Goal: Task Accomplishment & Management: Use online tool/utility

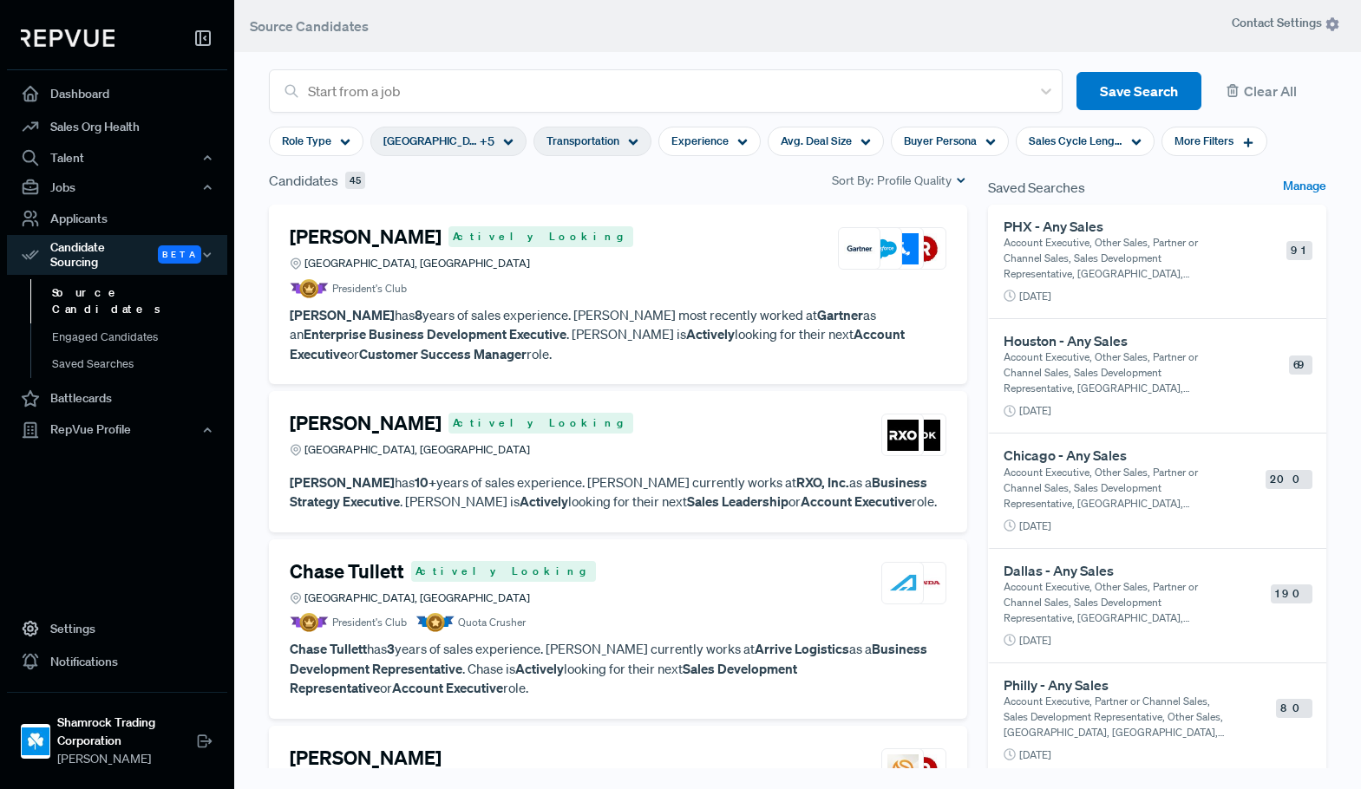
click at [619, 284] on article "President's Club" at bounding box center [618, 288] width 656 height 19
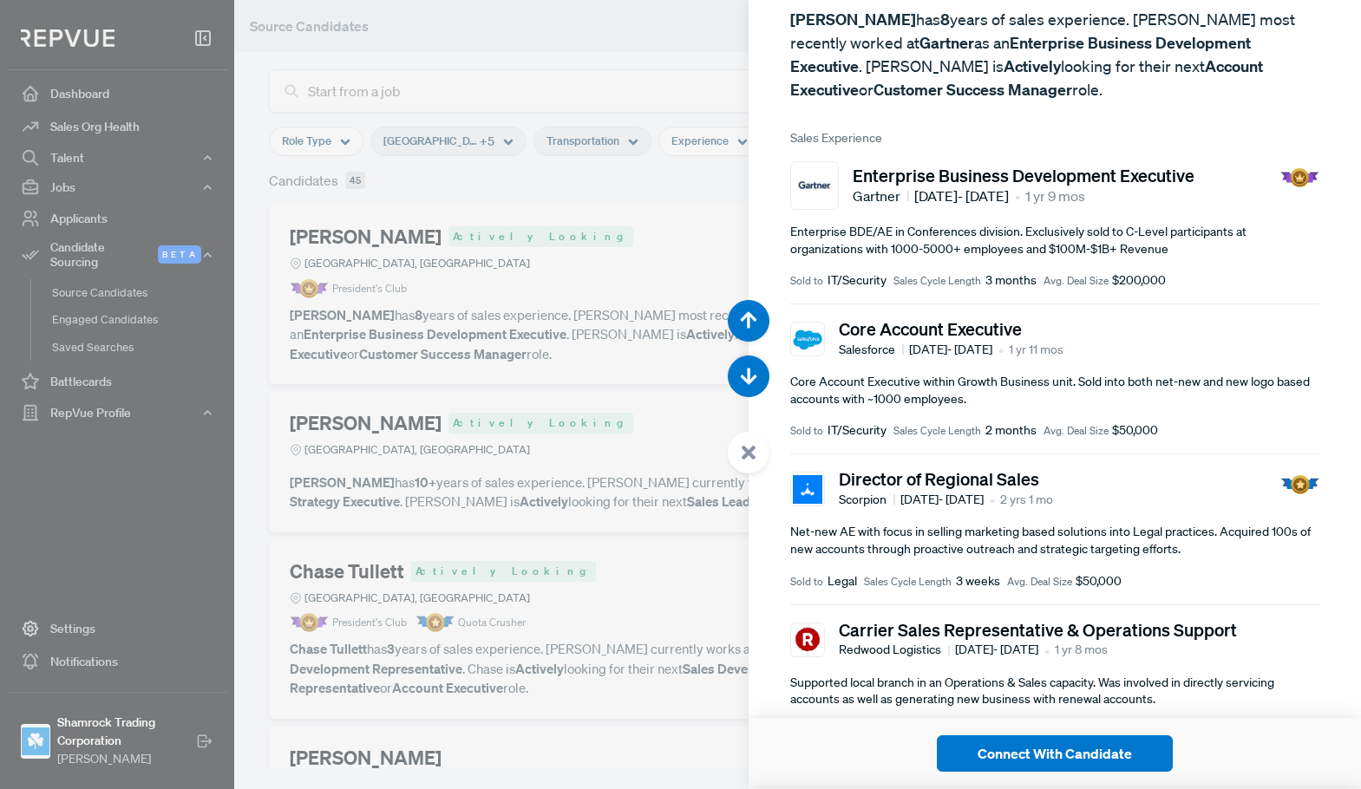
scroll to position [347, 0]
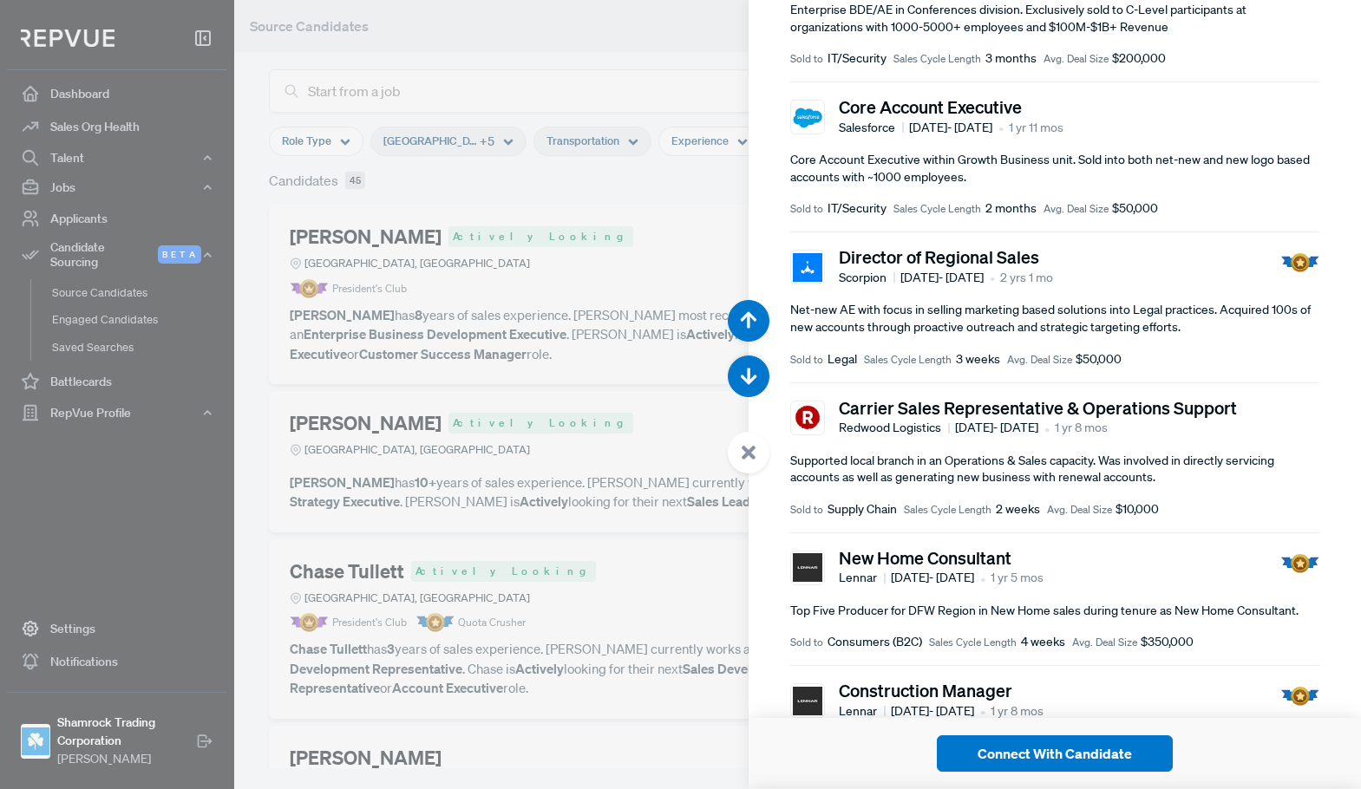
click at [560, 351] on div at bounding box center [680, 394] width 1361 height 789
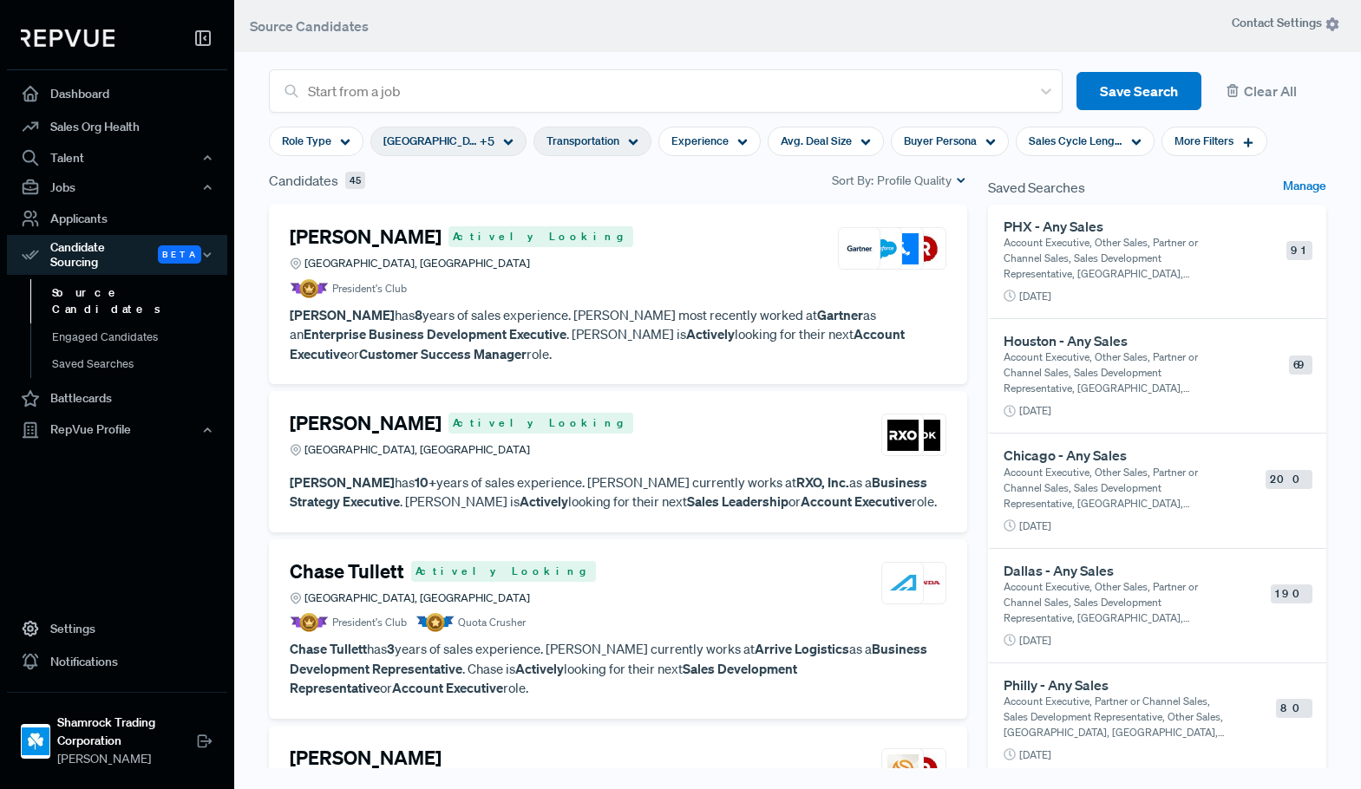
click at [654, 450] on div "[PERSON_NAME] Actively Looking [GEOGRAPHIC_DATA], [GEOGRAPHIC_DATA]" at bounding box center [618, 435] width 656 height 47
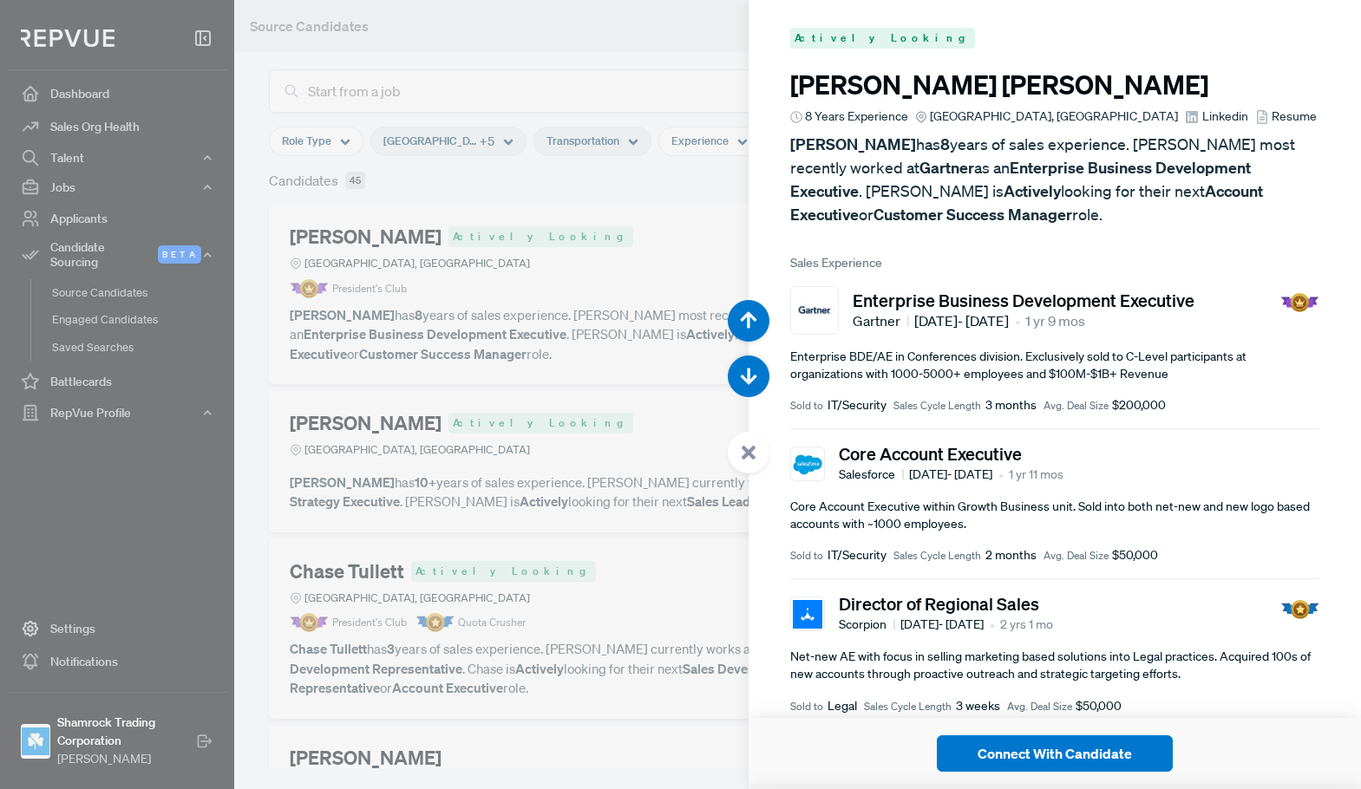
scroll to position [789, 0]
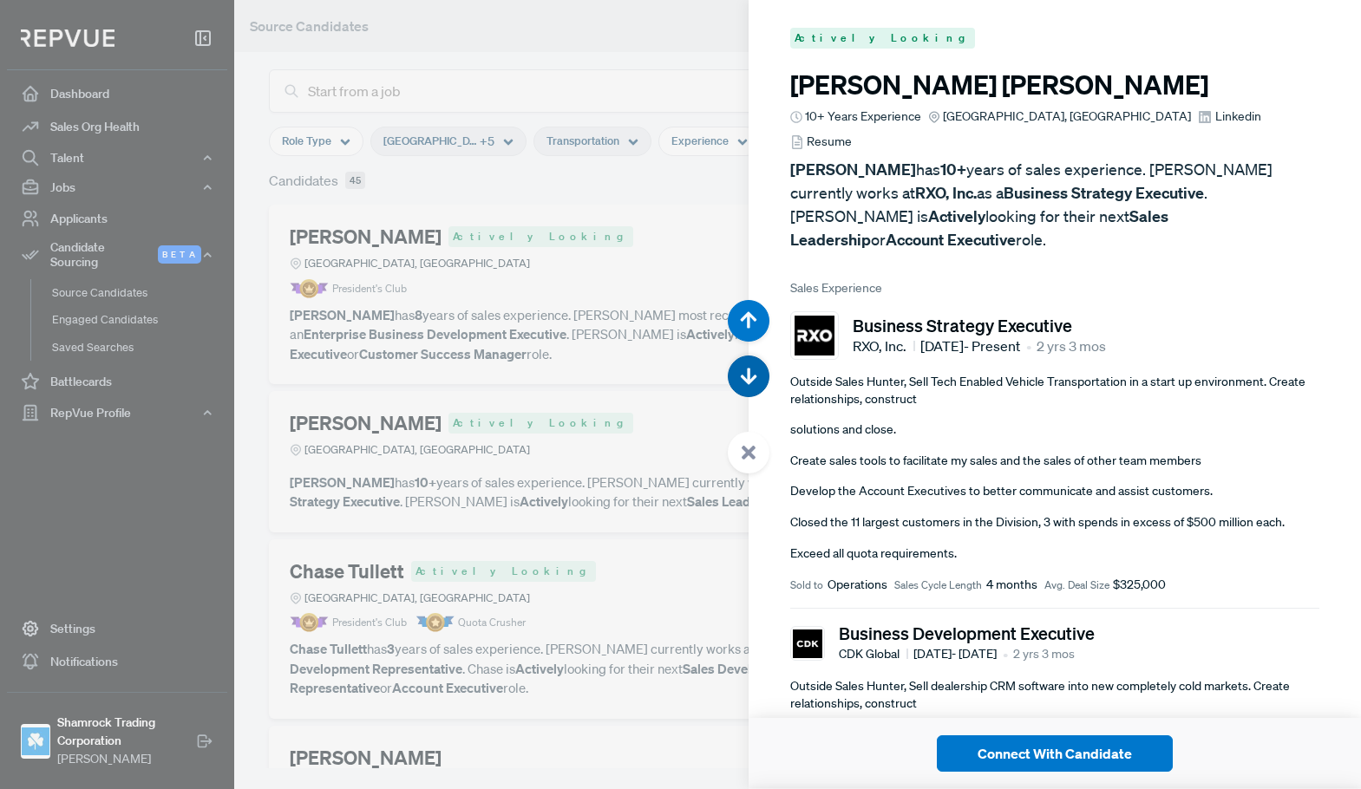
click at [752, 377] on icon "button" at bounding box center [748, 376] width 17 height 17
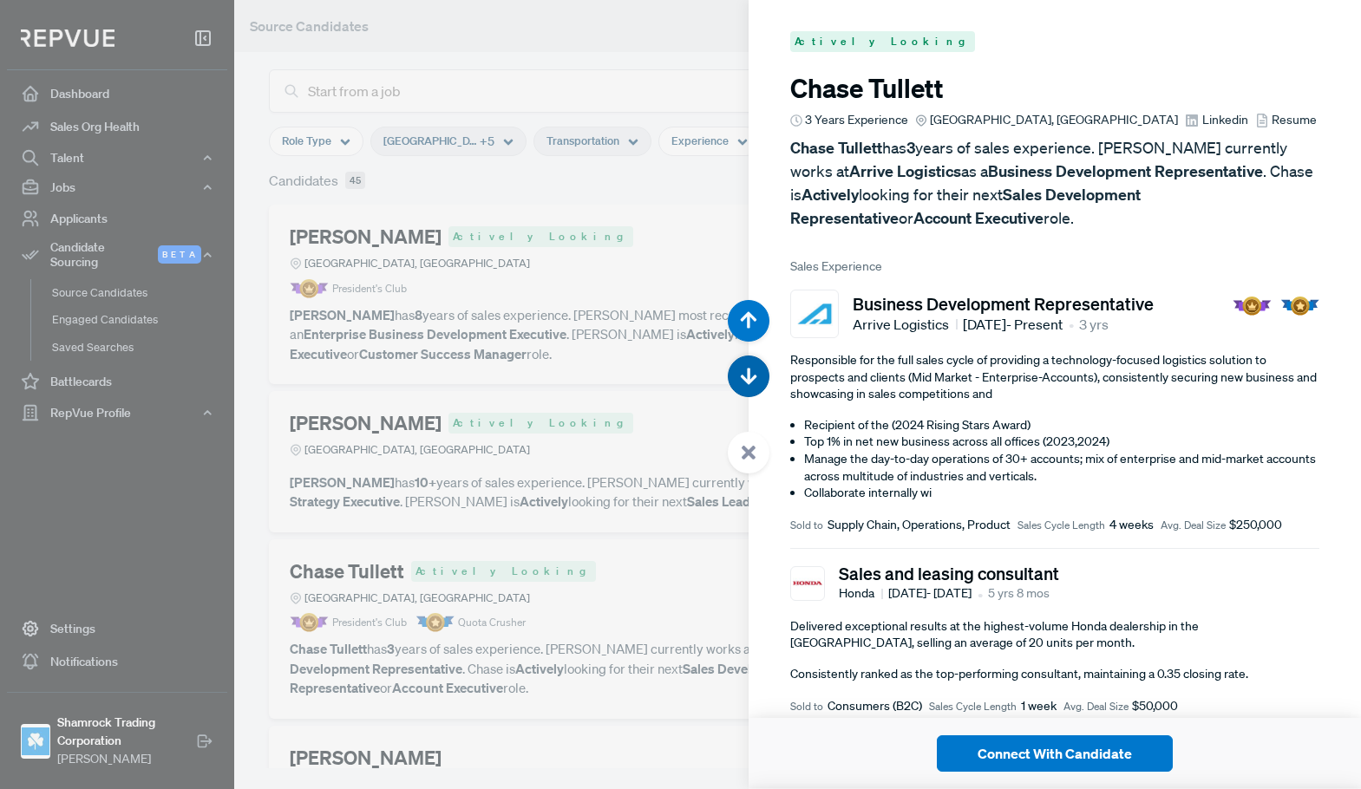
scroll to position [1578, 0]
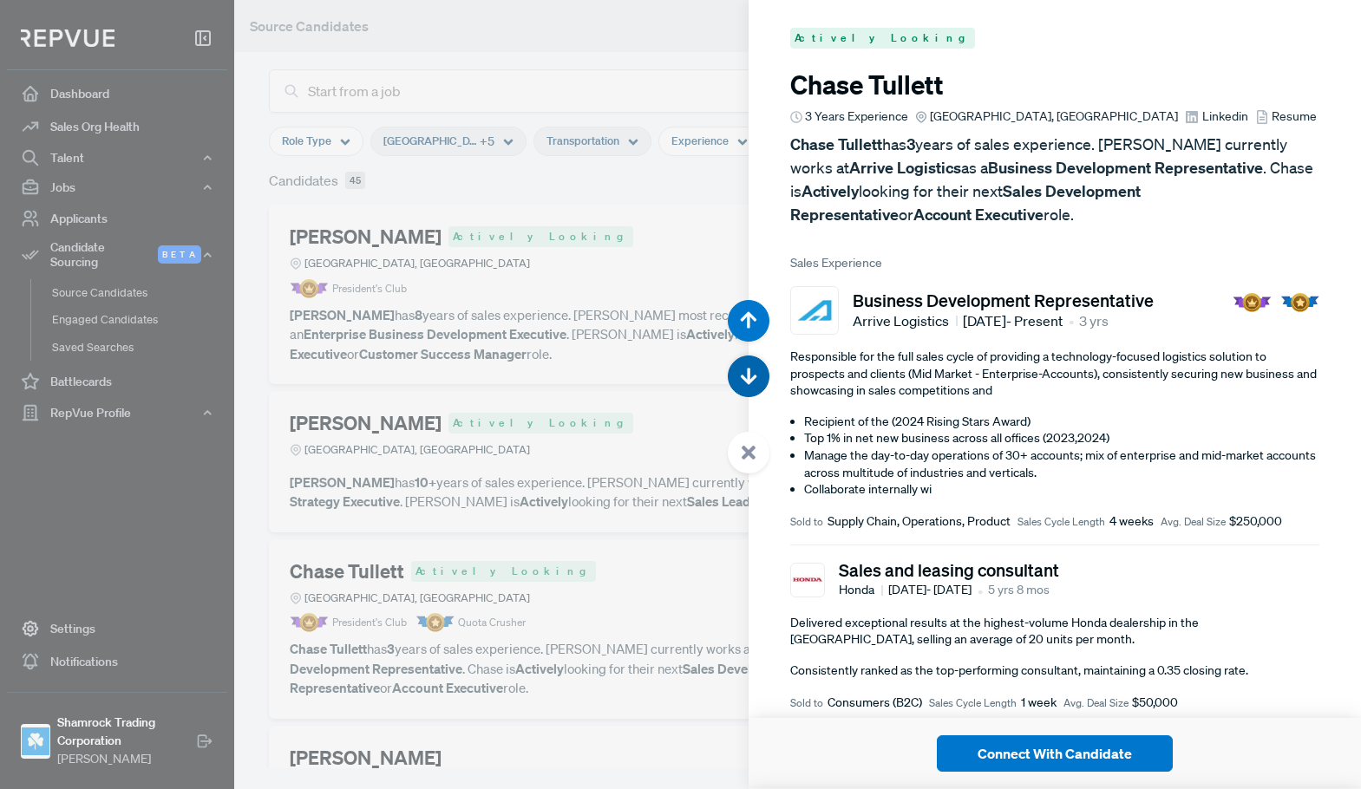
click at [752, 377] on icon "button" at bounding box center [748, 376] width 17 height 17
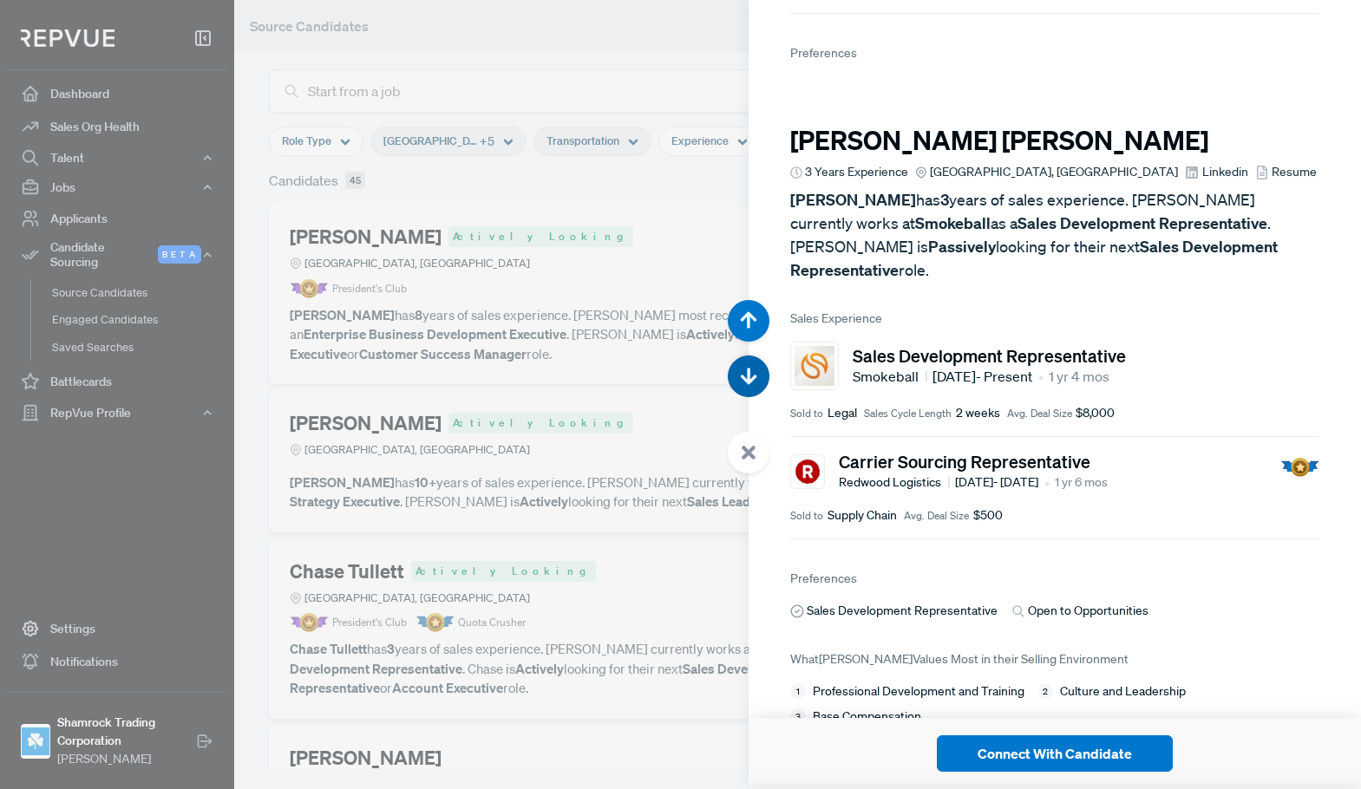
scroll to position [2367, 0]
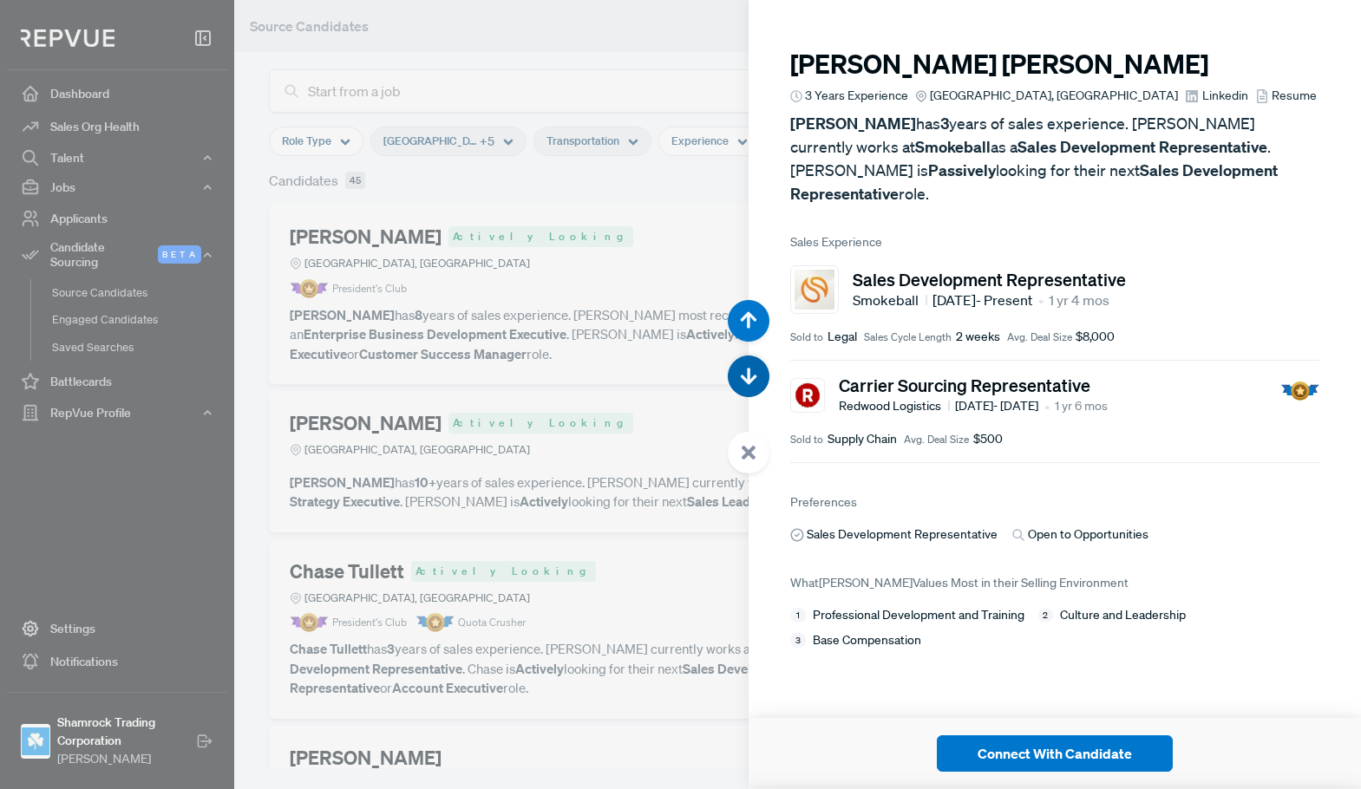
click at [750, 375] on icon "button" at bounding box center [748, 376] width 17 height 17
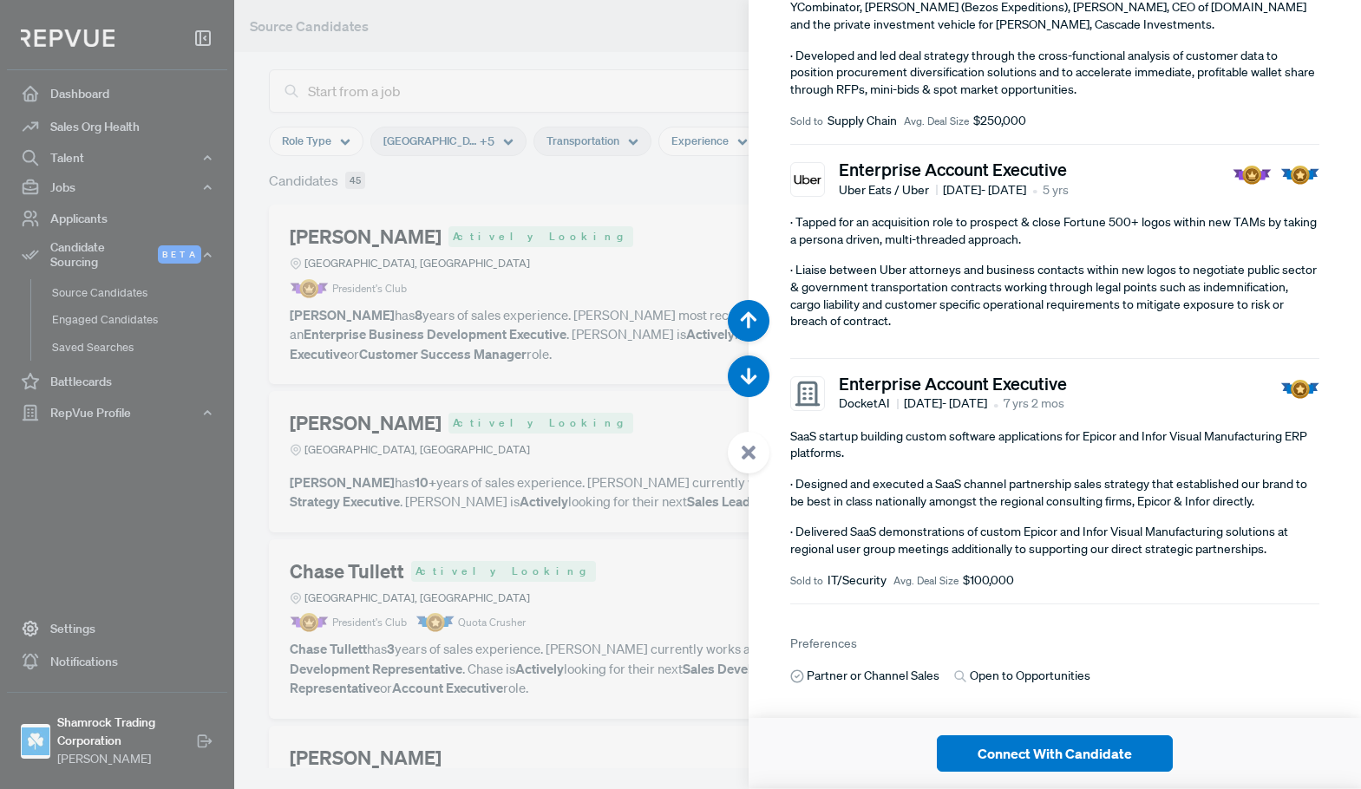
scroll to position [694, 0]
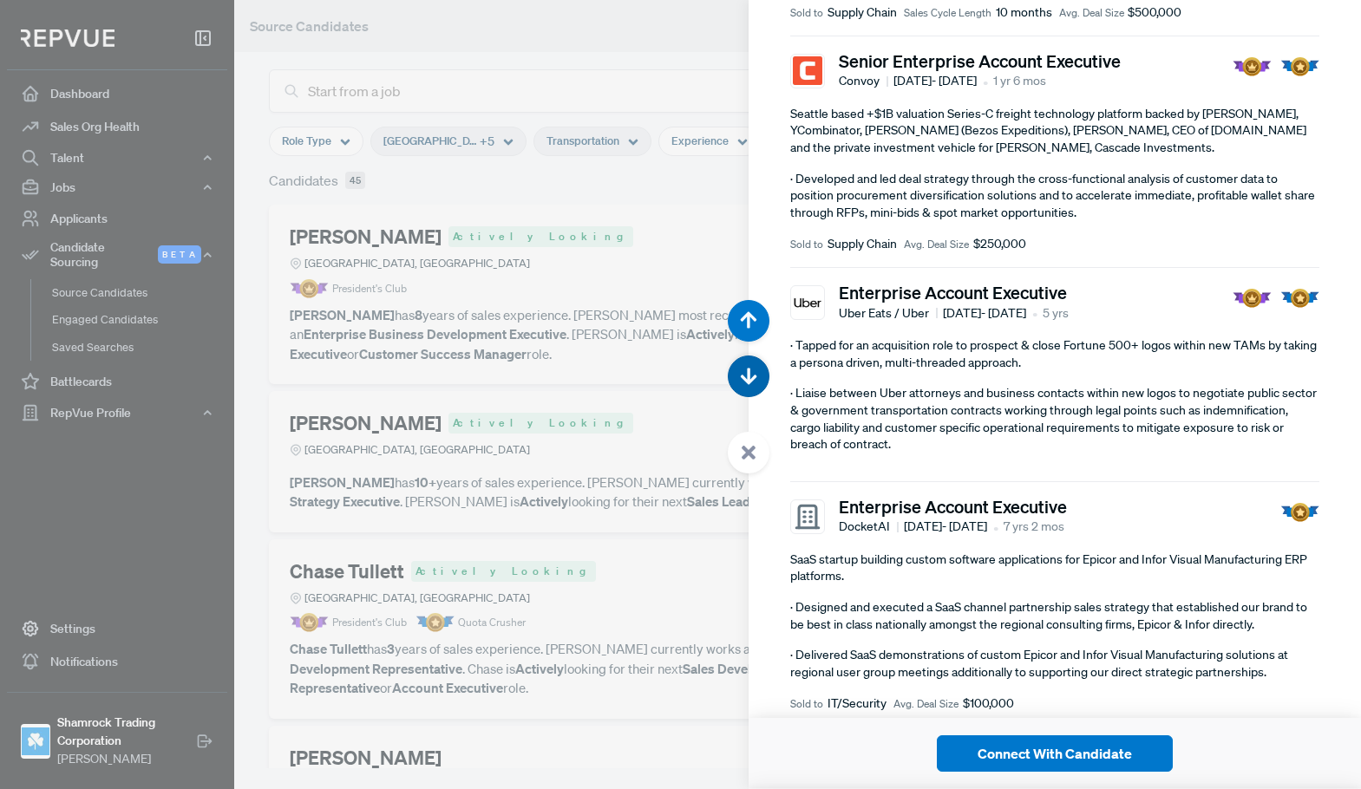
click at [745, 379] on use "button" at bounding box center [749, 377] width 16 height 16
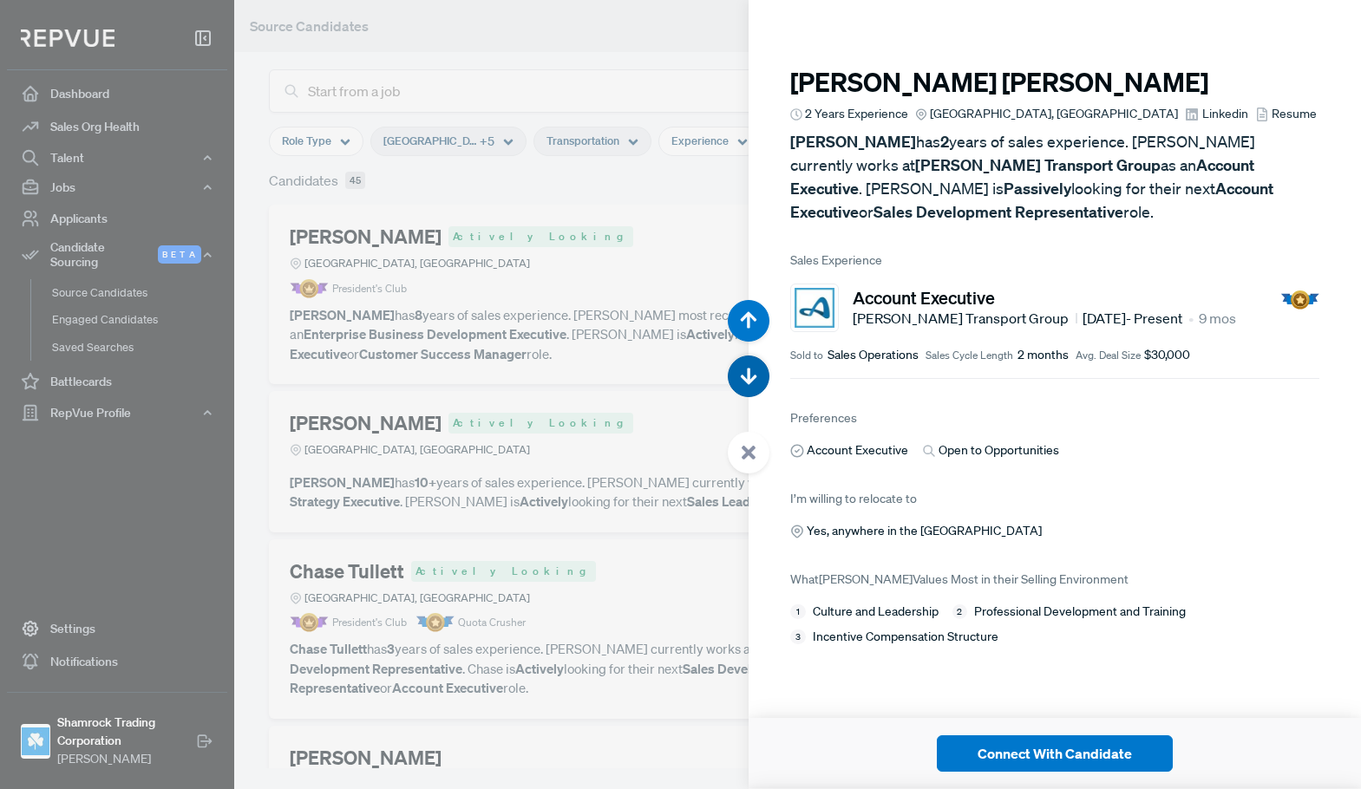
scroll to position [3946, 0]
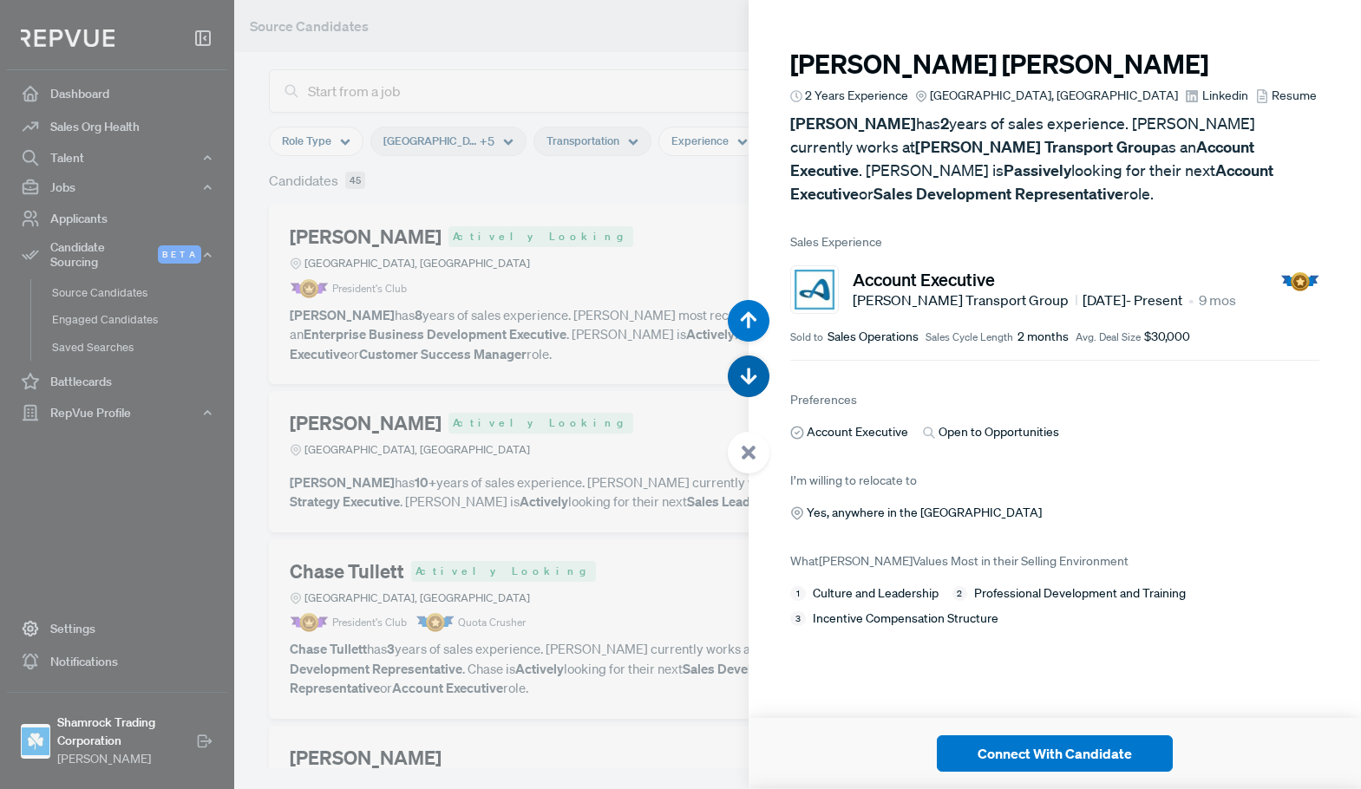
click at [746, 375] on icon "button" at bounding box center [748, 376] width 17 height 17
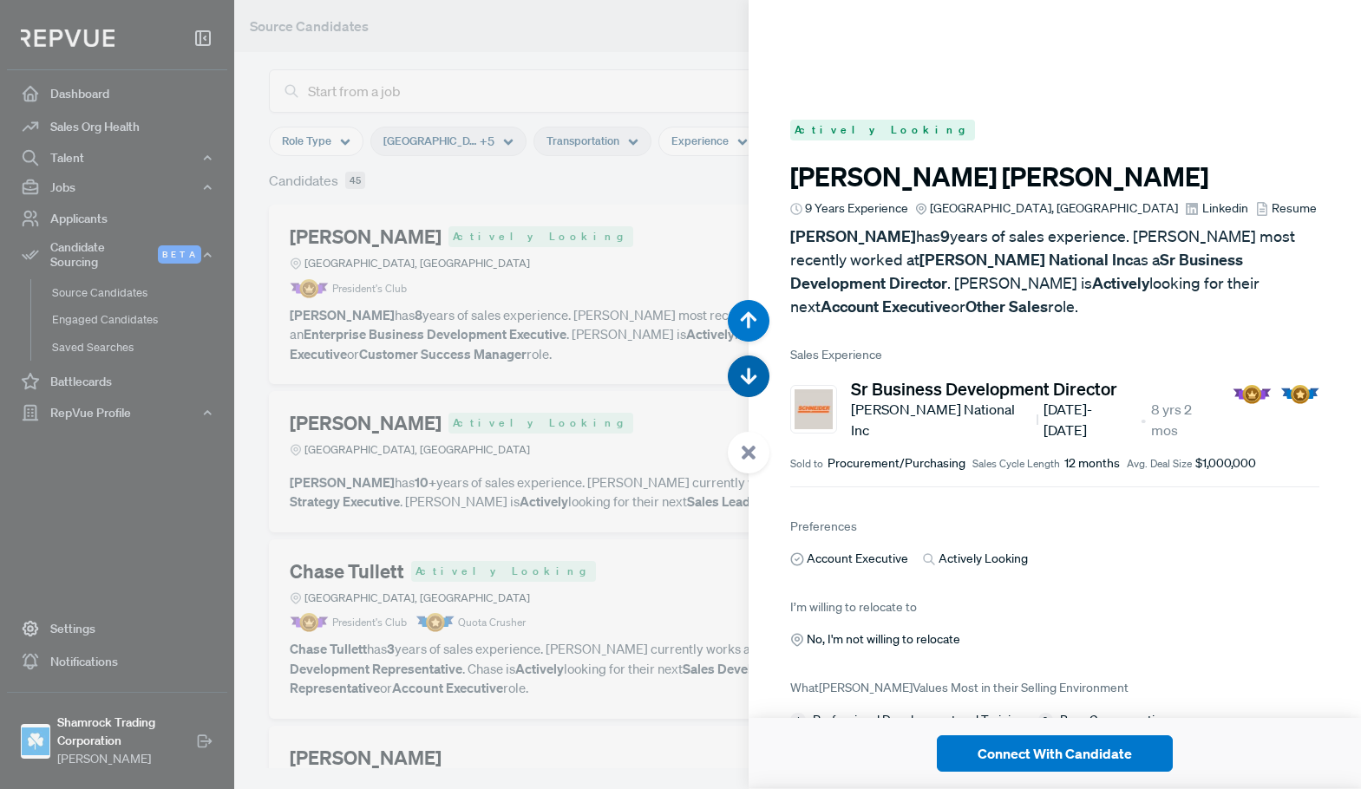
scroll to position [4735, 0]
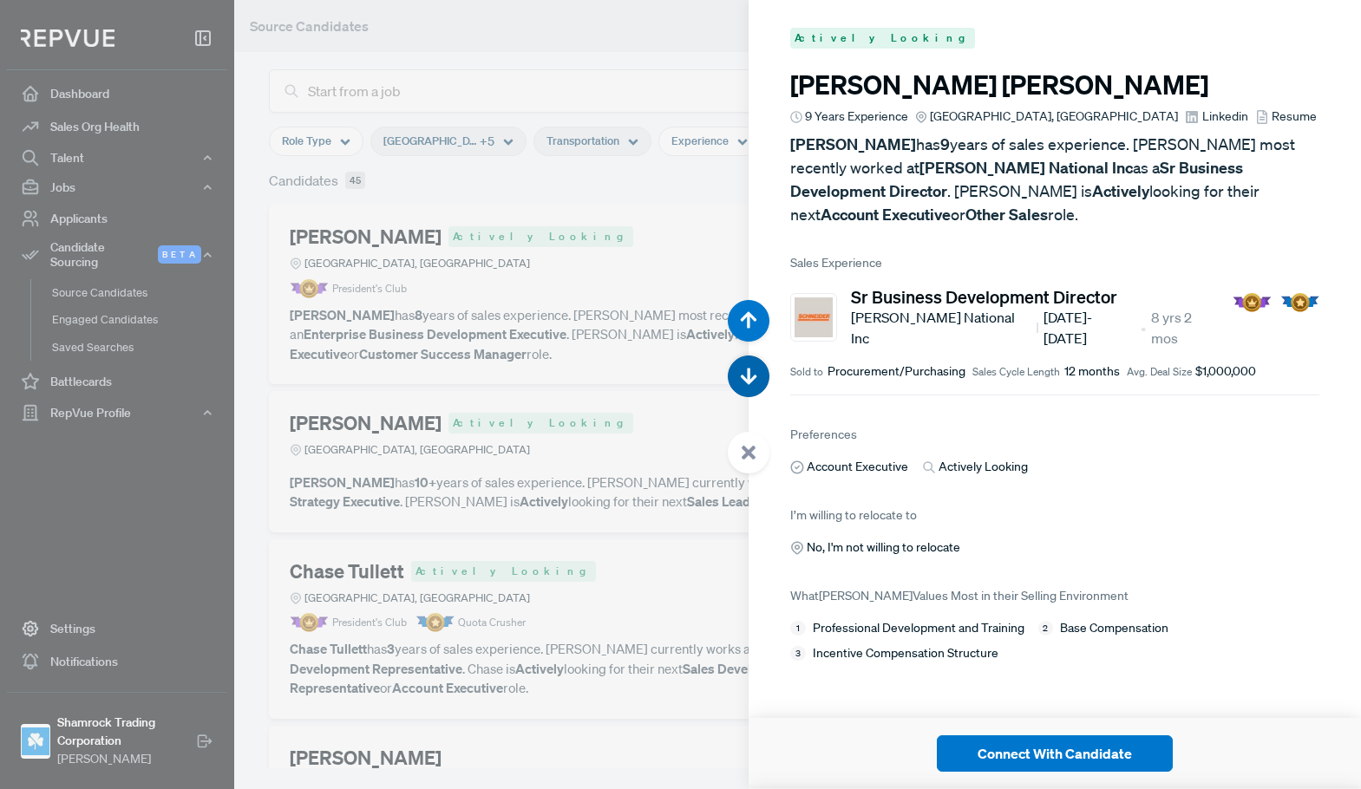
click at [749, 377] on use "button" at bounding box center [749, 377] width 16 height 16
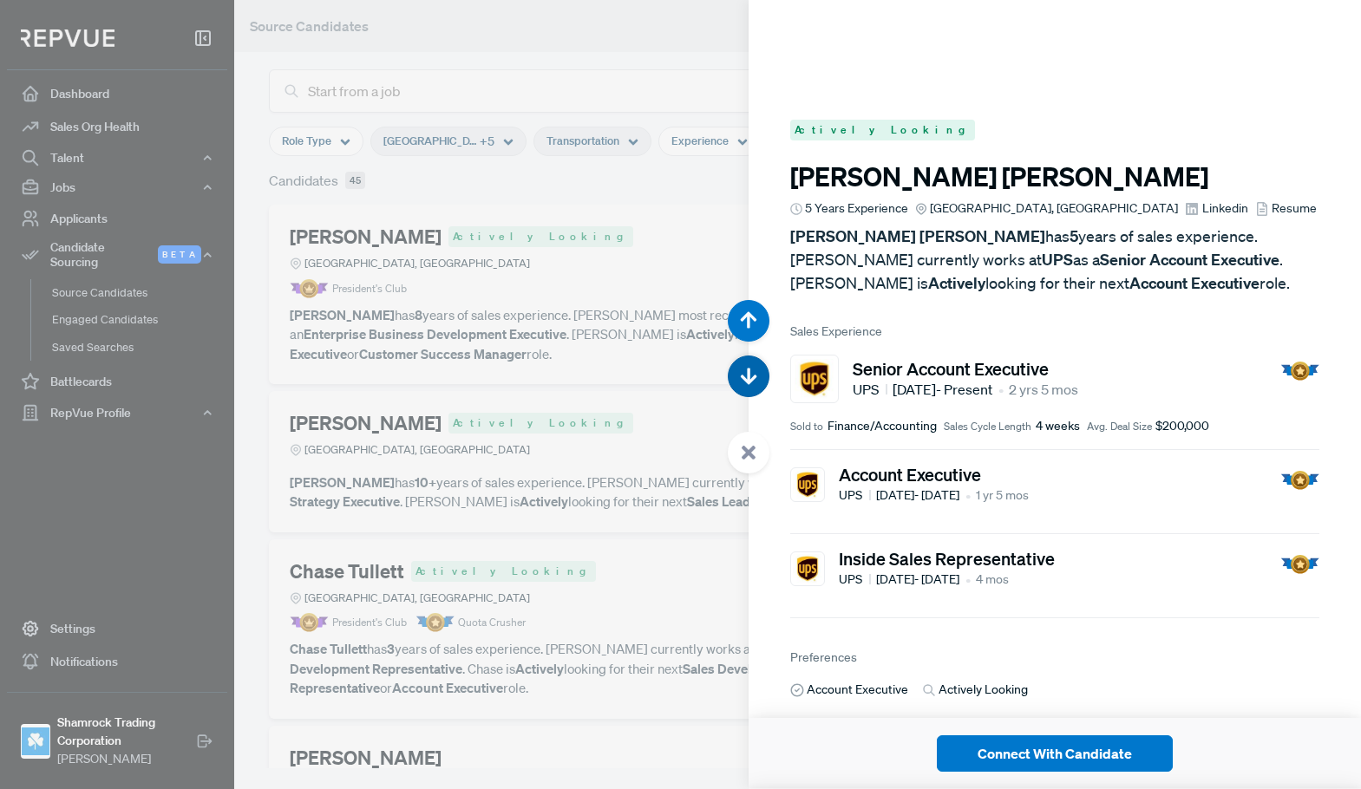
scroll to position [5524, 0]
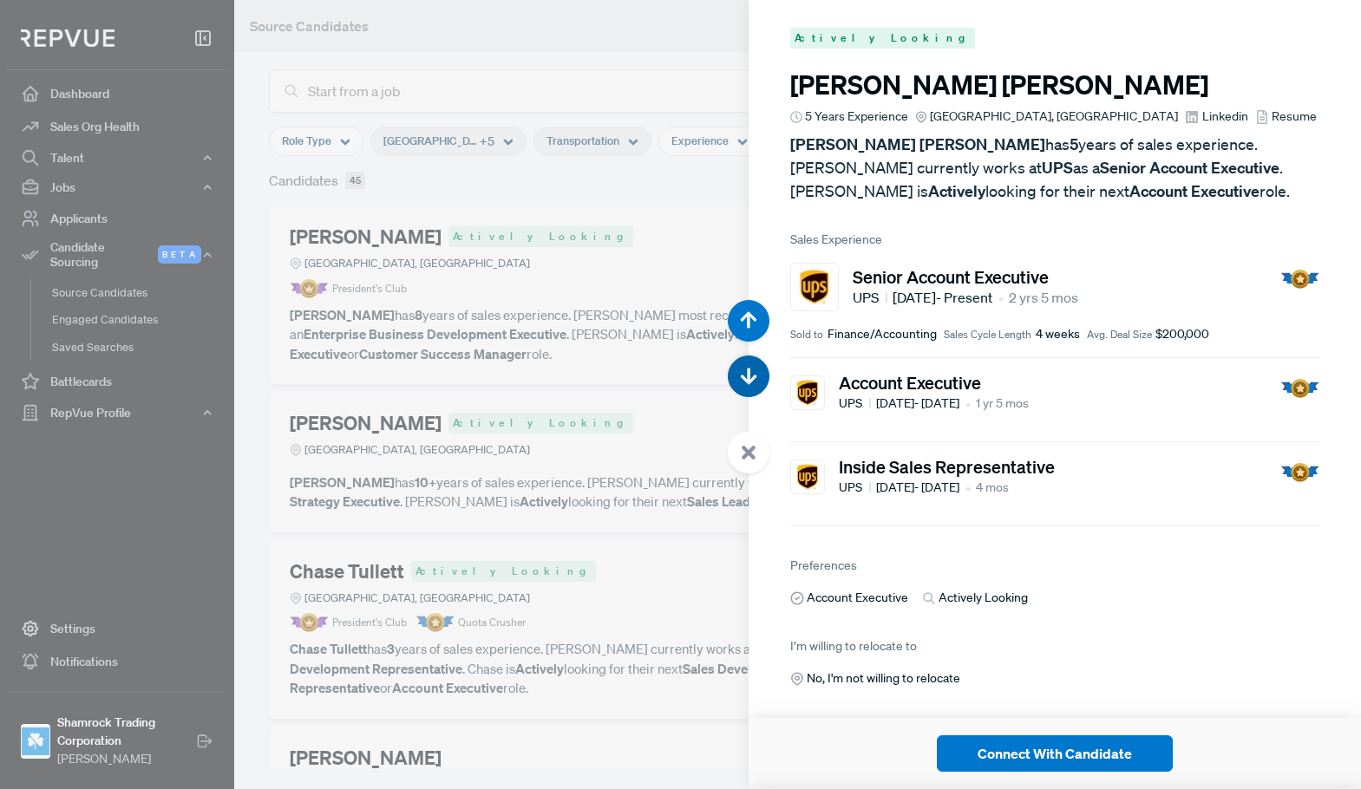
click at [748, 382] on use "button" at bounding box center [749, 377] width 16 height 16
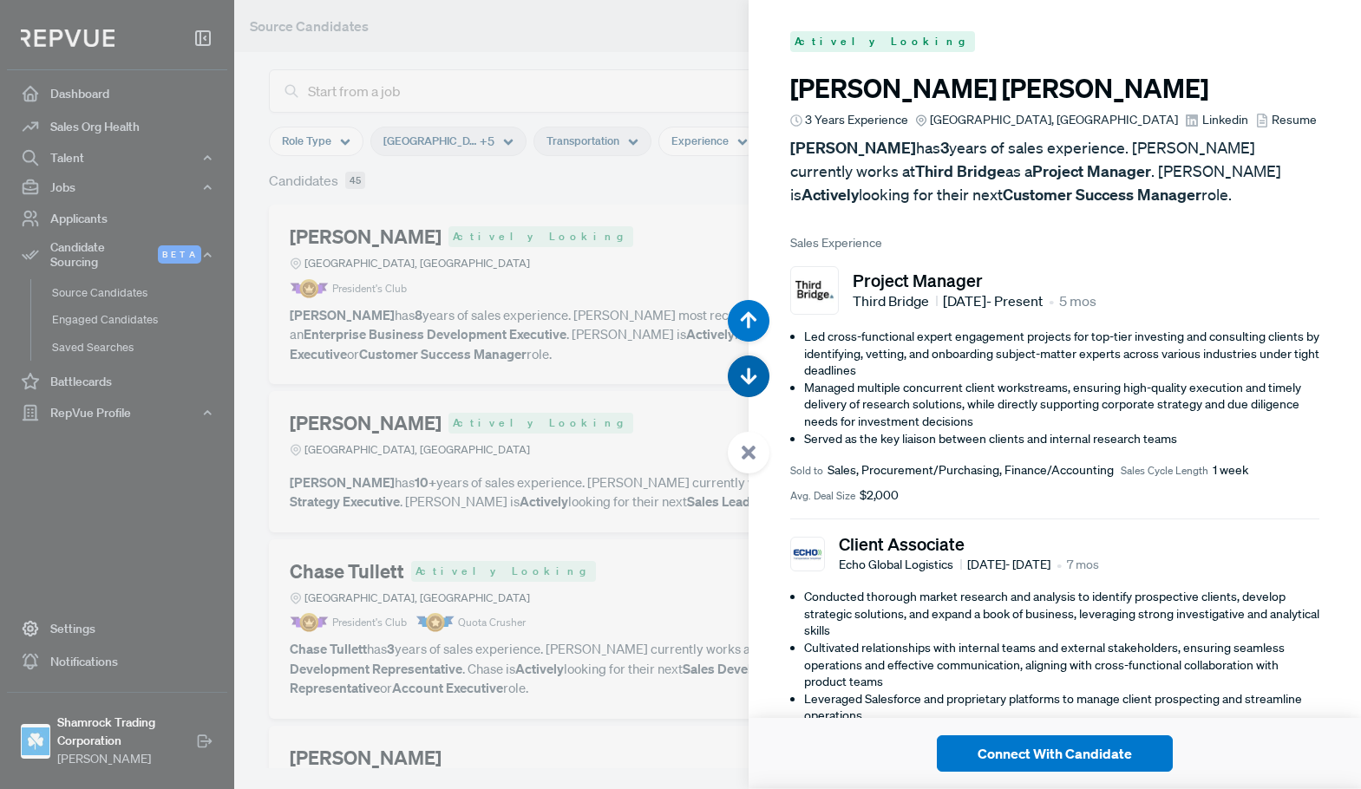
scroll to position [6313, 0]
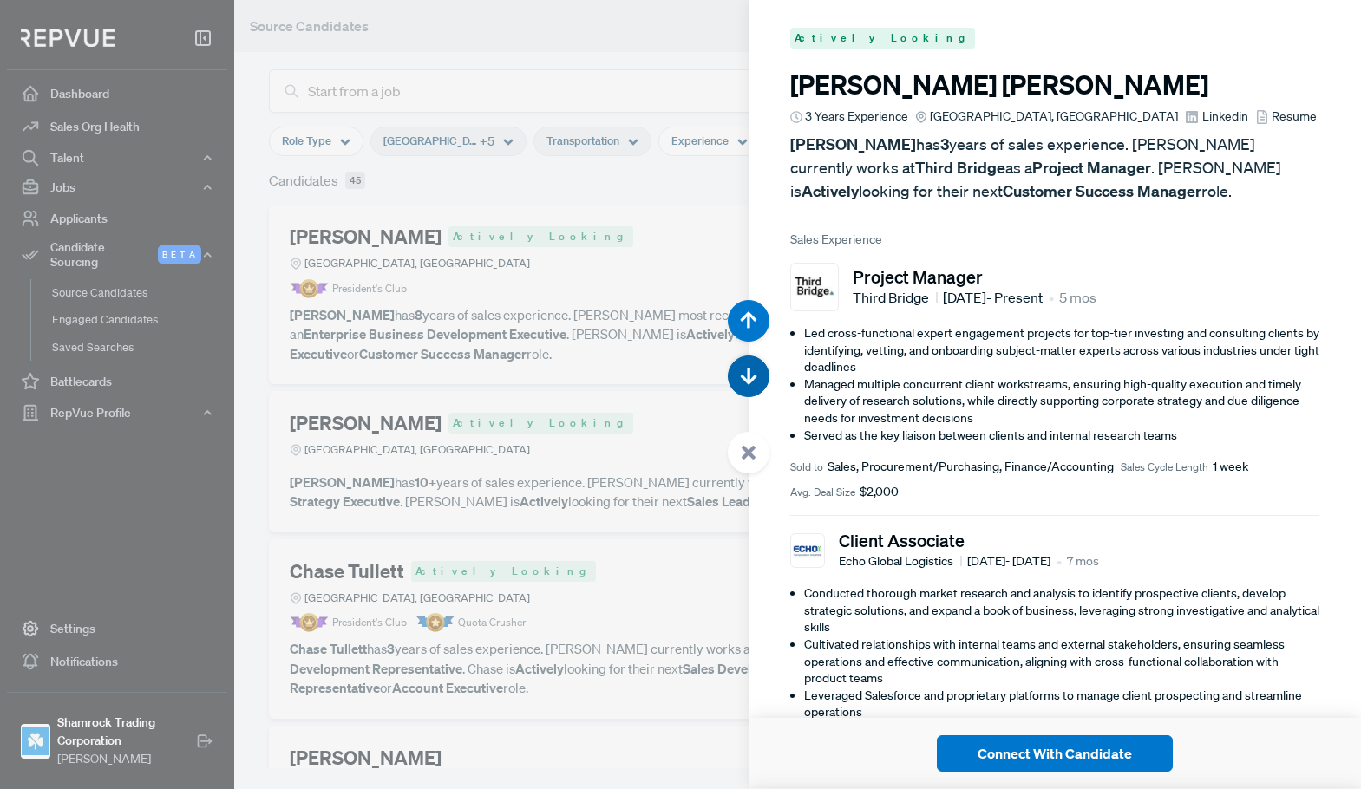
click at [748, 382] on use "button" at bounding box center [749, 377] width 16 height 16
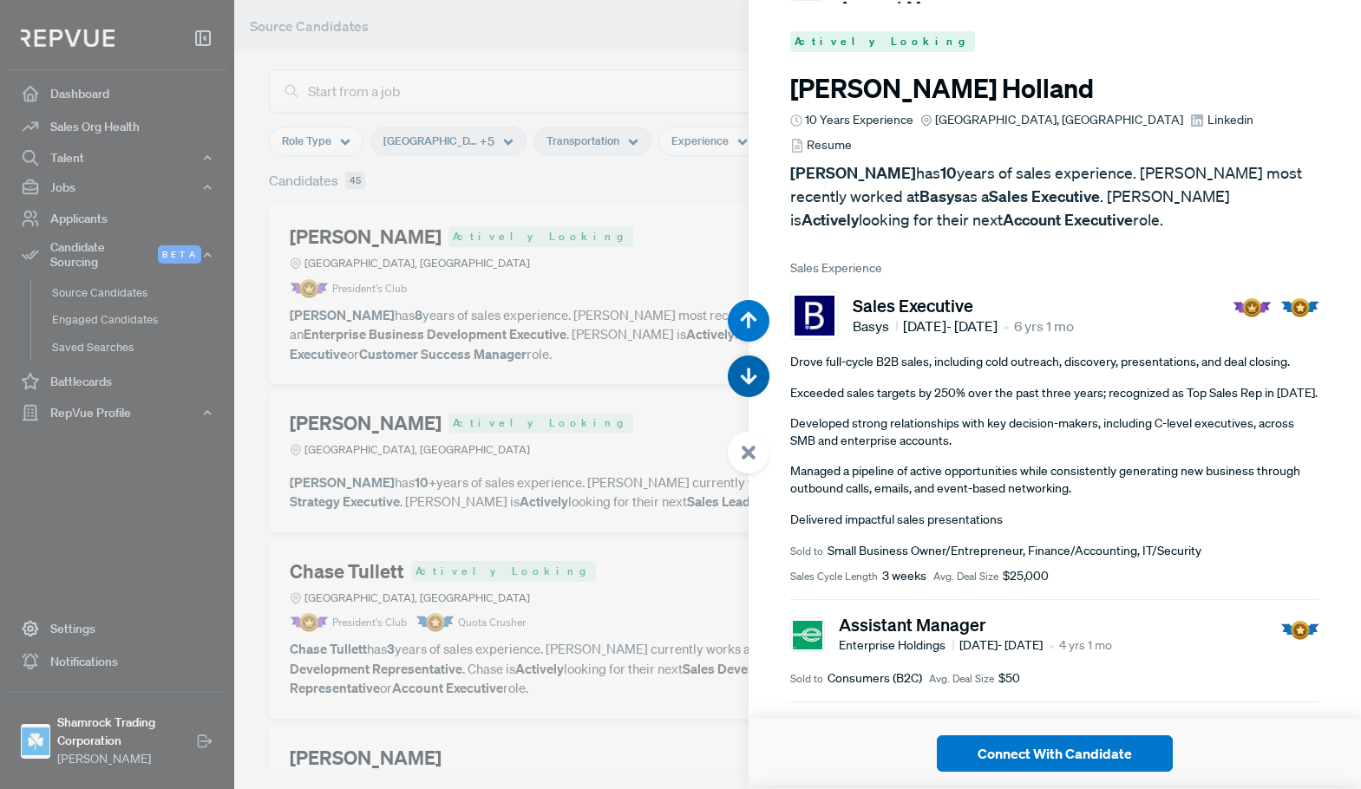
scroll to position [7102, 0]
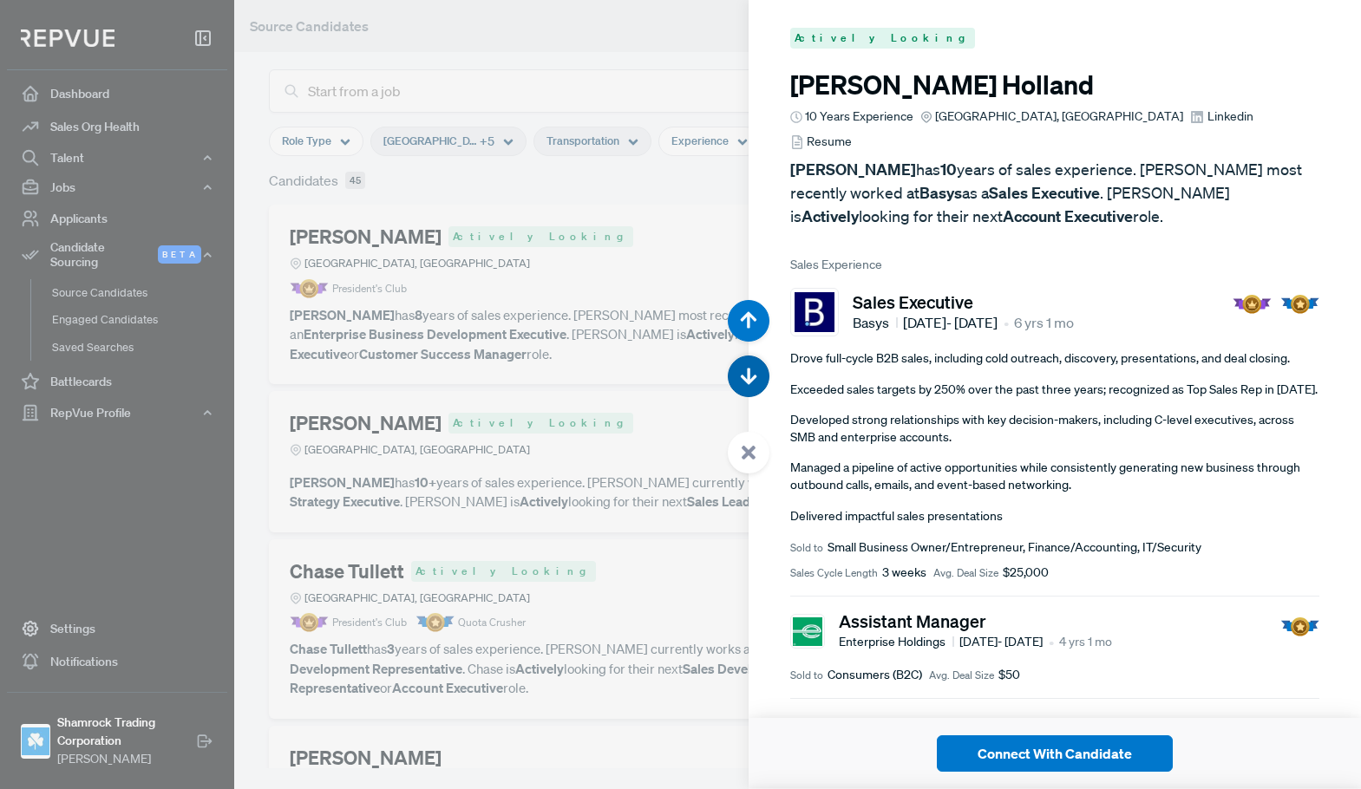
click at [748, 382] on use "button" at bounding box center [749, 377] width 16 height 16
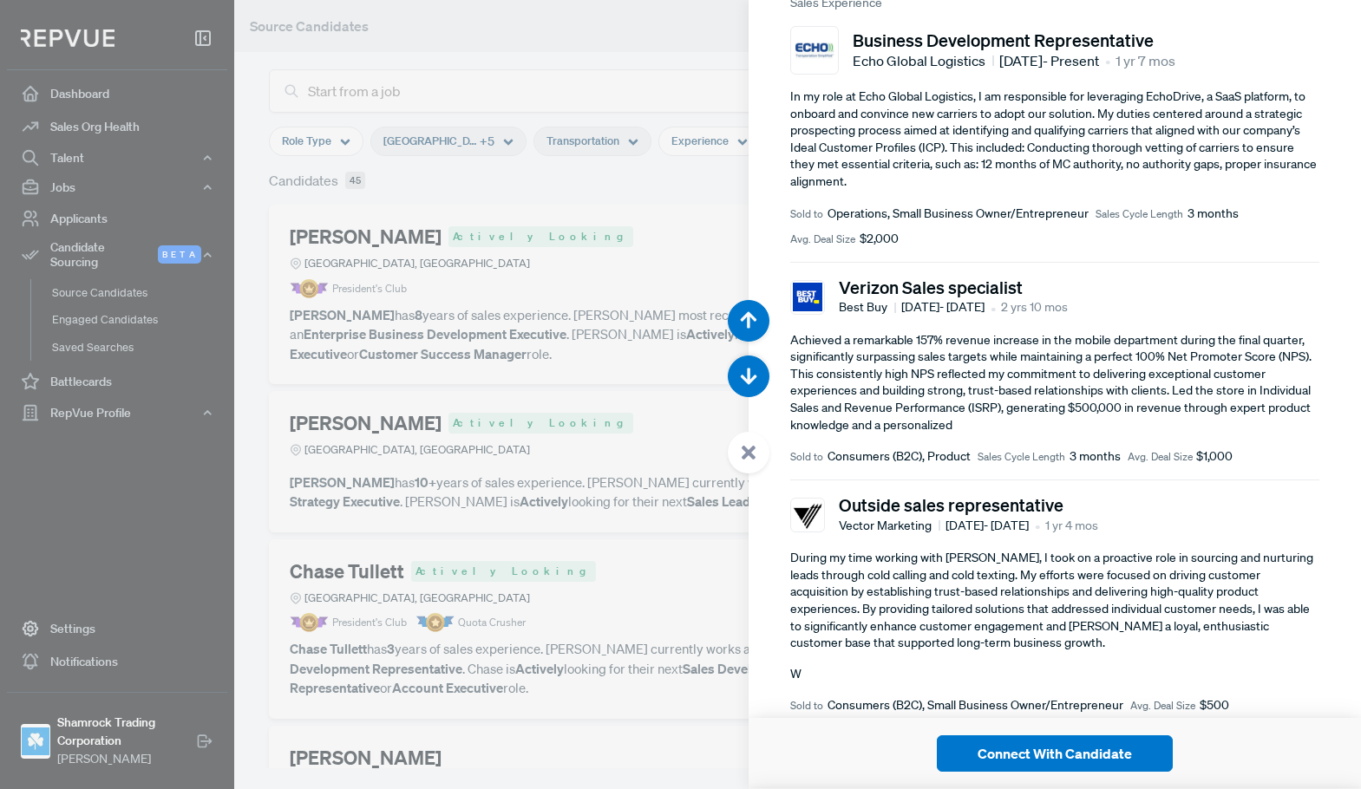
scroll to position [260, 0]
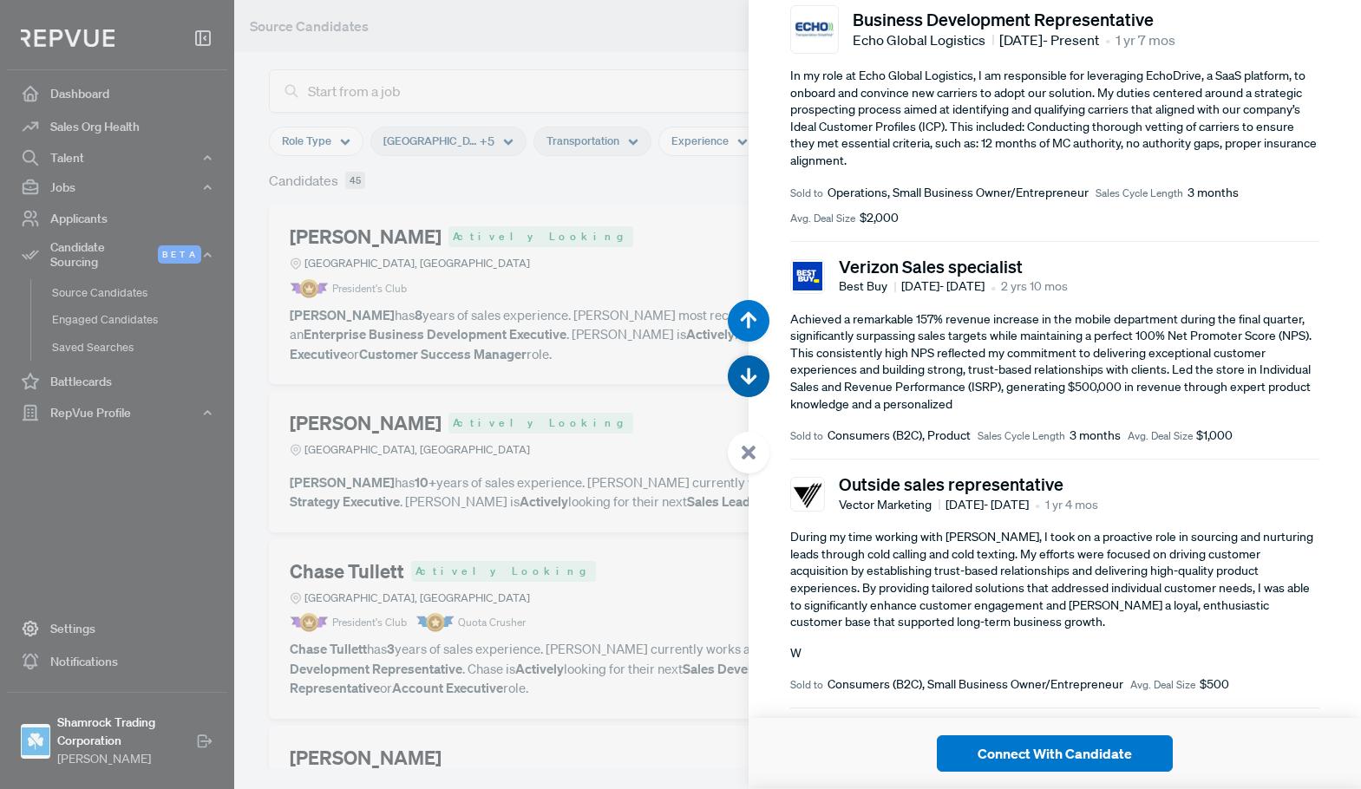
click at [740, 380] on icon "button" at bounding box center [748, 376] width 17 height 17
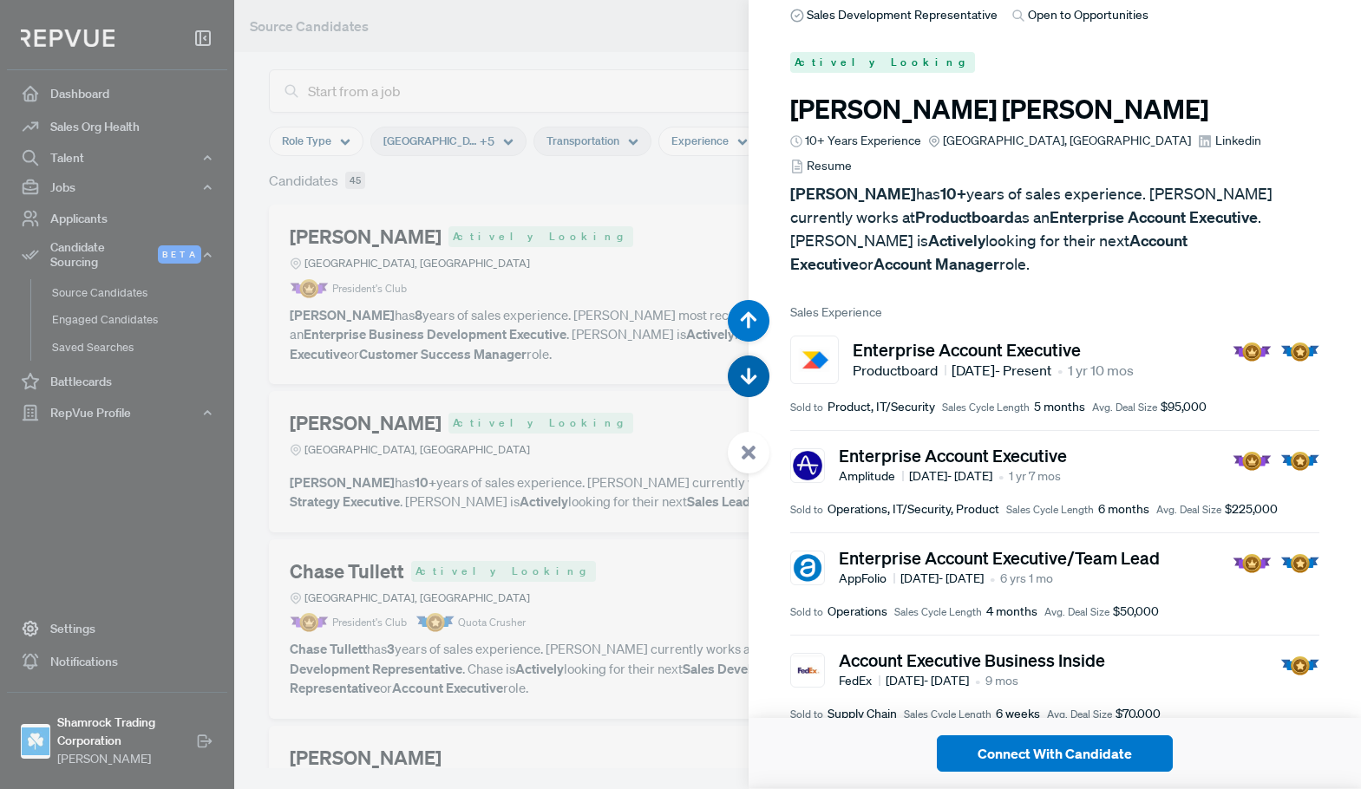
scroll to position [8681, 0]
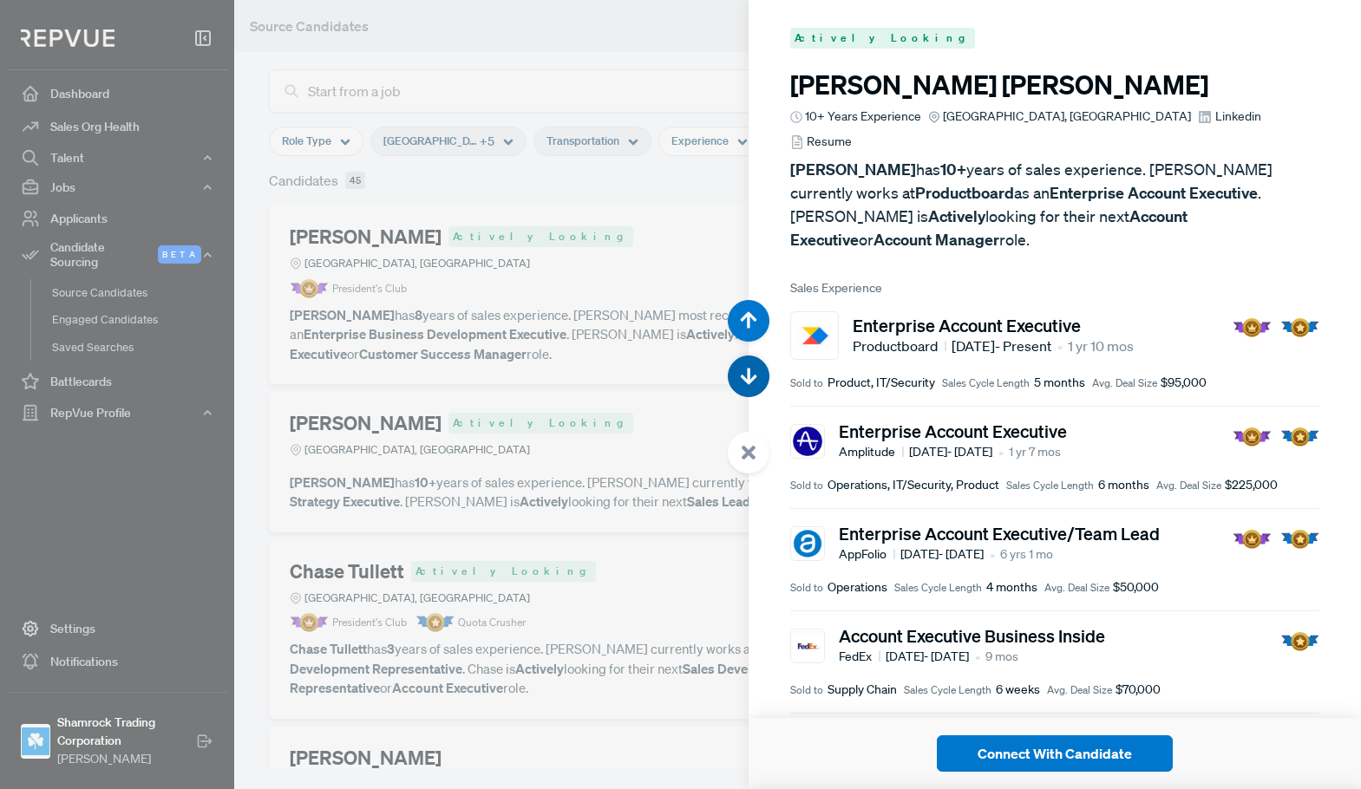
click at [740, 380] on icon "button" at bounding box center [748, 376] width 17 height 17
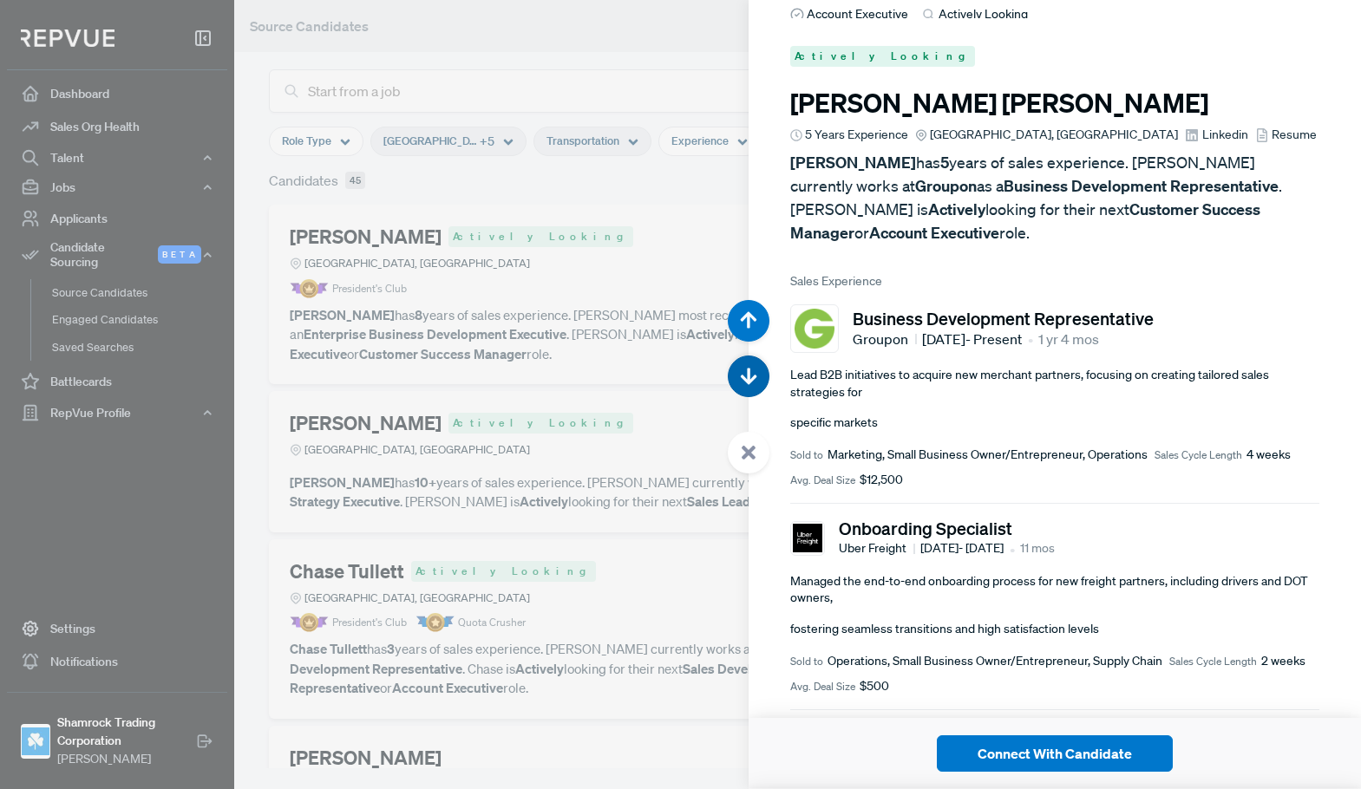
scroll to position [9470, 0]
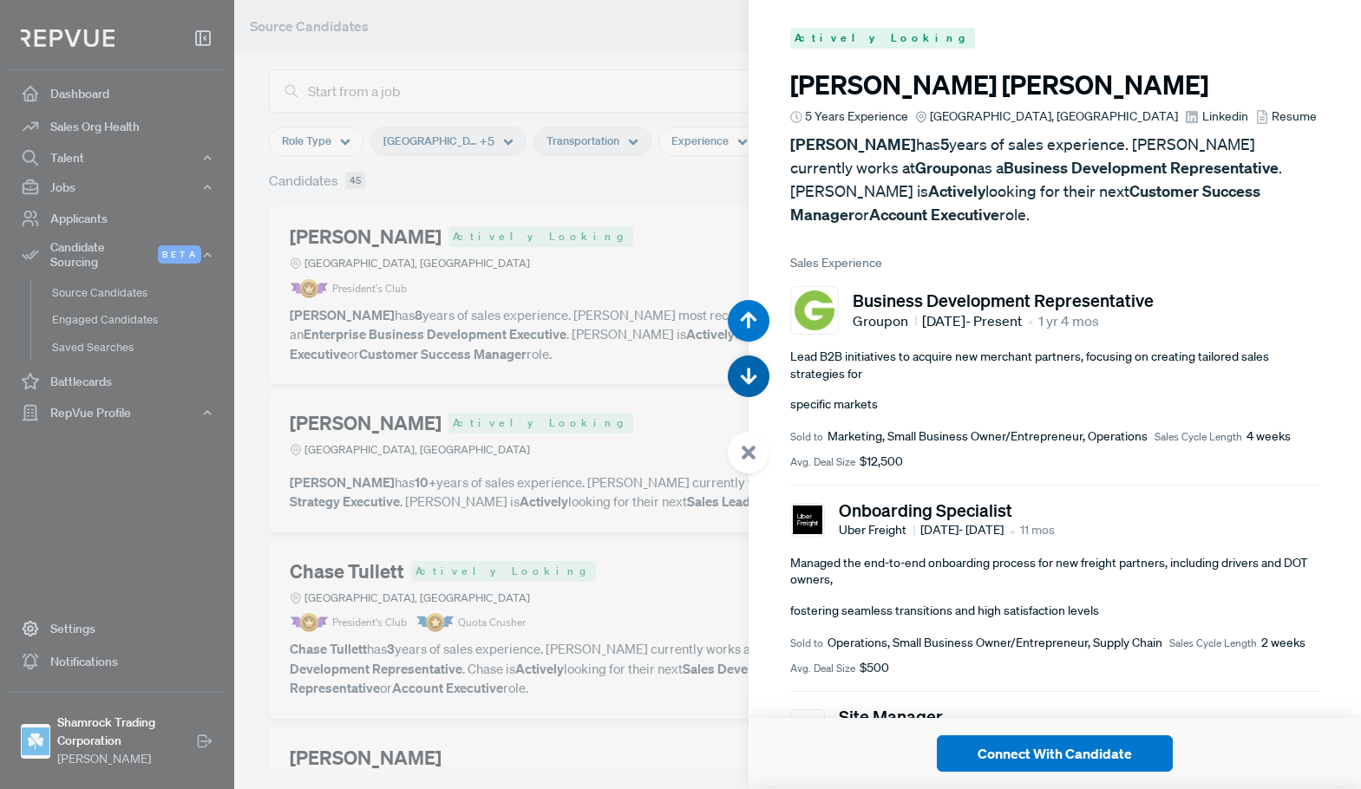
click at [745, 388] on button "button" at bounding box center [749, 377] width 42 height 42
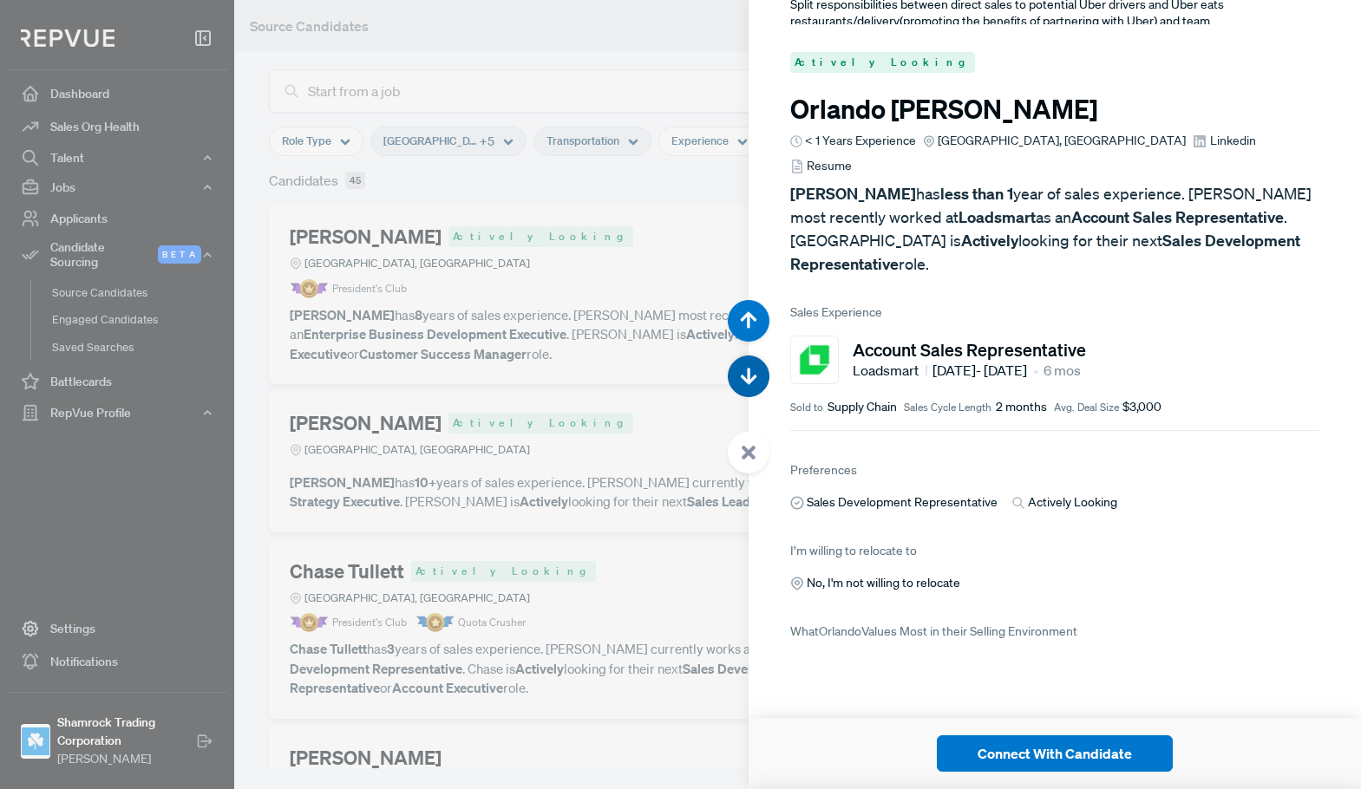
scroll to position [10259, 0]
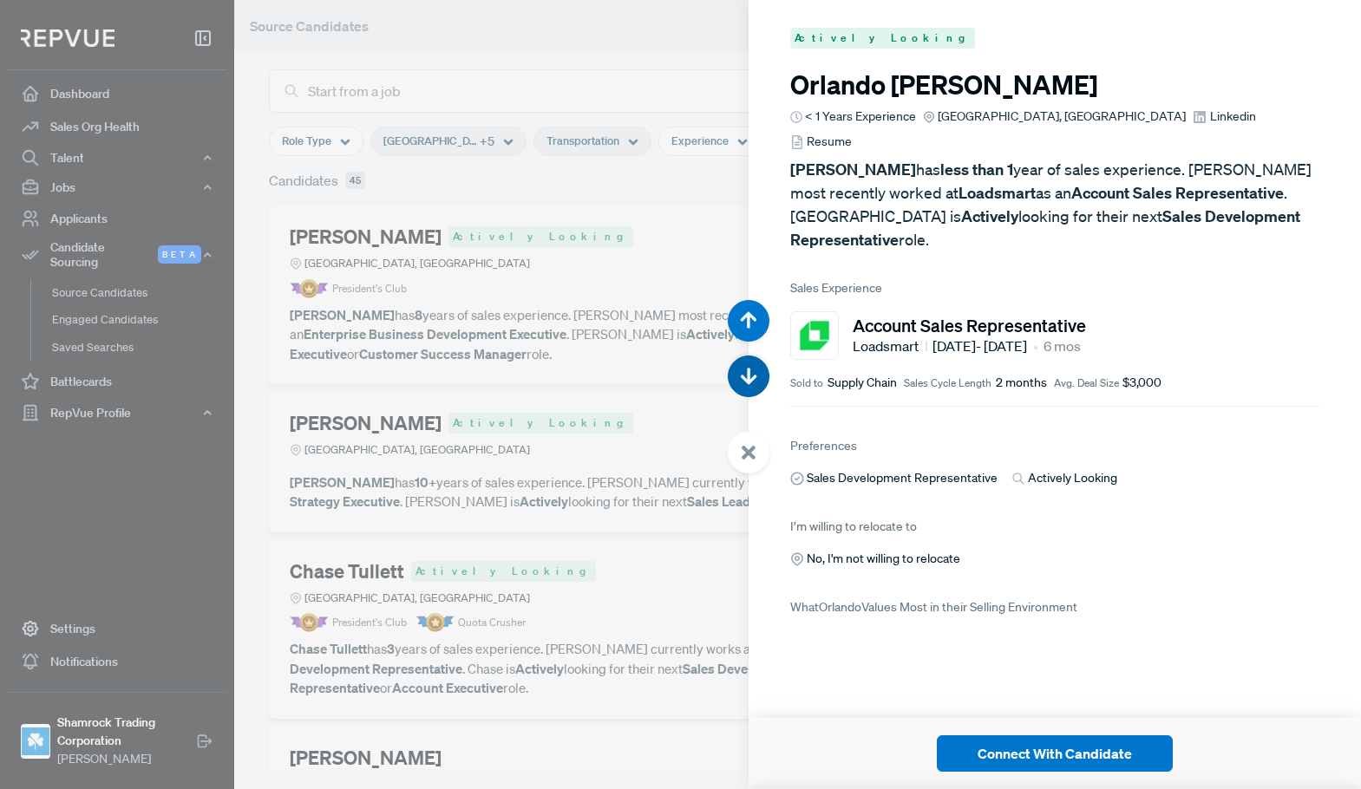
click at [748, 373] on use "button" at bounding box center [749, 377] width 16 height 16
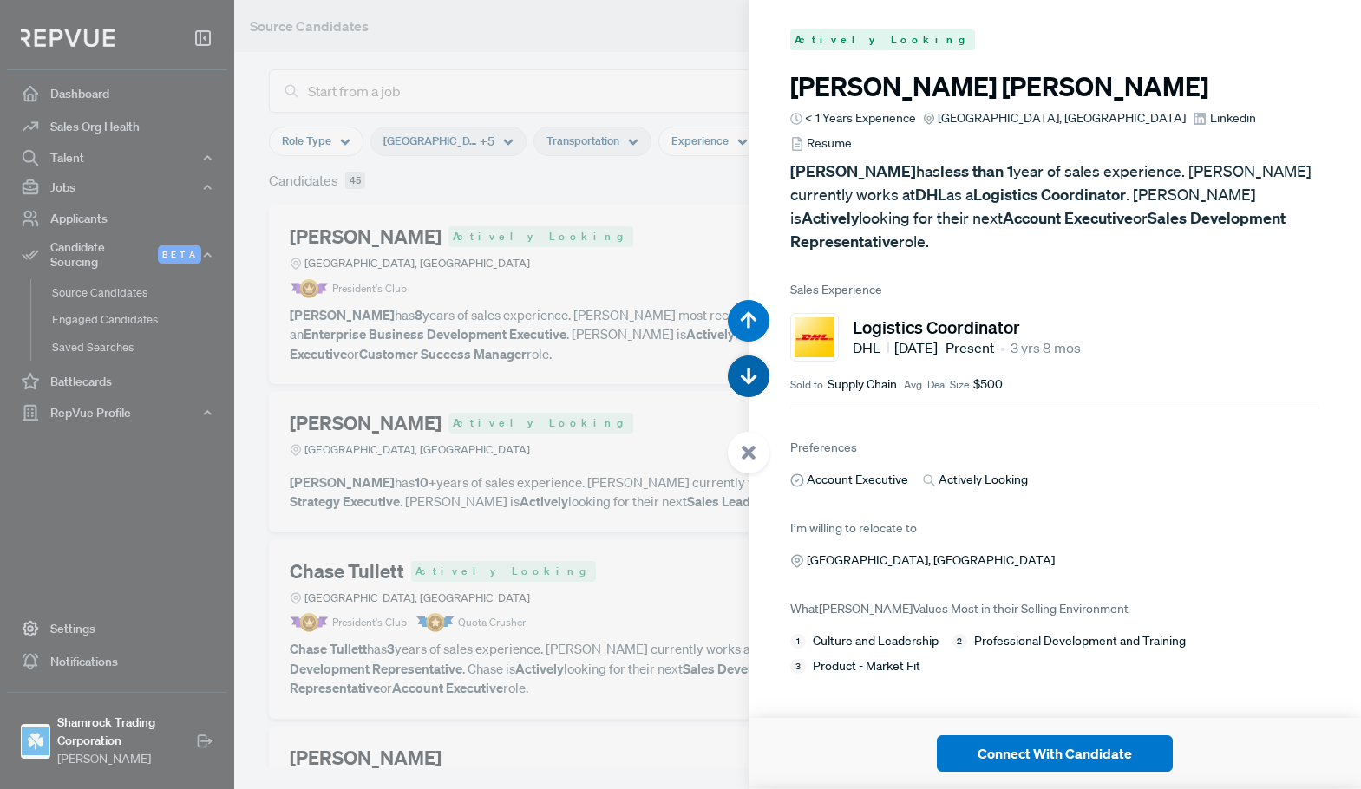
scroll to position [11048, 0]
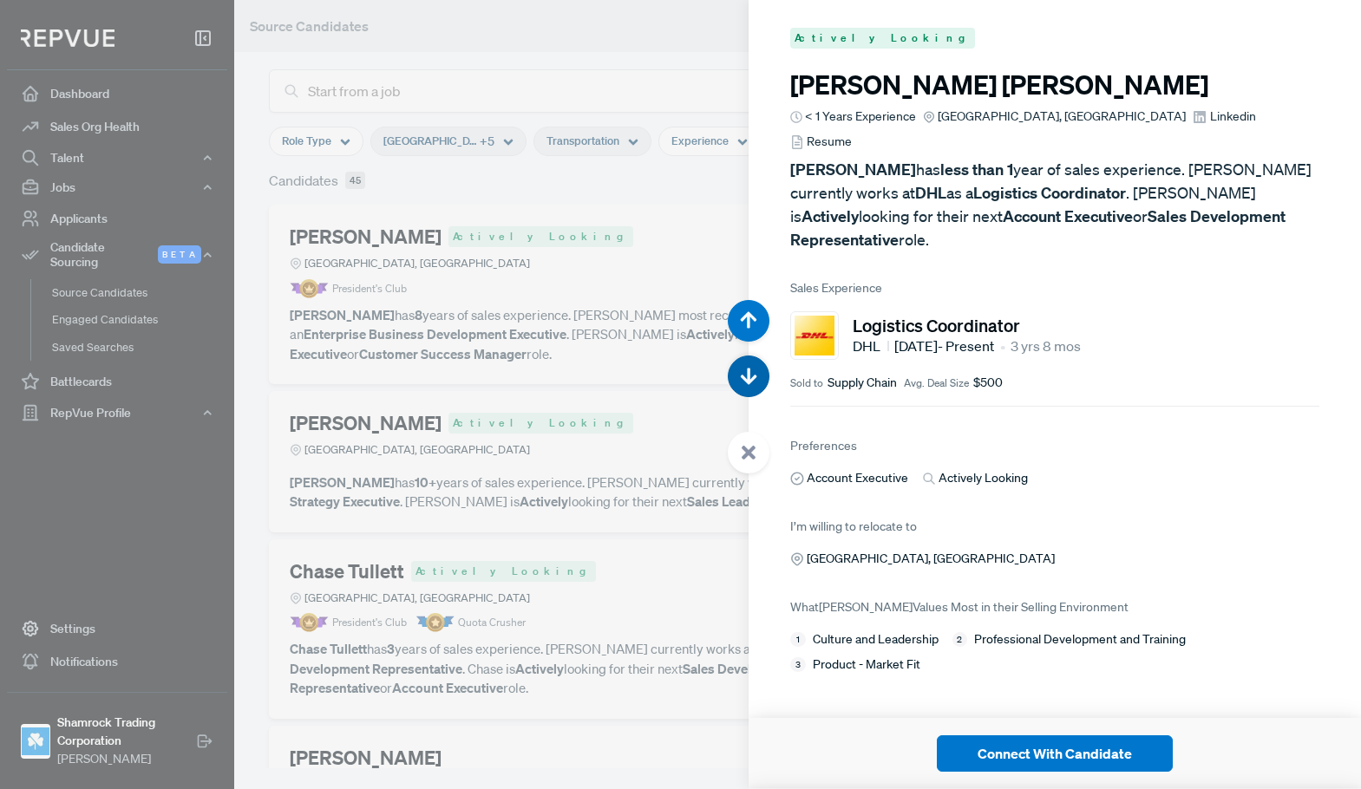
click at [748, 373] on use "button" at bounding box center [749, 377] width 16 height 16
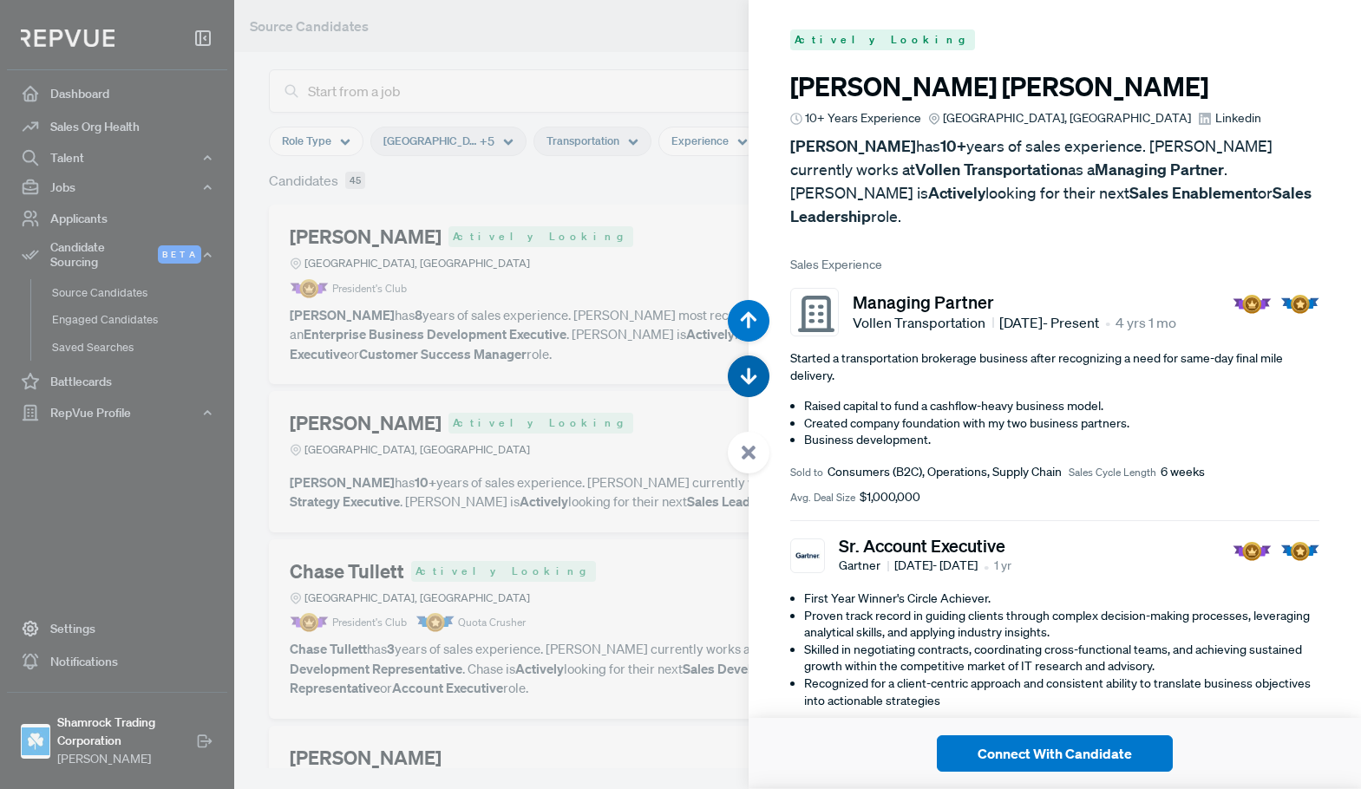
scroll to position [11837, 0]
click at [746, 376] on icon "button" at bounding box center [748, 376] width 17 height 17
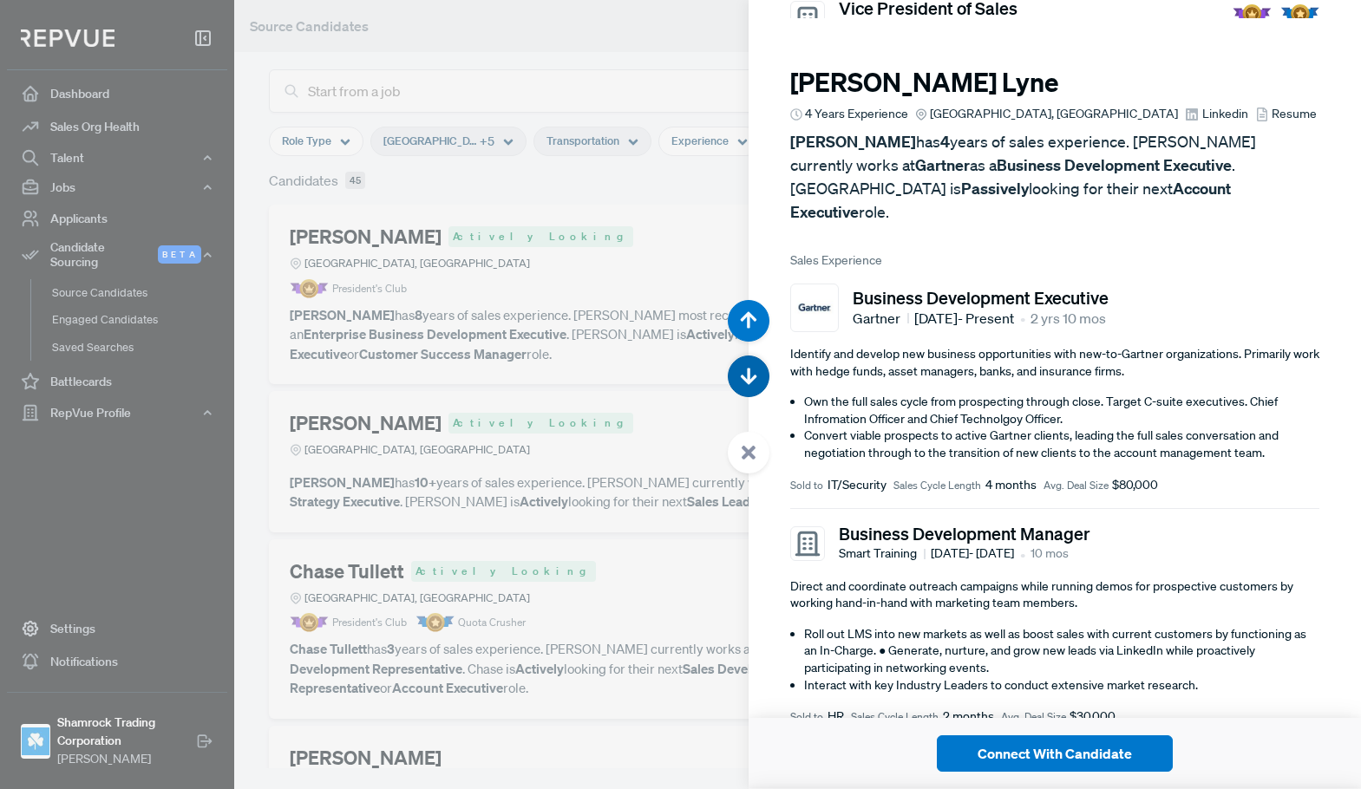
scroll to position [12627, 0]
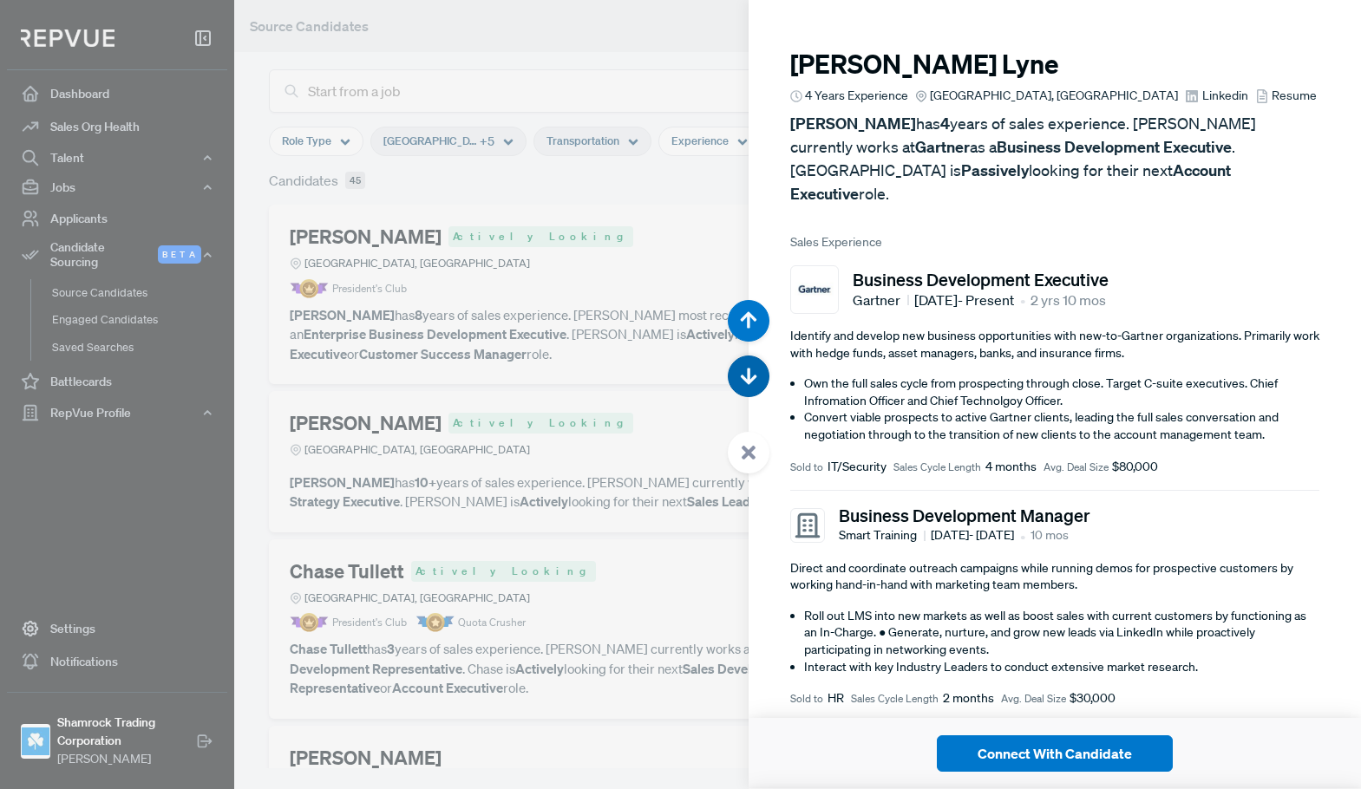
click at [746, 376] on icon "button" at bounding box center [748, 376] width 17 height 17
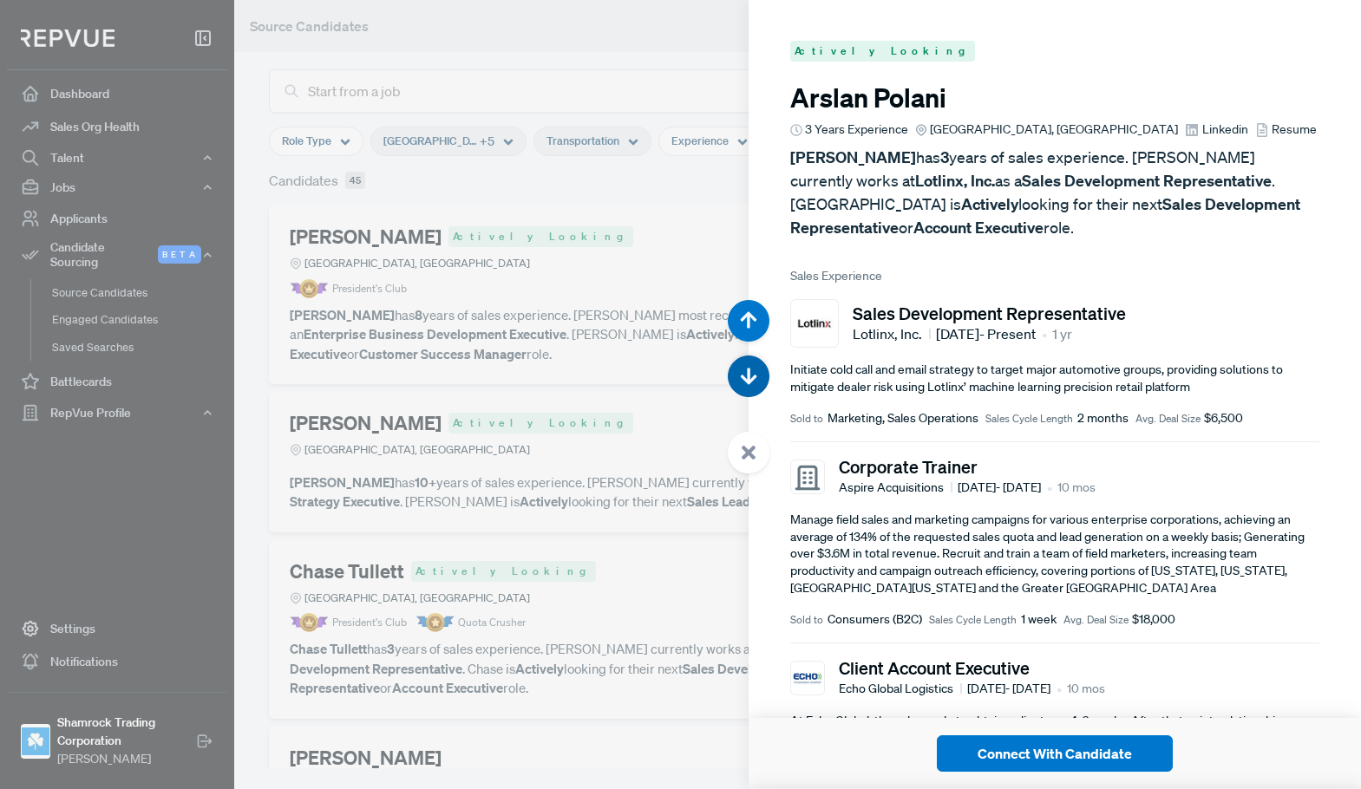
scroll to position [13416, 0]
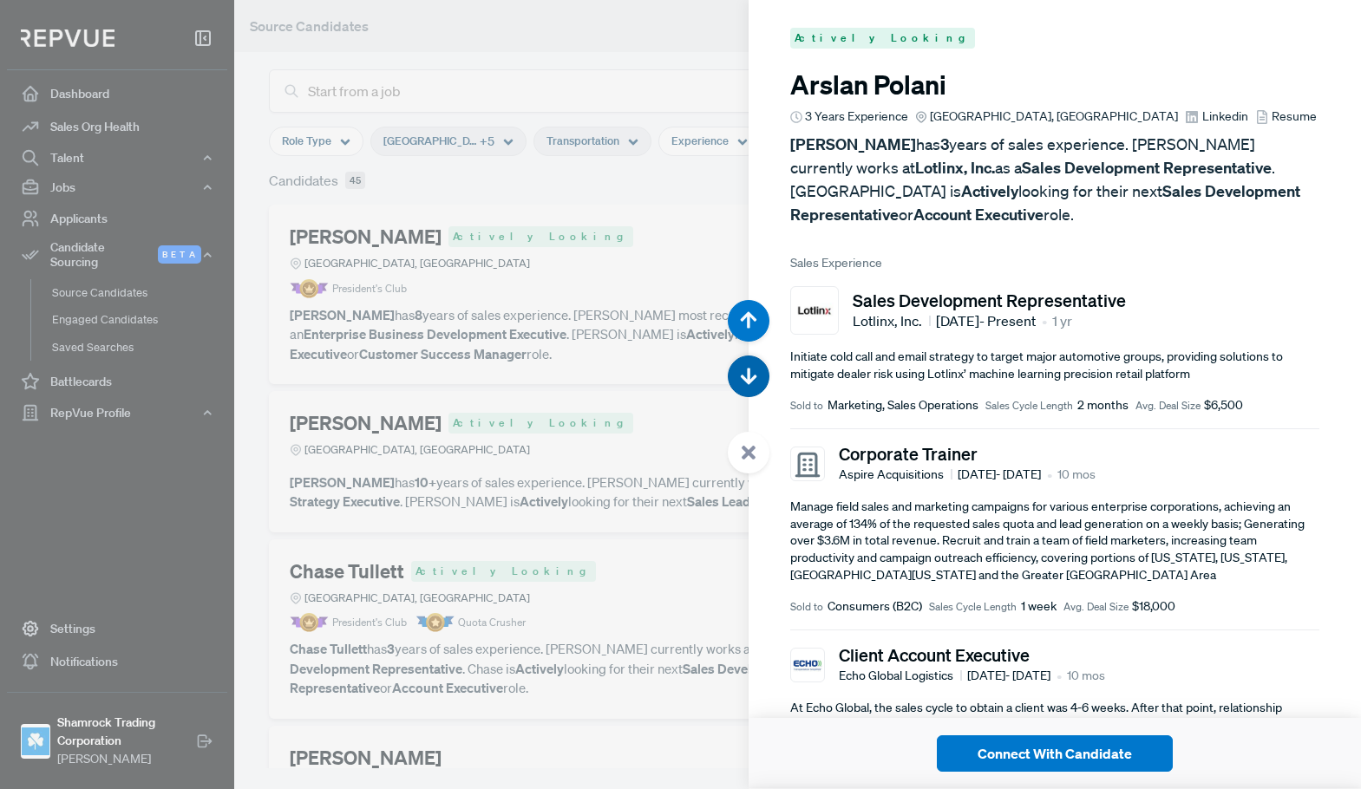
click at [746, 376] on icon "button" at bounding box center [748, 376] width 17 height 17
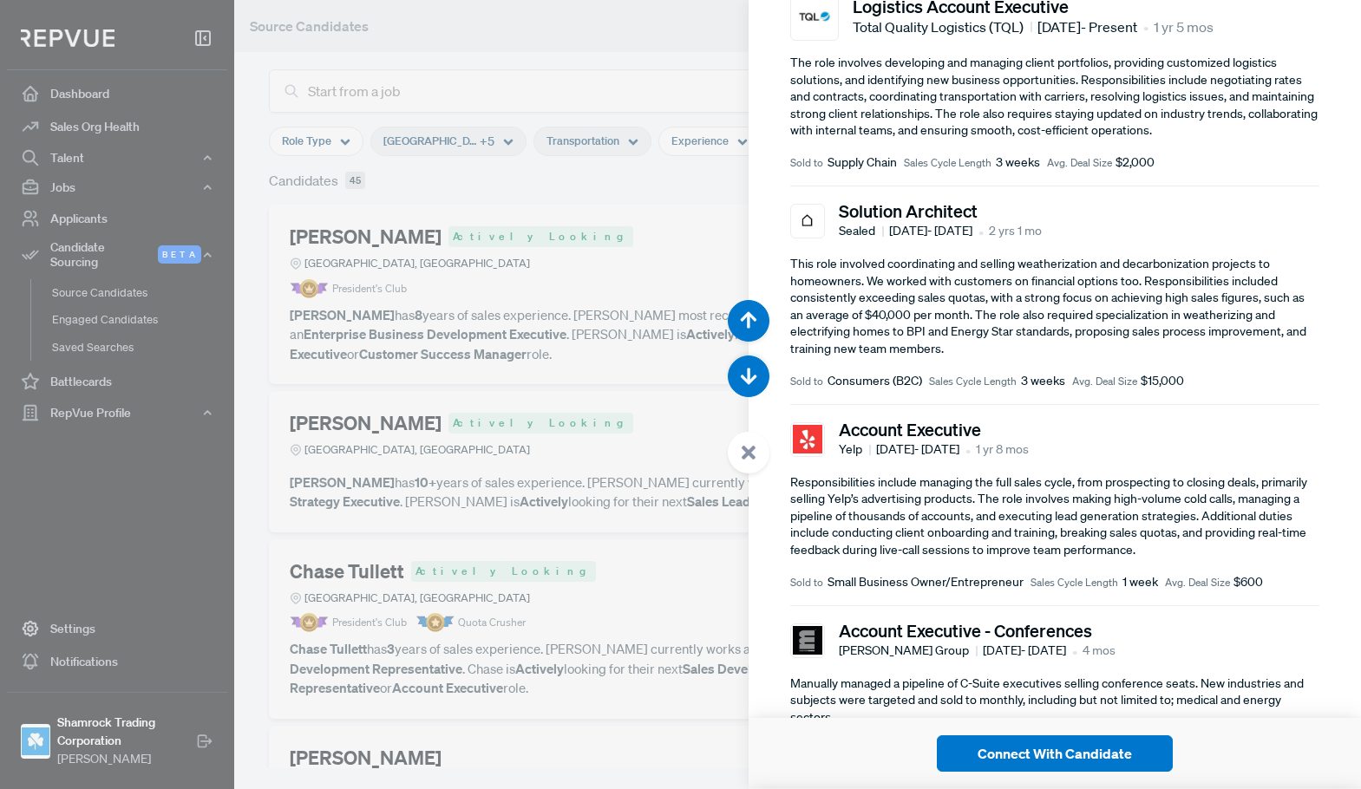
scroll to position [520, 0]
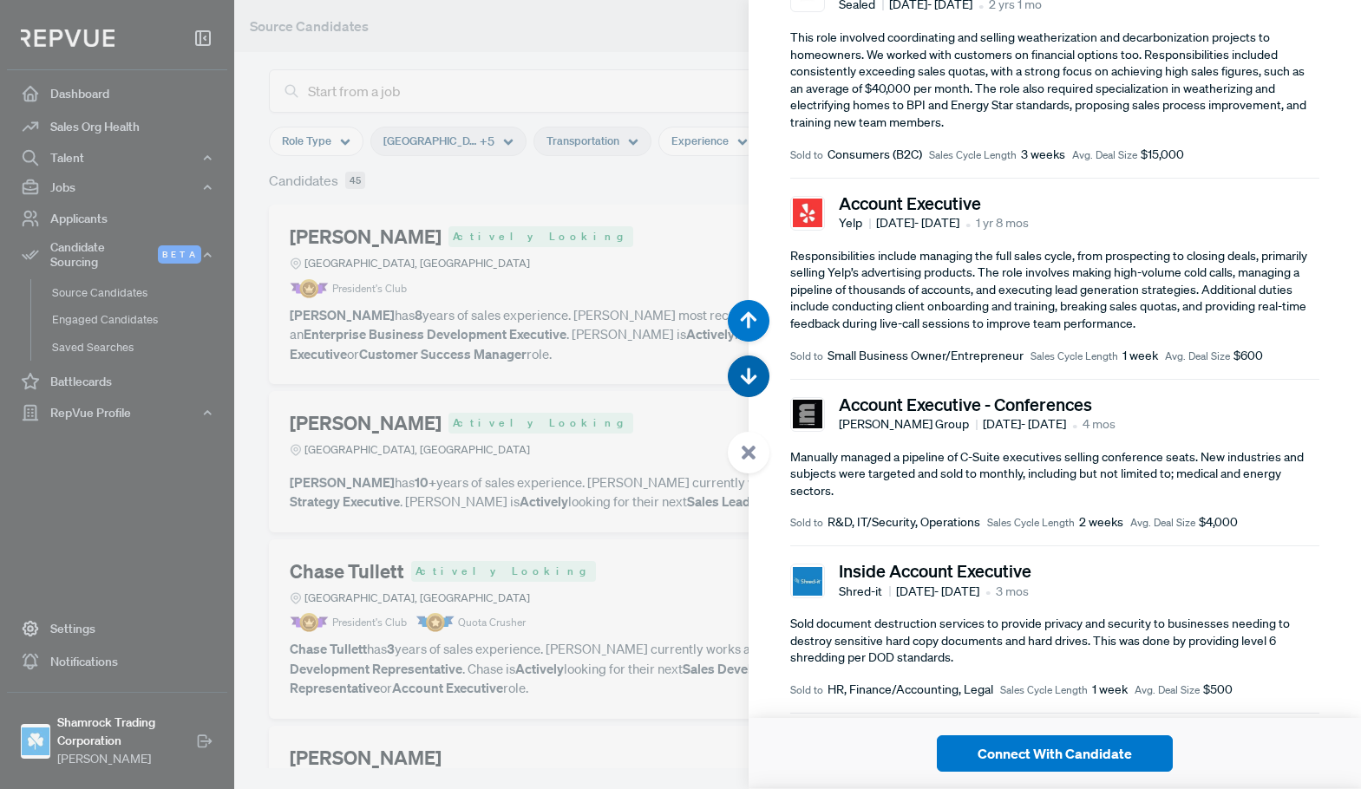
click at [752, 379] on use "button" at bounding box center [749, 377] width 16 height 16
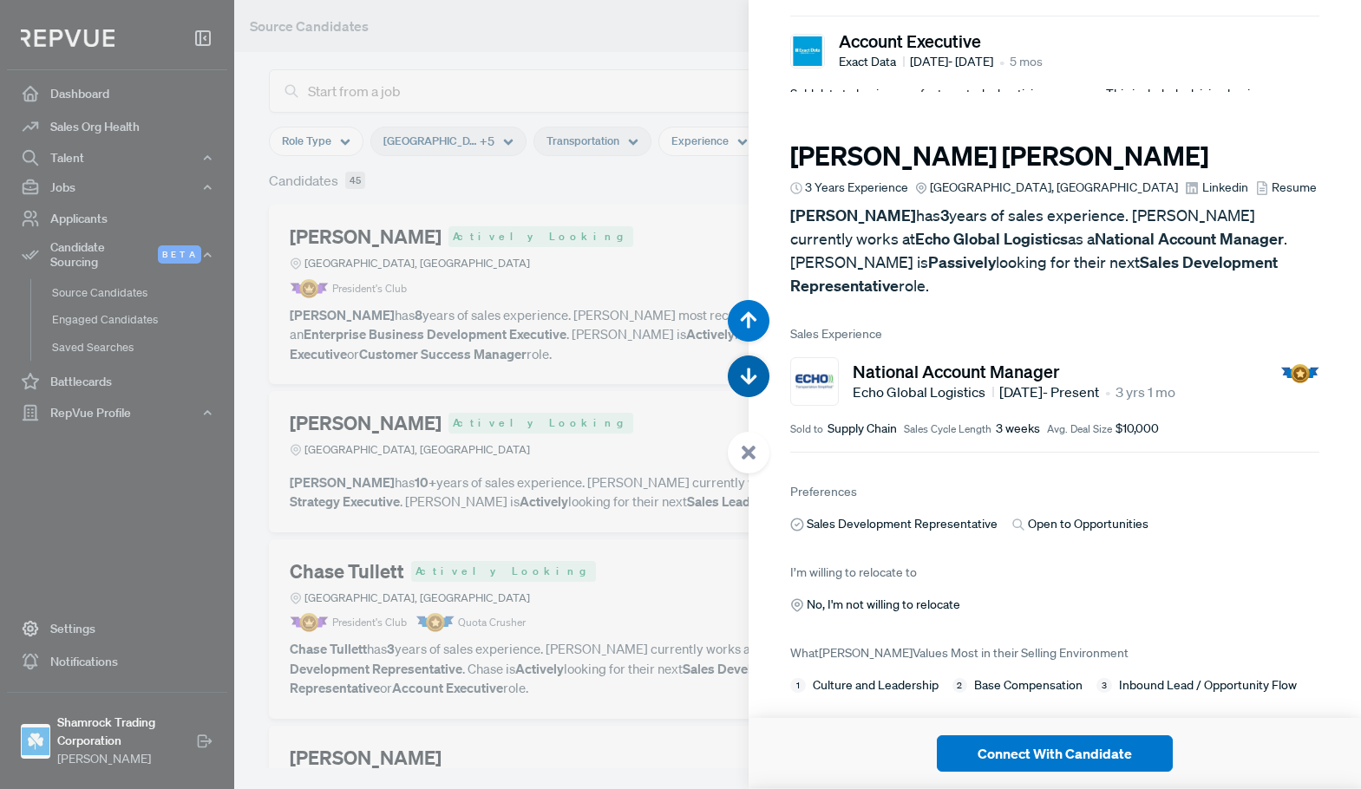
scroll to position [14994, 0]
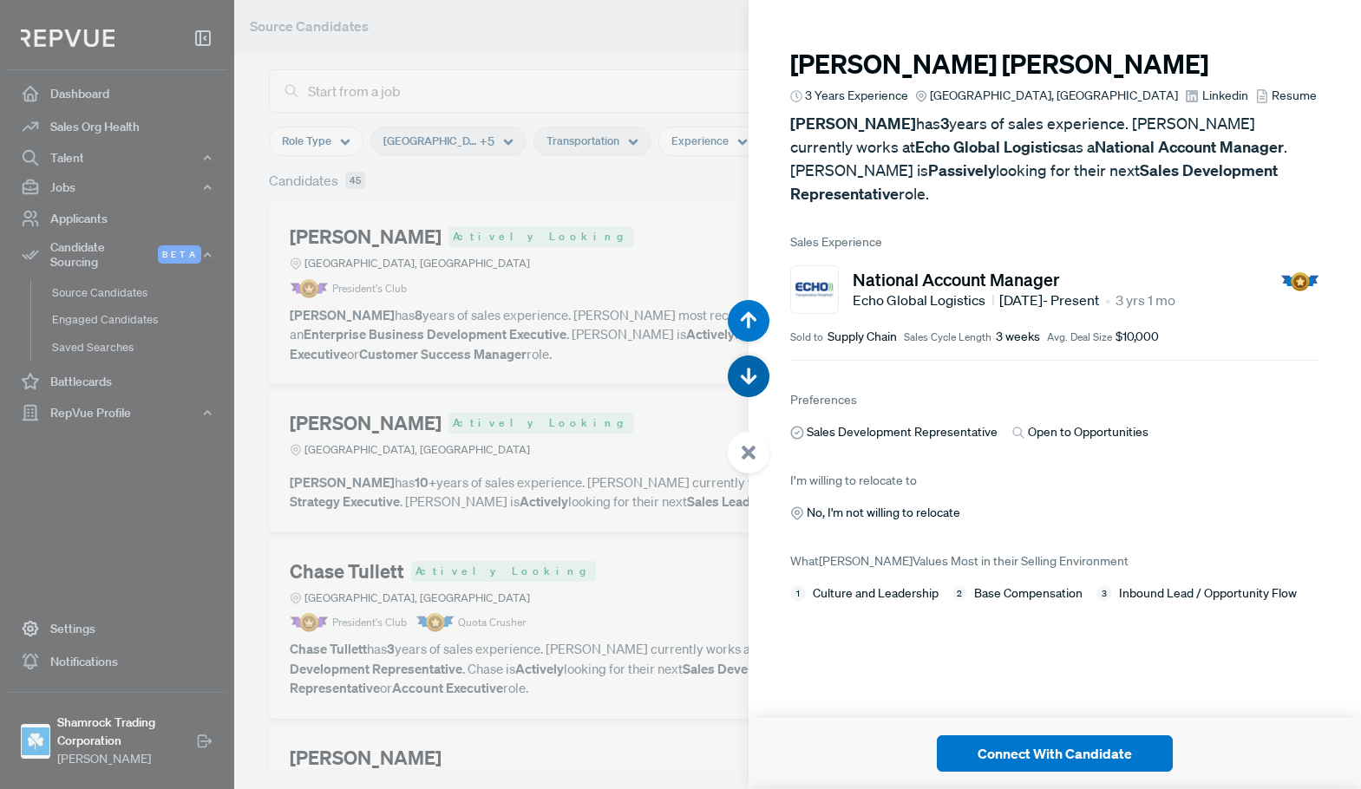
click at [749, 377] on use "button" at bounding box center [749, 377] width 16 height 16
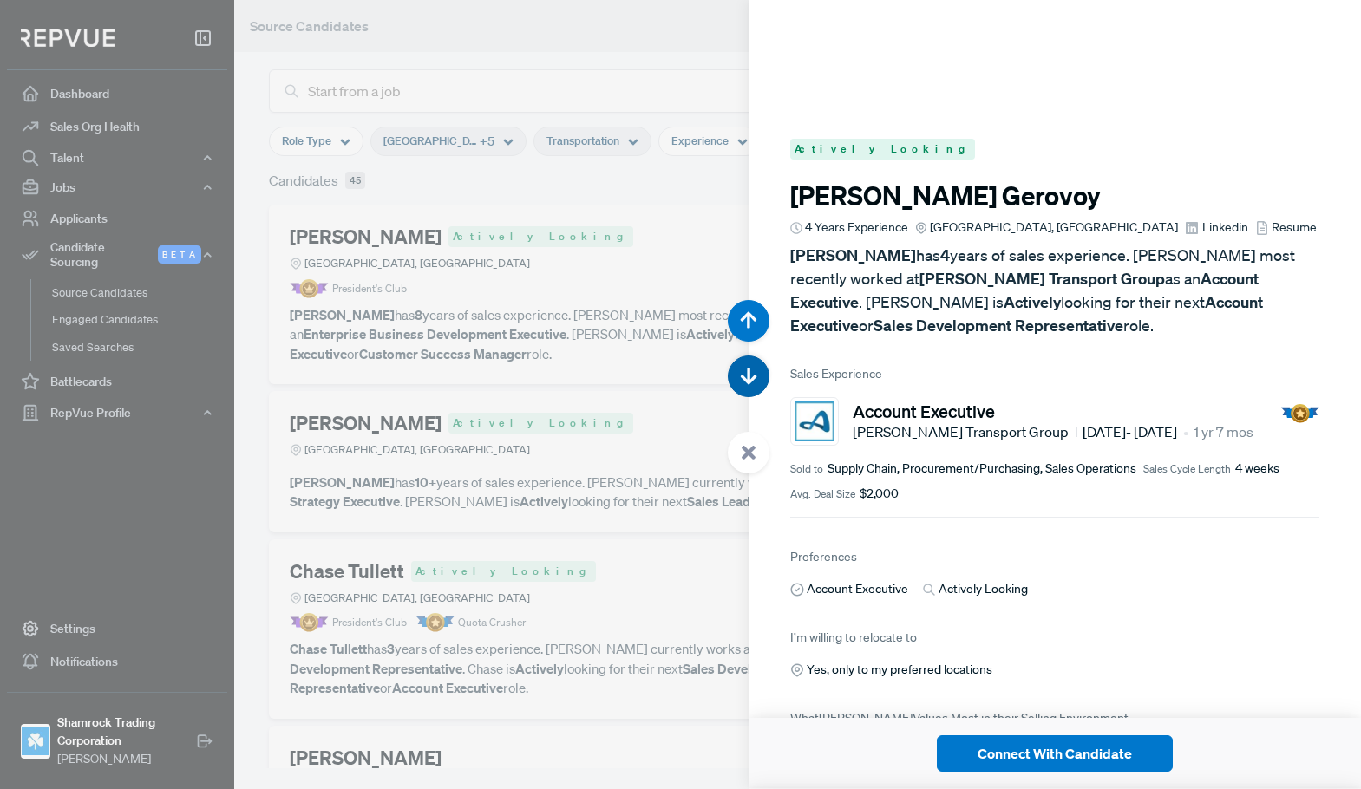
scroll to position [15783, 0]
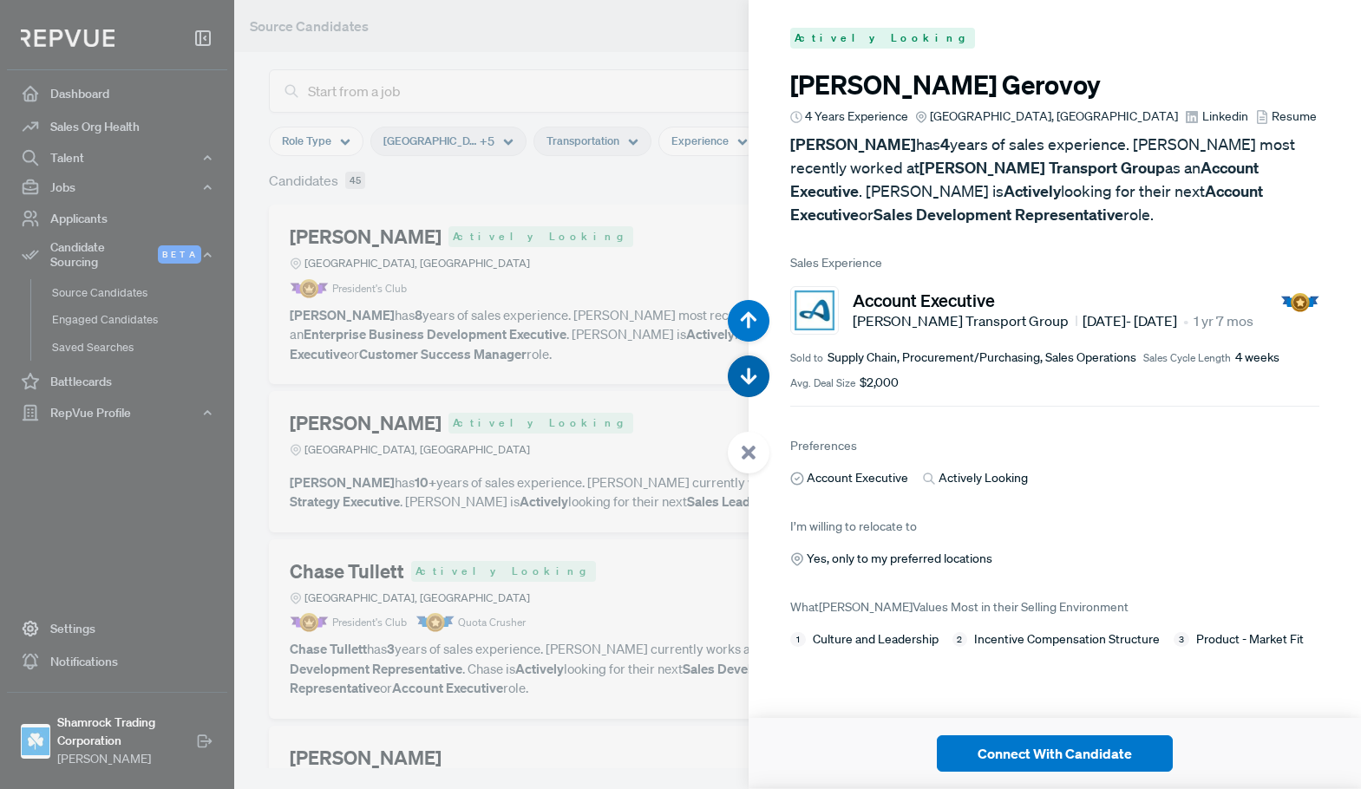
click at [749, 377] on use "button" at bounding box center [749, 377] width 16 height 16
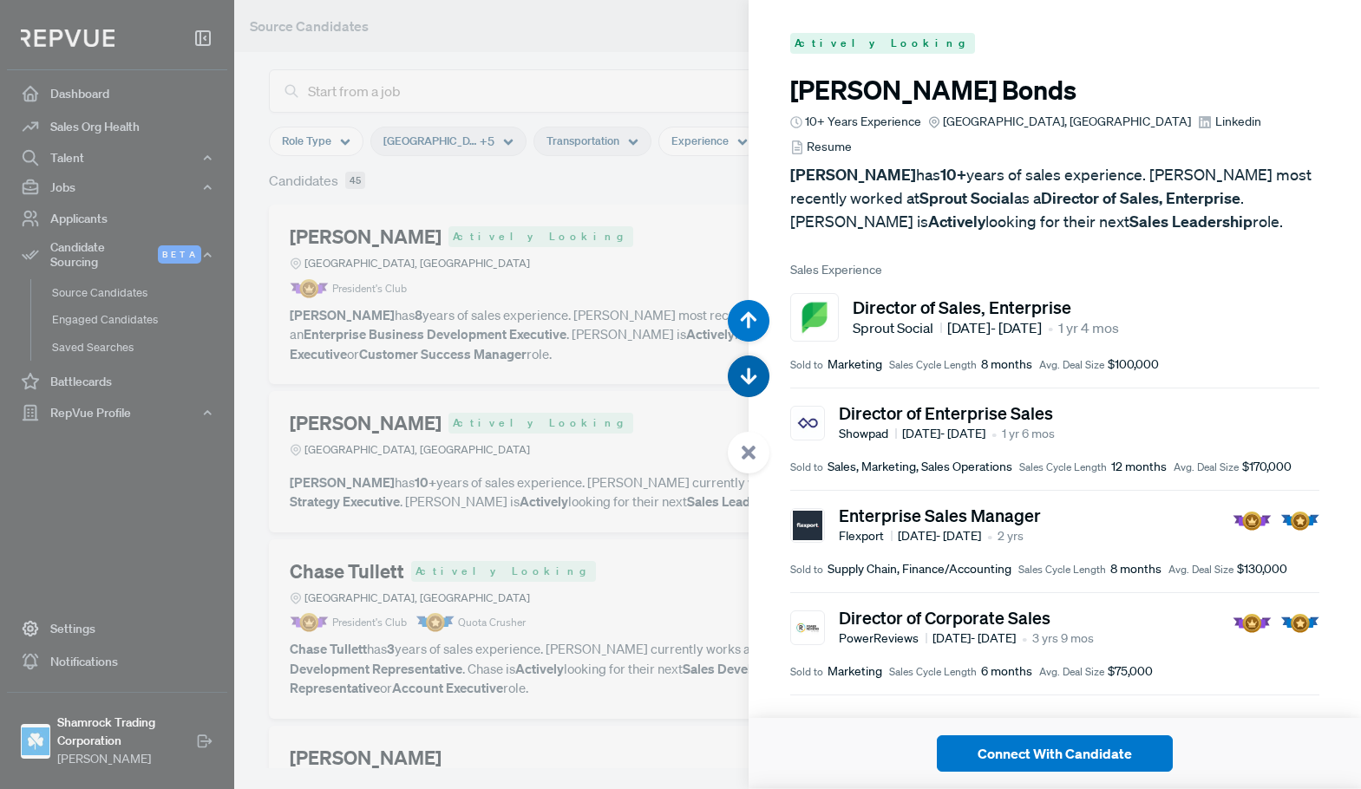
scroll to position [16572, 0]
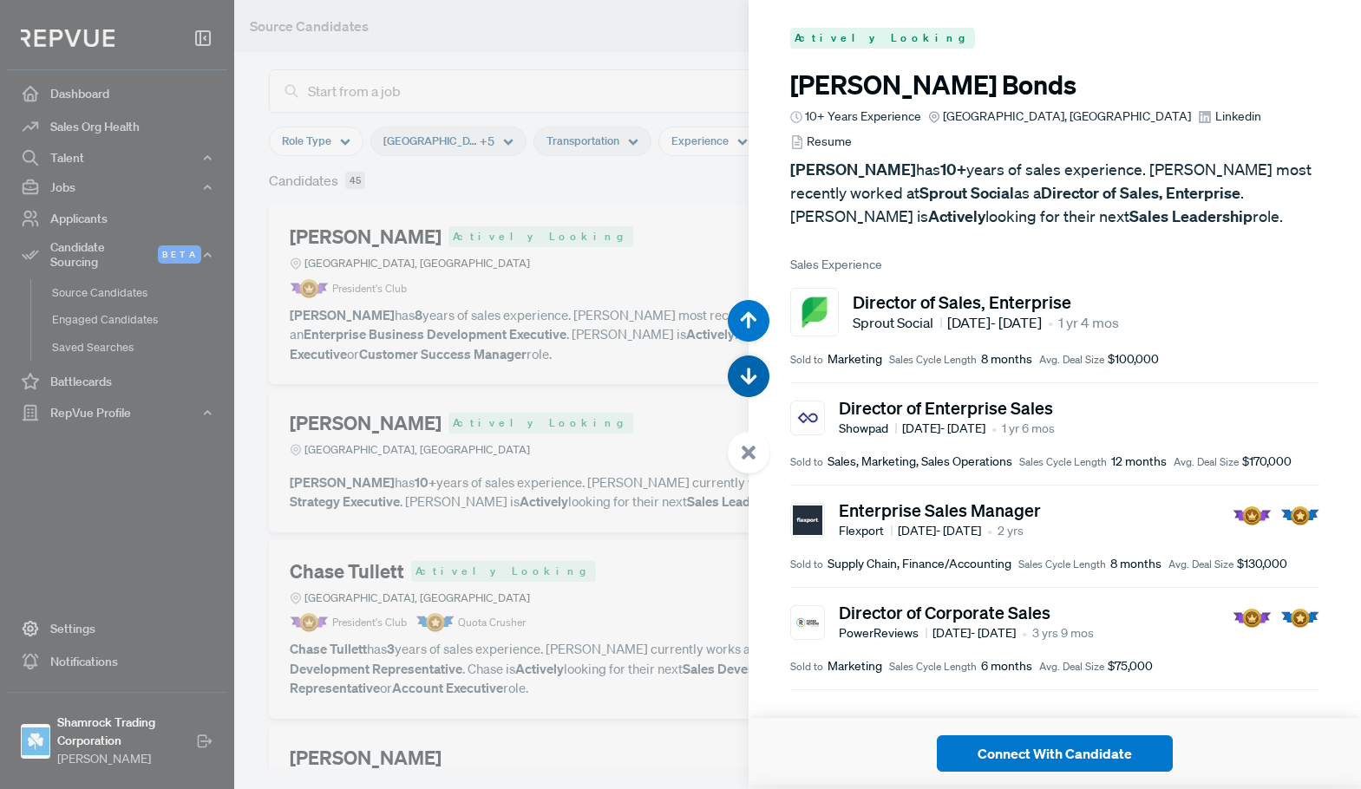
click at [749, 377] on use "button" at bounding box center [749, 377] width 16 height 16
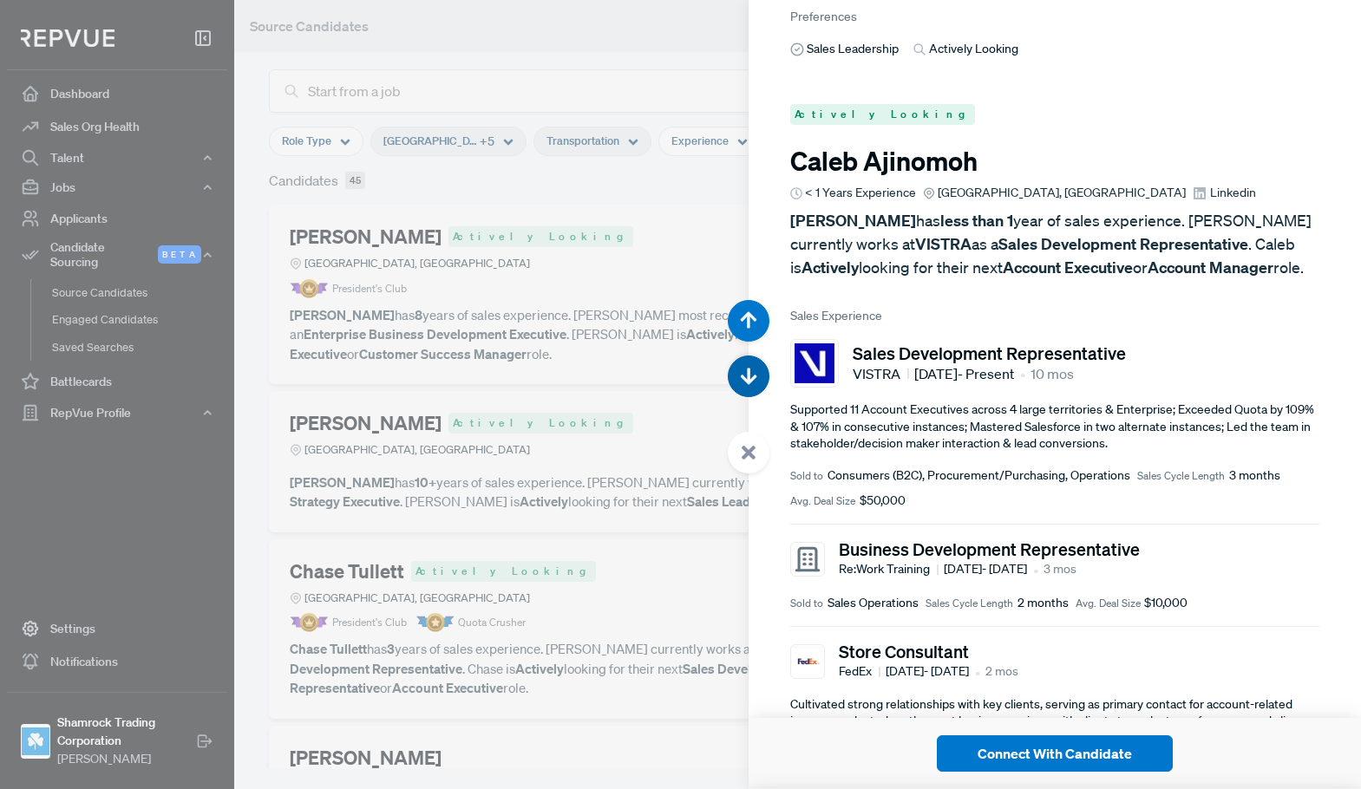
scroll to position [17362, 0]
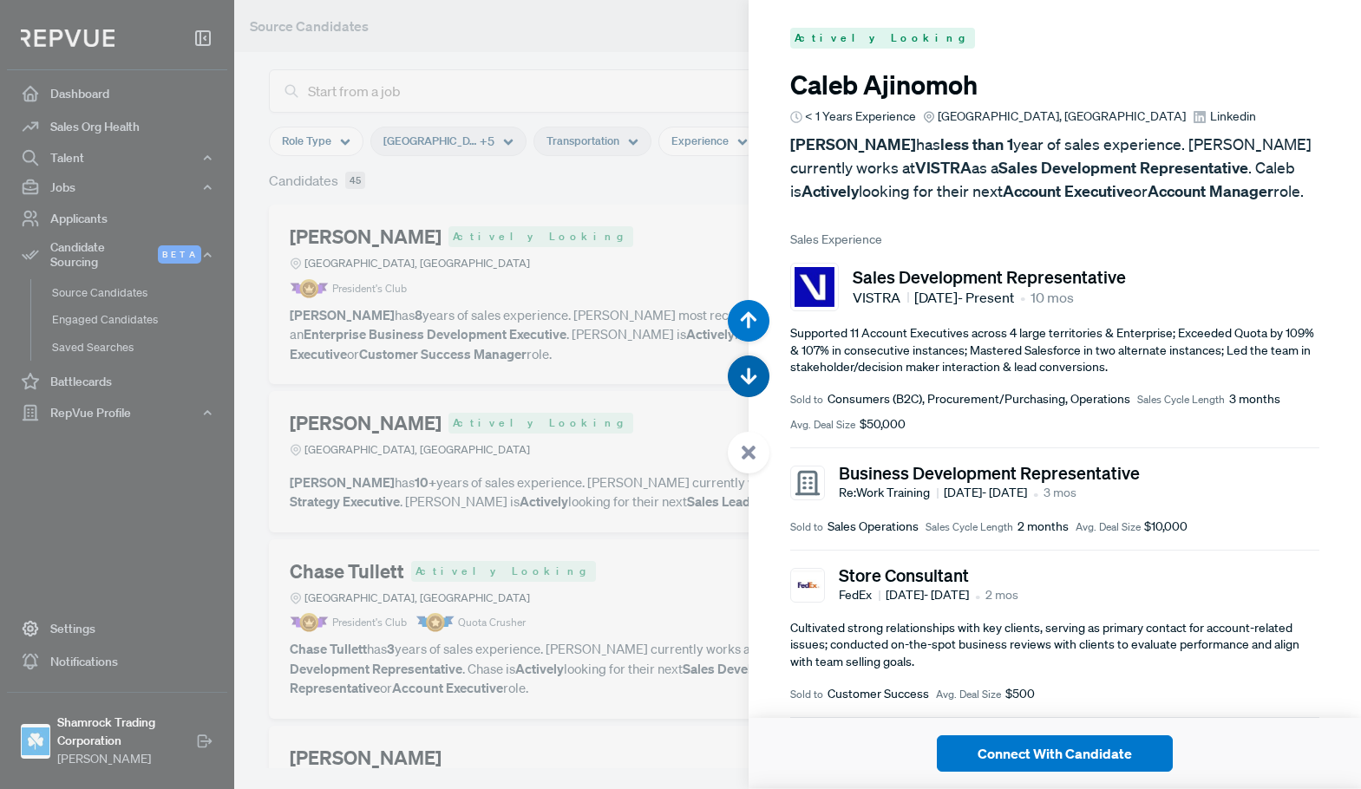
click at [748, 378] on use "button" at bounding box center [749, 377] width 16 height 16
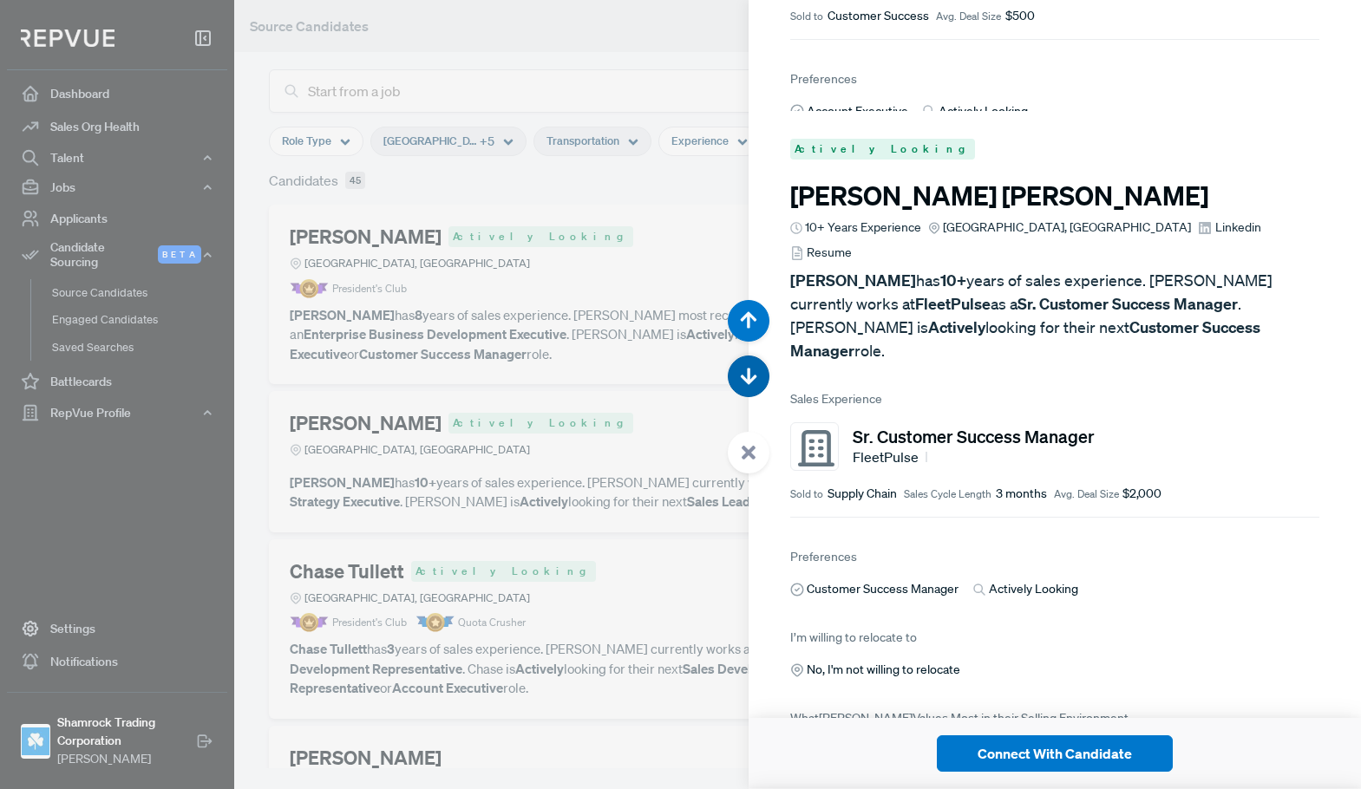
scroll to position [18151, 0]
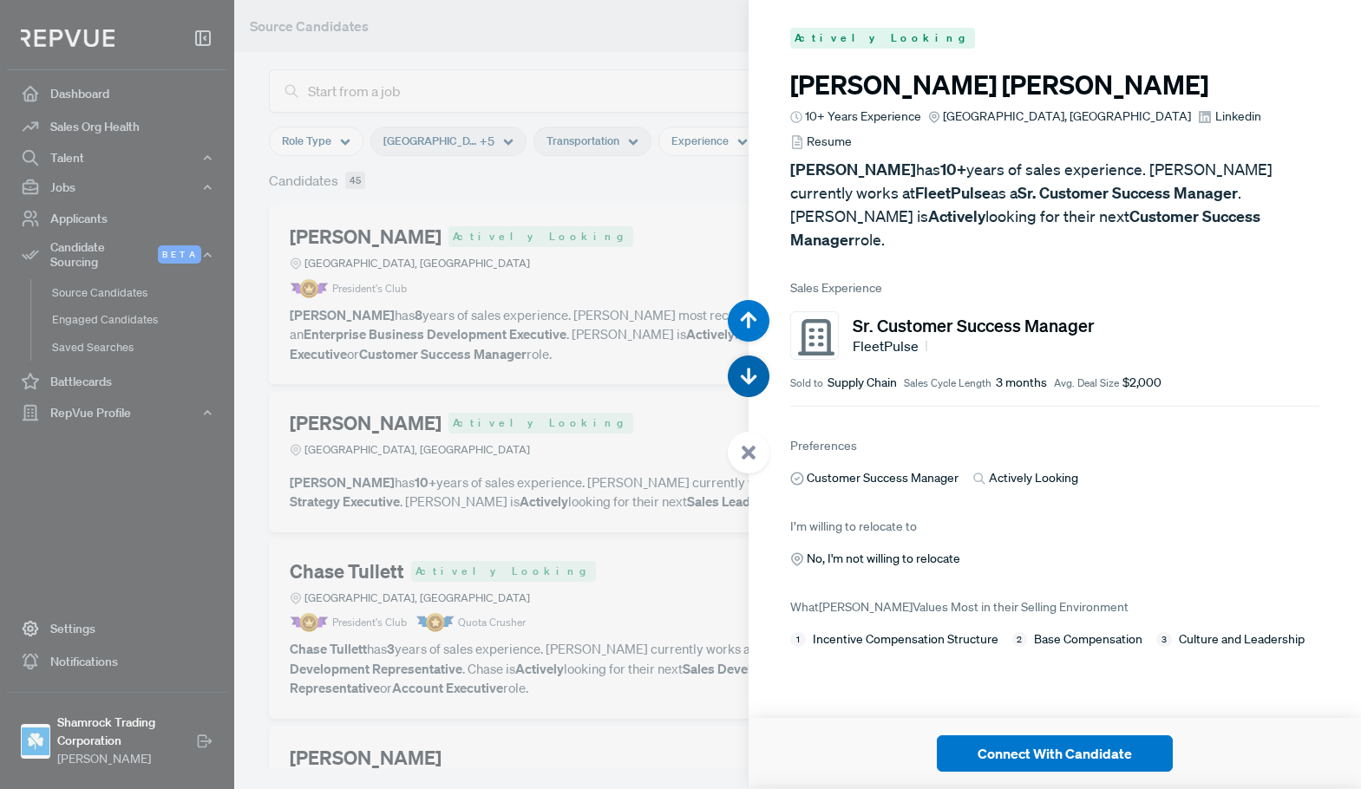
click at [748, 384] on use "button" at bounding box center [749, 377] width 16 height 16
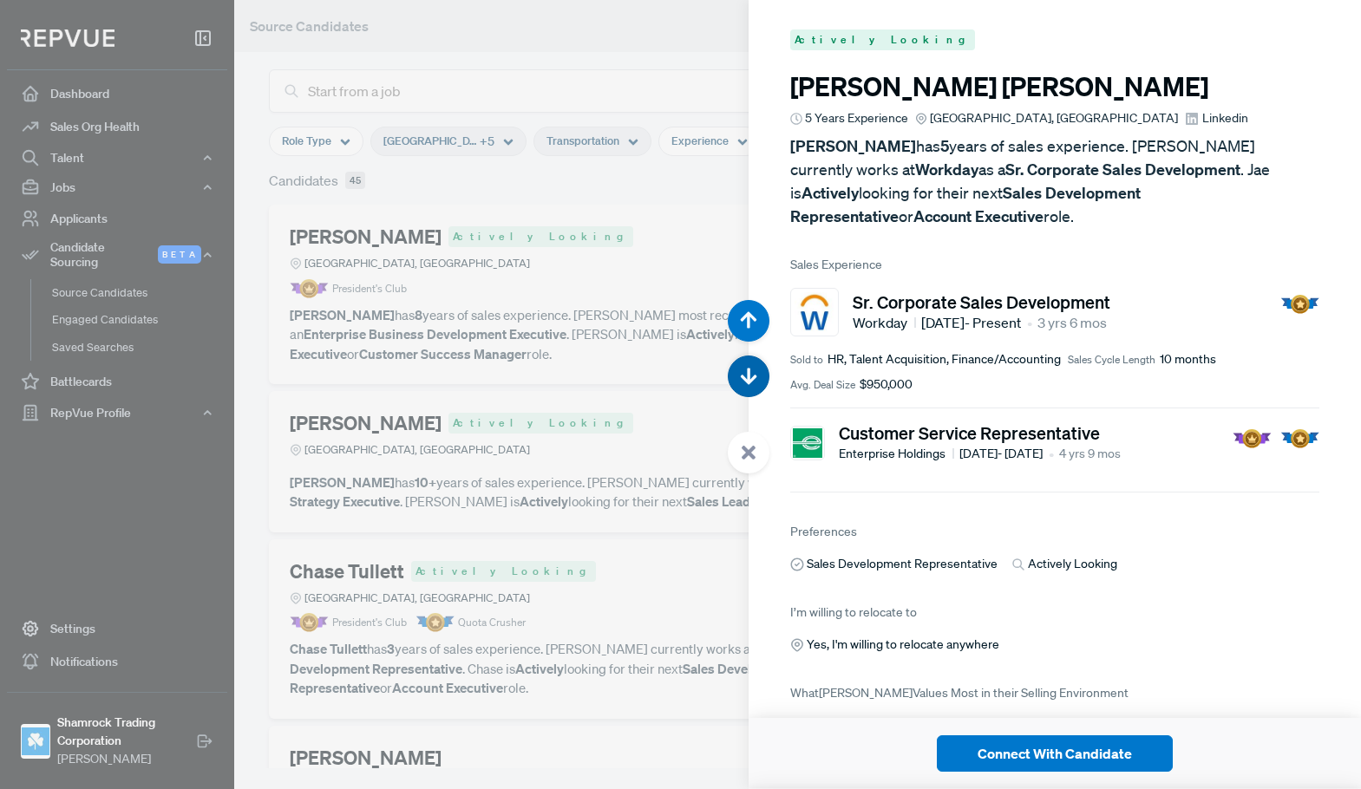
scroll to position [18940, 0]
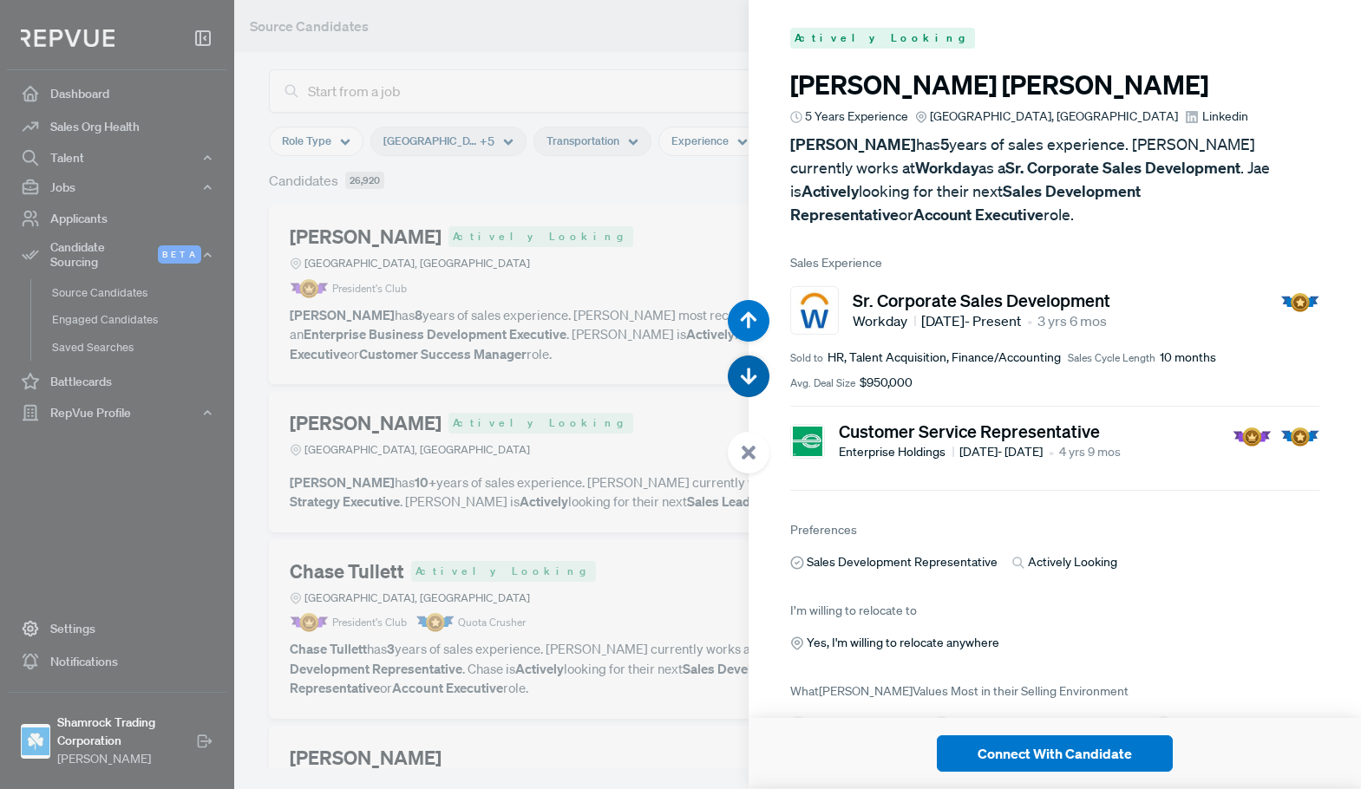
click at [751, 379] on use "button" at bounding box center [749, 377] width 16 height 16
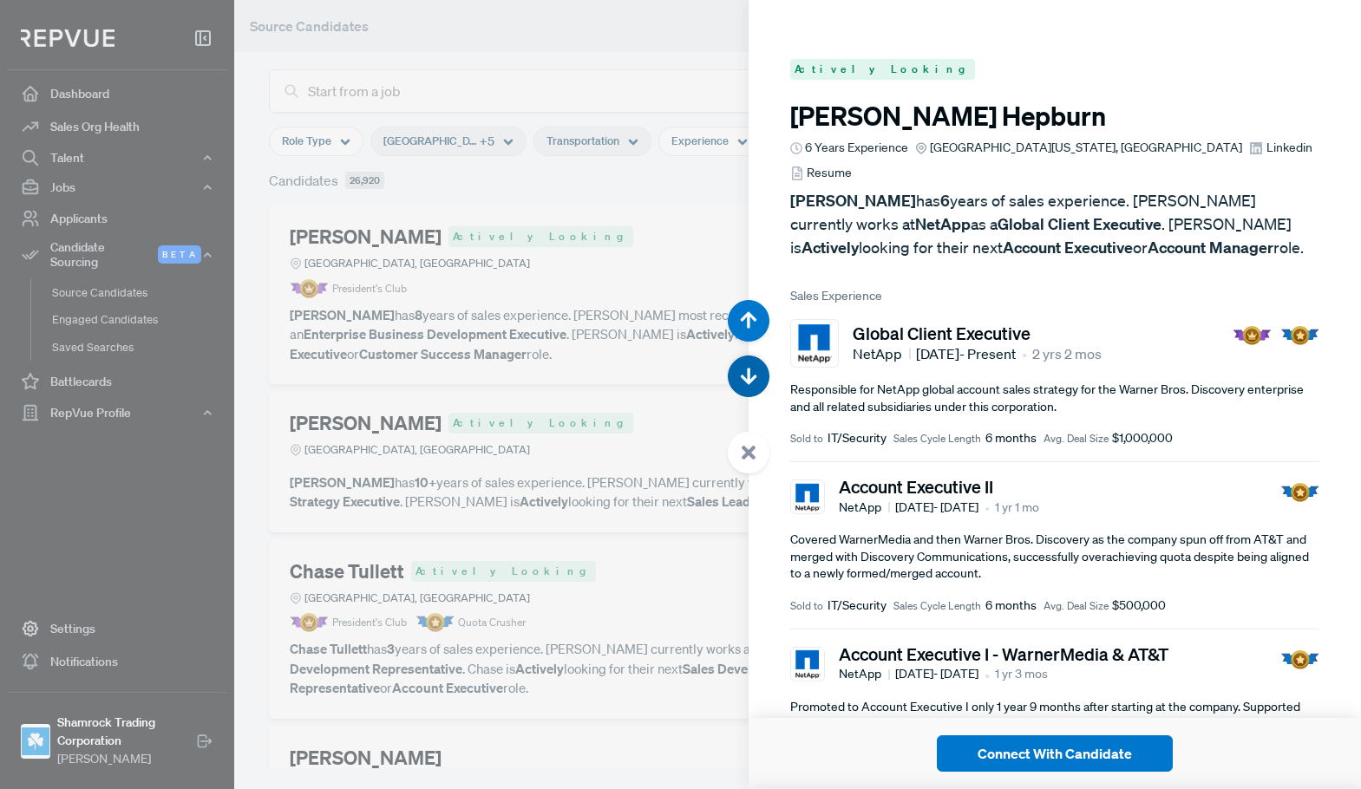
scroll to position [19729, 0]
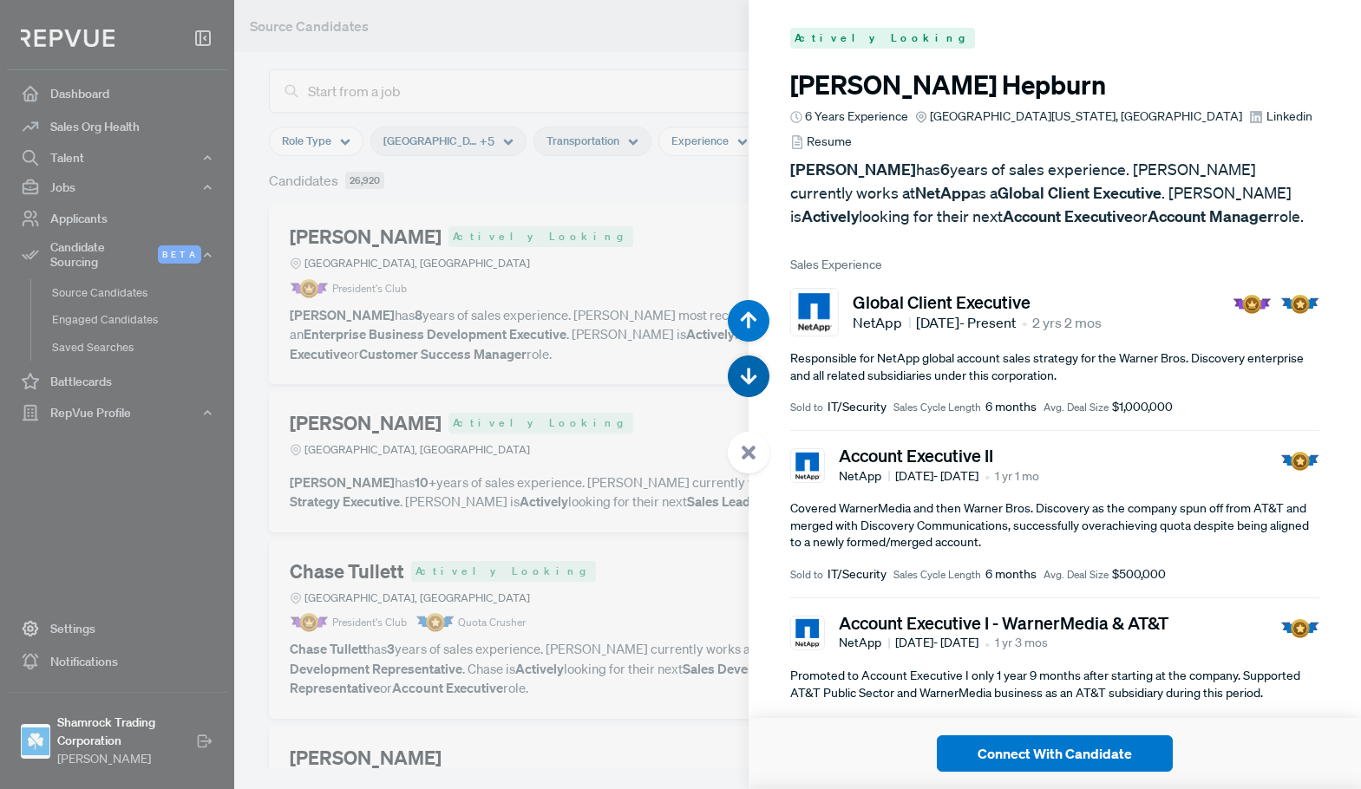
click at [751, 379] on use "button" at bounding box center [749, 377] width 16 height 16
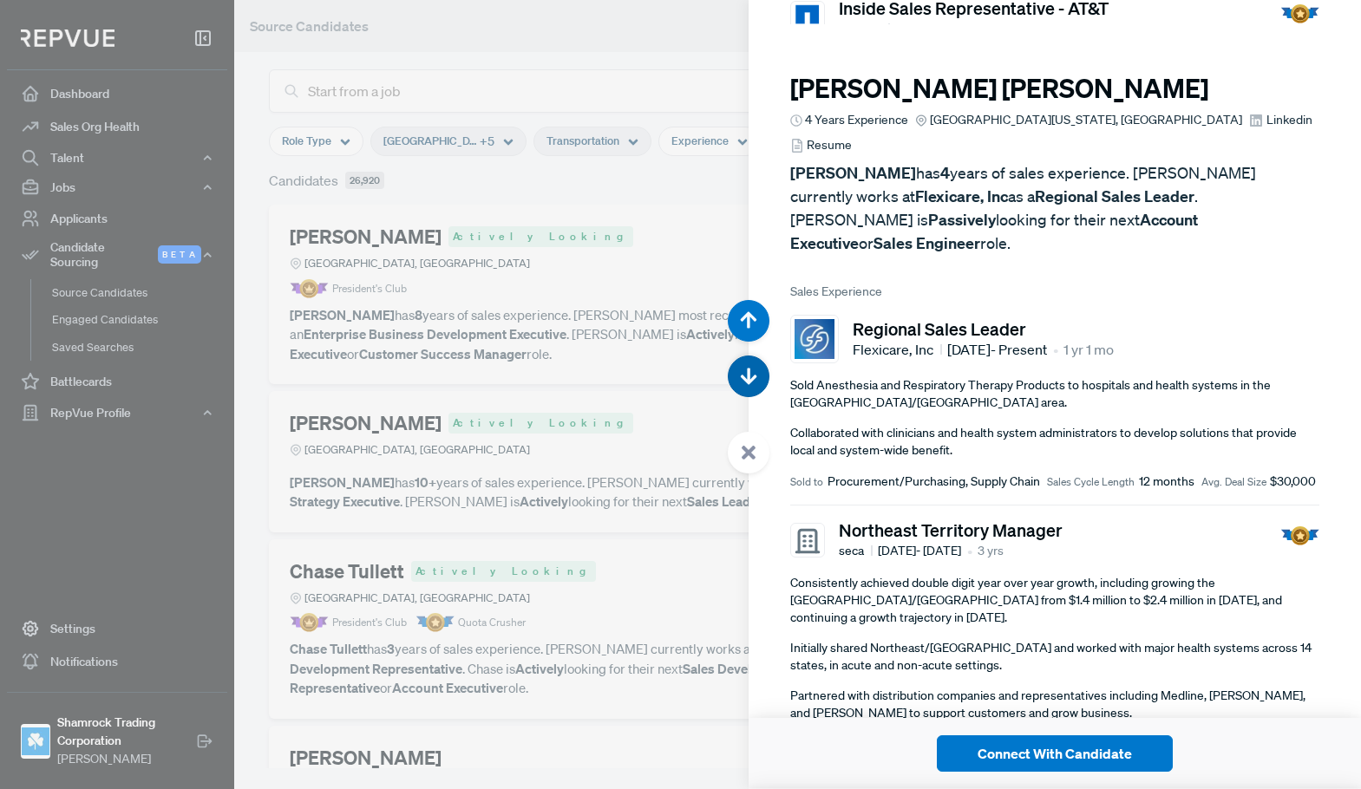
scroll to position [20518, 0]
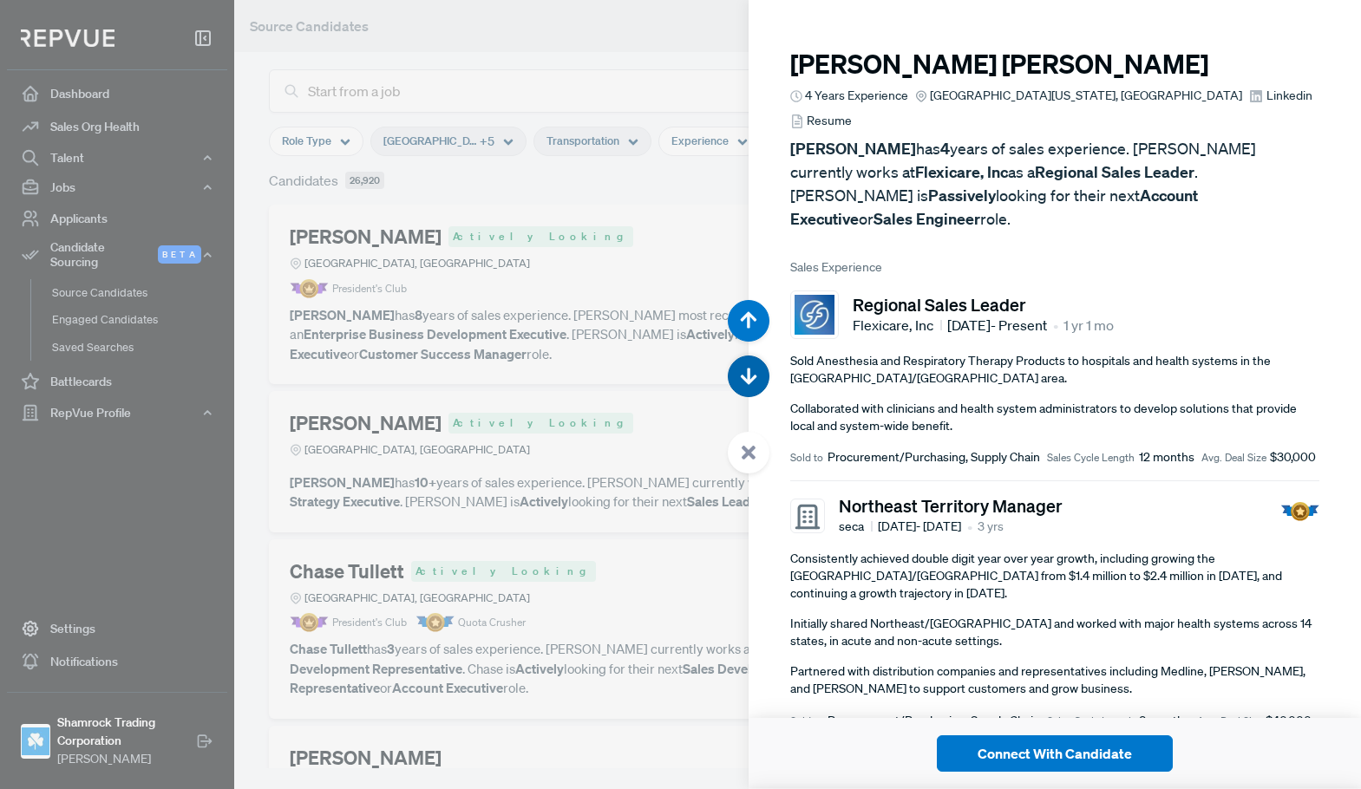
click at [746, 381] on use "button" at bounding box center [749, 377] width 16 height 16
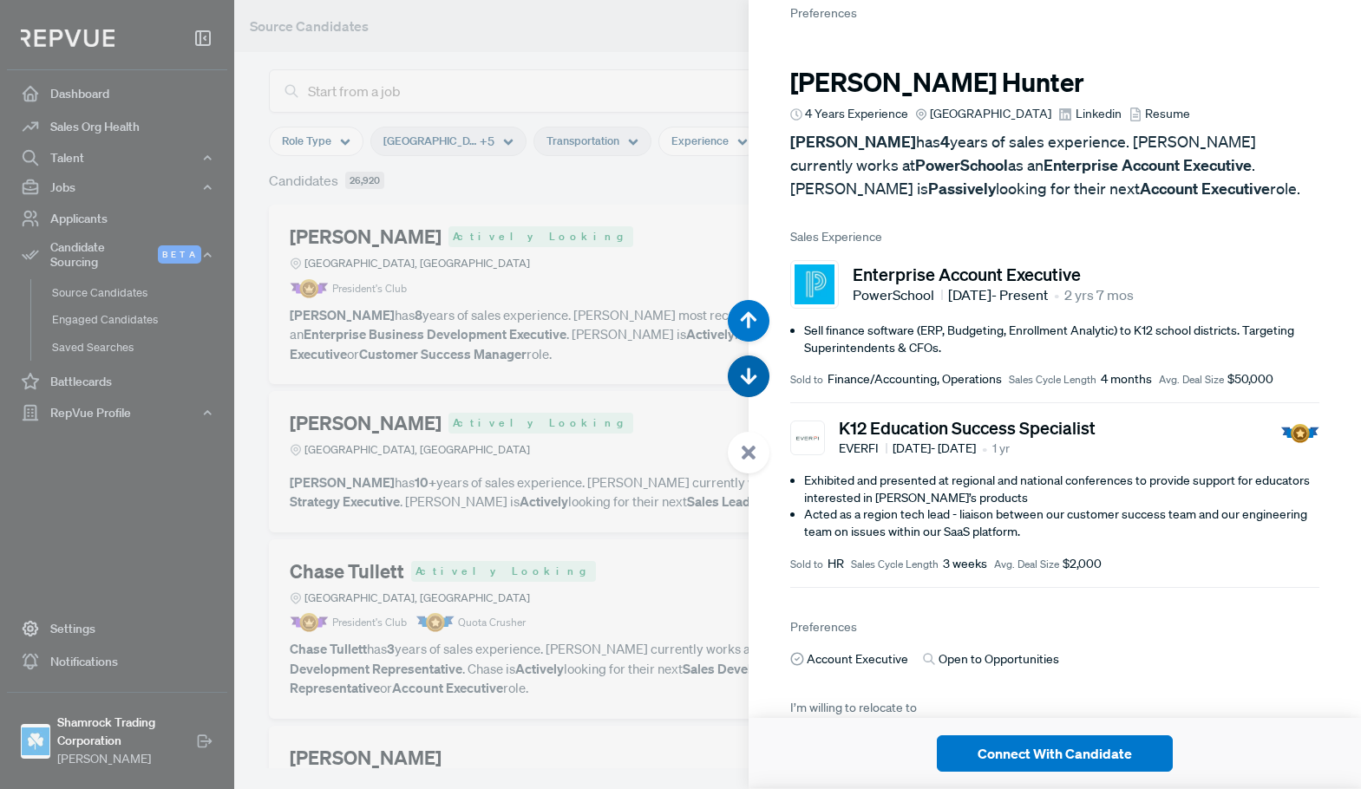
scroll to position [21307, 0]
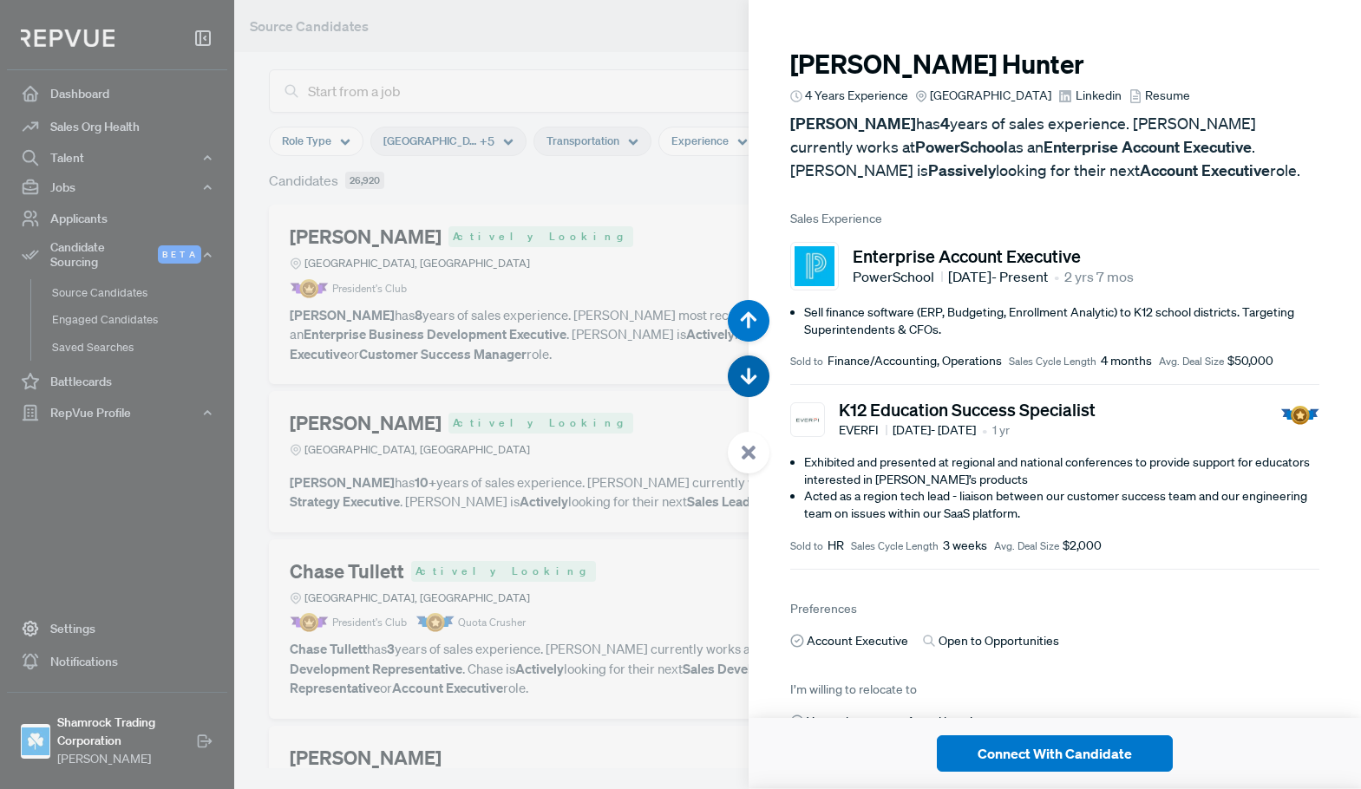
click at [743, 381] on icon "button" at bounding box center [748, 376] width 17 height 17
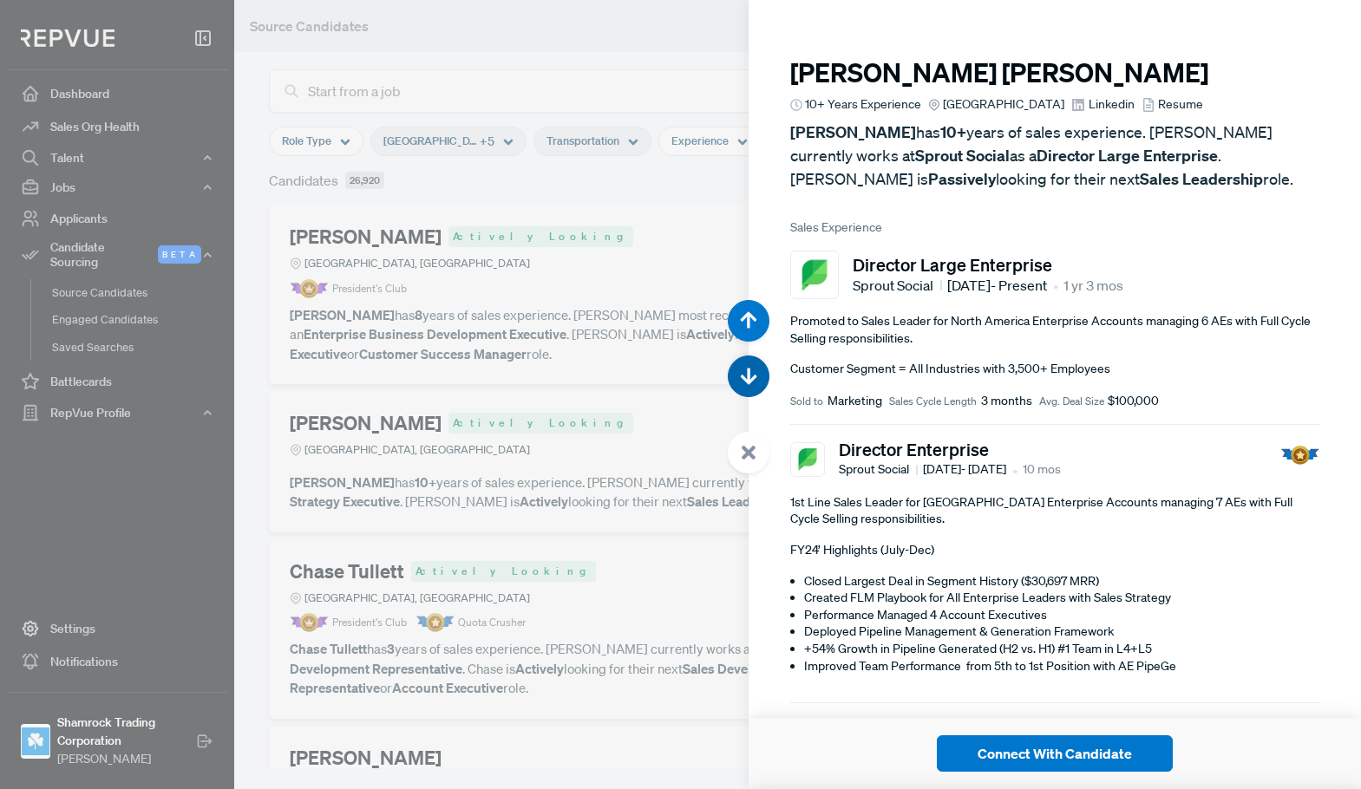
scroll to position [22096, 0]
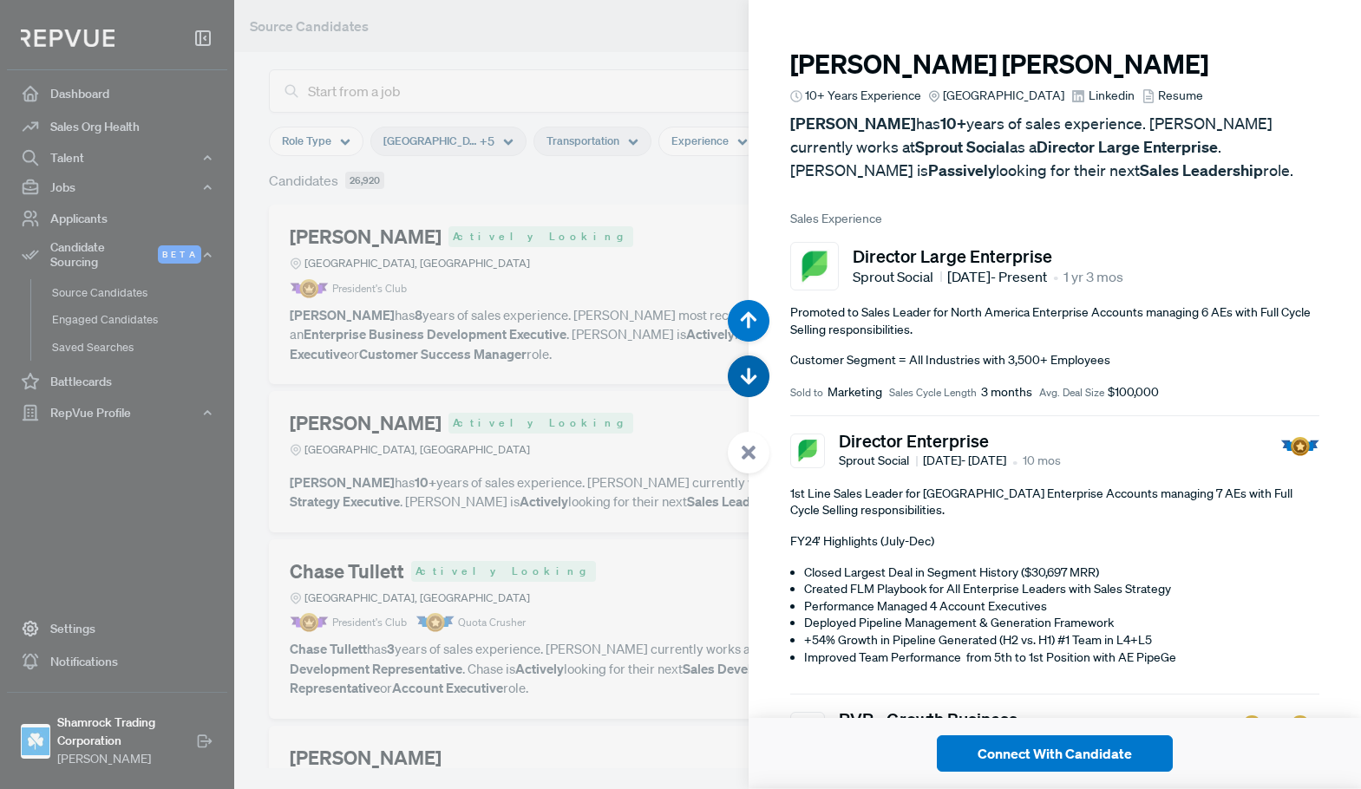
click at [743, 381] on icon "button" at bounding box center [748, 376] width 17 height 17
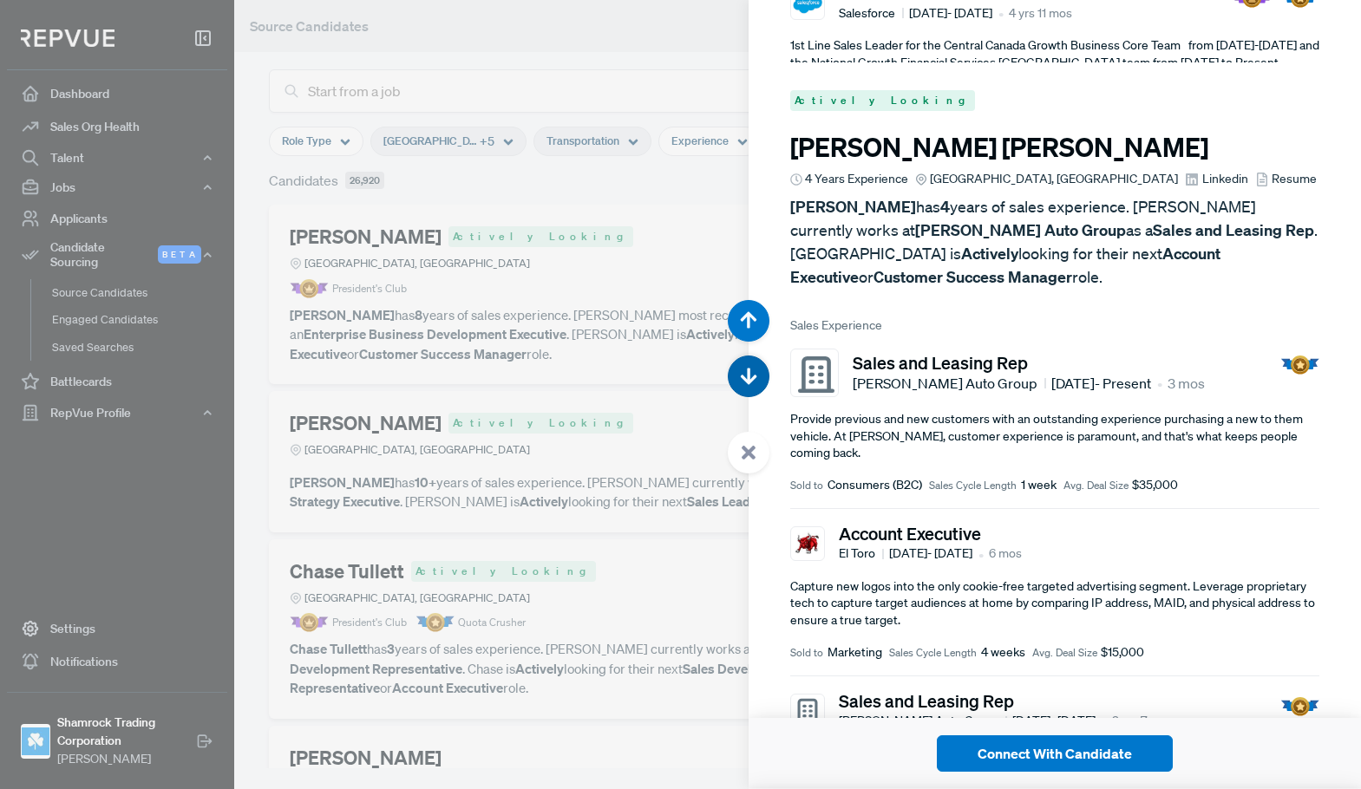
scroll to position [22886, 0]
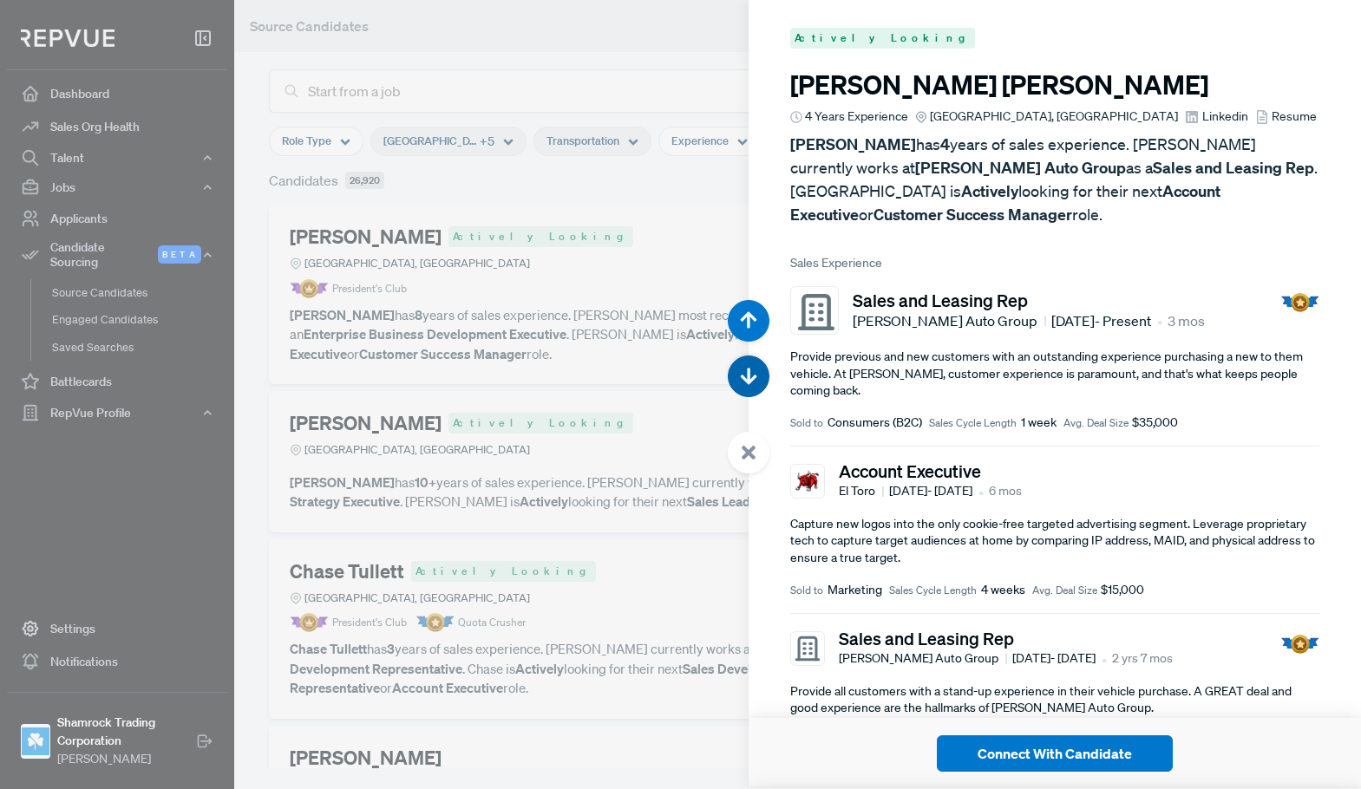
click at [743, 381] on icon "button" at bounding box center [748, 376] width 17 height 17
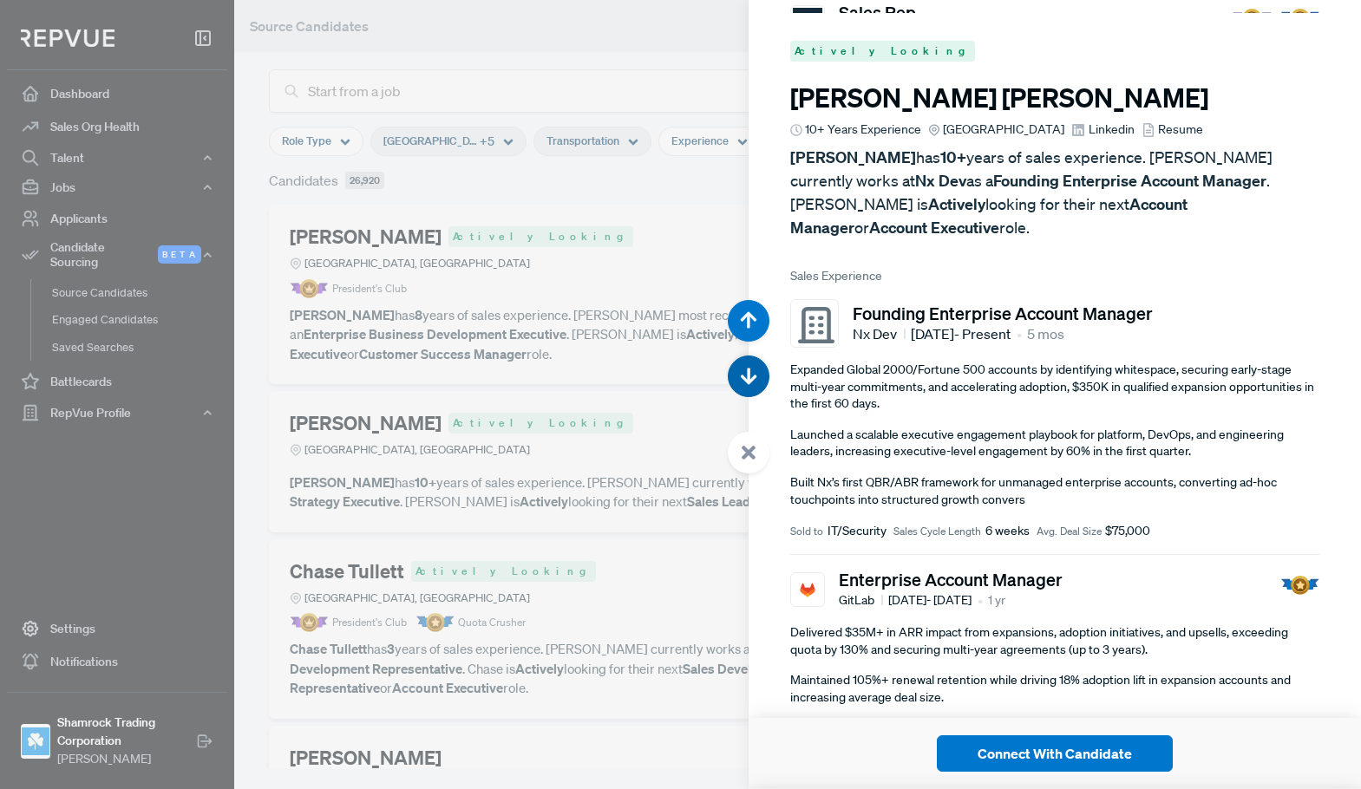
scroll to position [23675, 0]
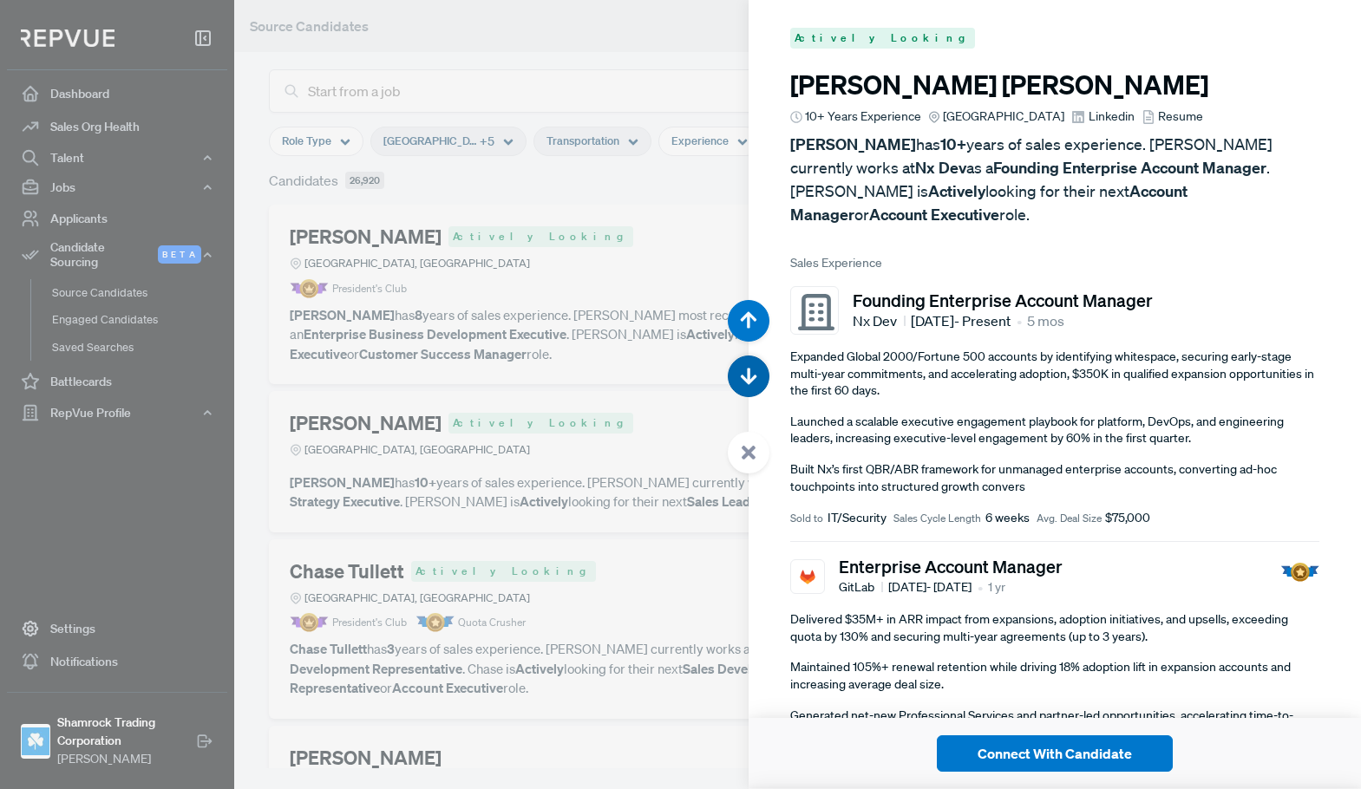
click at [743, 381] on icon "button" at bounding box center [748, 376] width 17 height 17
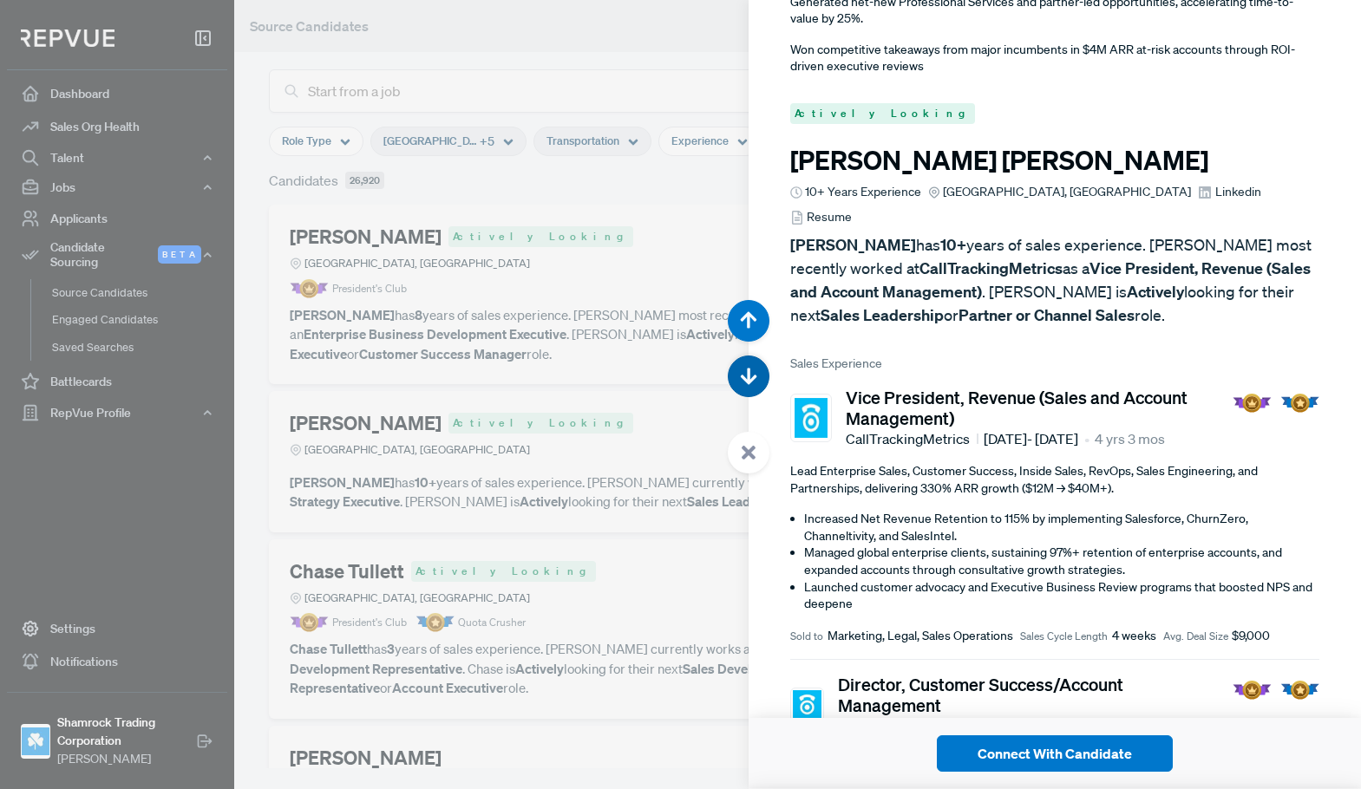
scroll to position [24464, 0]
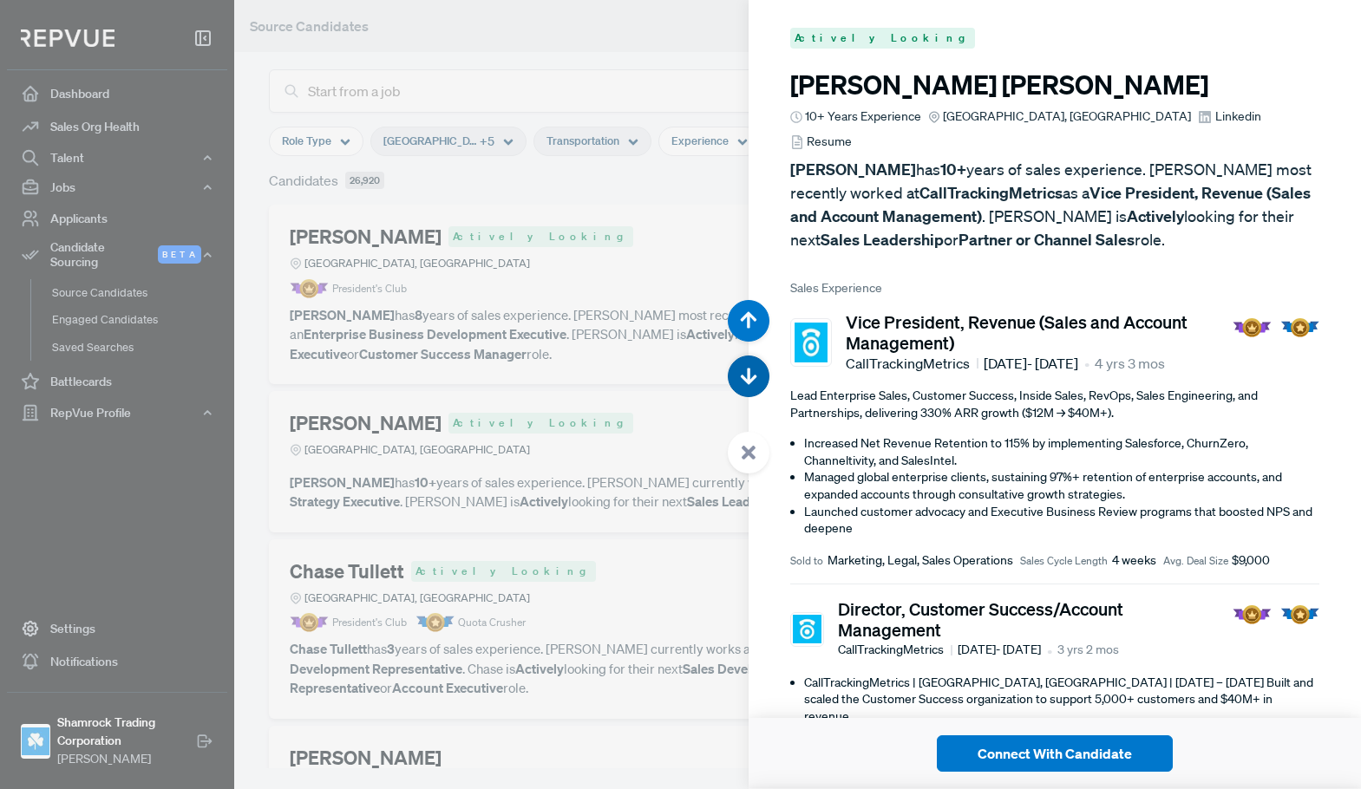
click at [743, 381] on icon "button" at bounding box center [748, 376] width 17 height 17
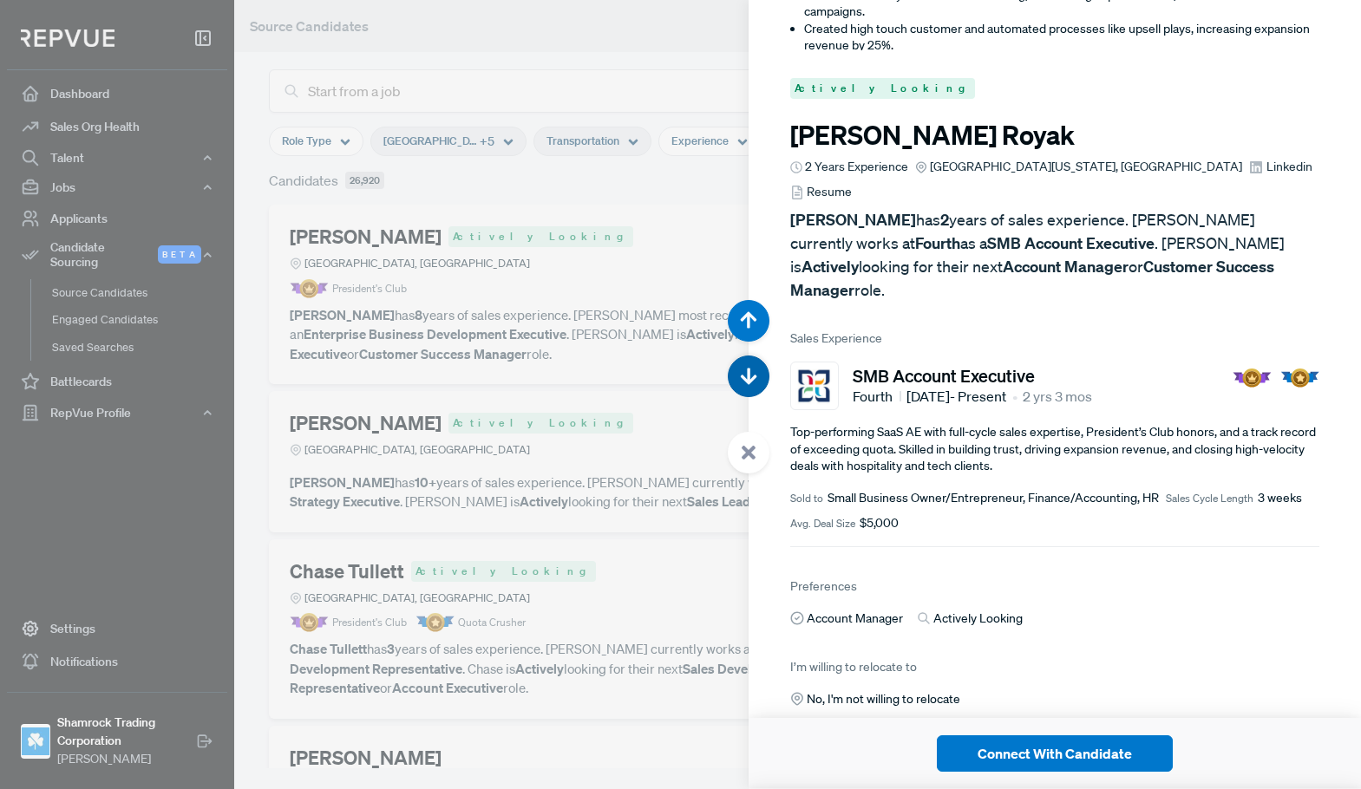
scroll to position [25253, 0]
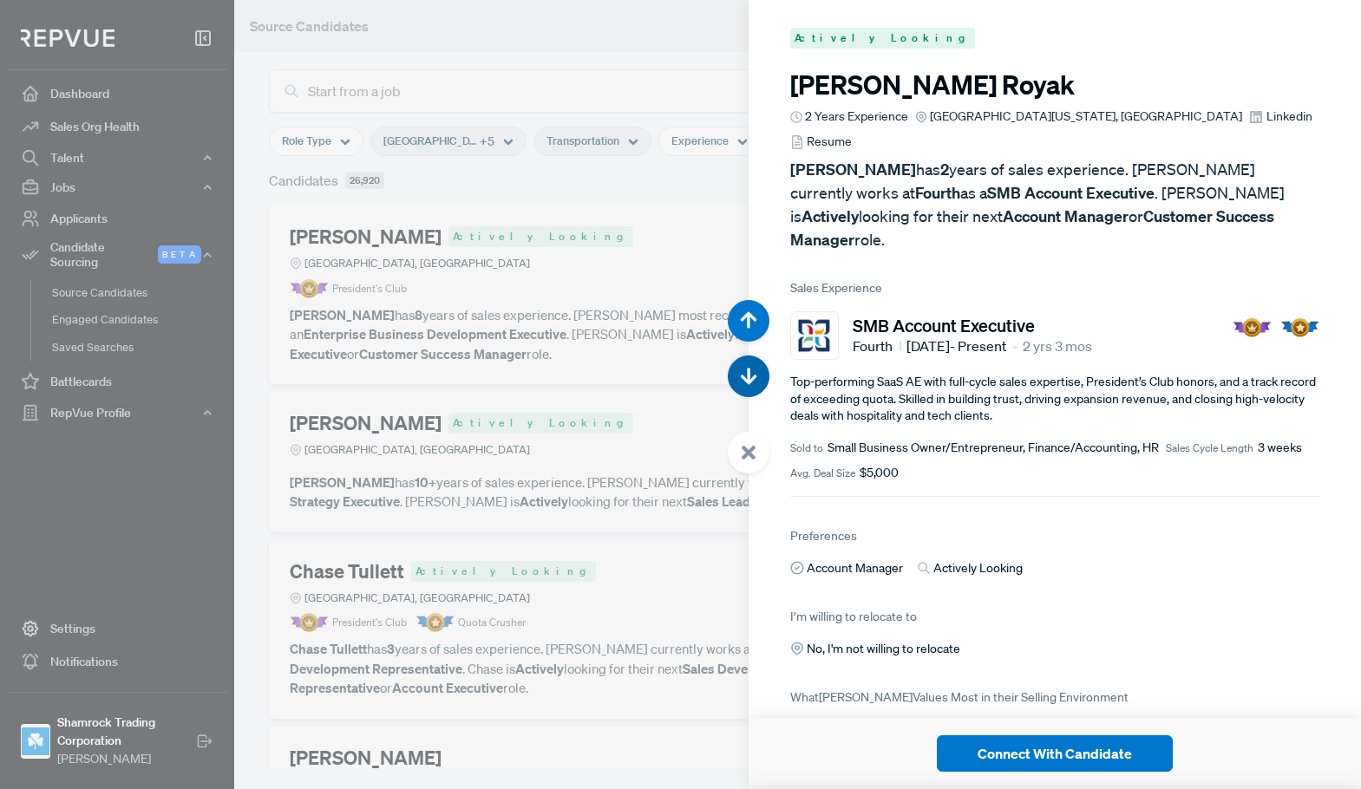
click at [743, 381] on icon "button" at bounding box center [748, 376] width 17 height 17
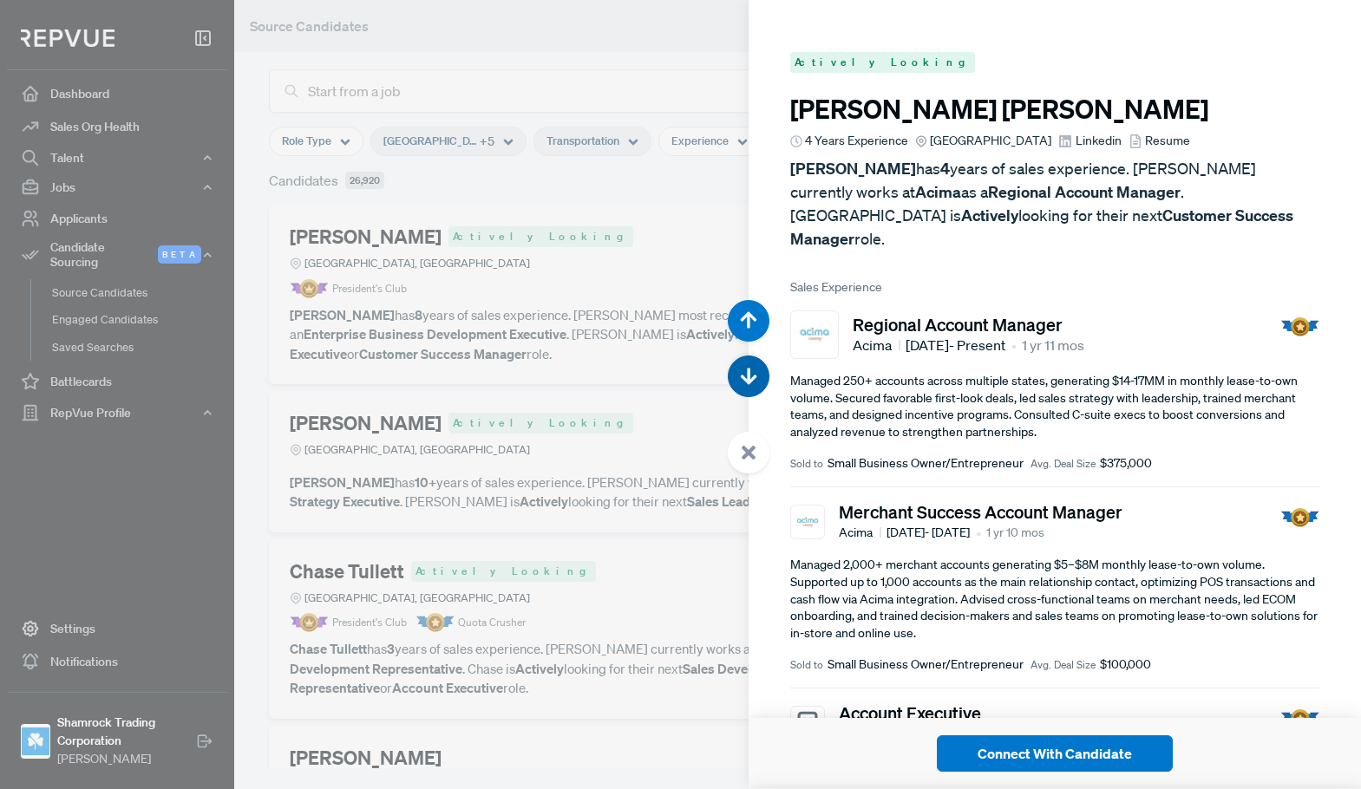
scroll to position [26042, 0]
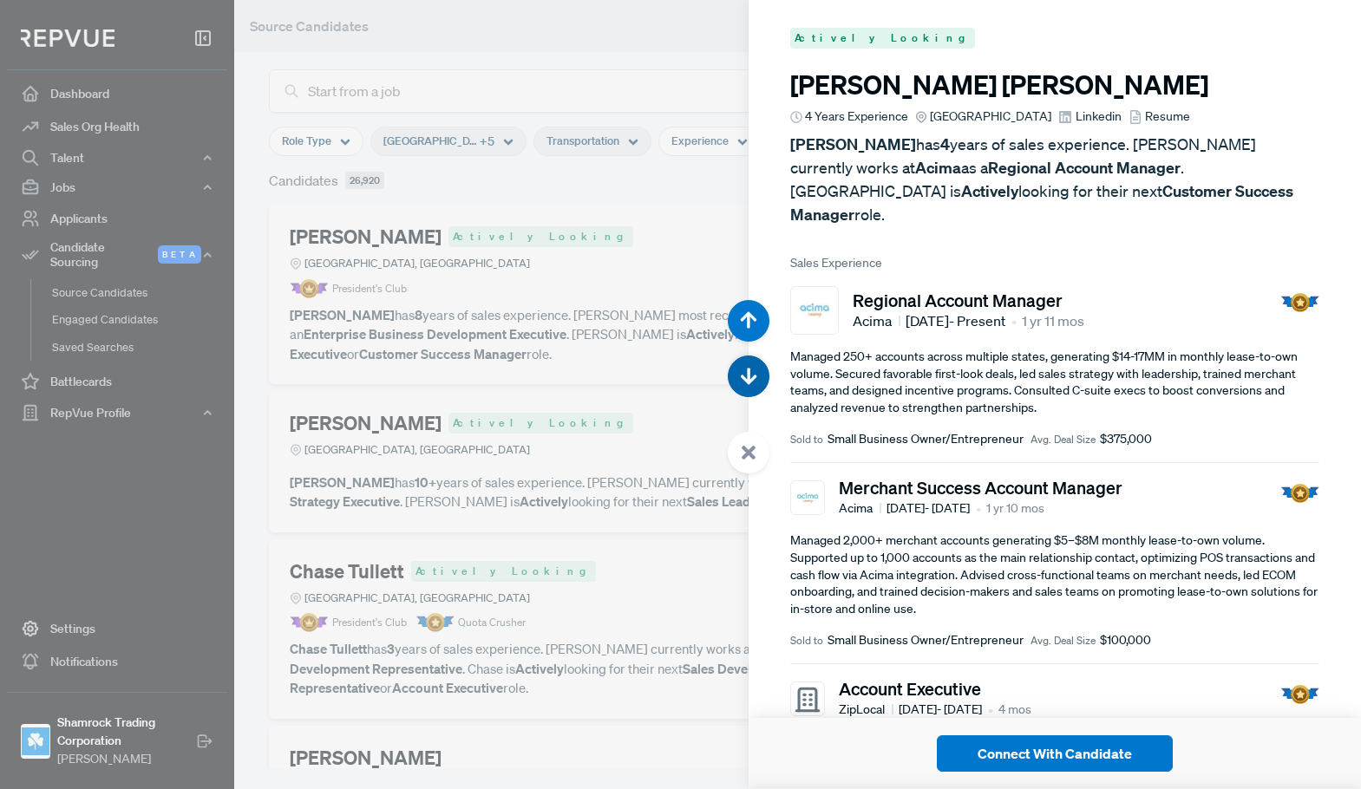
click at [743, 381] on icon "button" at bounding box center [748, 376] width 17 height 17
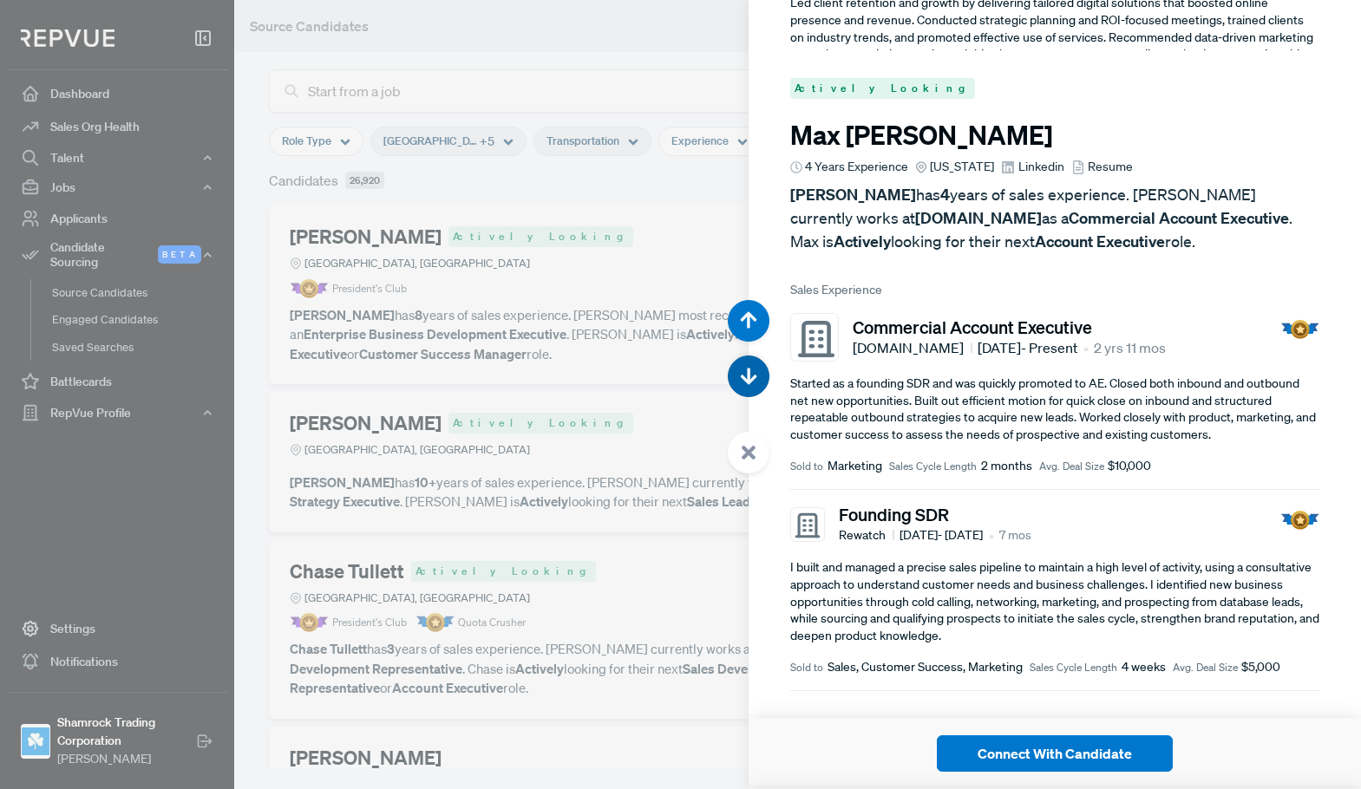
scroll to position [26831, 0]
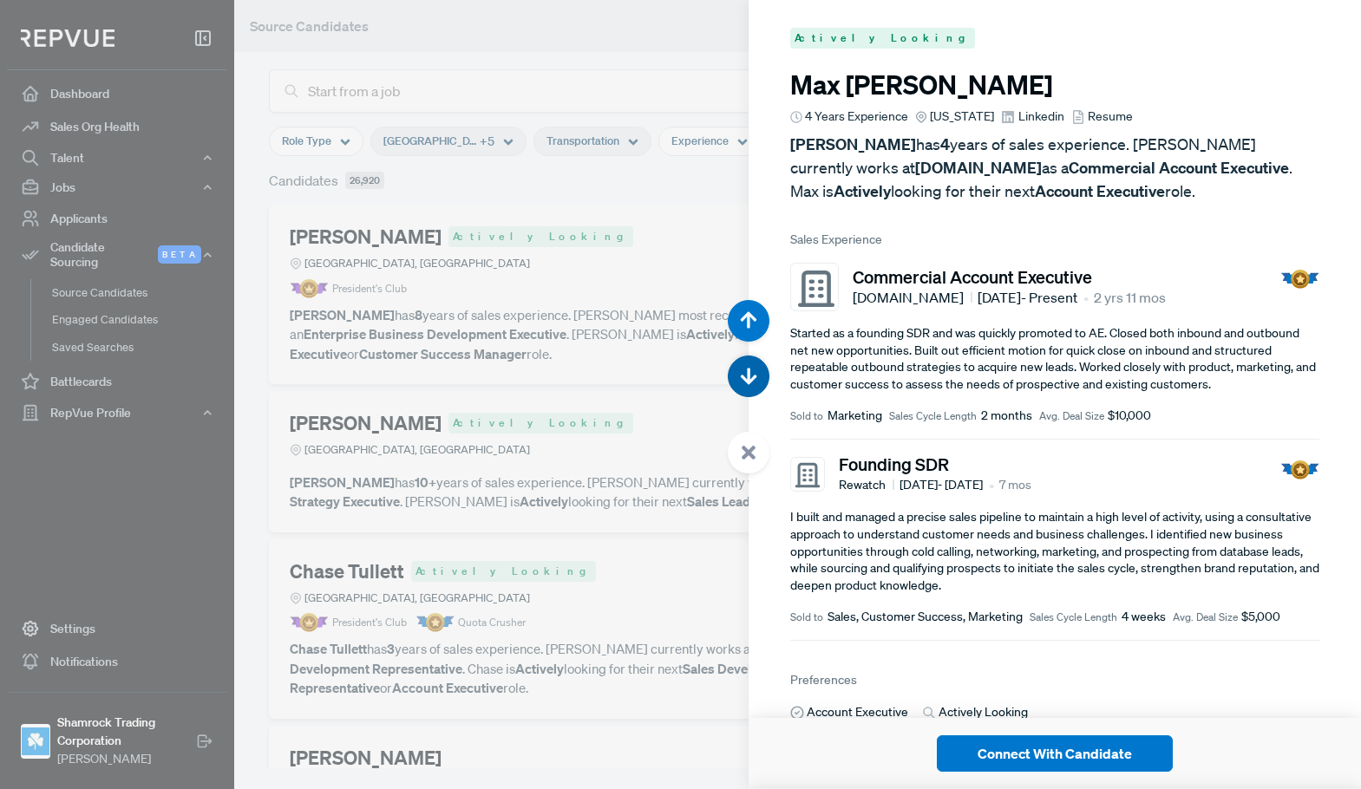
click at [743, 381] on icon "button" at bounding box center [748, 376] width 17 height 17
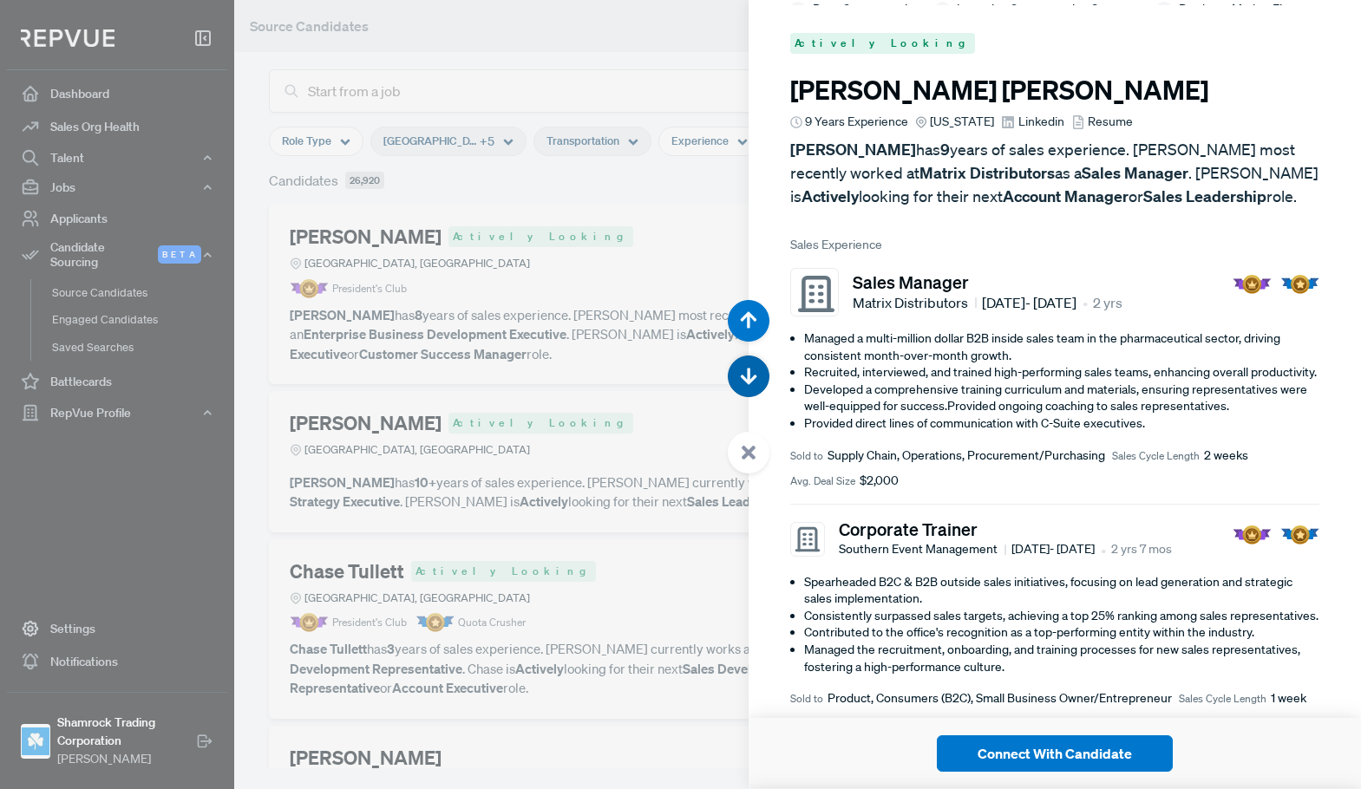
scroll to position [27621, 0]
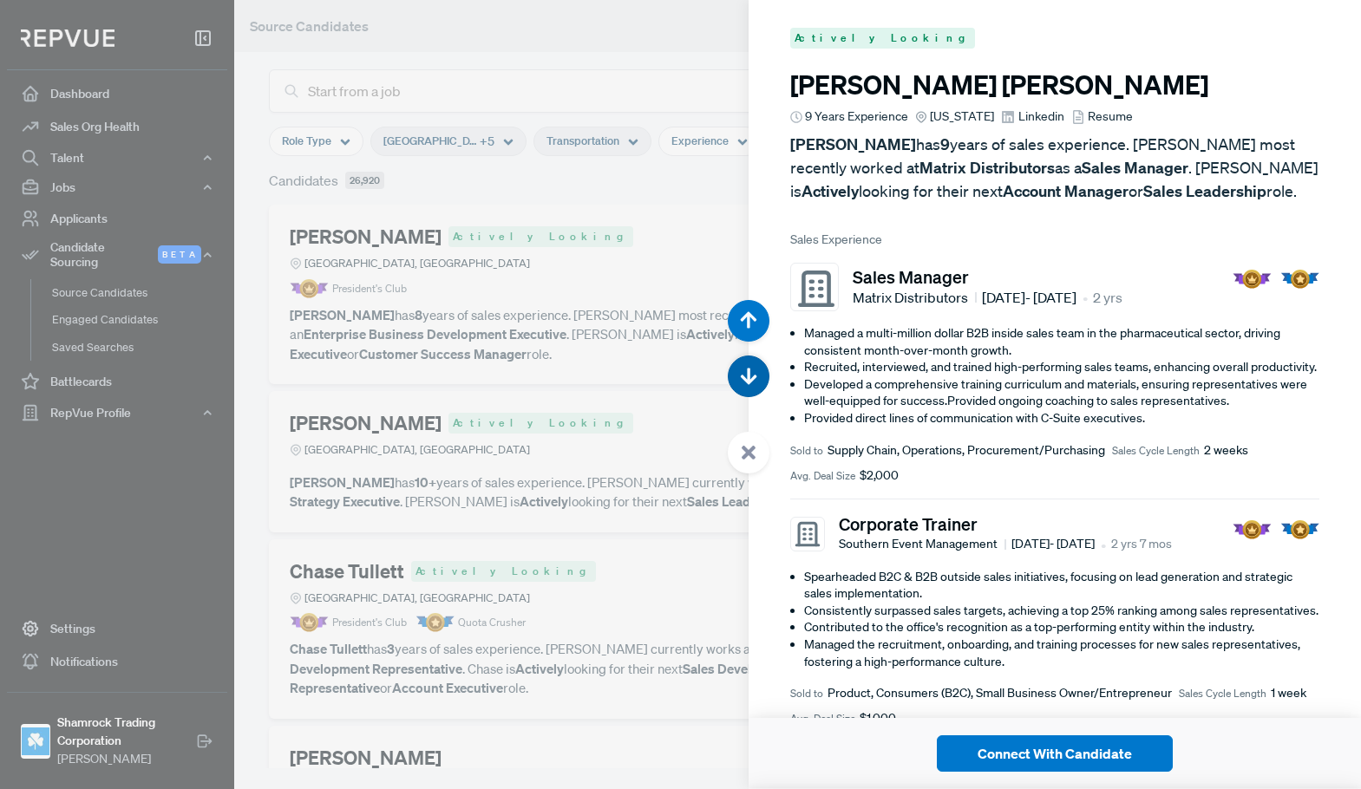
click at [743, 381] on icon "button" at bounding box center [748, 376] width 17 height 17
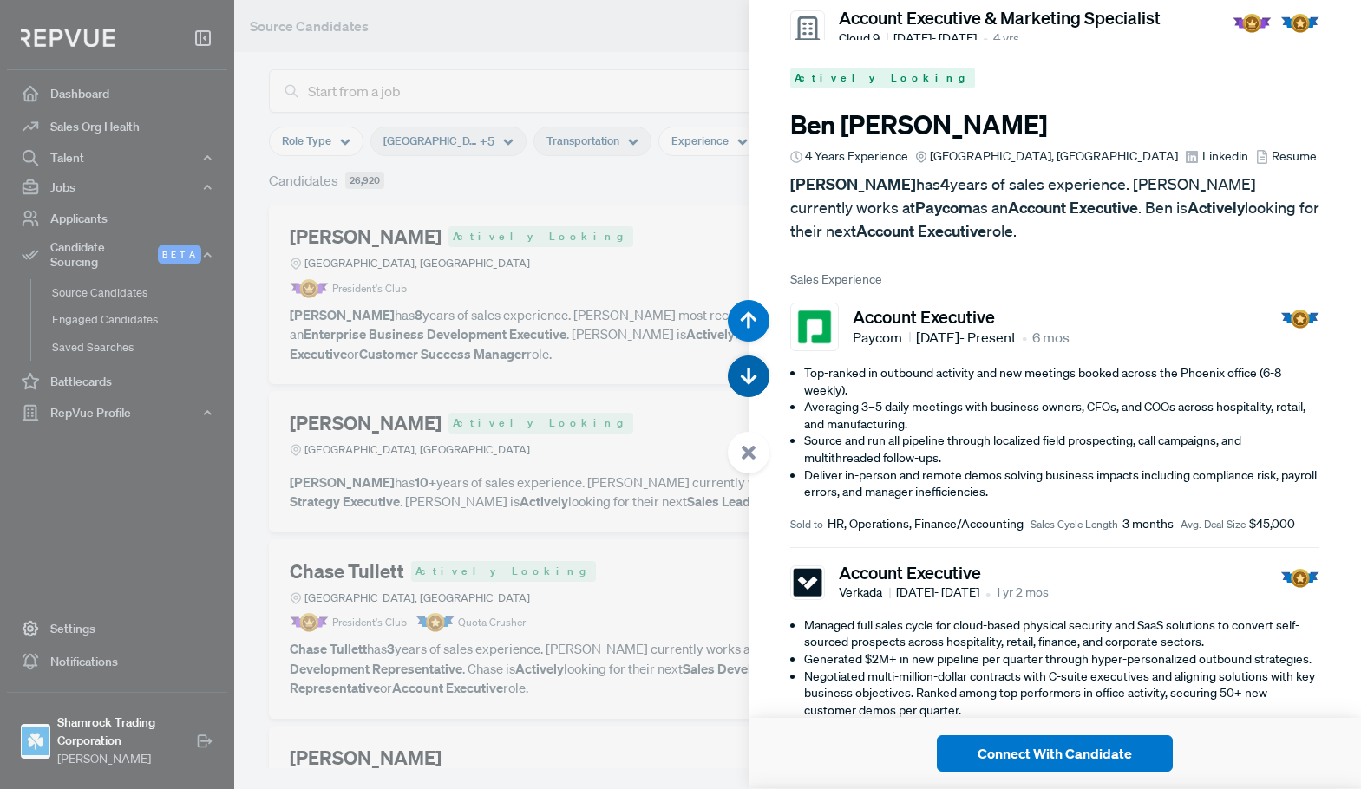
scroll to position [28410, 0]
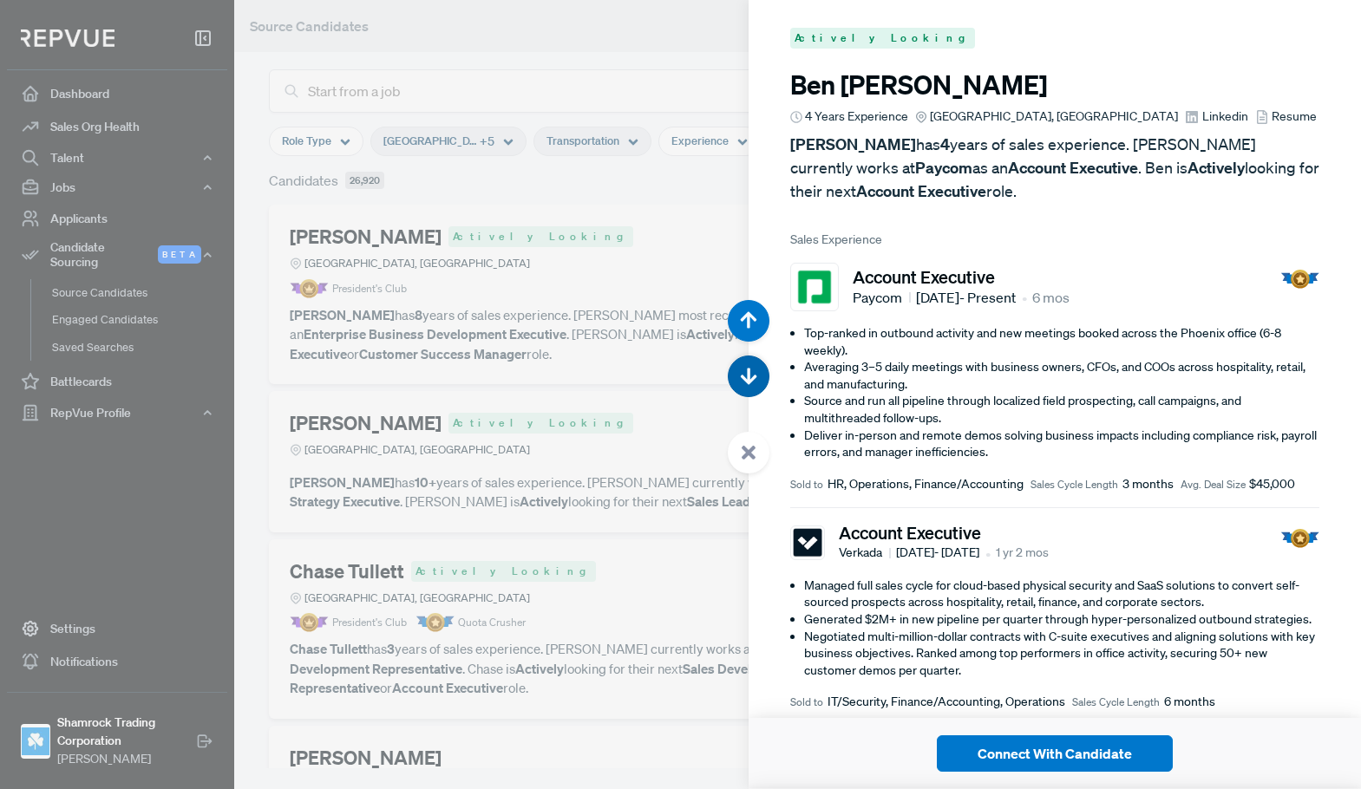
click at [743, 381] on icon "button" at bounding box center [748, 376] width 17 height 17
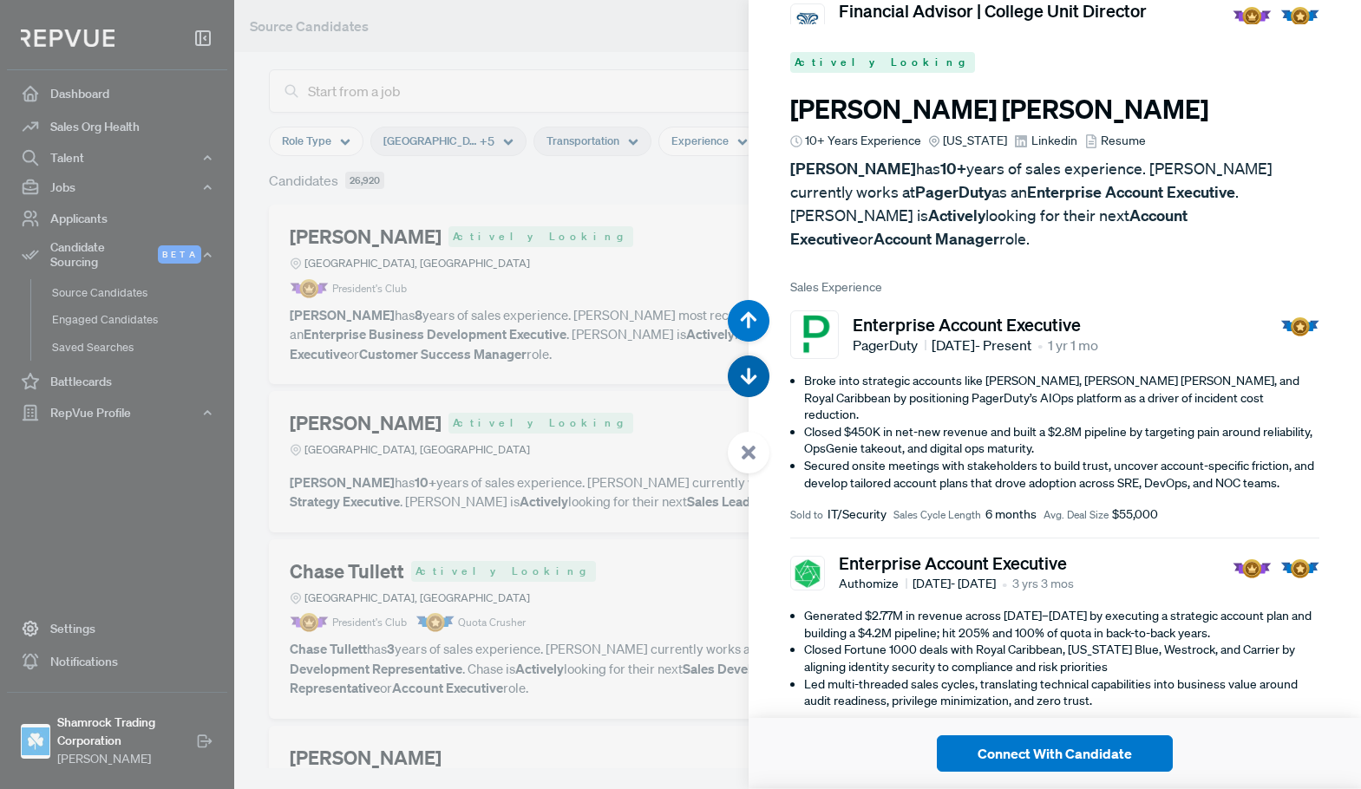
scroll to position [29199, 0]
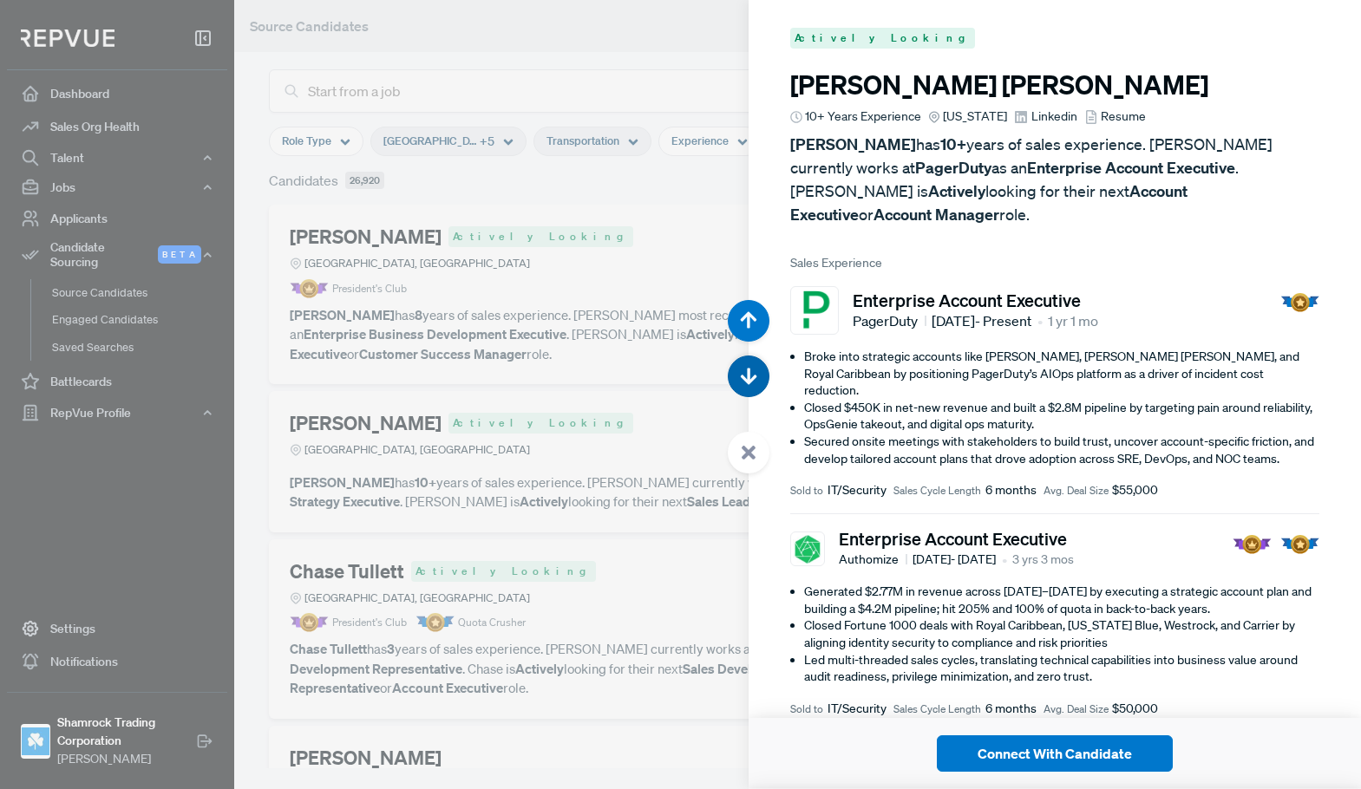
click at [743, 381] on icon "button" at bounding box center [748, 376] width 17 height 17
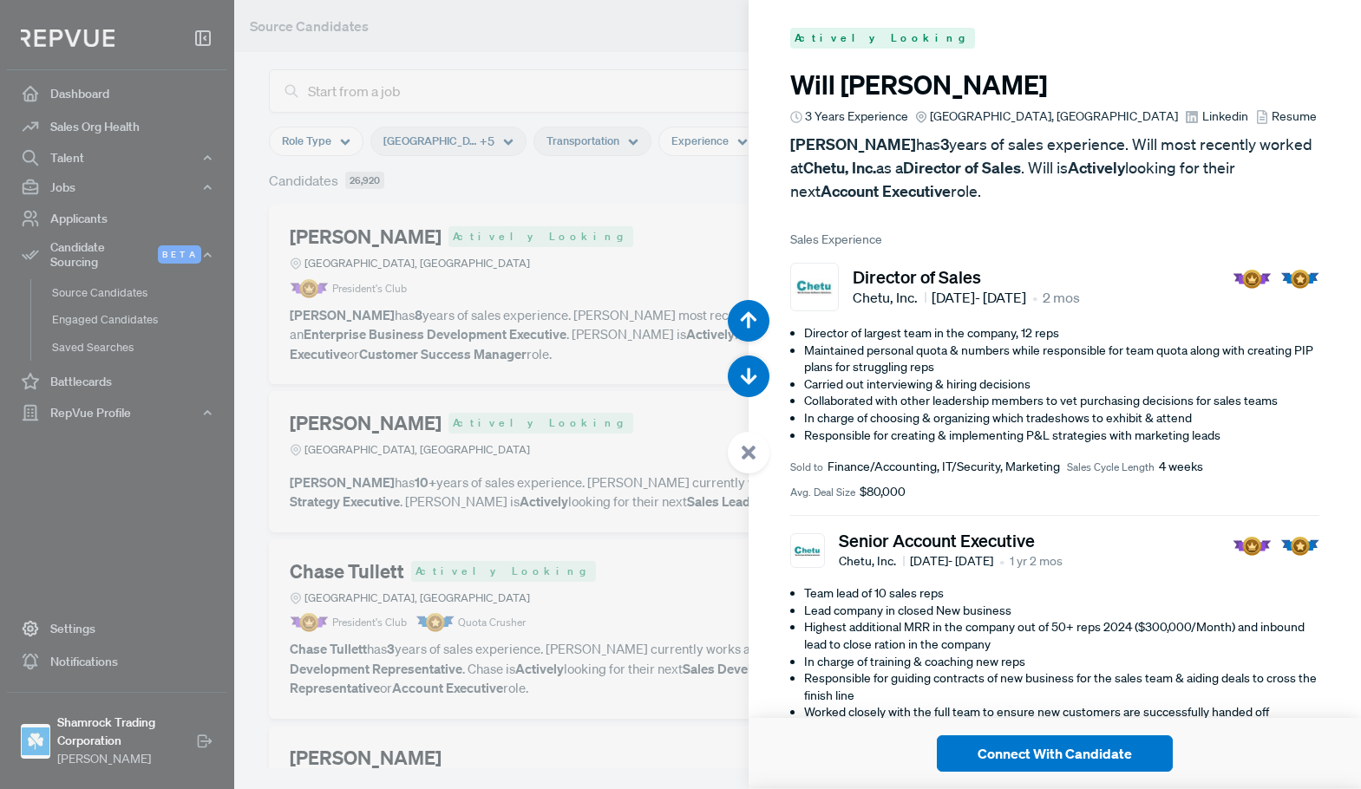
scroll to position [520, 0]
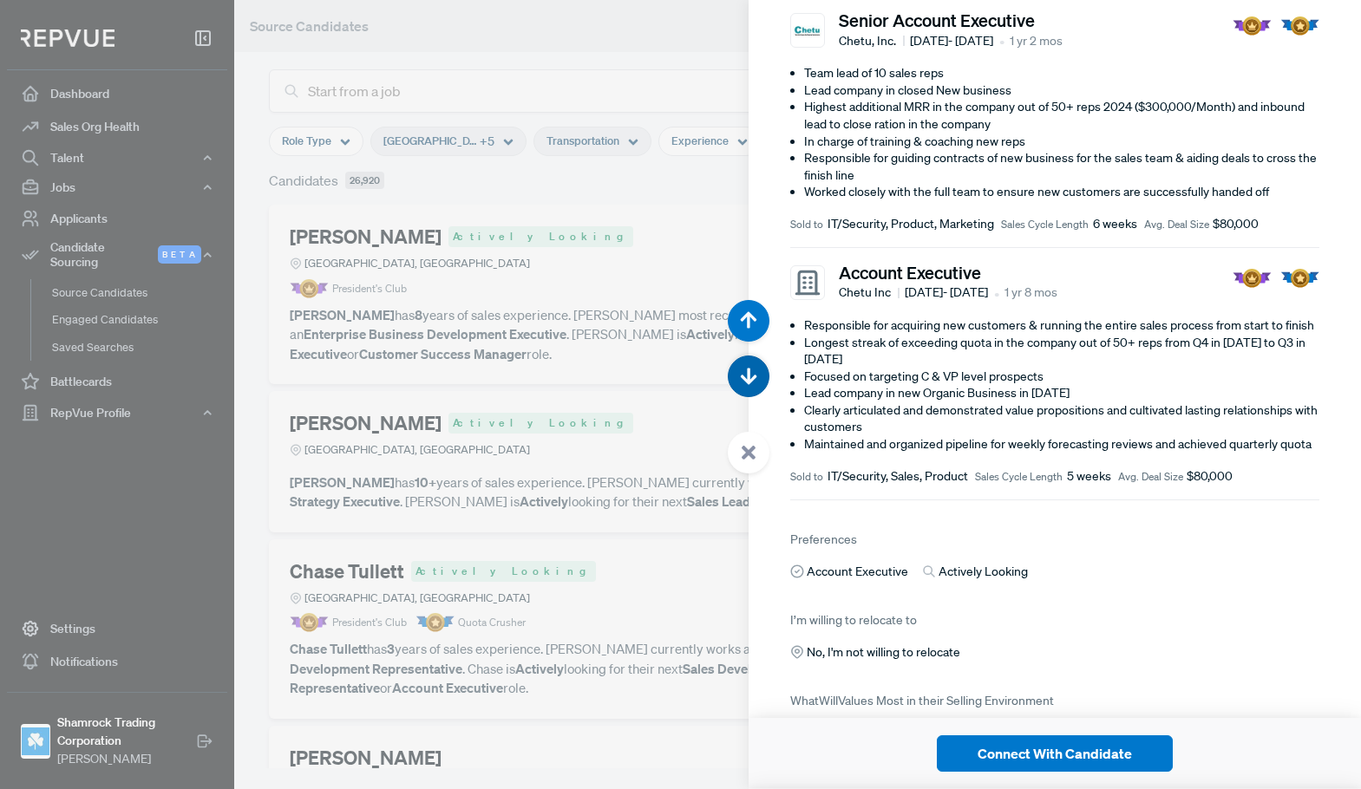
click at [750, 376] on icon "button" at bounding box center [748, 376] width 17 height 17
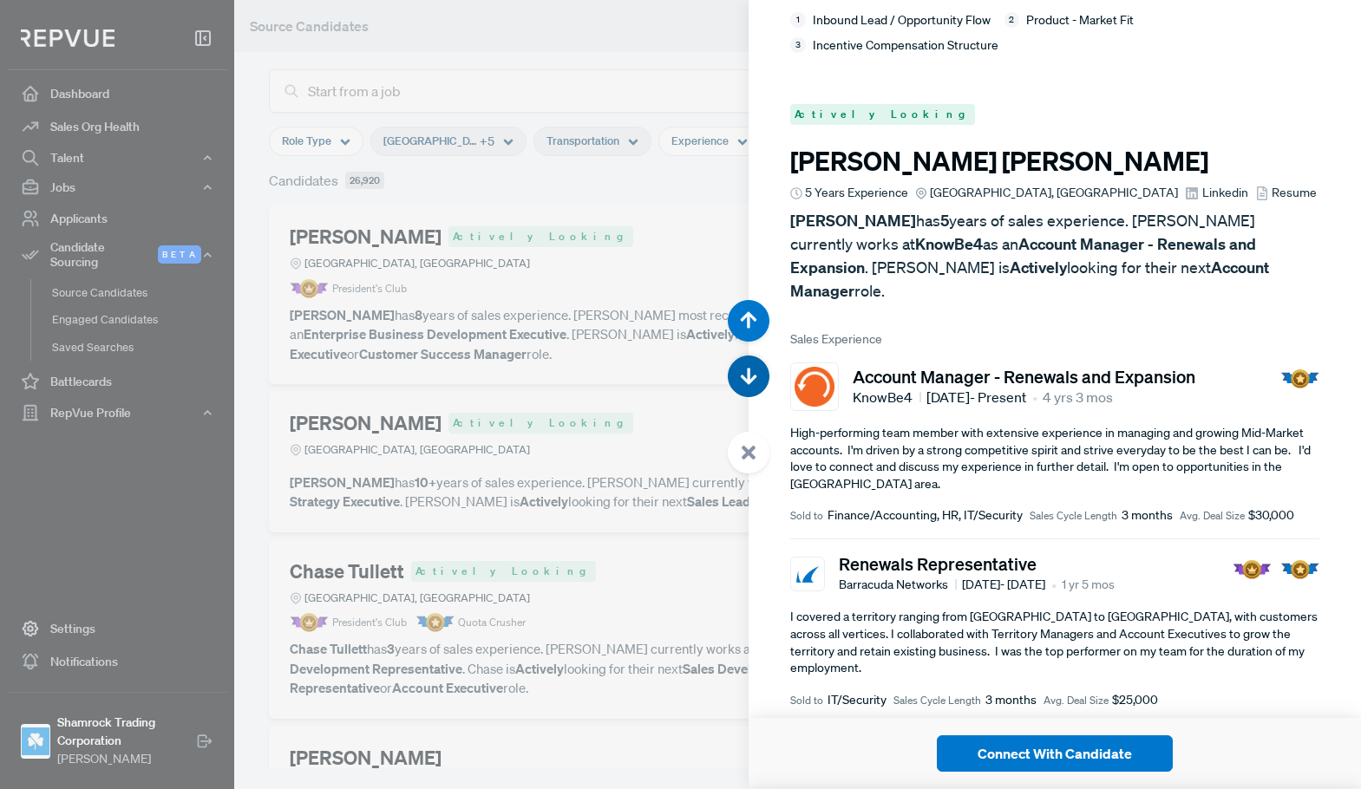
scroll to position [30777, 0]
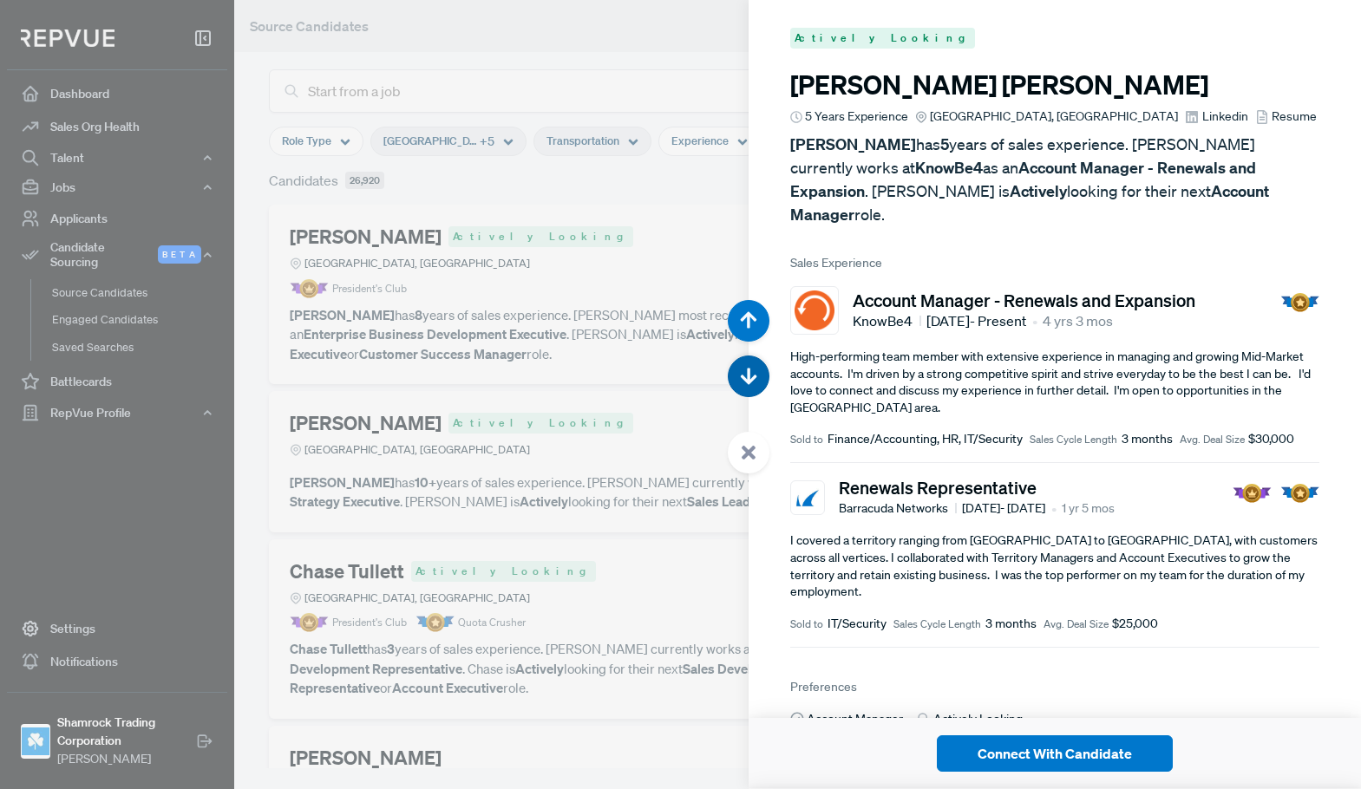
click at [746, 380] on use "button" at bounding box center [749, 377] width 16 height 16
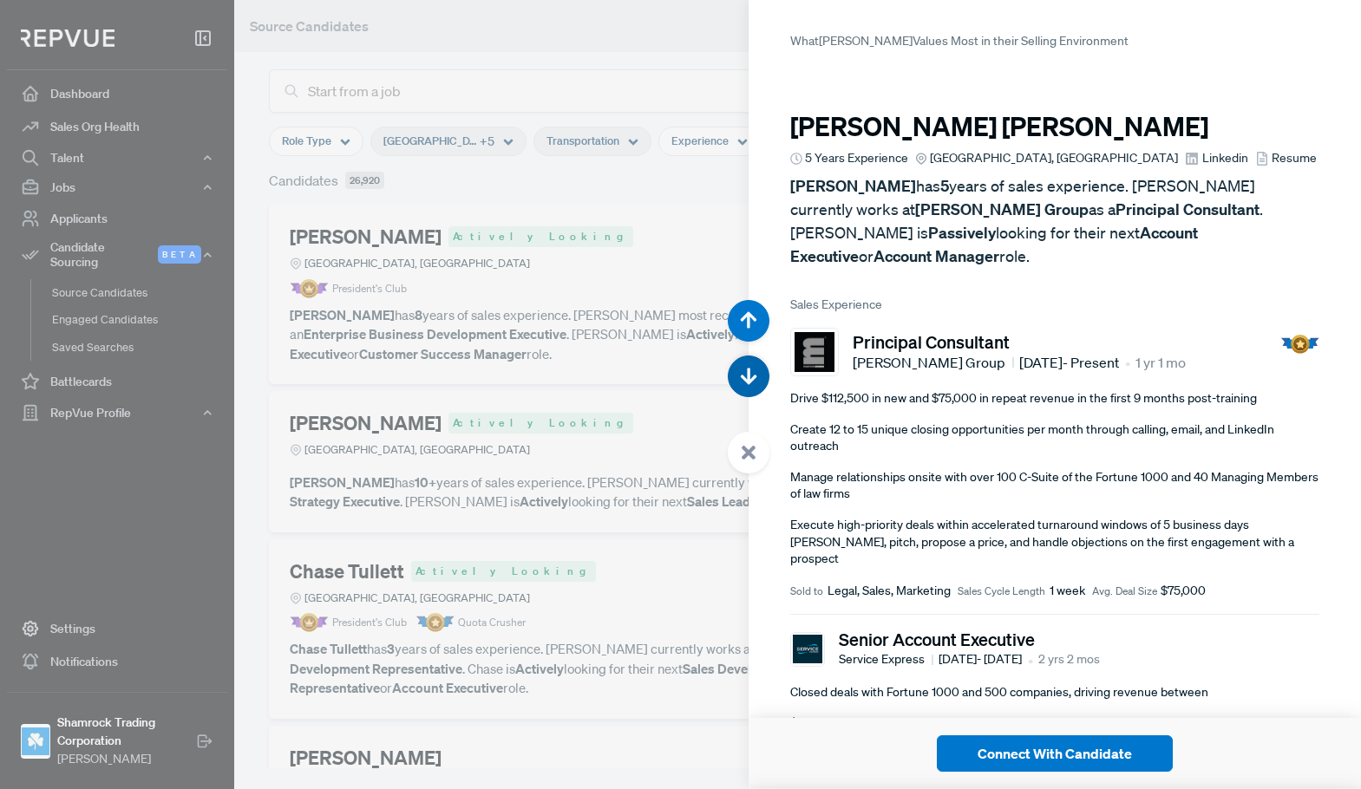
scroll to position [31566, 0]
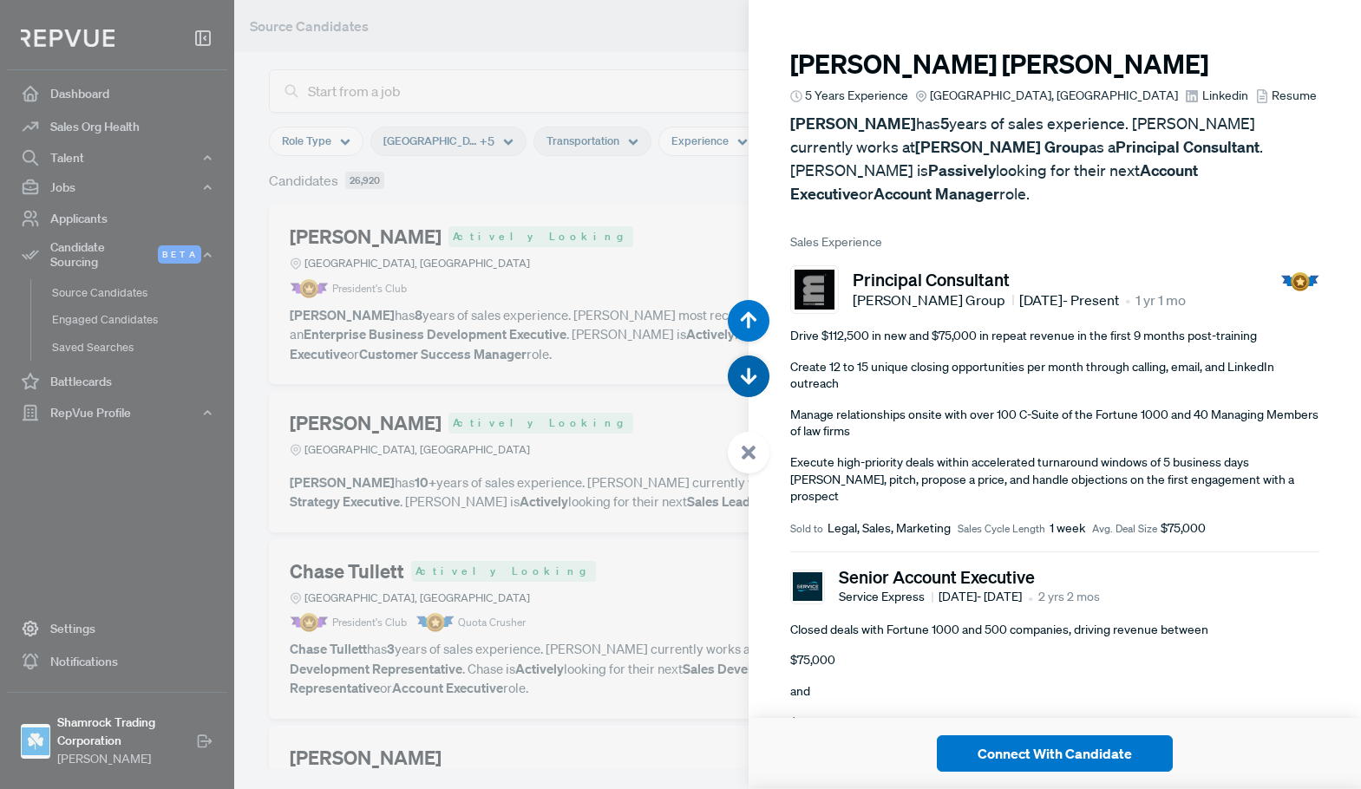
click at [746, 380] on use "button" at bounding box center [749, 377] width 16 height 16
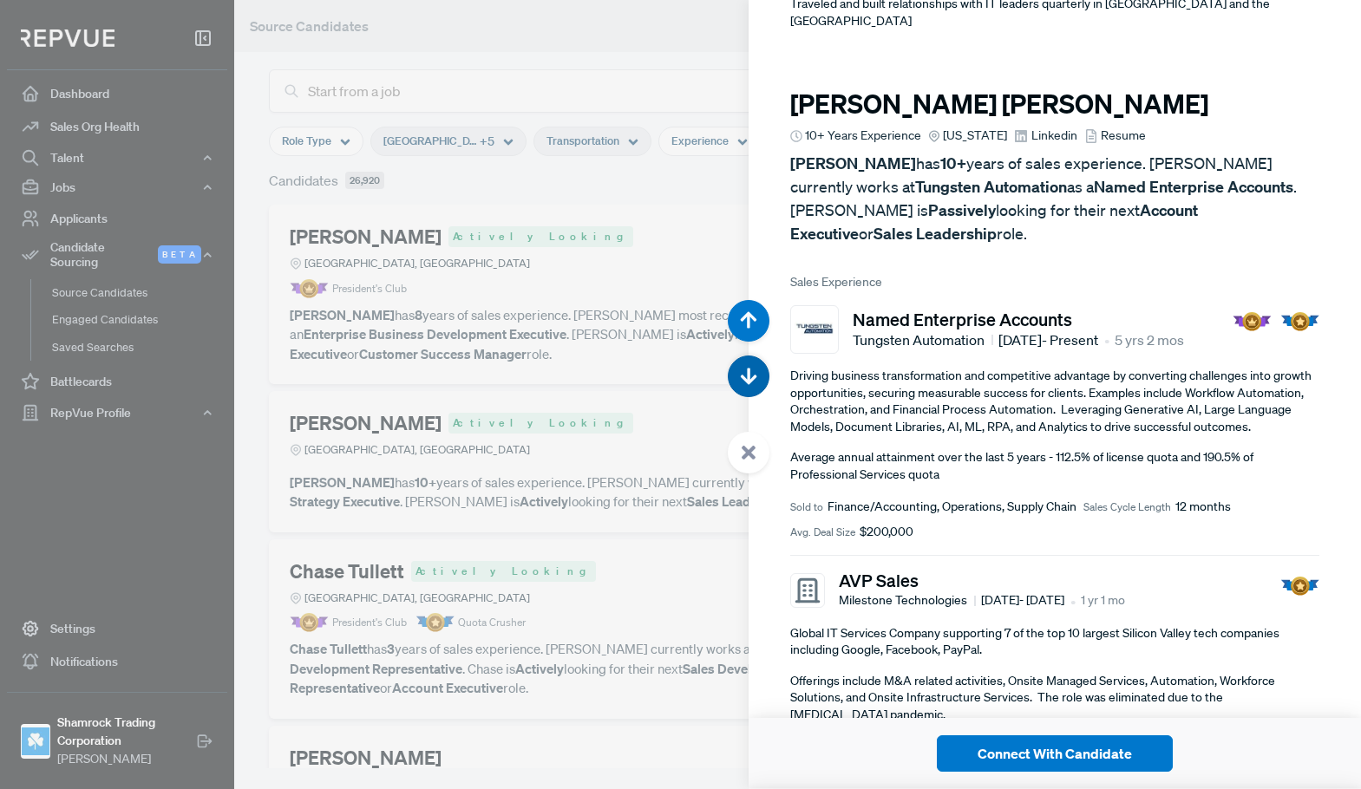
scroll to position [32356, 0]
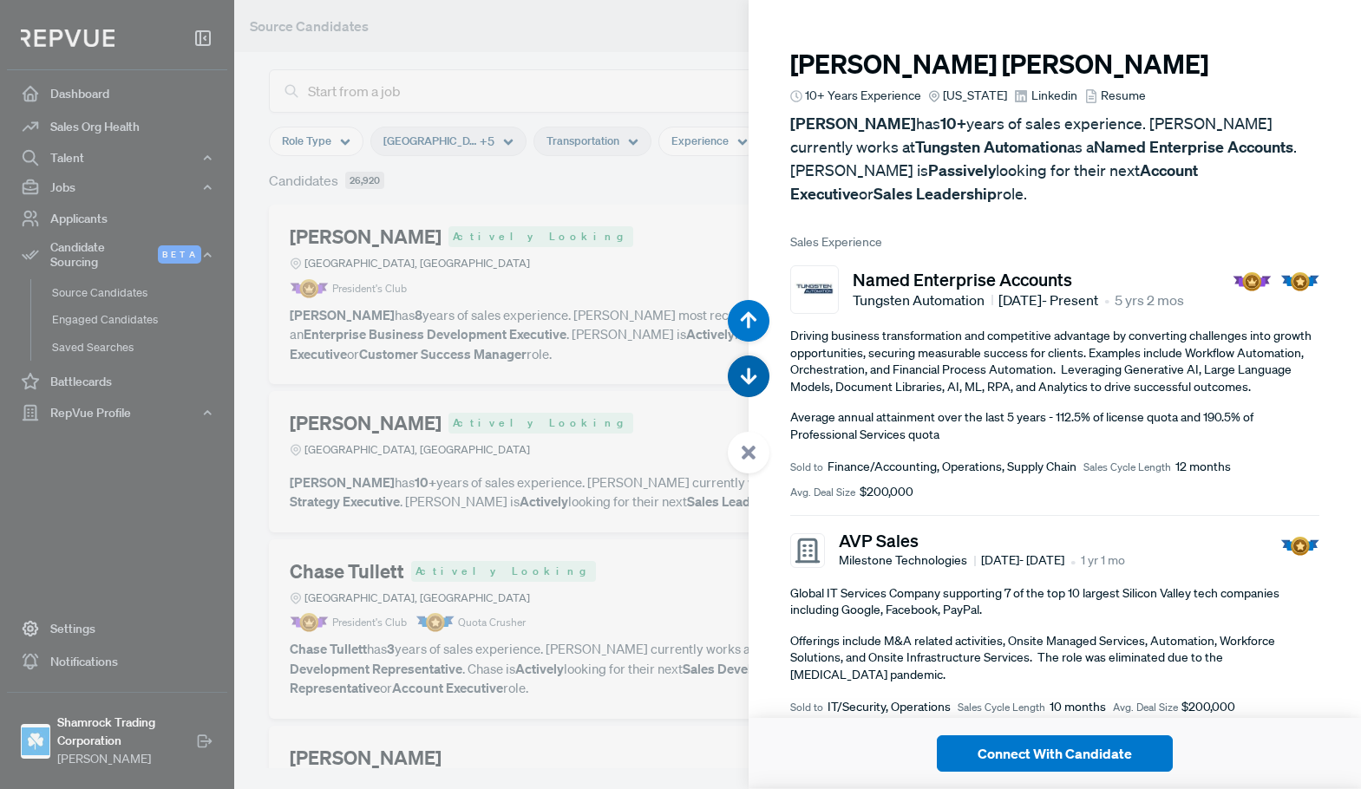
click at [745, 382] on icon "button" at bounding box center [748, 376] width 17 height 17
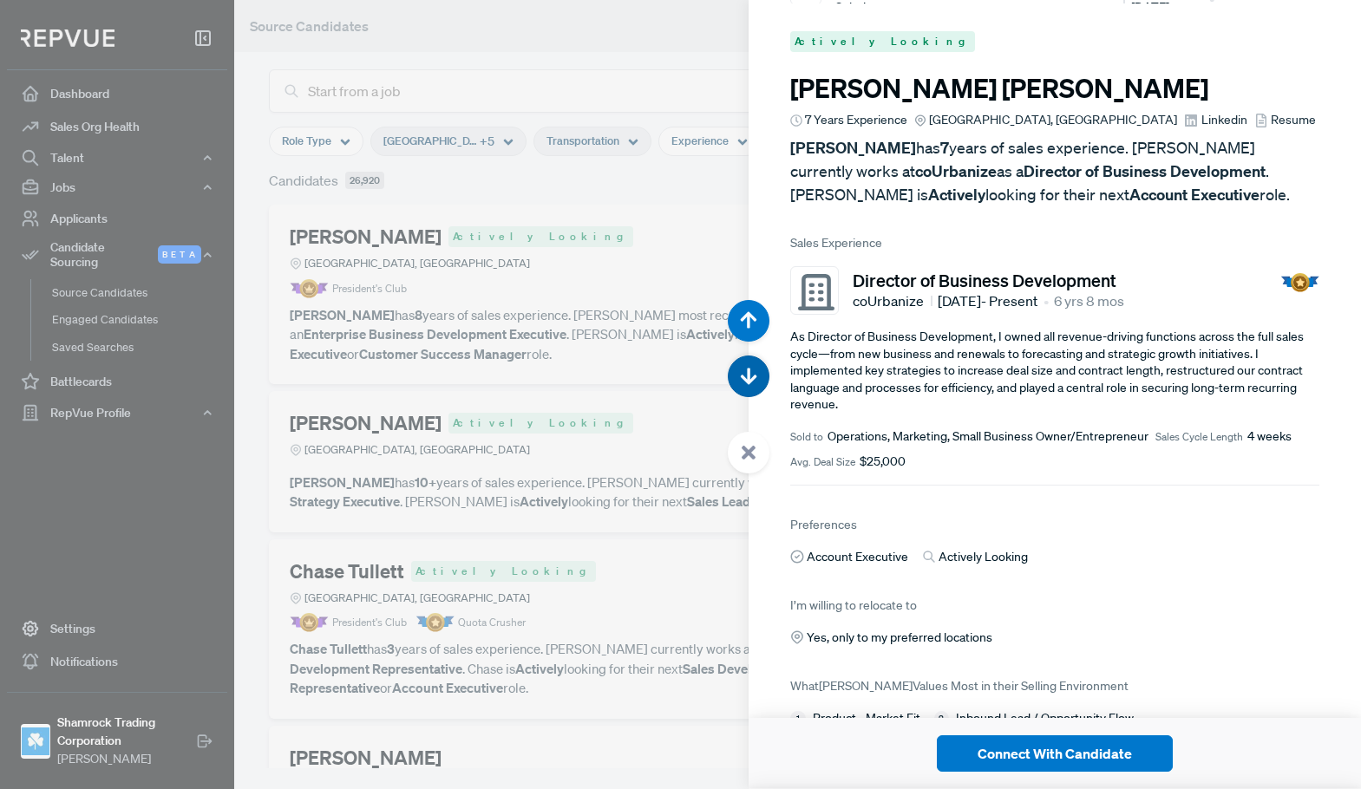
scroll to position [33145, 0]
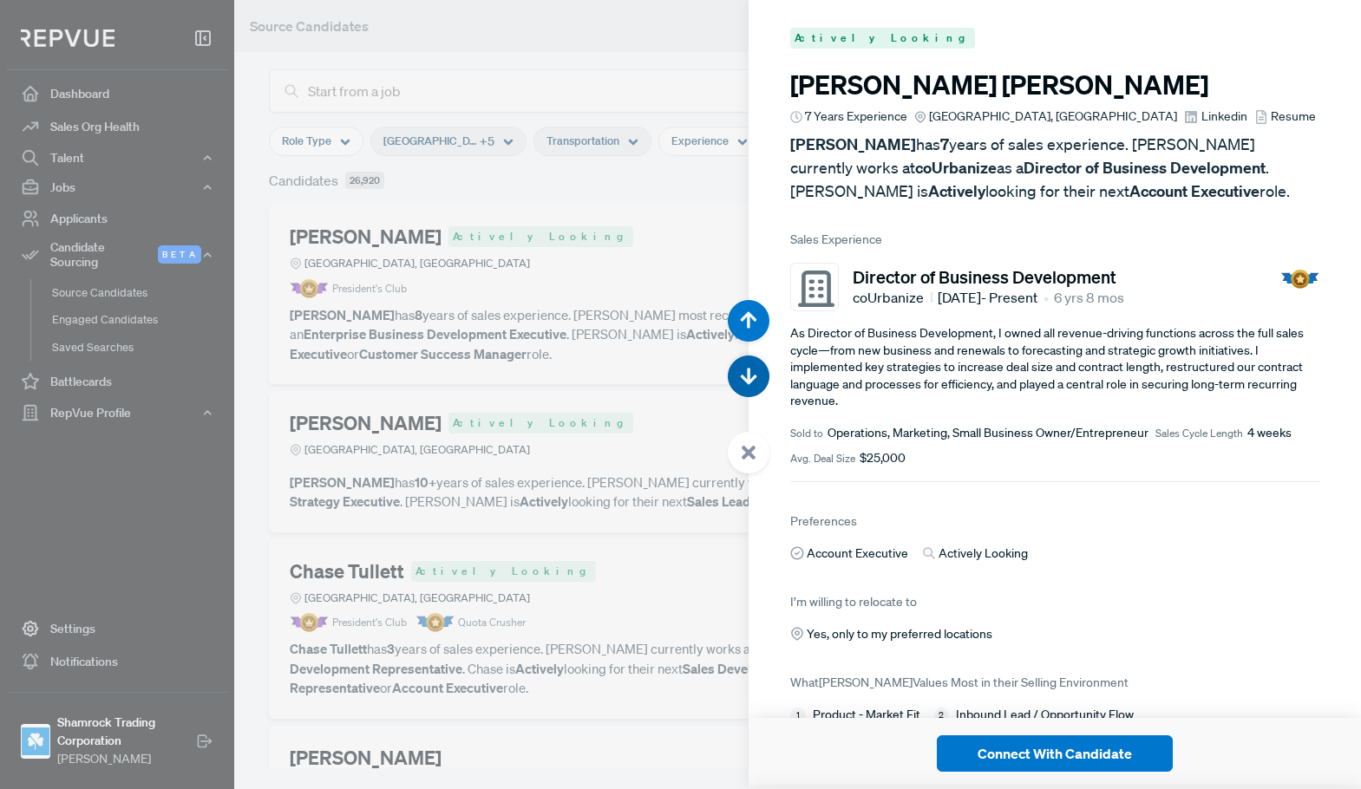
click at [746, 376] on icon "button" at bounding box center [748, 376] width 17 height 17
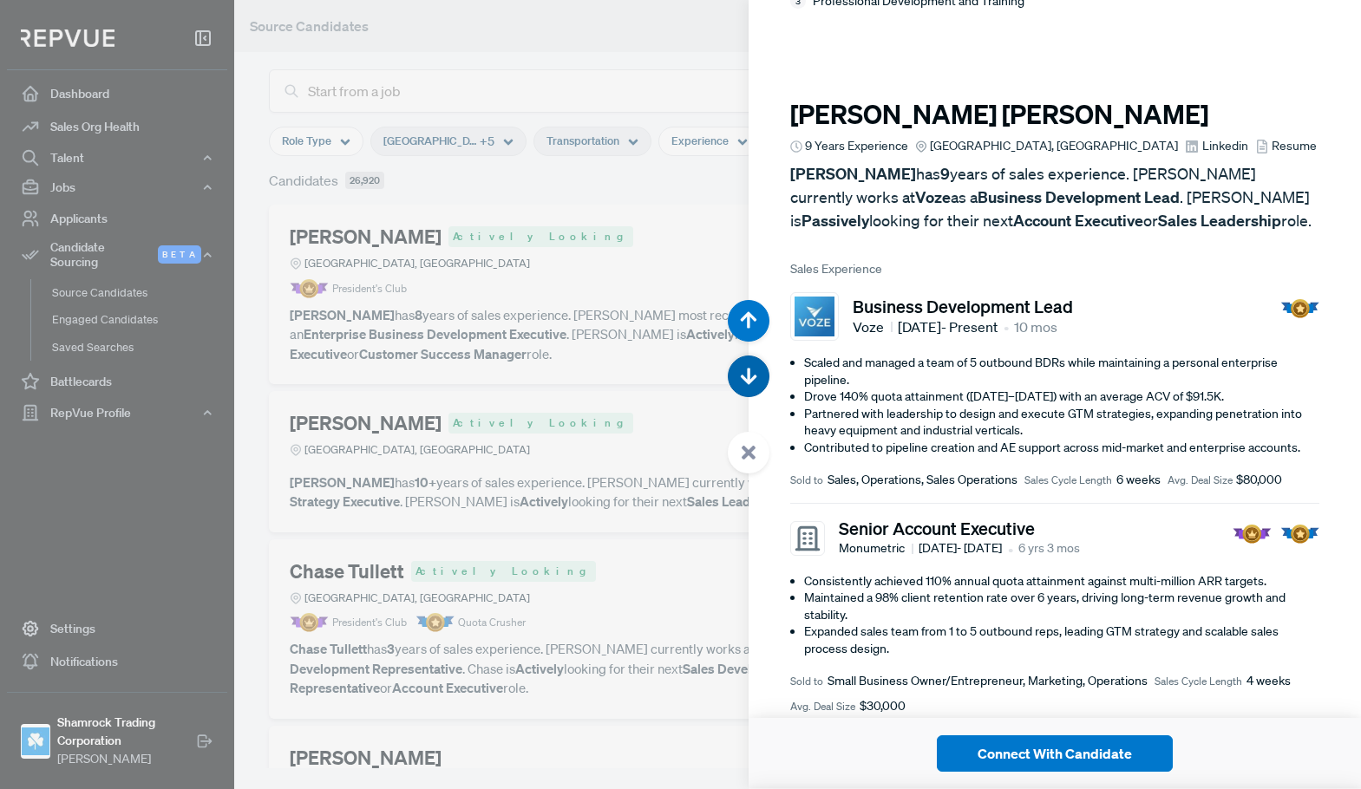
scroll to position [33934, 0]
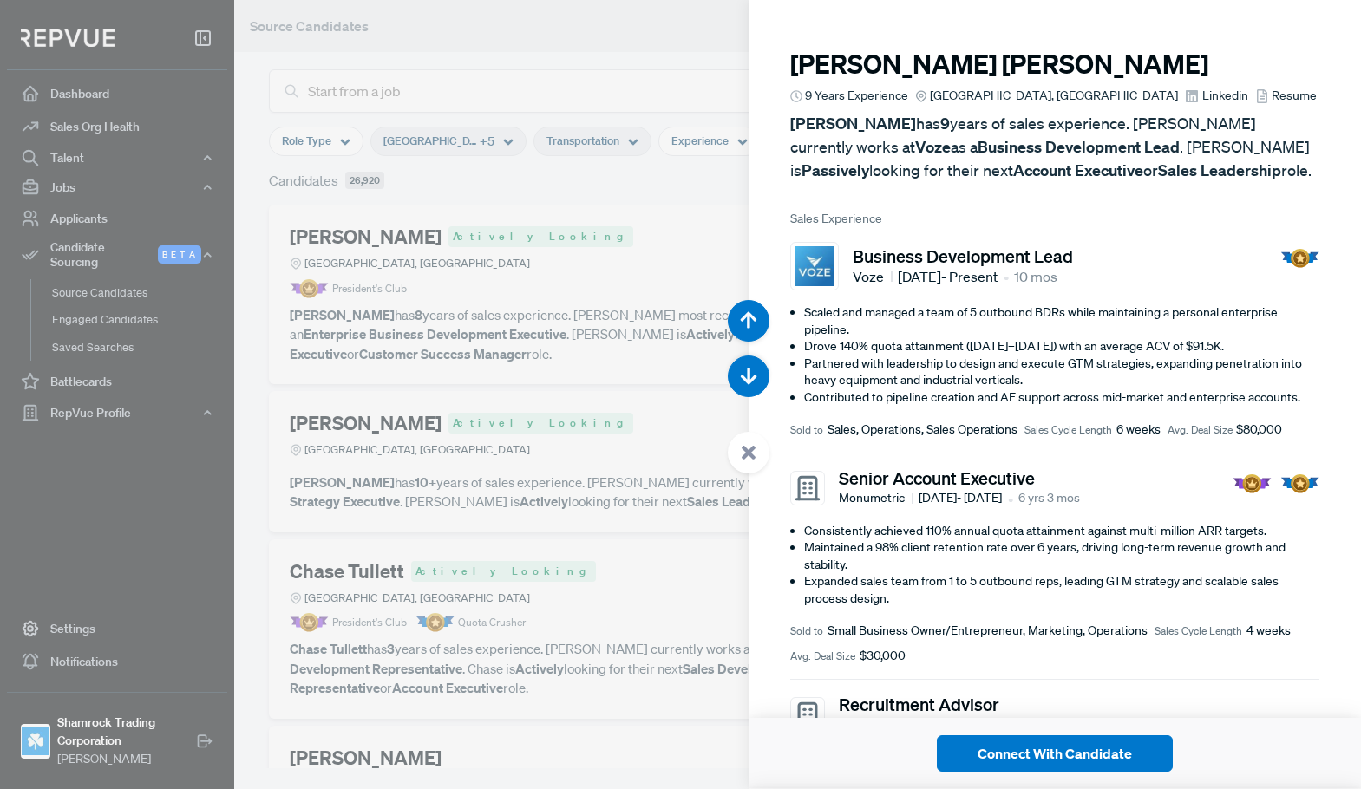
click at [639, 197] on div at bounding box center [680, 394] width 1361 height 789
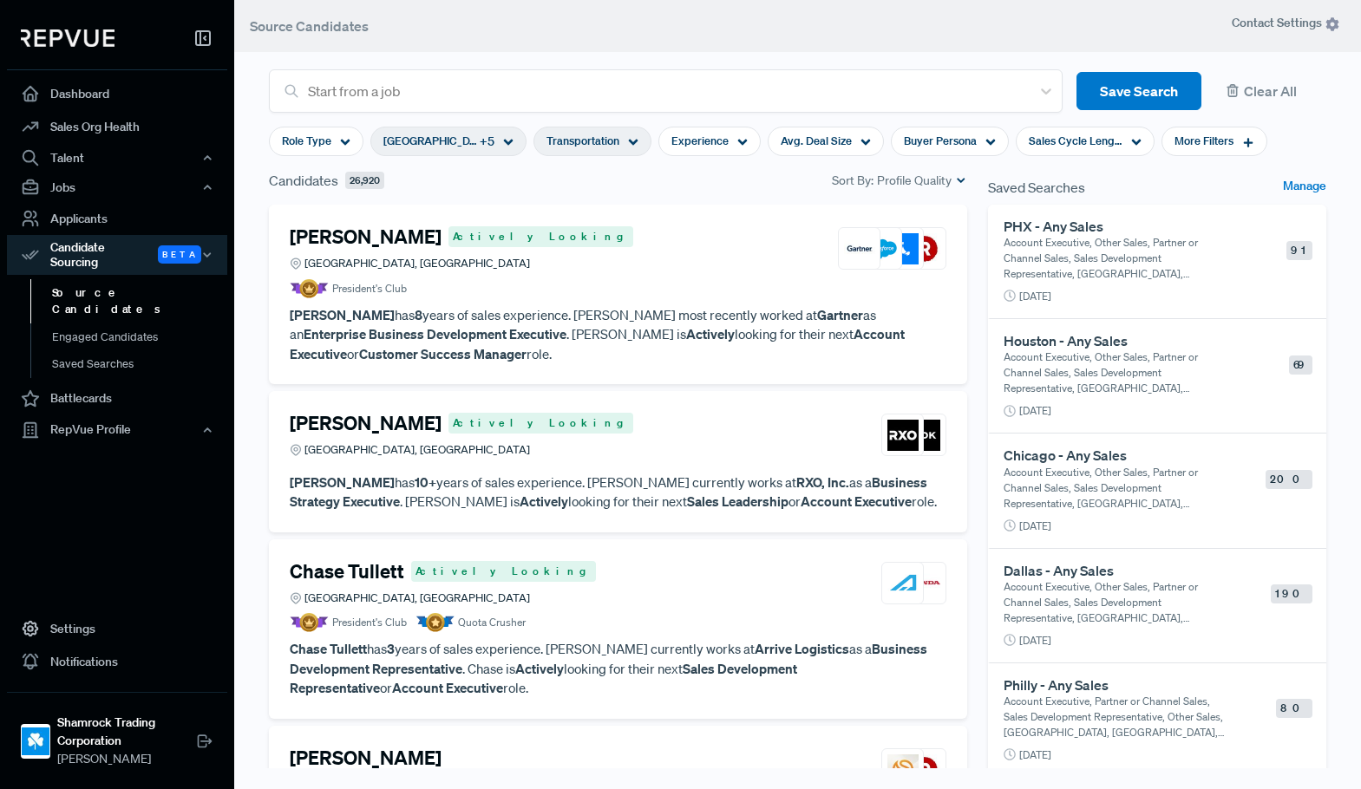
click at [507, 145] on use at bounding box center [509, 143] width 10 height 6
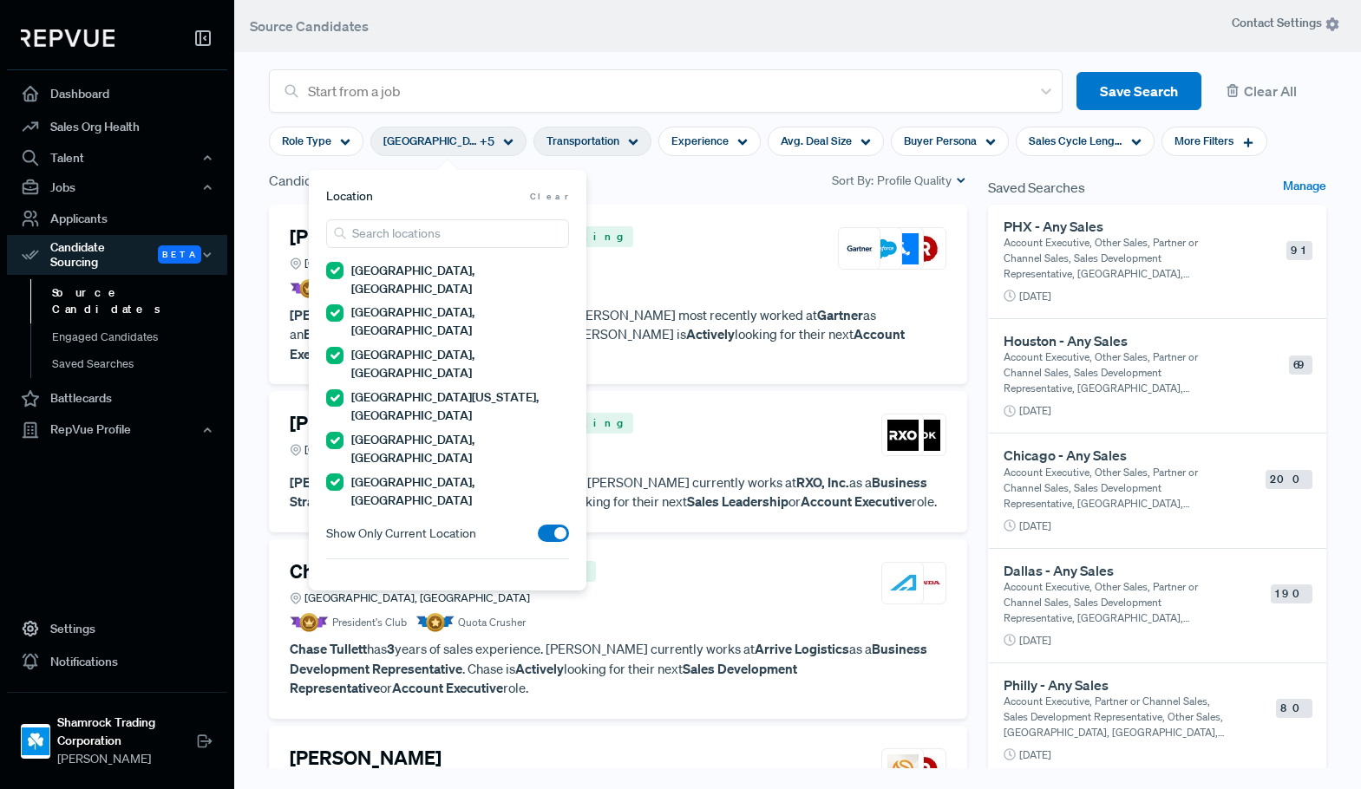
click at [701, 204] on div "Candidates 26,920 Sort By: Profile Quality" at bounding box center [617, 187] width 719 height 35
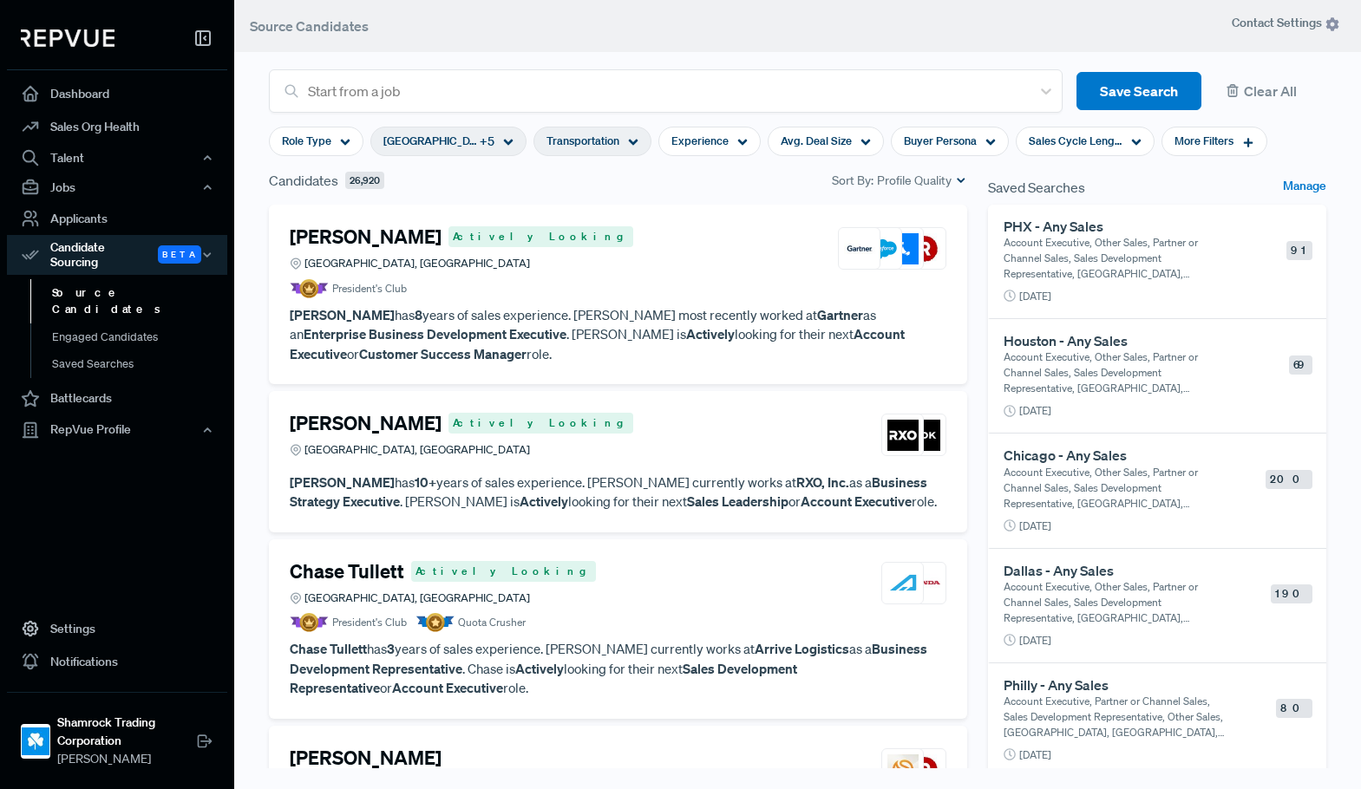
click at [609, 139] on span "Transportation" at bounding box center [582, 141] width 73 height 16
click at [787, 214] on div "[PERSON_NAME] Actively Looking [GEOGRAPHIC_DATA], [GEOGRAPHIC_DATA] President's…" at bounding box center [618, 295] width 698 height 180
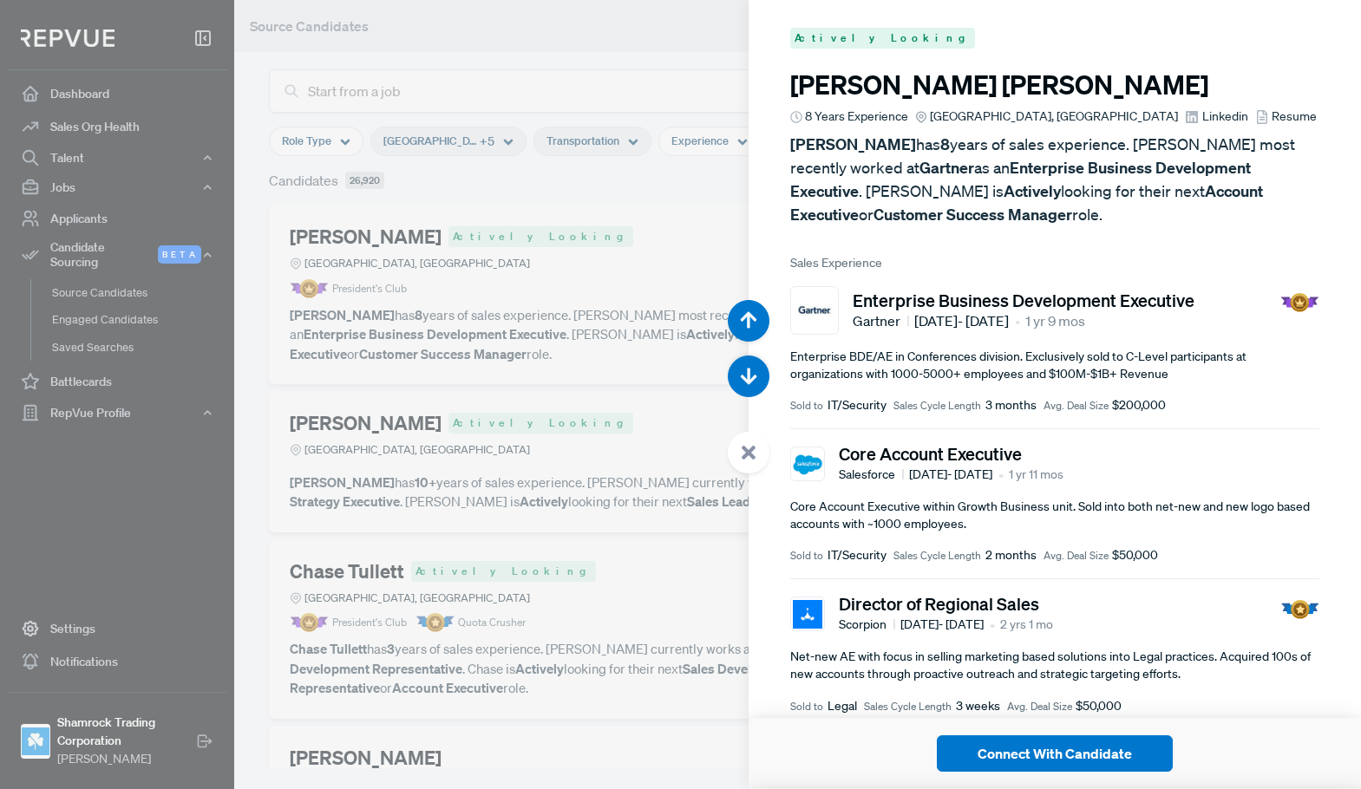
click at [643, 193] on div at bounding box center [680, 394] width 1361 height 789
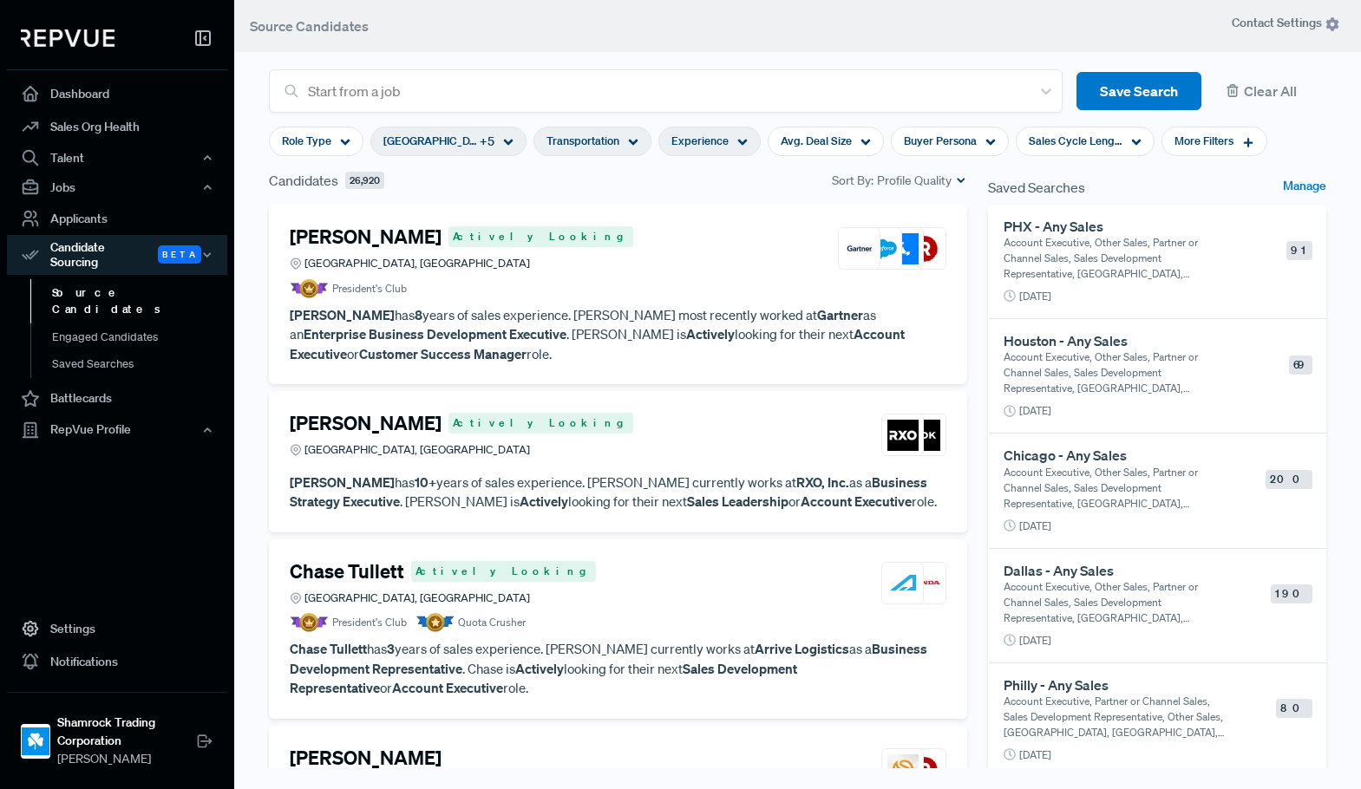
click at [716, 140] on span "Experience" at bounding box center [699, 141] width 57 height 16
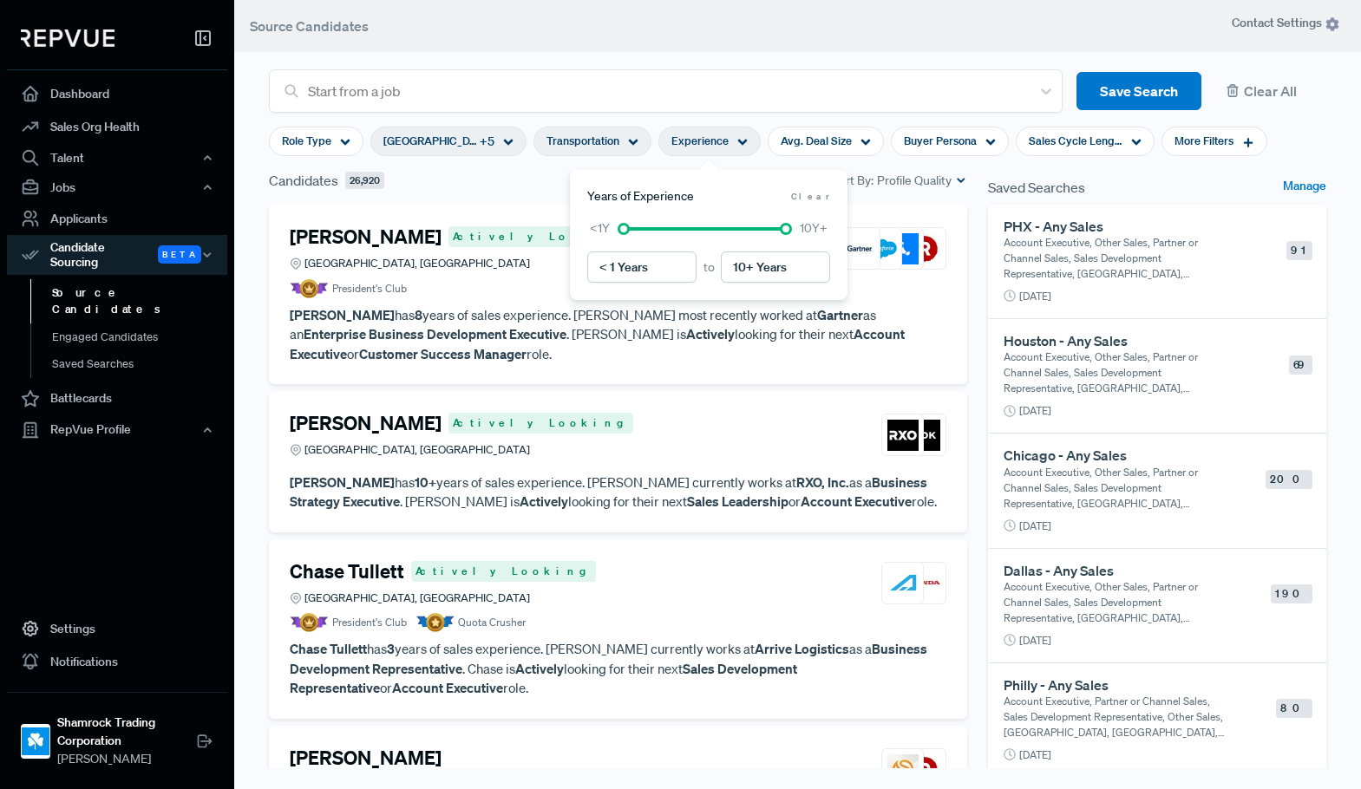
click at [777, 32] on header "Source Candidates" at bounding box center [797, 26] width 1127 height 52
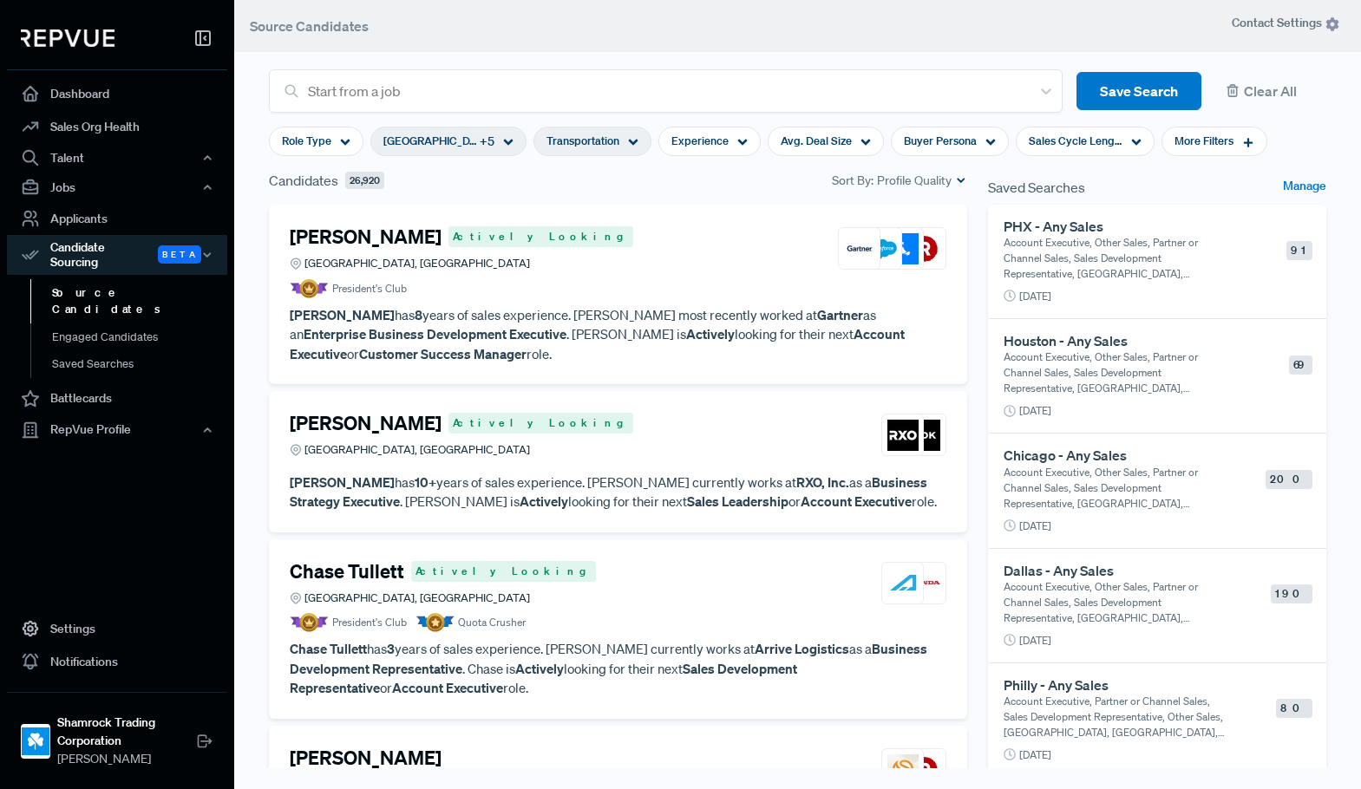
click at [1113, 251] on p "Account Executive, Other Sales, Partner or Channel Sales, Sales Development Rep…" at bounding box center [1117, 258] width 228 height 47
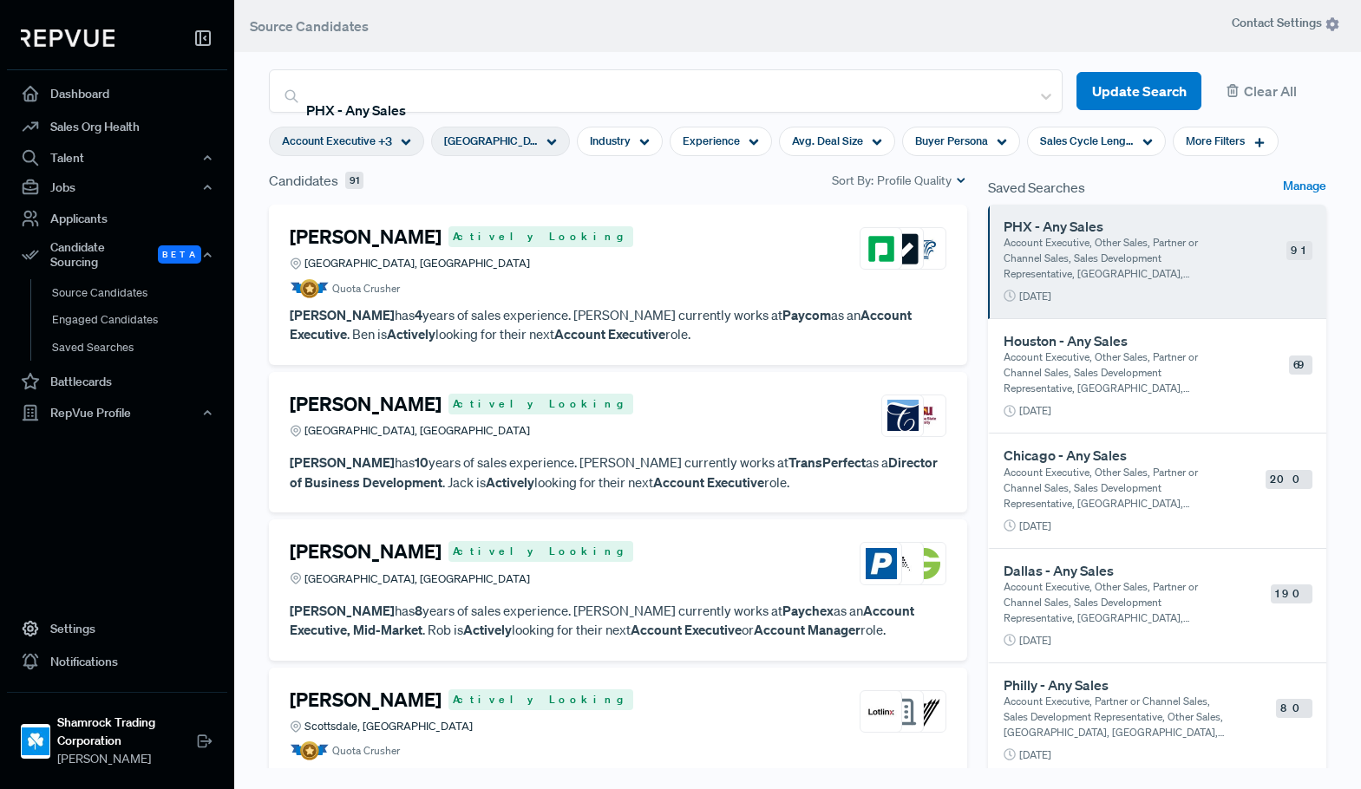
drag, startPoint x: 960, startPoint y: 186, endPoint x: 950, endPoint y: 180, distance: 11.3
click at [959, 186] on div "Candidates 91 Sort By: Profile Quality" at bounding box center [617, 187] width 719 height 35
click at [955, 178] on icon at bounding box center [961, 180] width 12 height 12
click at [905, 236] on span "New" at bounding box center [900, 234] width 114 height 25
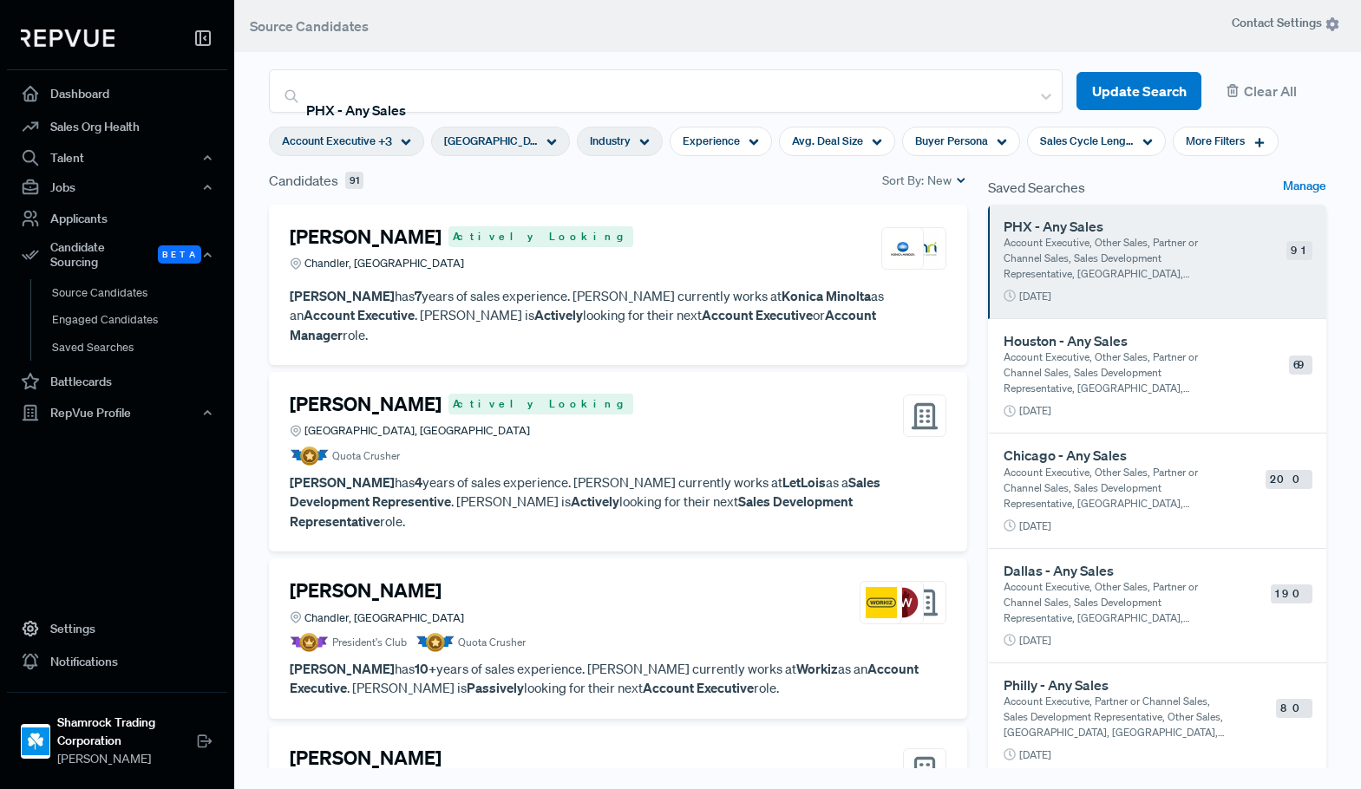
click at [655, 137] on div "Industry" at bounding box center [620, 141] width 86 height 29
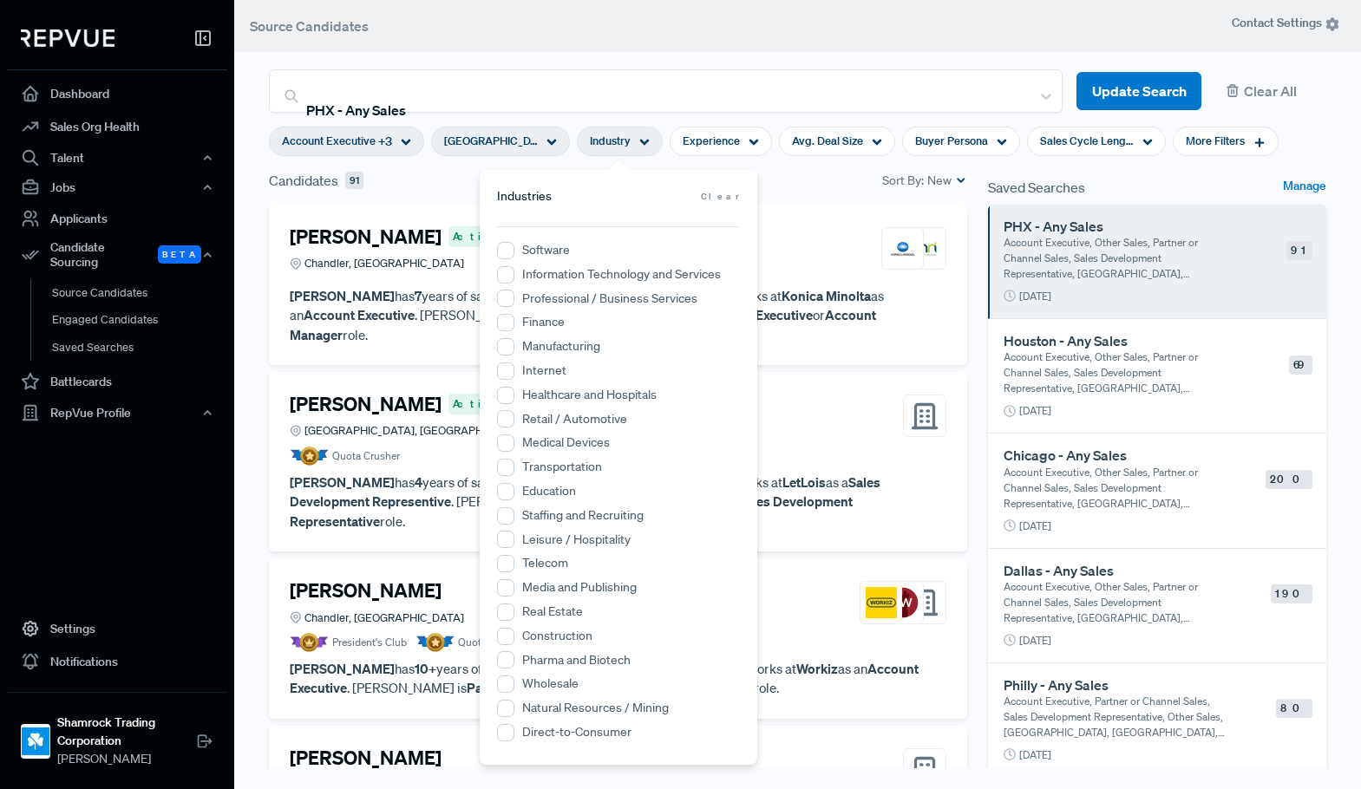
click at [566, 463] on label "Transportation" at bounding box center [562, 467] width 80 height 18
click at [514, 463] on input "Transportation" at bounding box center [505, 467] width 17 height 17
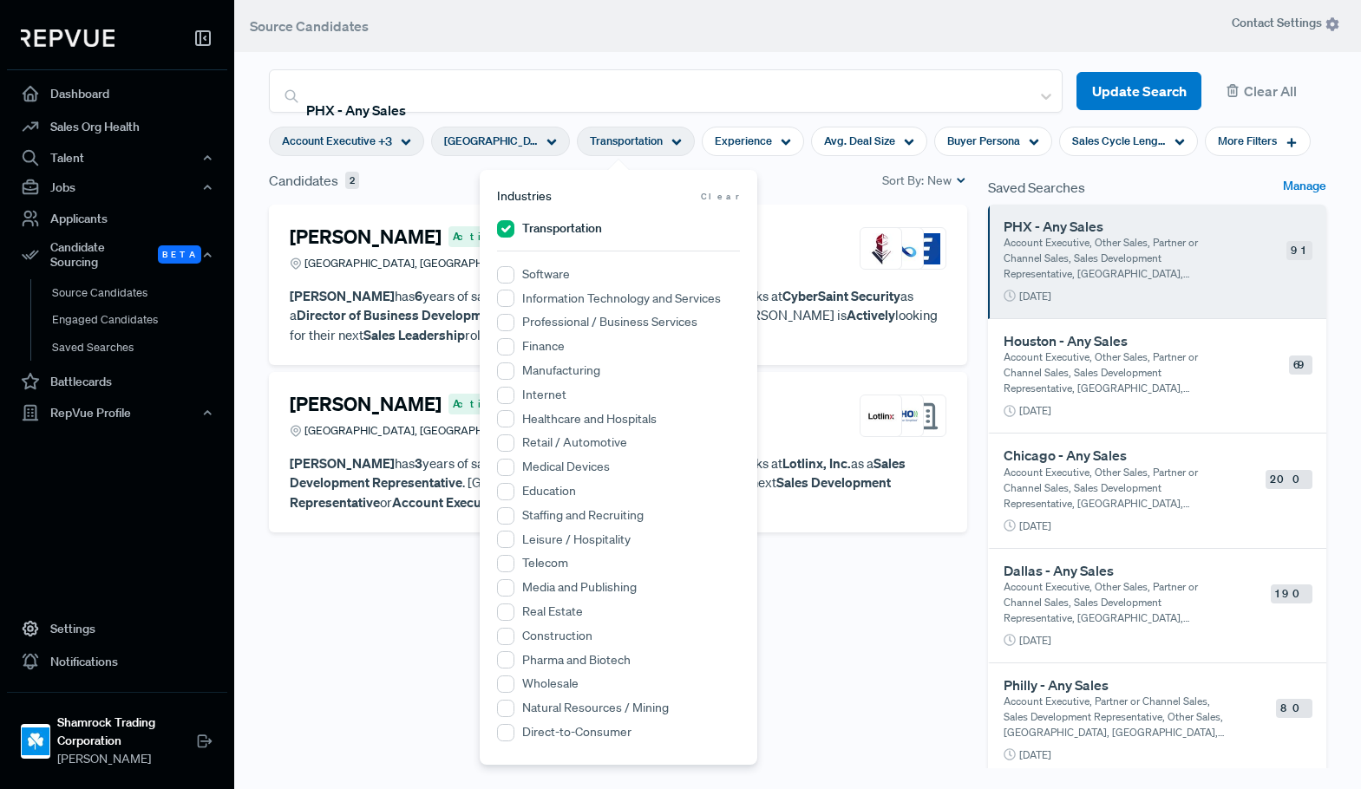
click at [819, 182] on div "Candidates 2 Sort By: New" at bounding box center [618, 180] width 698 height 21
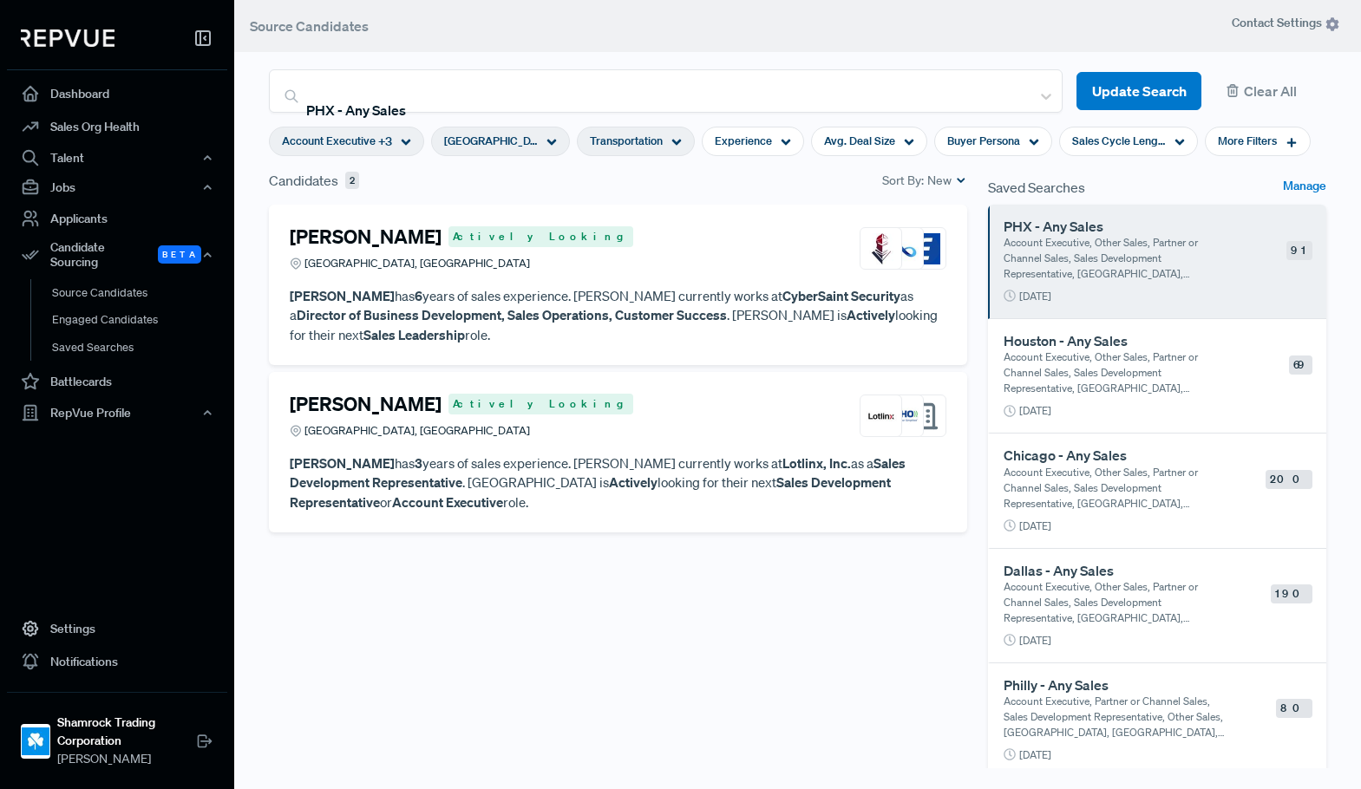
click at [1107, 382] on p "Account Executive, Other Sales, Partner or Channel Sales, Sales Development Rep…" at bounding box center [1117, 372] width 228 height 47
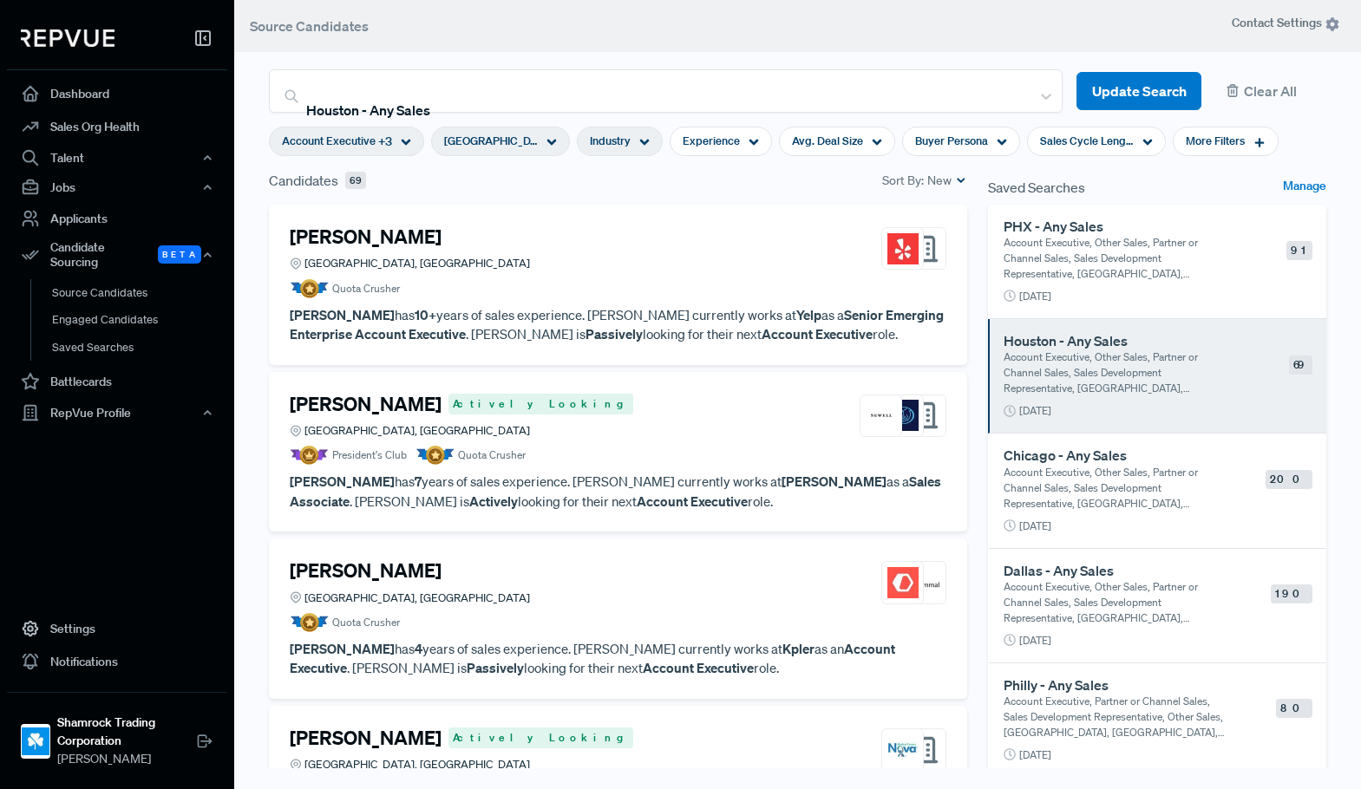
click at [623, 143] on span "Industry" at bounding box center [610, 141] width 41 height 16
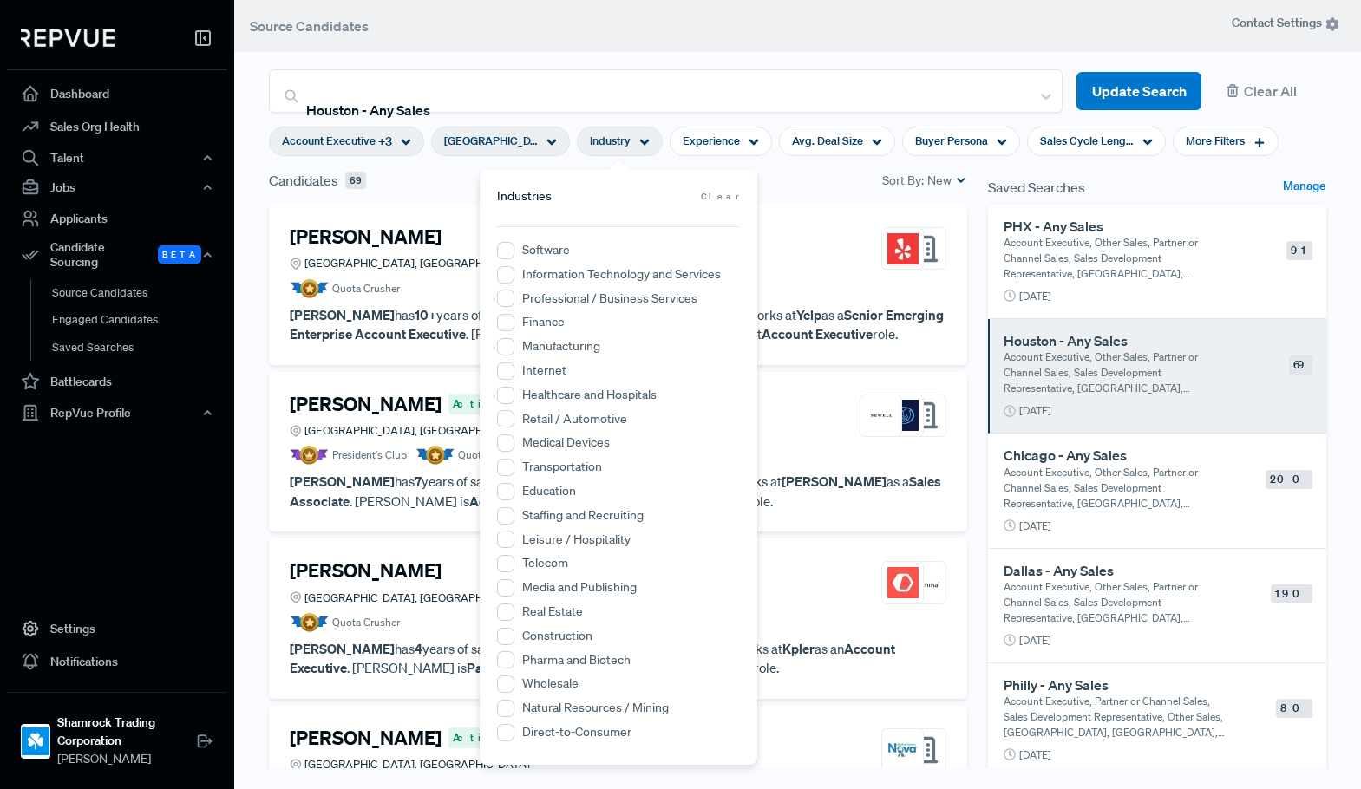
click at [565, 465] on label "Transportation" at bounding box center [562, 467] width 80 height 18
click at [514, 465] on input "Transportation" at bounding box center [505, 467] width 17 height 17
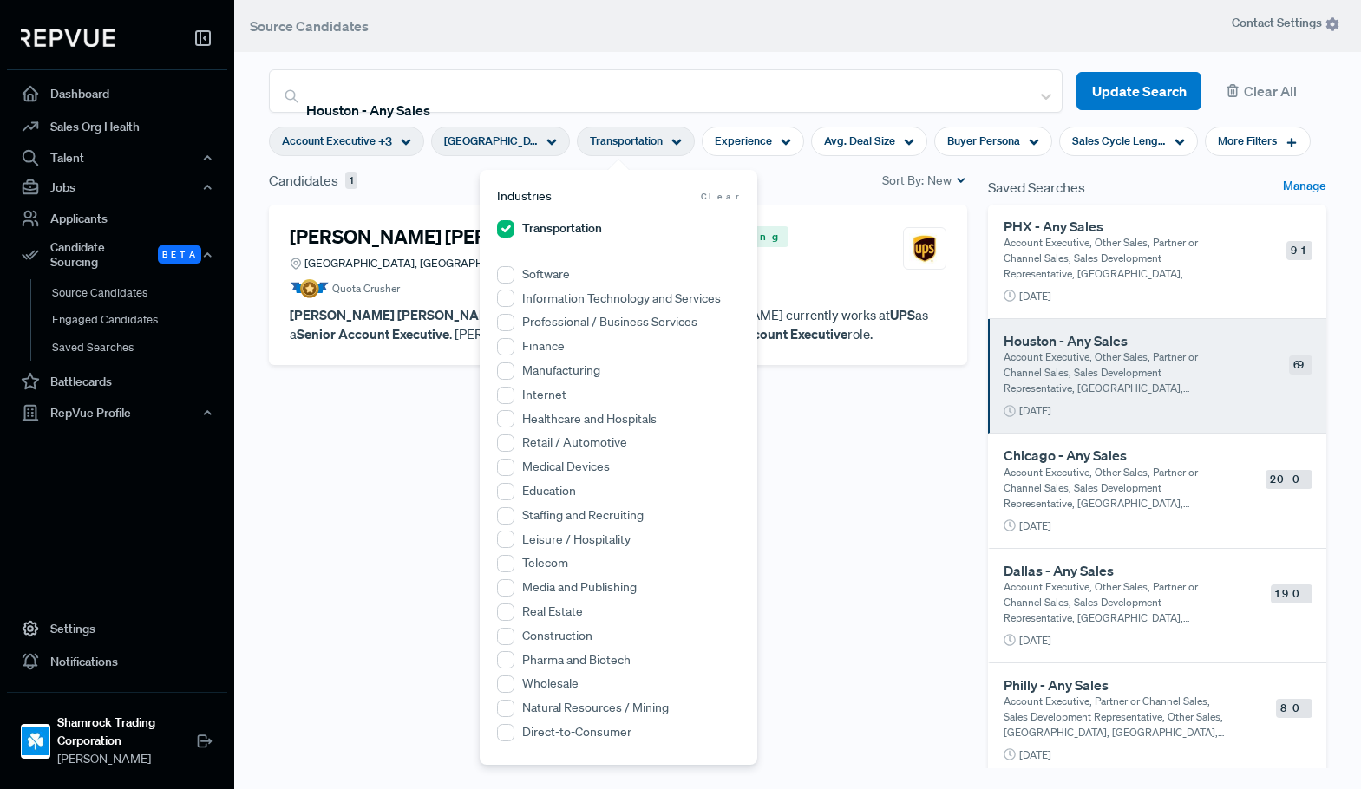
click at [802, 197] on div "Candidates 1 Sort By: New" at bounding box center [617, 187] width 719 height 35
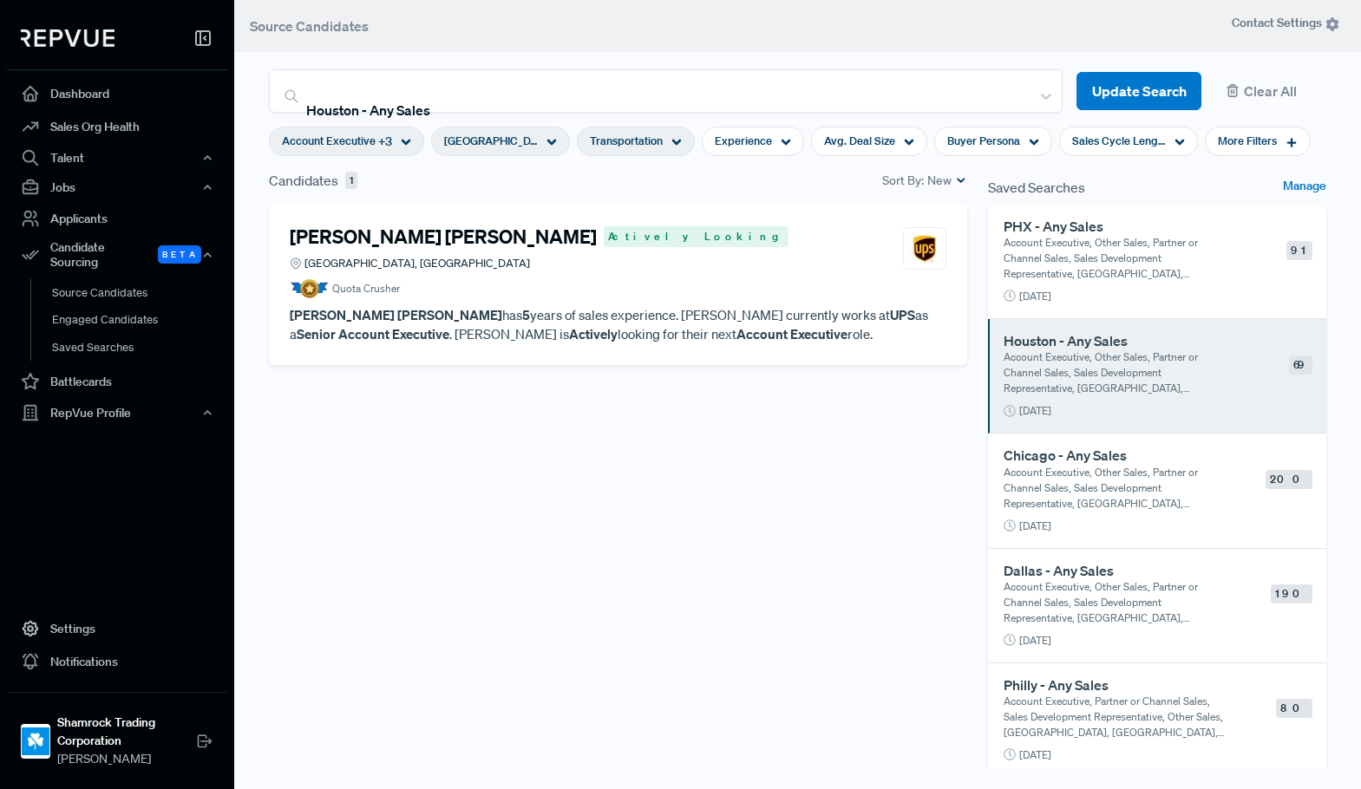
click at [1070, 482] on p "Account Executive, Other Sales, Partner or Channel Sales, Sales Development Rep…" at bounding box center [1117, 488] width 228 height 47
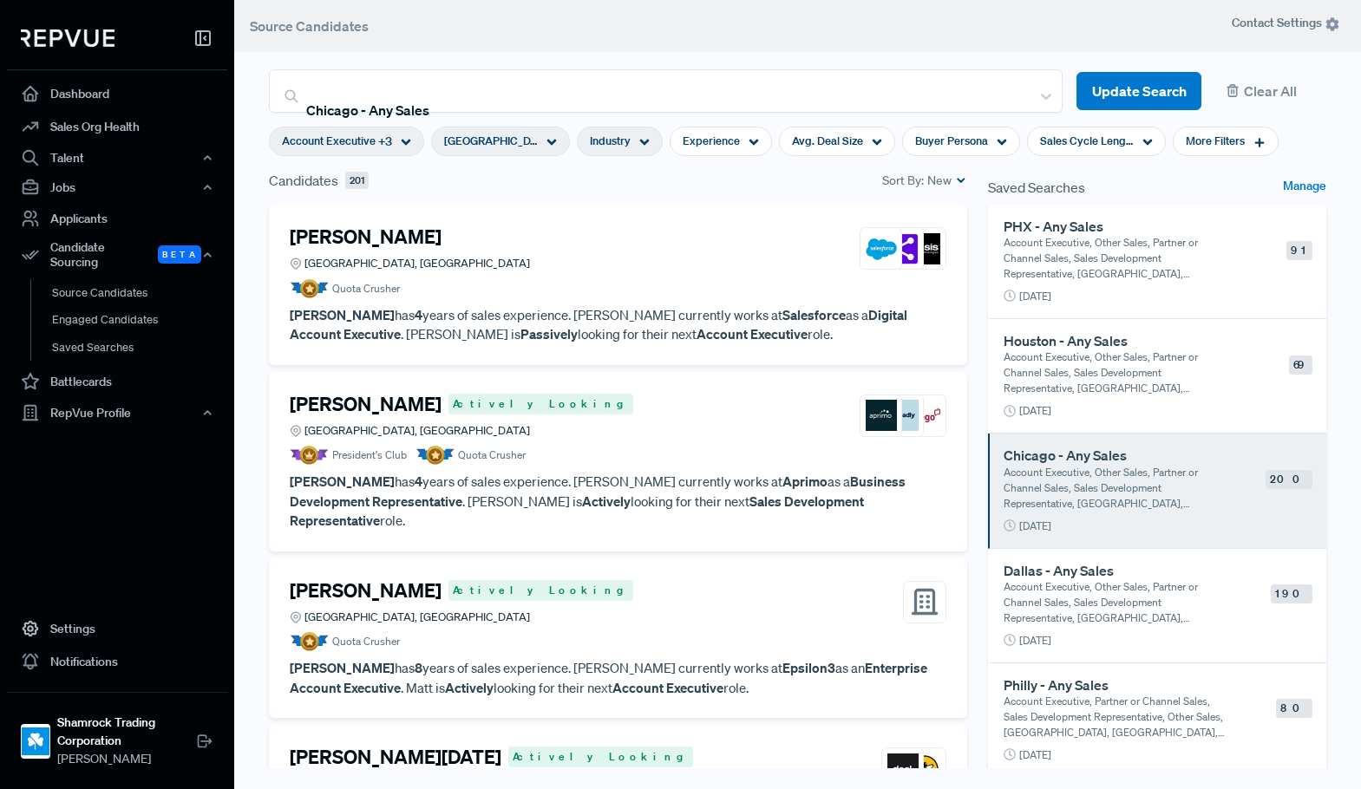
click at [626, 143] on span "Industry" at bounding box center [610, 141] width 41 height 16
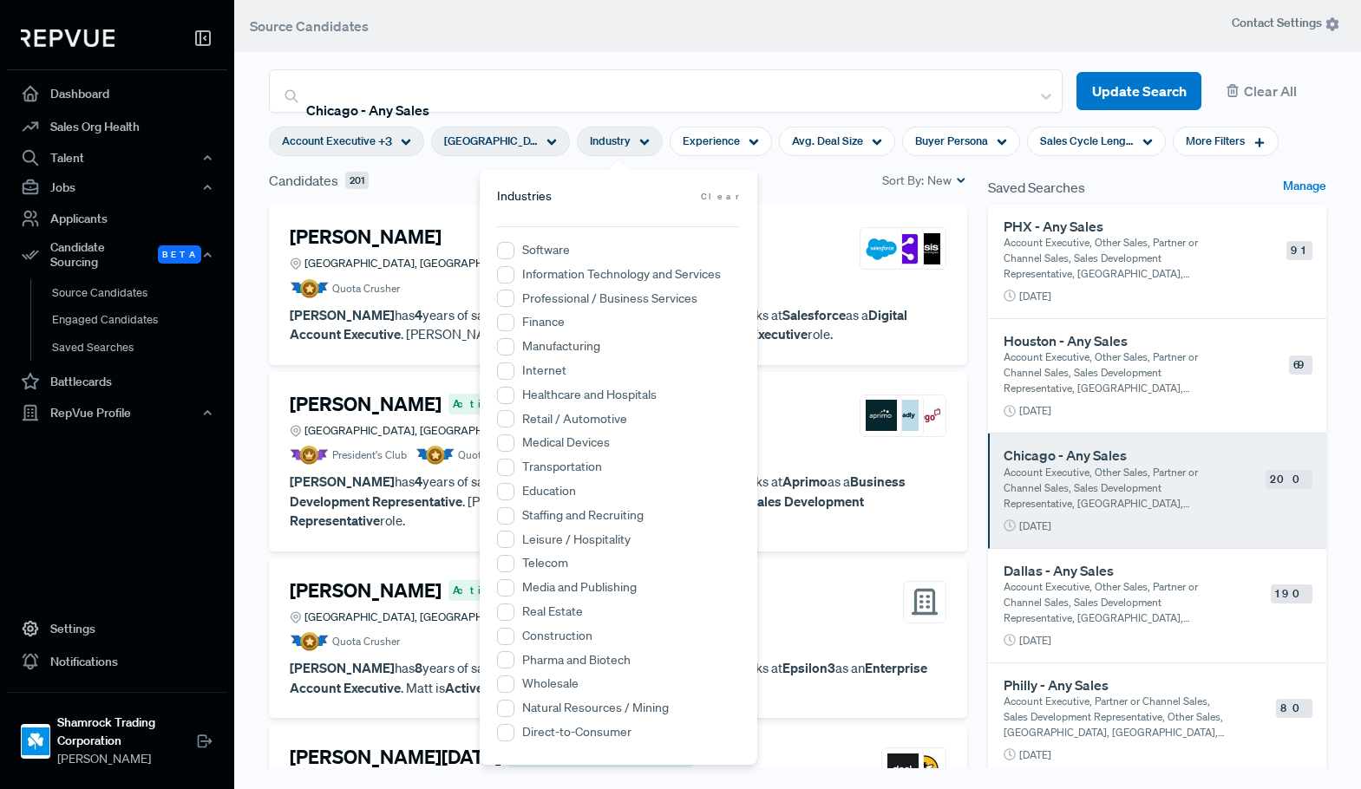
click at [804, 206] on div "[PERSON_NAME] [GEOGRAPHIC_DATA], [GEOGRAPHIC_DATA] Quota Crusher [PERSON_NAME] …" at bounding box center [618, 285] width 698 height 160
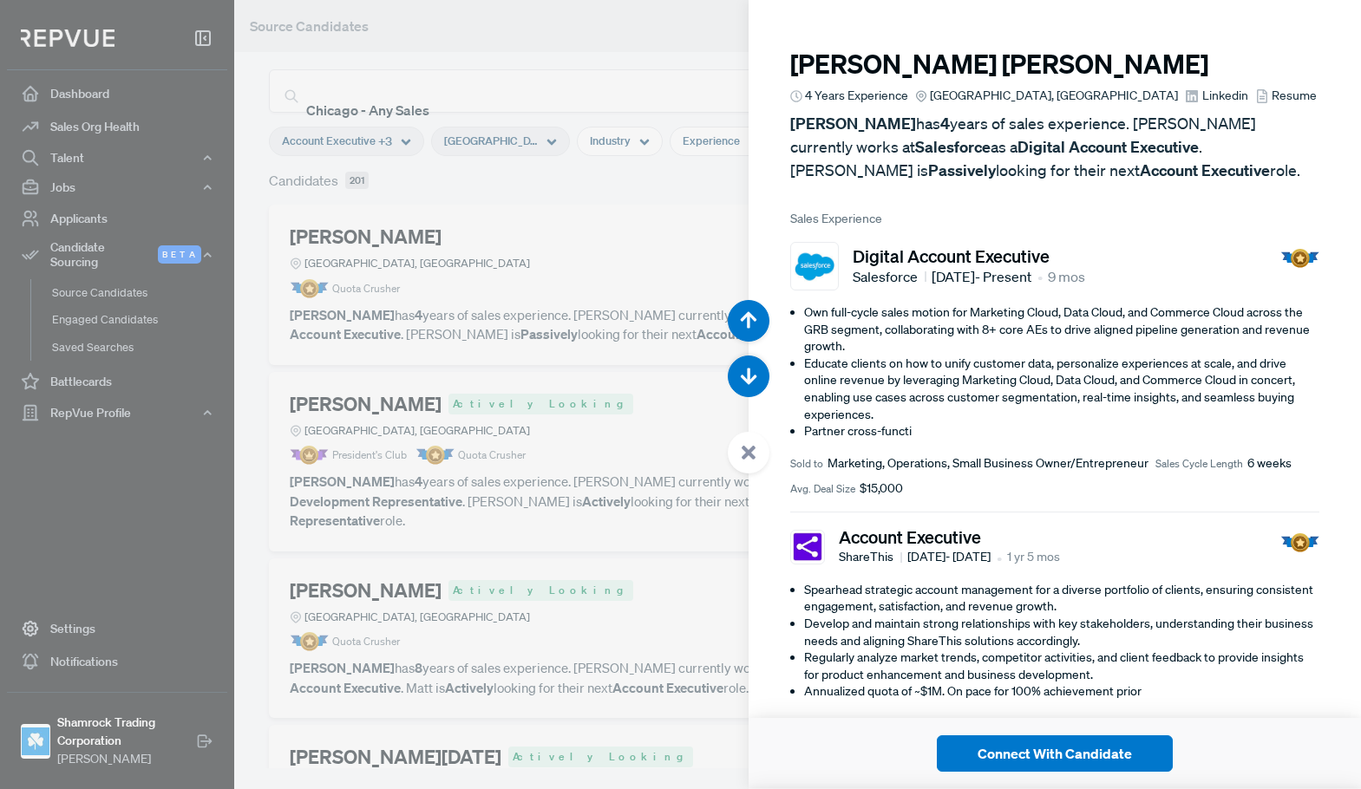
click at [904, 184] on body "Dashboard Sales Org Health Talent Talent Data Talent Profiles Talent Competitor…" at bounding box center [680, 394] width 1361 height 789
click at [691, 207] on div at bounding box center [680, 394] width 1361 height 789
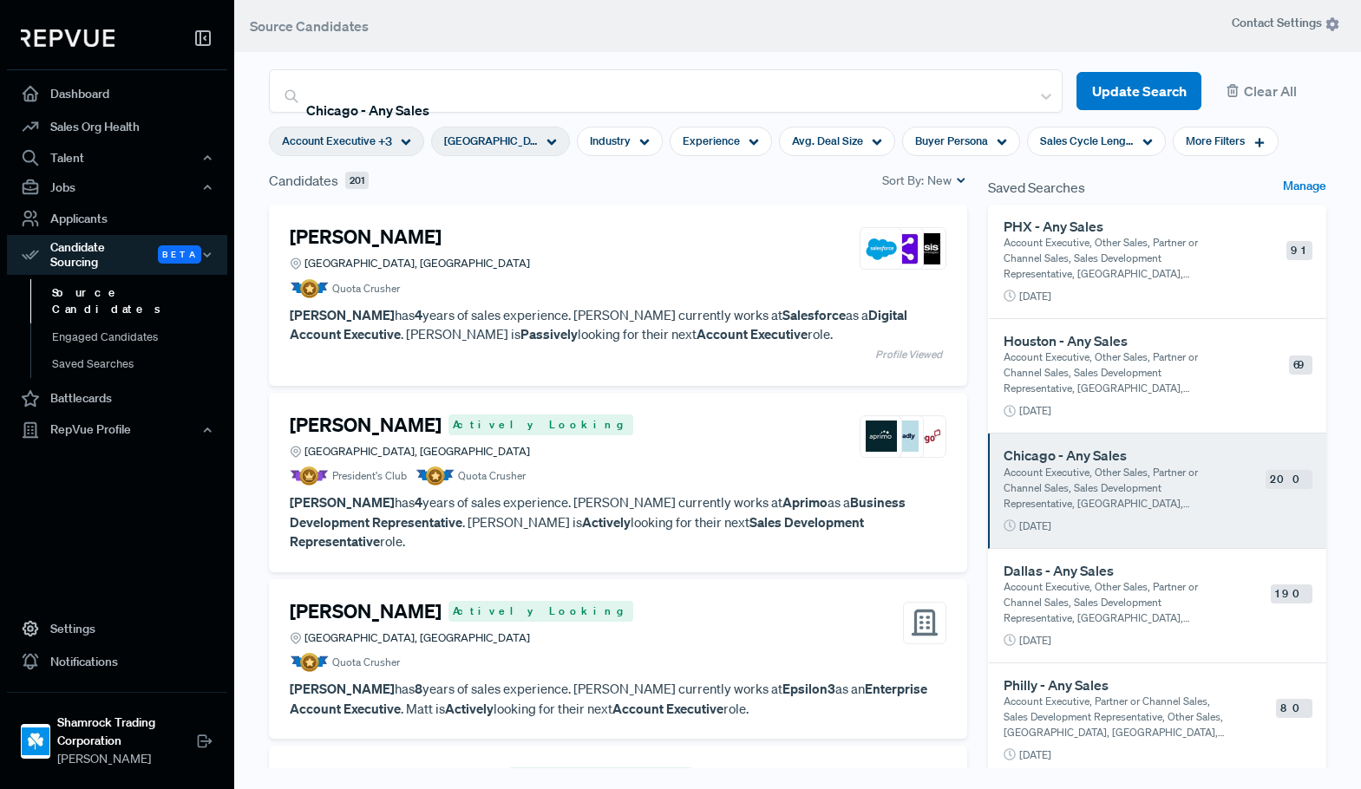
click at [911, 181] on div "Sort By: New" at bounding box center [924, 181] width 85 height 18
click at [751, 190] on div "Candidates 201 Sort By: New" at bounding box center [618, 180] width 698 height 21
click at [614, 134] on span "Industry" at bounding box center [610, 141] width 41 height 16
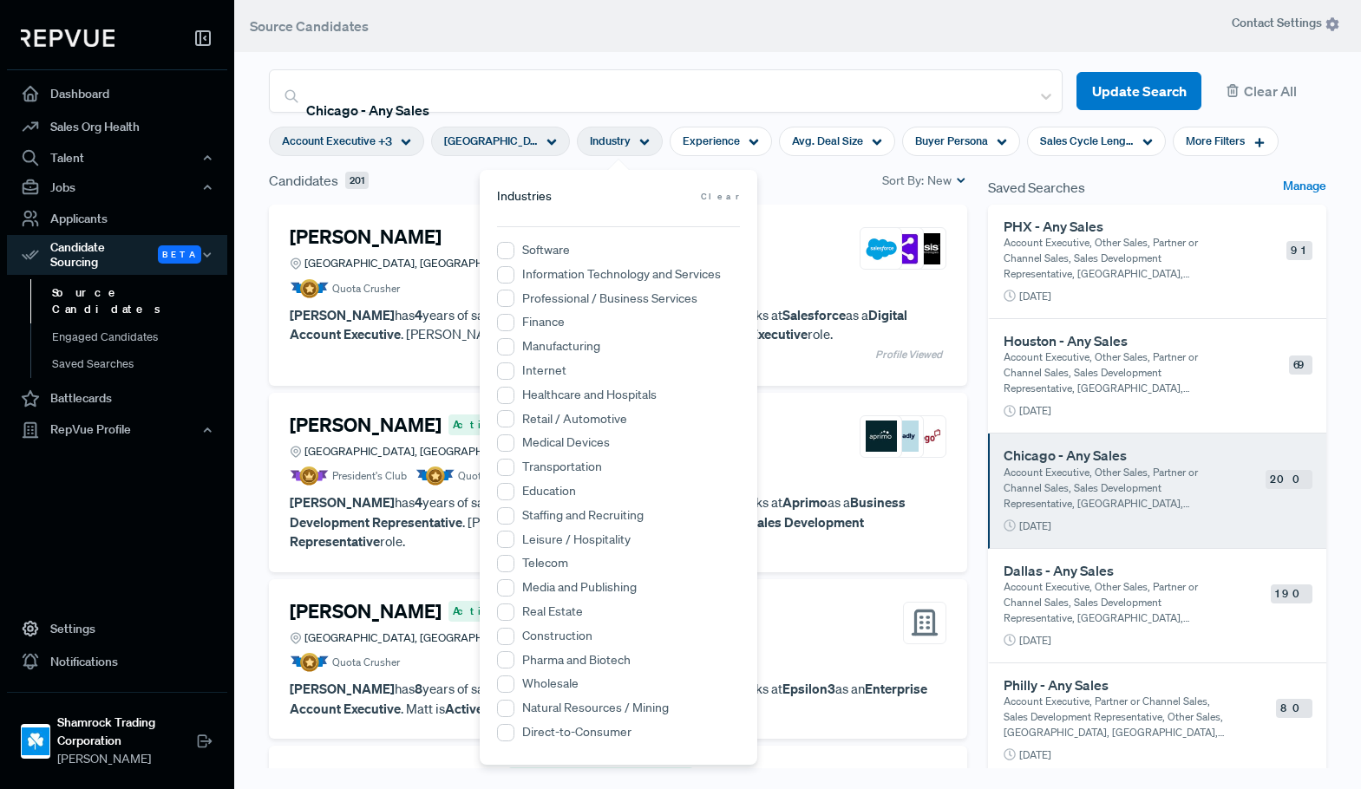
click at [545, 459] on label "Transportation" at bounding box center [562, 467] width 80 height 18
click at [514, 459] on input "Transportation" at bounding box center [505, 467] width 17 height 17
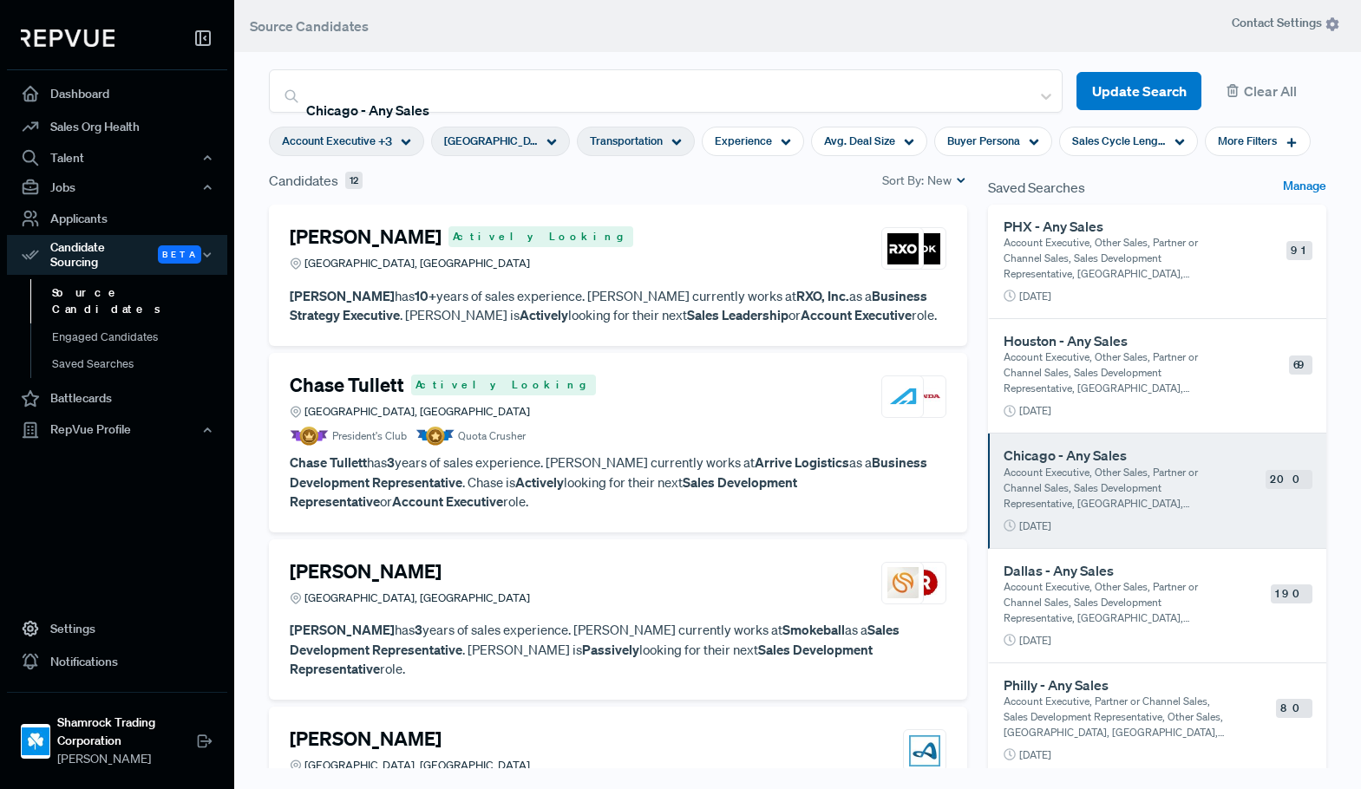
click at [803, 191] on div "Candidates 12 Sort By: New" at bounding box center [617, 187] width 719 height 35
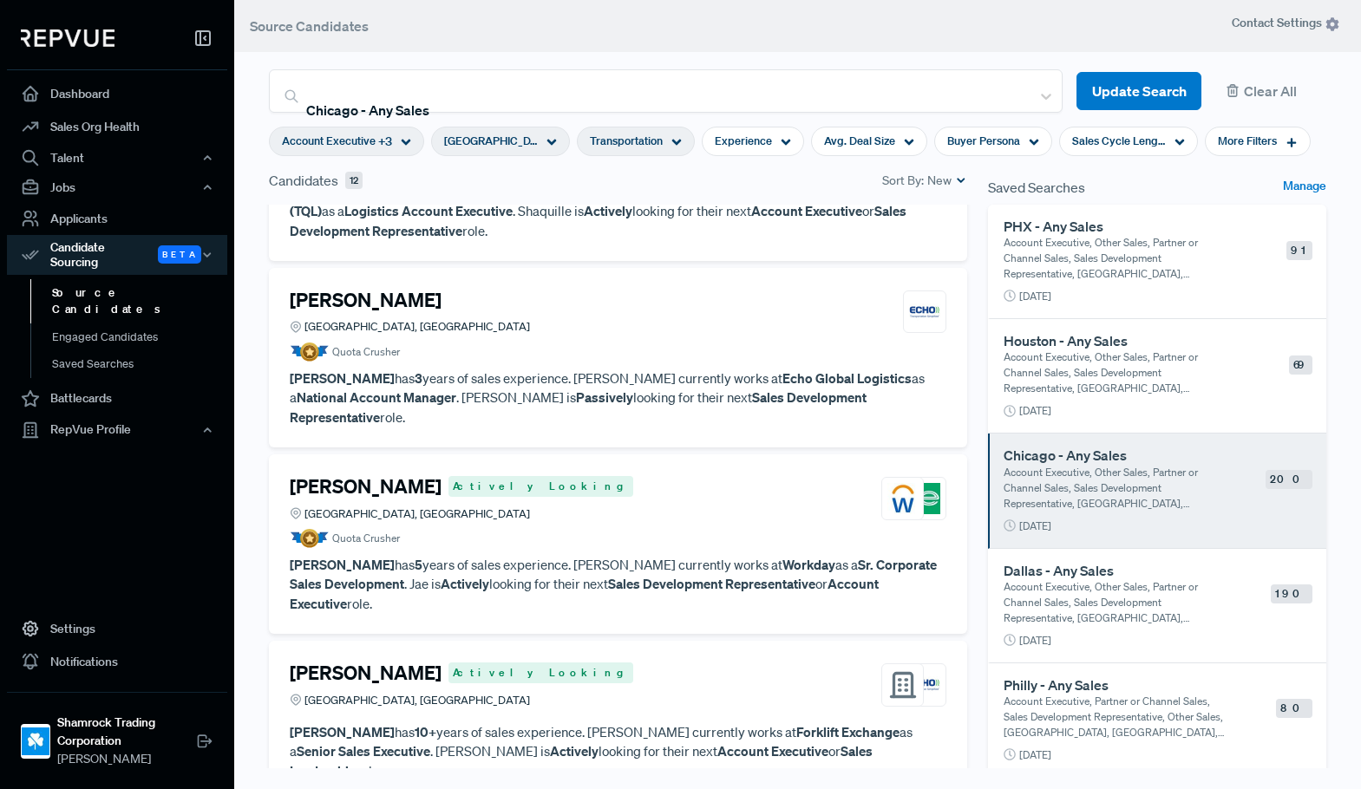
scroll to position [1452, 0]
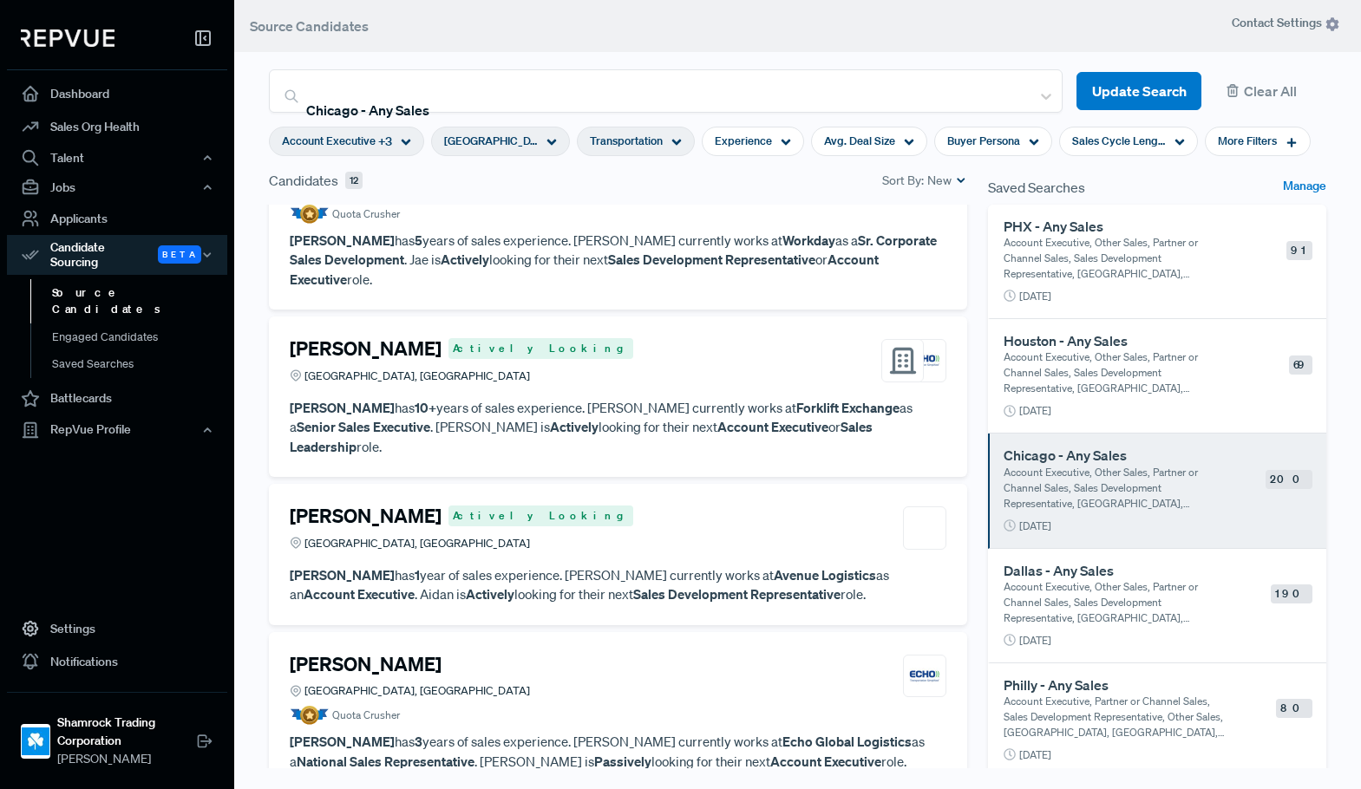
click at [637, 653] on div "[PERSON_NAME] [GEOGRAPHIC_DATA], [GEOGRAPHIC_DATA]" at bounding box center [618, 676] width 656 height 47
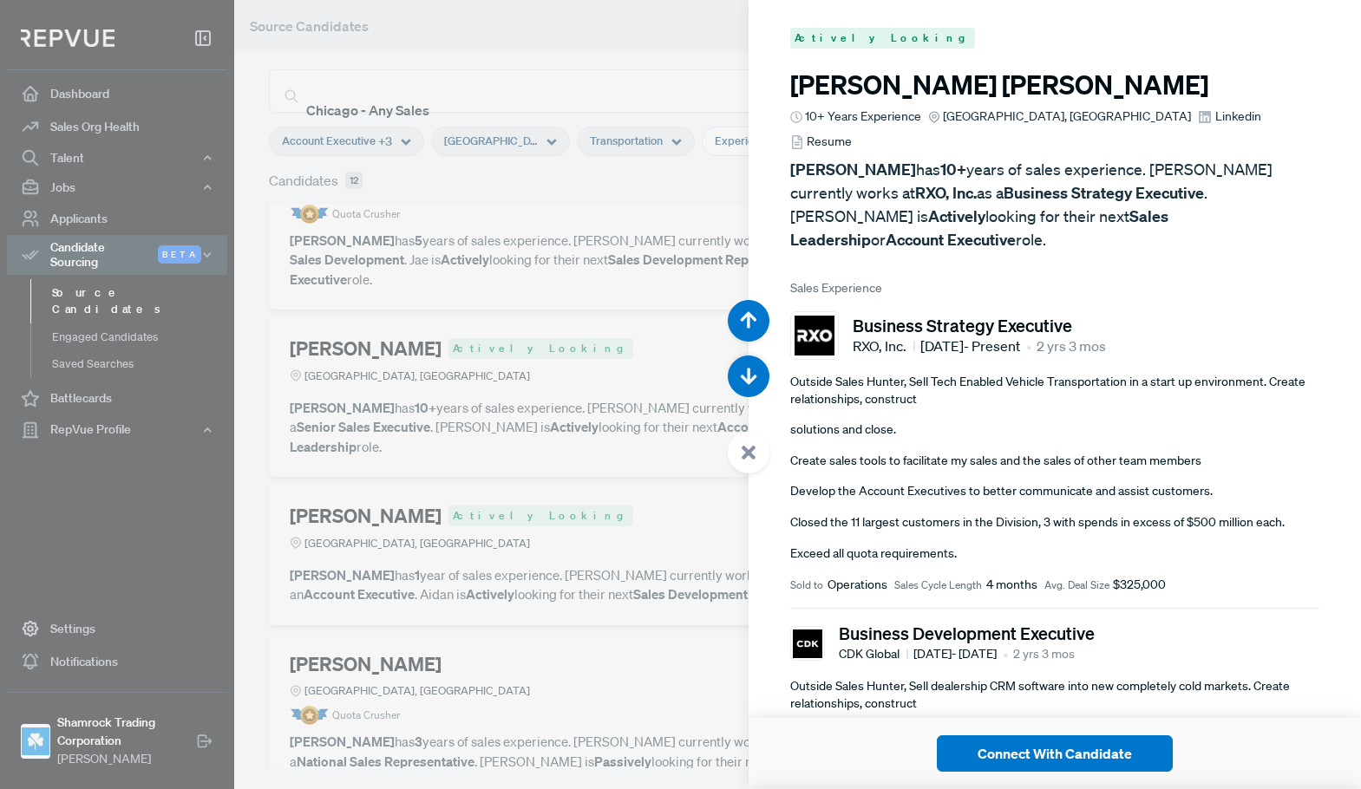
scroll to position [8681, 0]
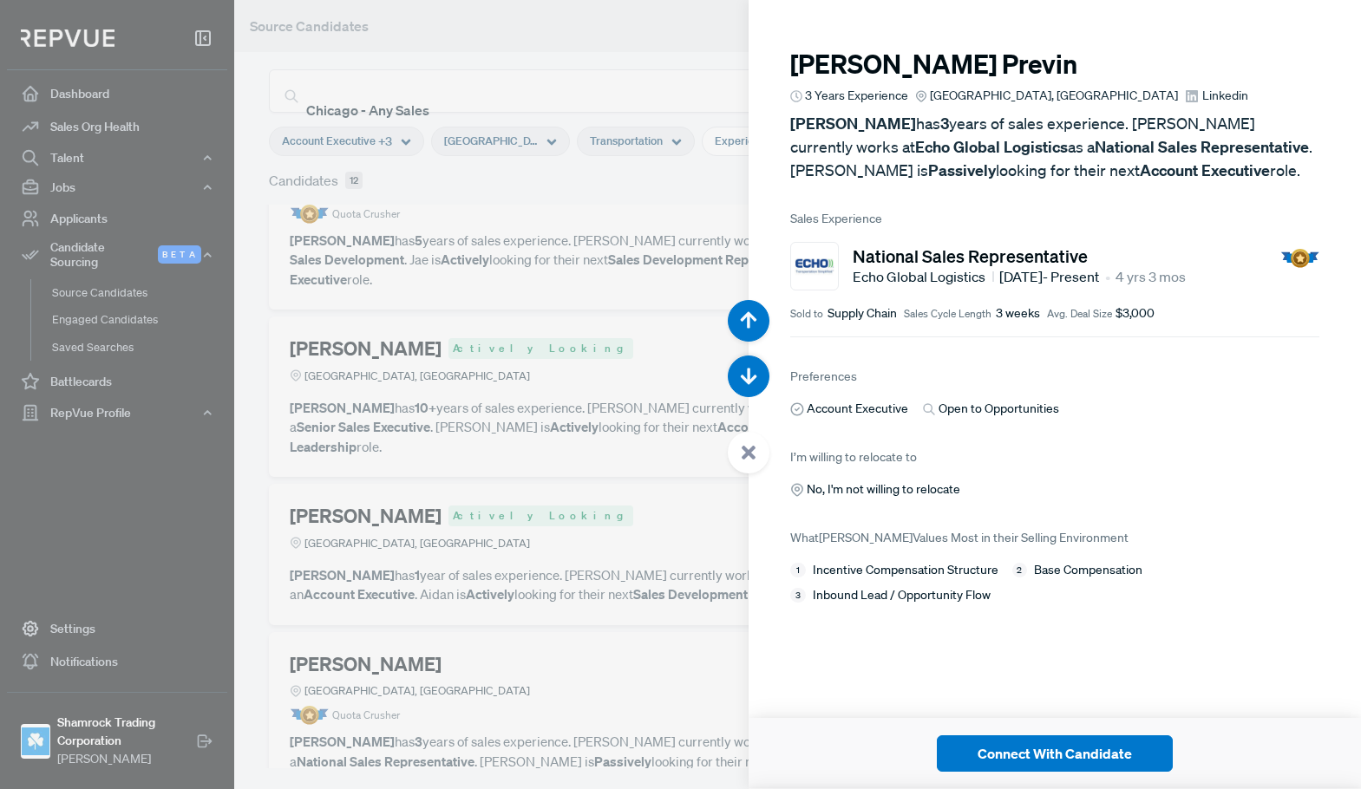
click at [545, 545] on div at bounding box center [680, 394] width 1361 height 789
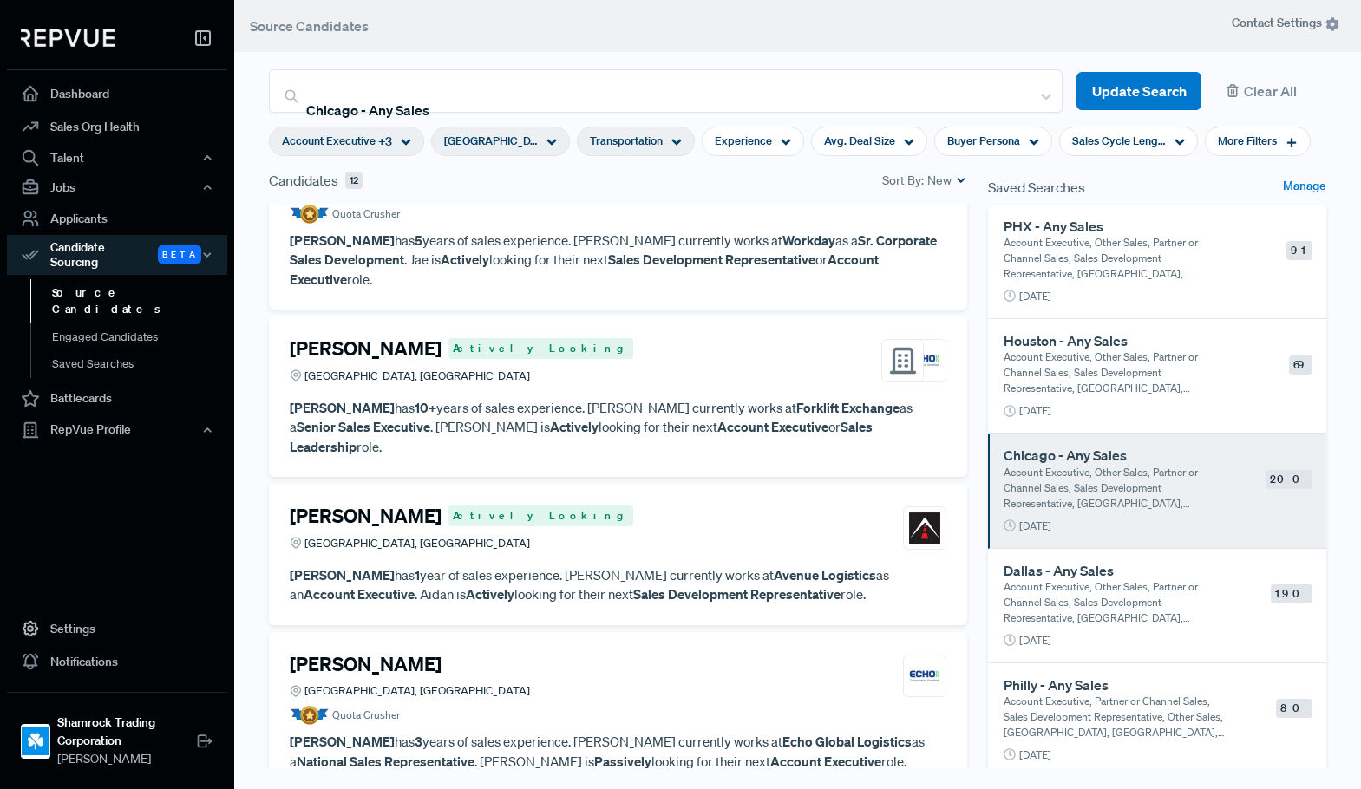
click at [632, 505] on div "[PERSON_NAME] Actively Looking [GEOGRAPHIC_DATA], [GEOGRAPHIC_DATA]" at bounding box center [618, 528] width 656 height 47
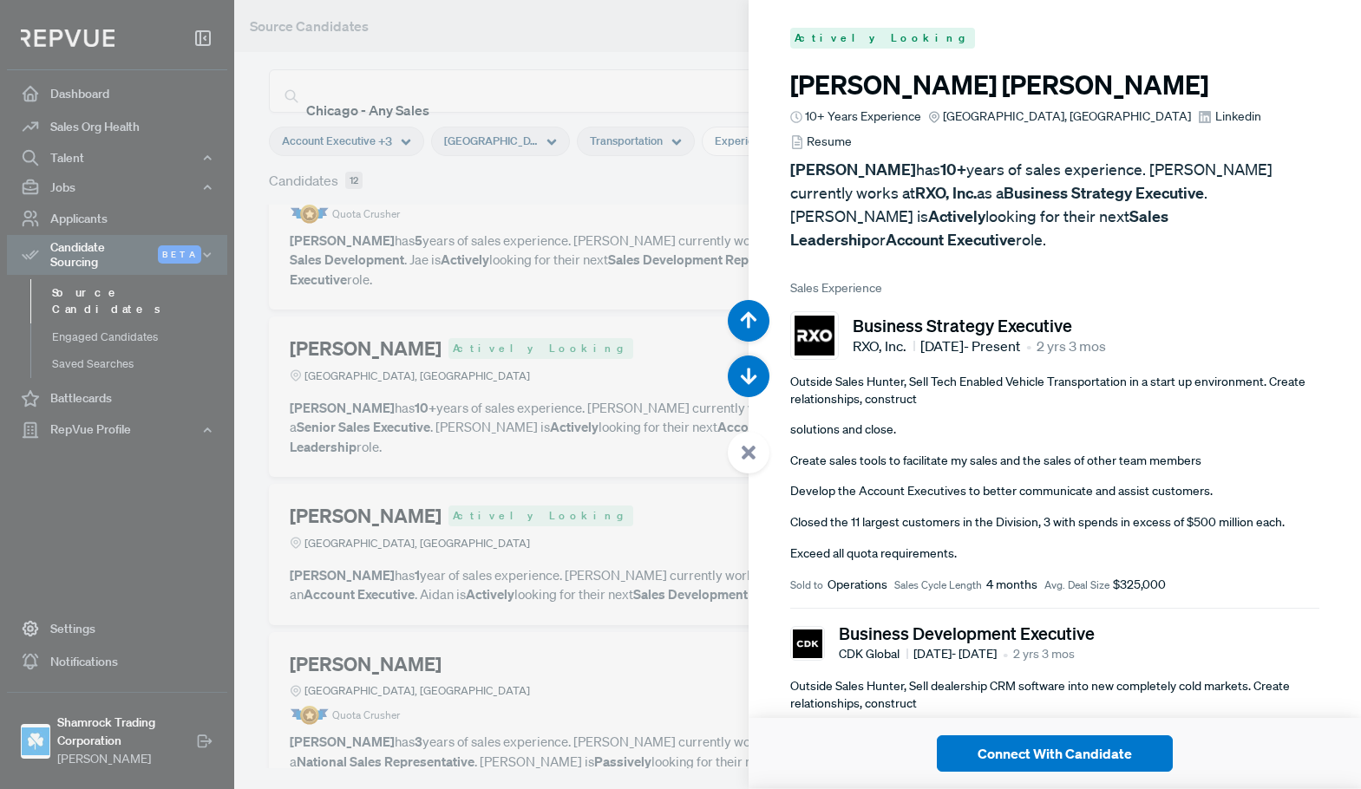
scroll to position [7892, 0]
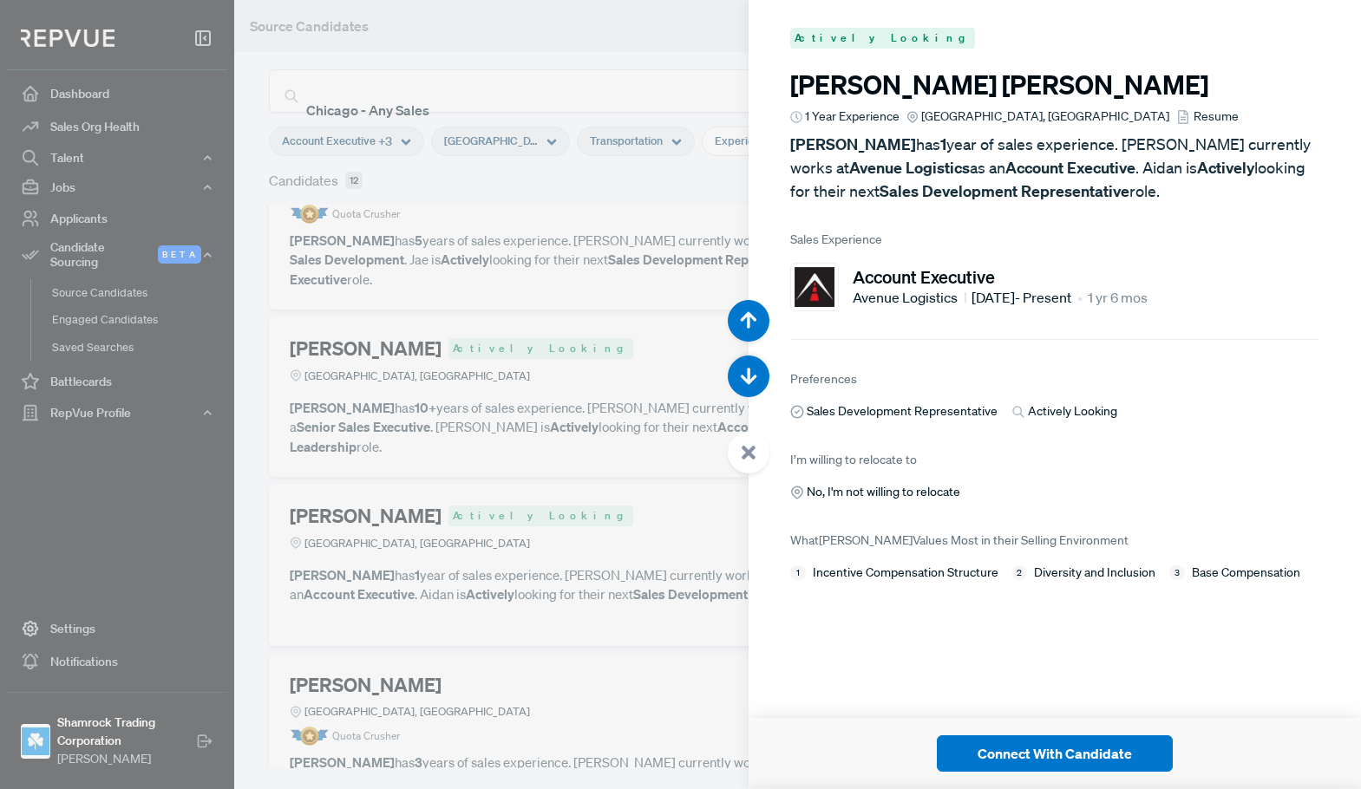
click at [1193, 120] on span "Resume" at bounding box center [1215, 117] width 45 height 18
click at [623, 165] on div at bounding box center [680, 394] width 1361 height 789
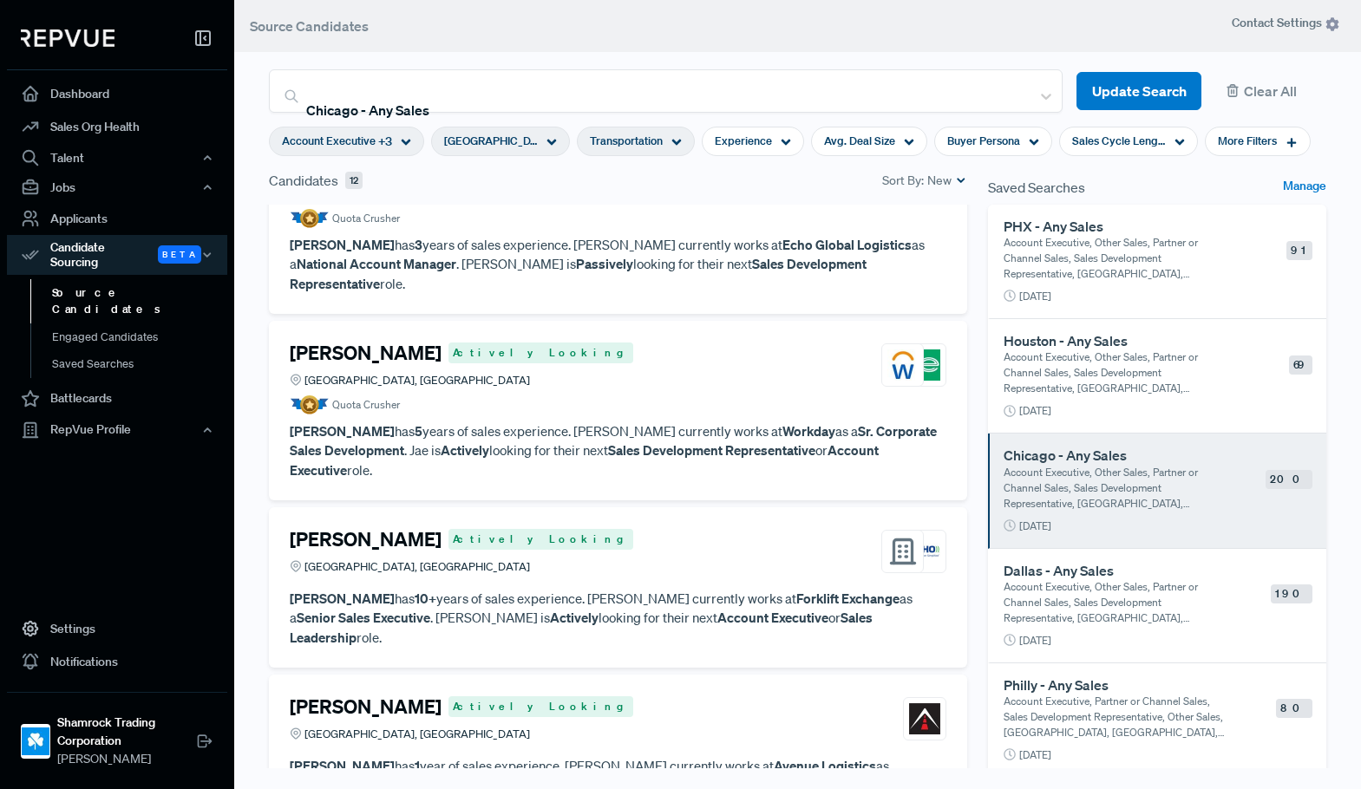
scroll to position [1233, 0]
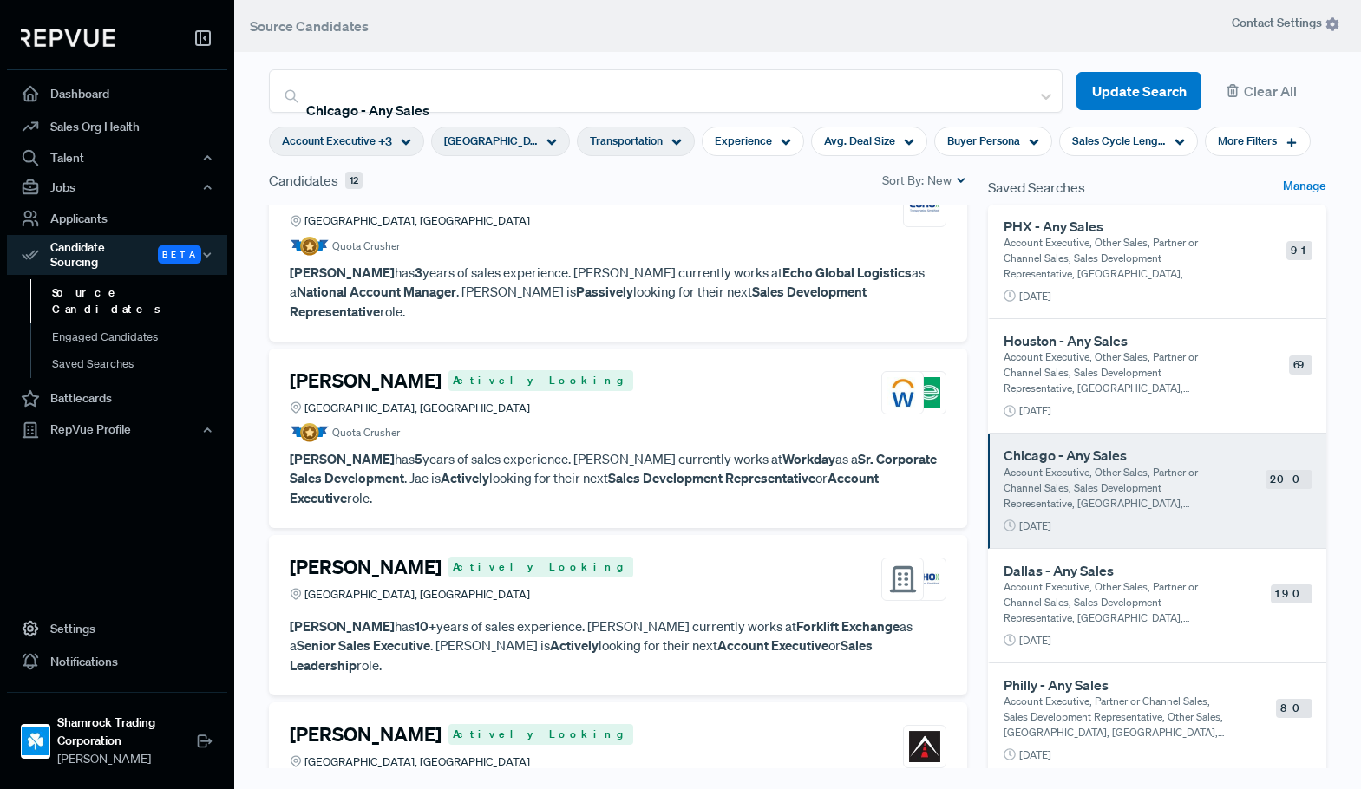
click at [647, 573] on div "[PERSON_NAME] Actively Looking [GEOGRAPHIC_DATA], [GEOGRAPHIC_DATA]" at bounding box center [618, 579] width 656 height 47
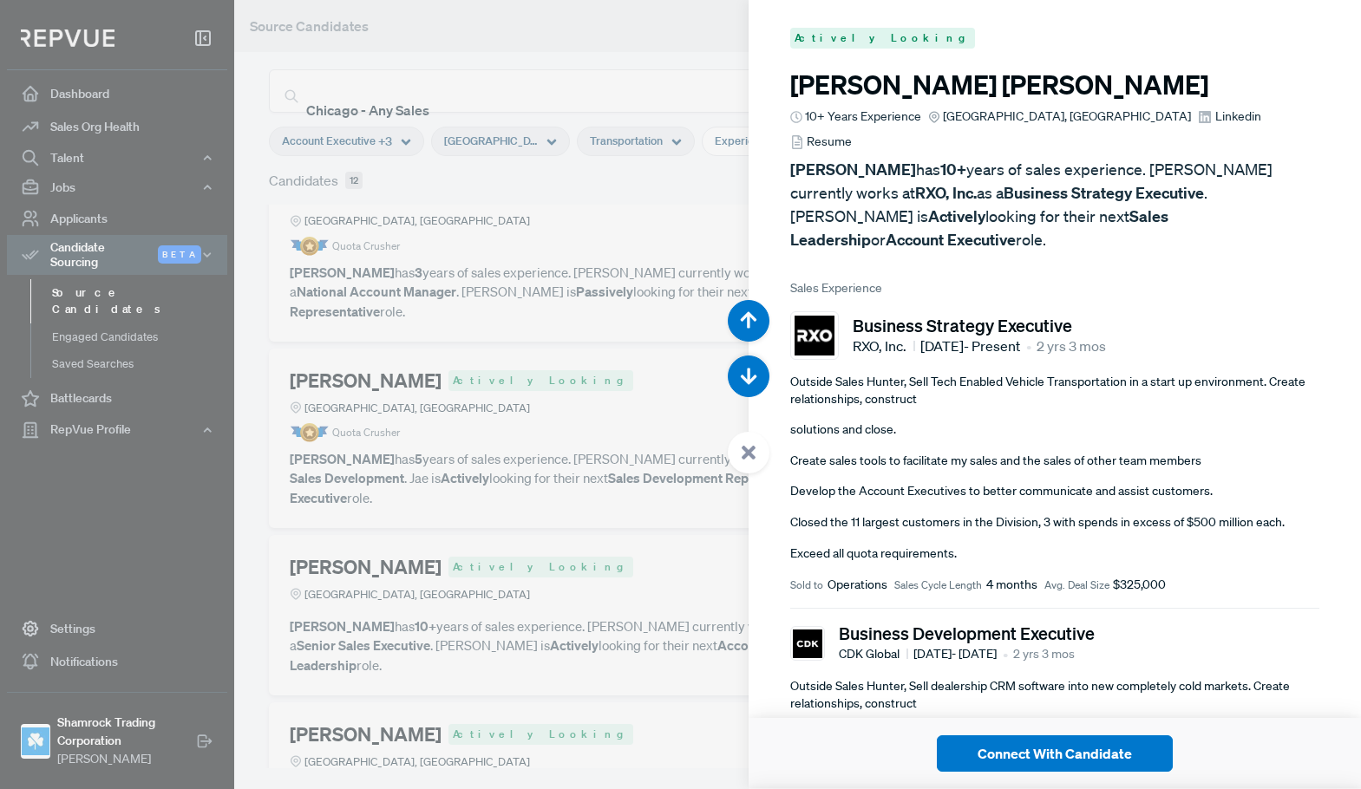
scroll to position [7102, 0]
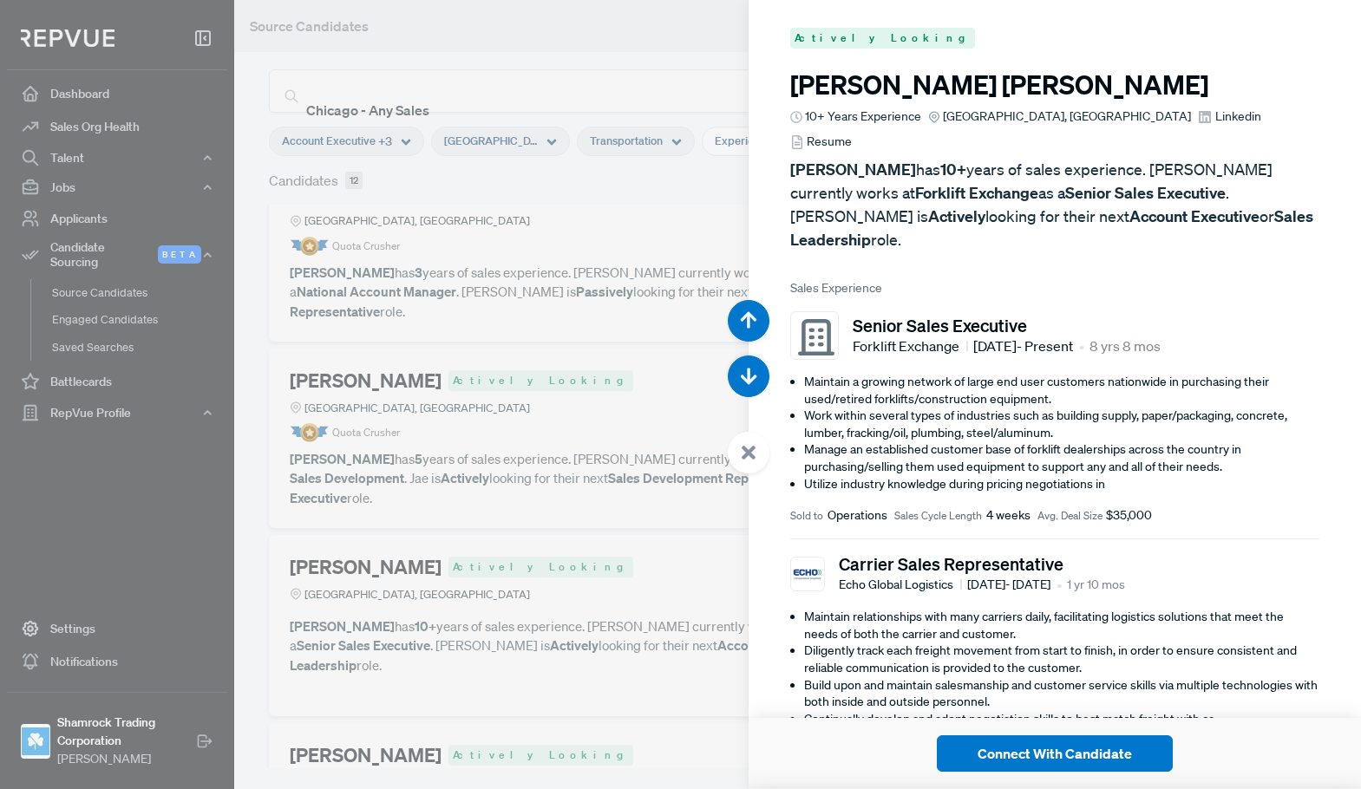
click at [660, 336] on div at bounding box center [680, 394] width 1361 height 789
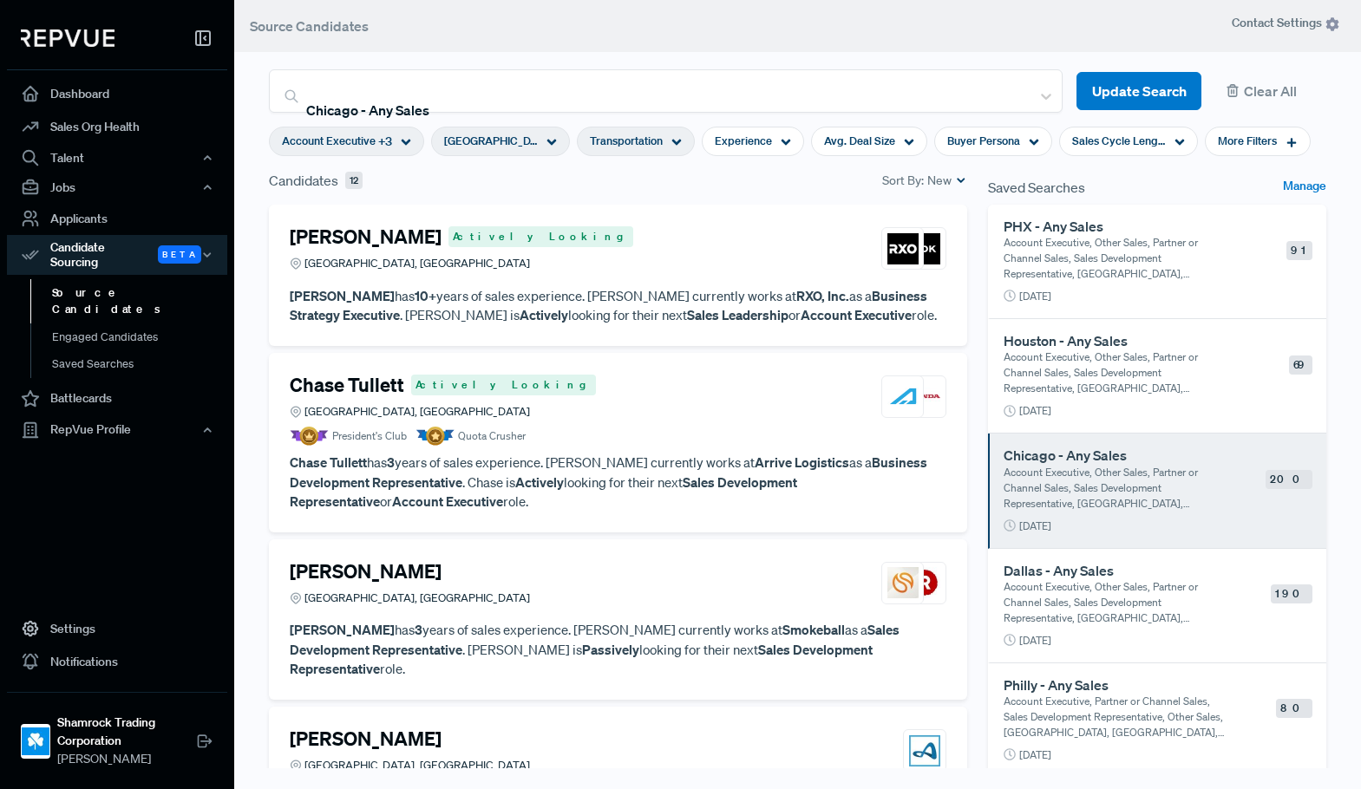
click at [1068, 612] on p "Account Executive, Other Sales, Partner or Channel Sales, Sales Development Rep…" at bounding box center [1117, 602] width 228 height 47
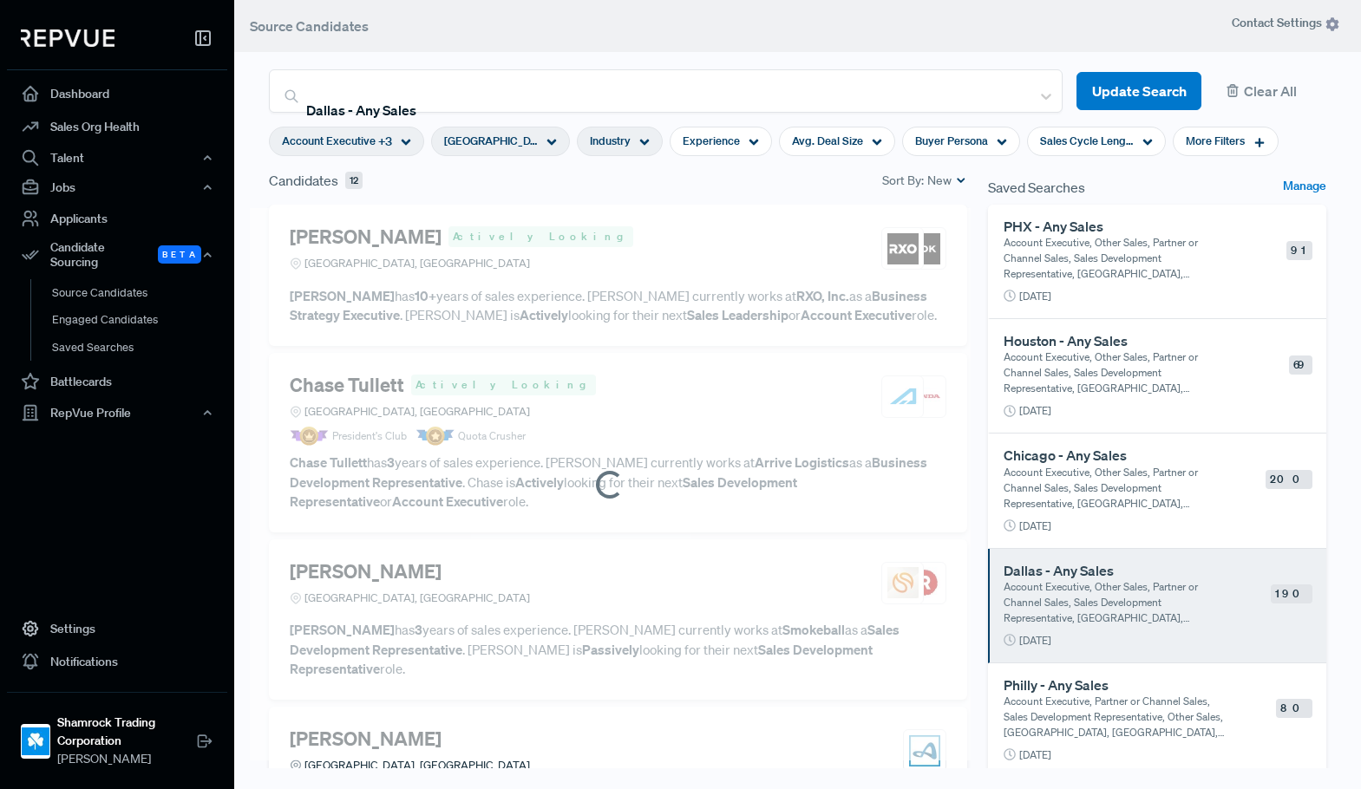
click at [601, 134] on span "Industry" at bounding box center [610, 141] width 41 height 16
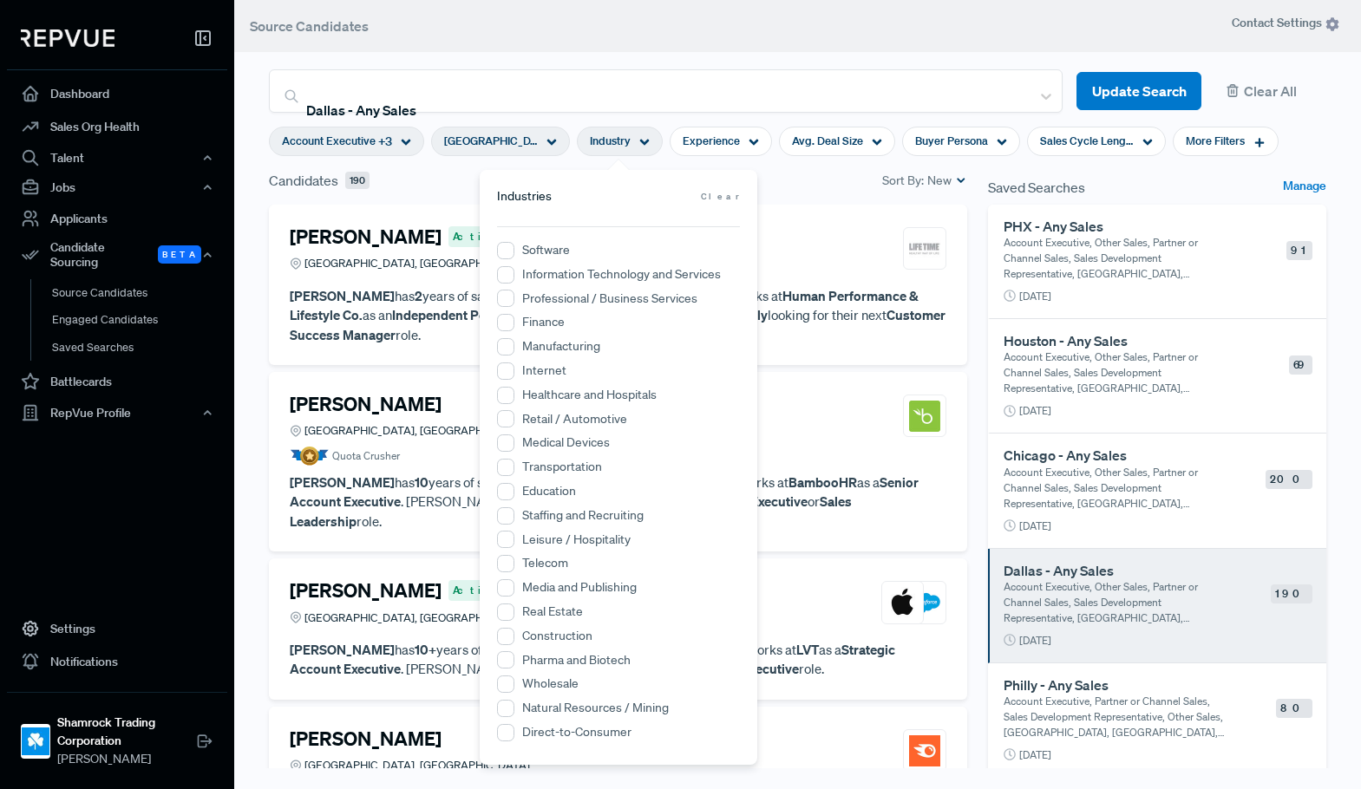
click at [561, 471] on label "Transportation" at bounding box center [562, 467] width 80 height 18
click at [514, 471] on input "Transportation" at bounding box center [505, 467] width 17 height 17
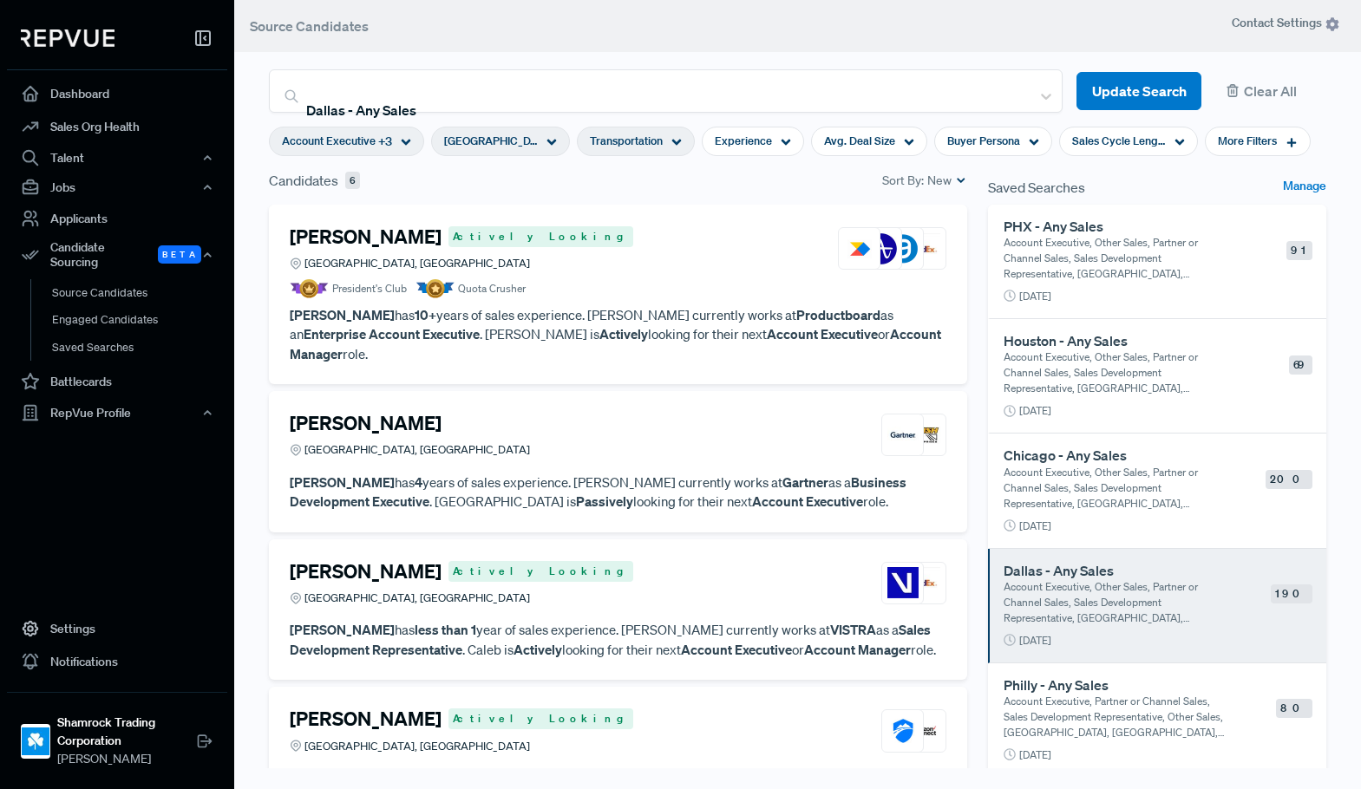
click at [820, 206] on div "[PERSON_NAME] Actively Looking Dallas, [GEOGRAPHIC_DATA] President's Club Quota…" at bounding box center [618, 295] width 698 height 180
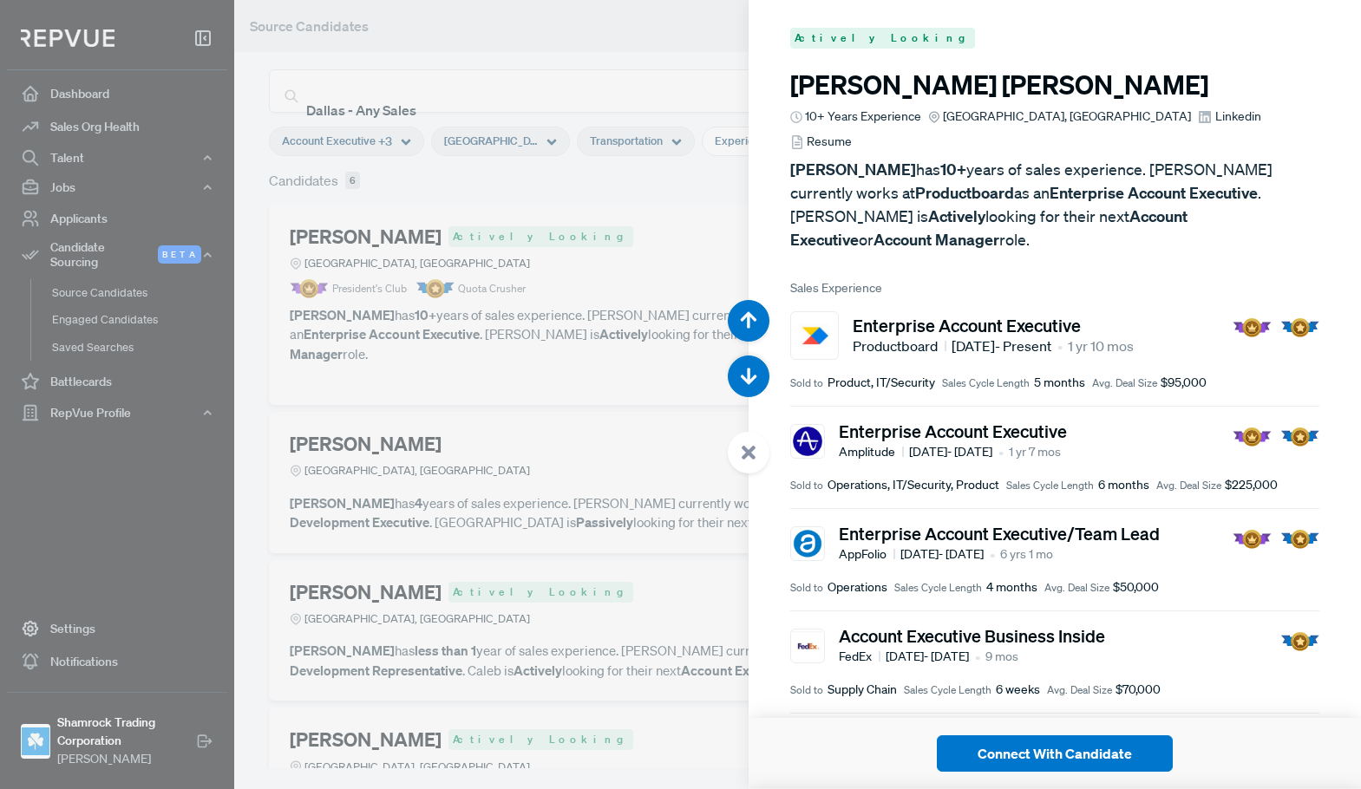
click at [604, 408] on div at bounding box center [680, 394] width 1361 height 789
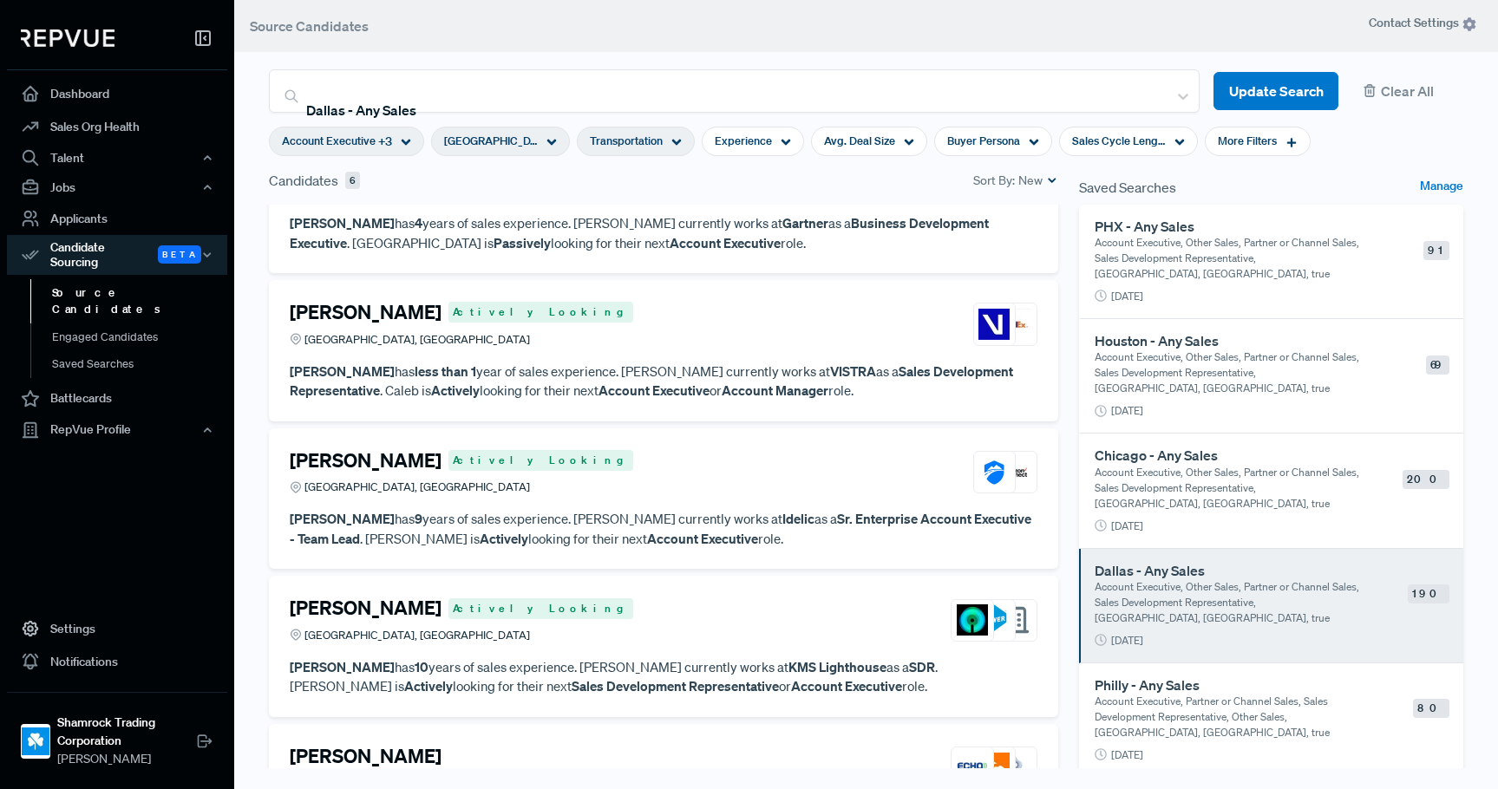
scroll to position [393, 0]
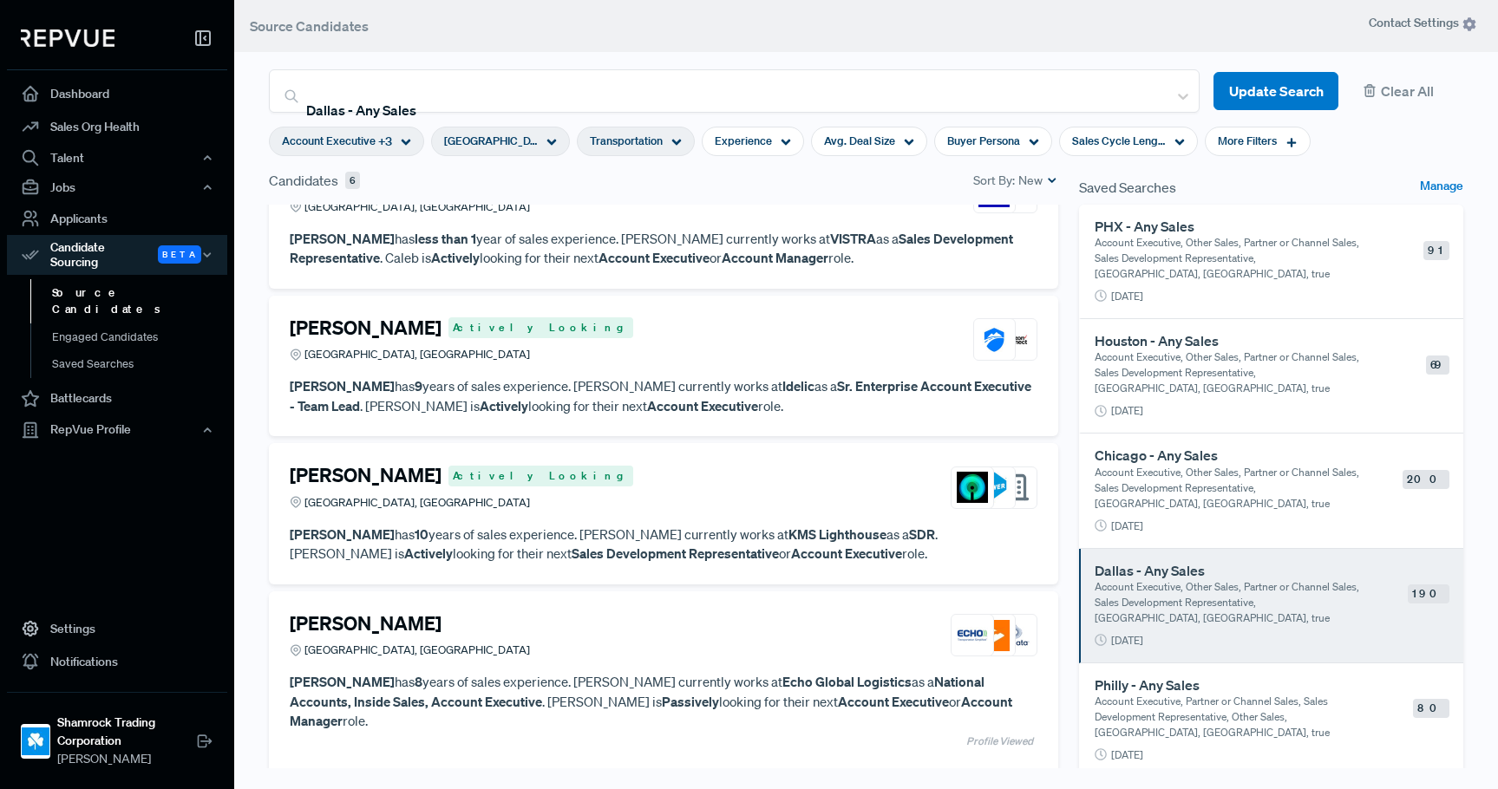
click at [645, 646] on div "[PERSON_NAME] [GEOGRAPHIC_DATA], [GEOGRAPHIC_DATA]" at bounding box center [664, 635] width 748 height 47
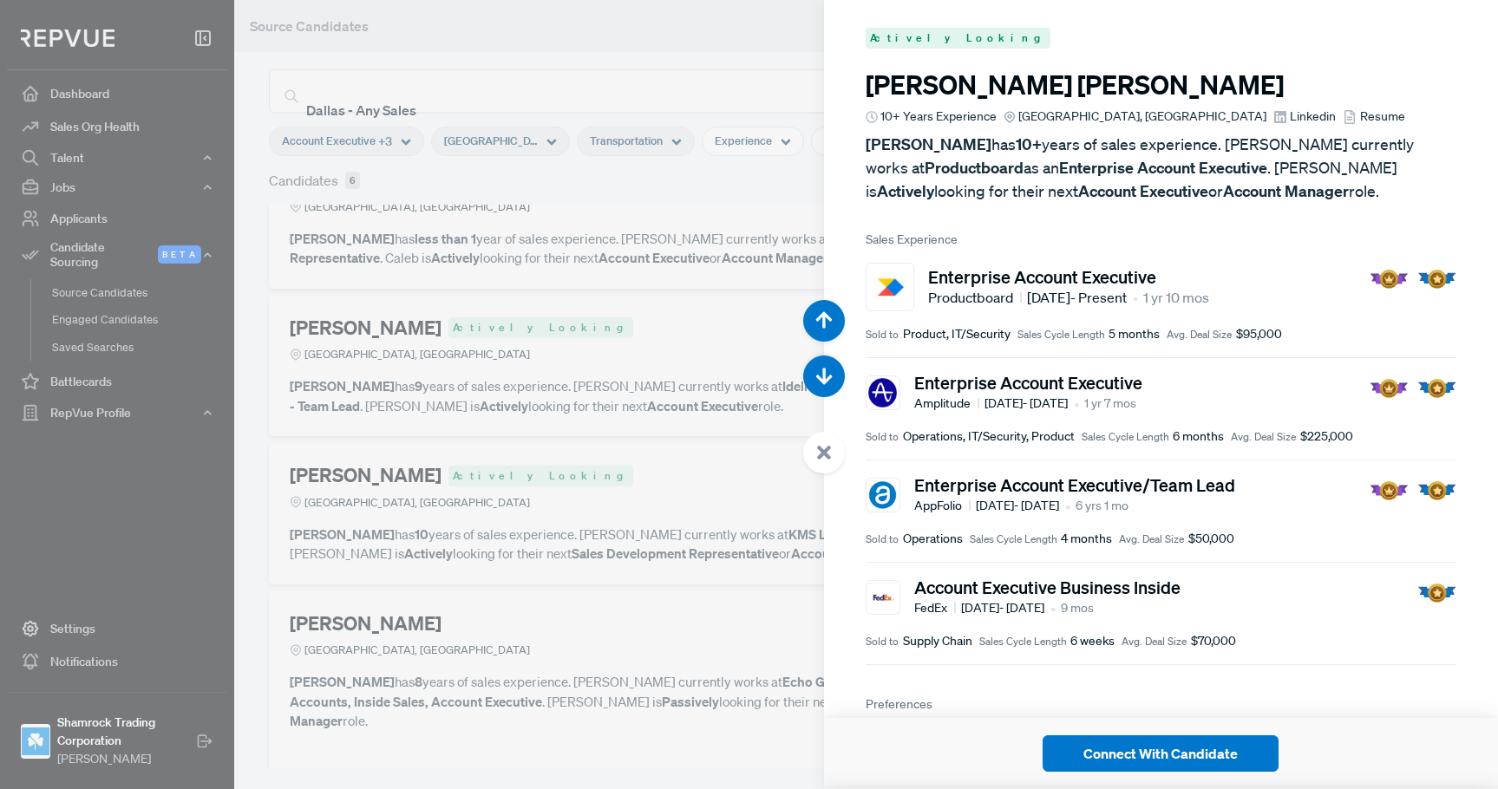
scroll to position [3946, 0]
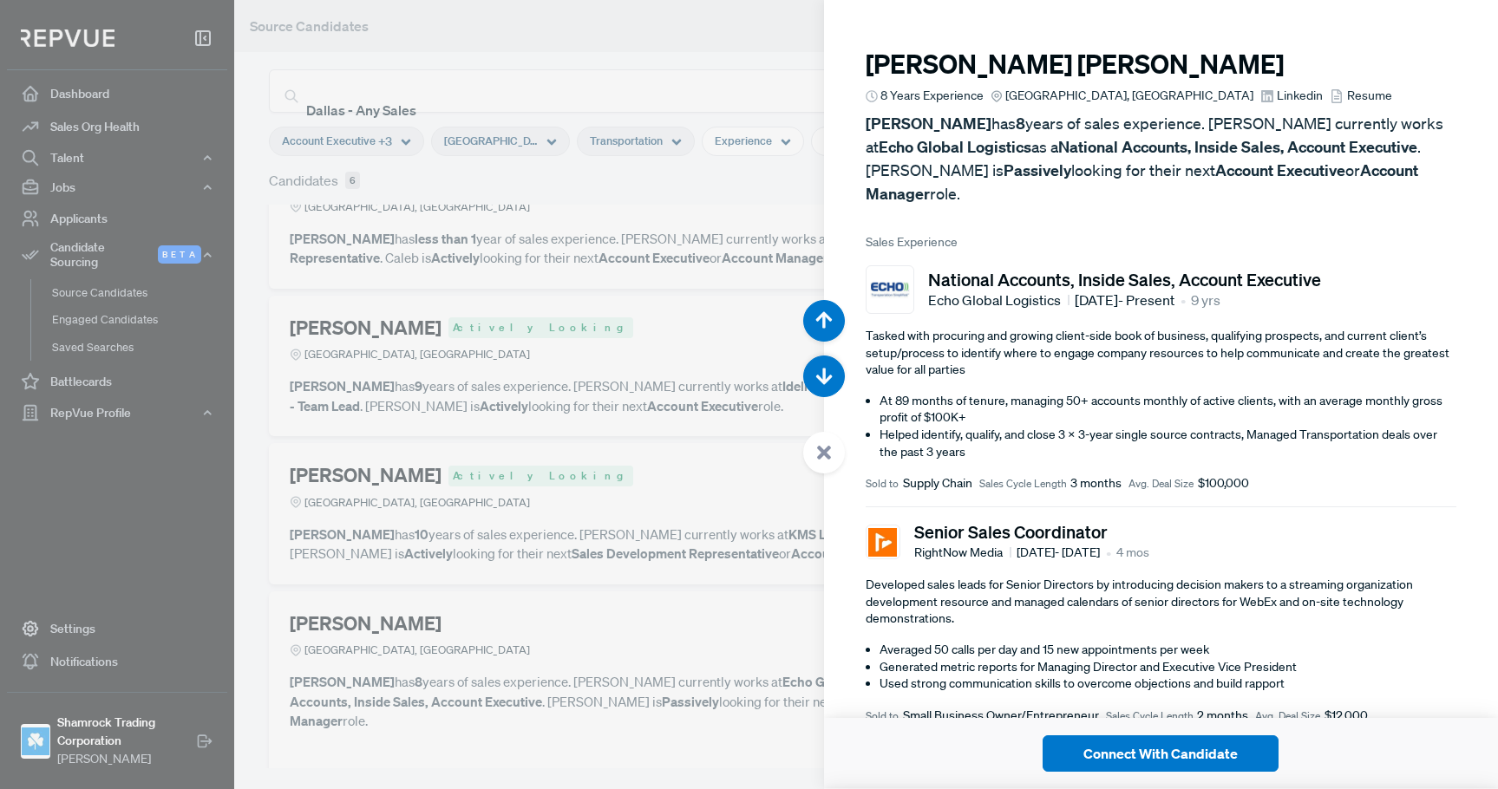
click at [685, 87] on div at bounding box center [749, 394] width 1498 height 789
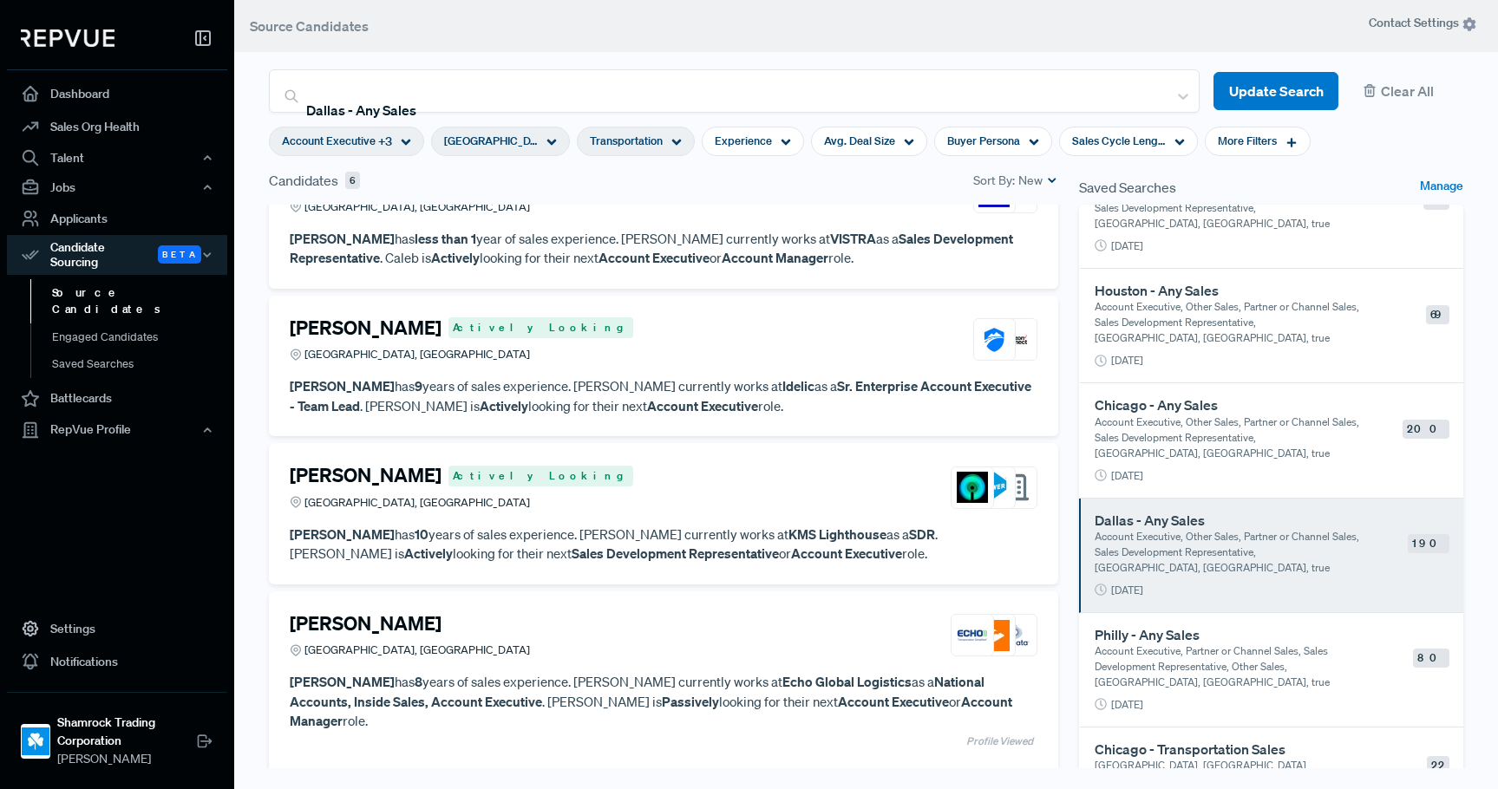
scroll to position [77, 0]
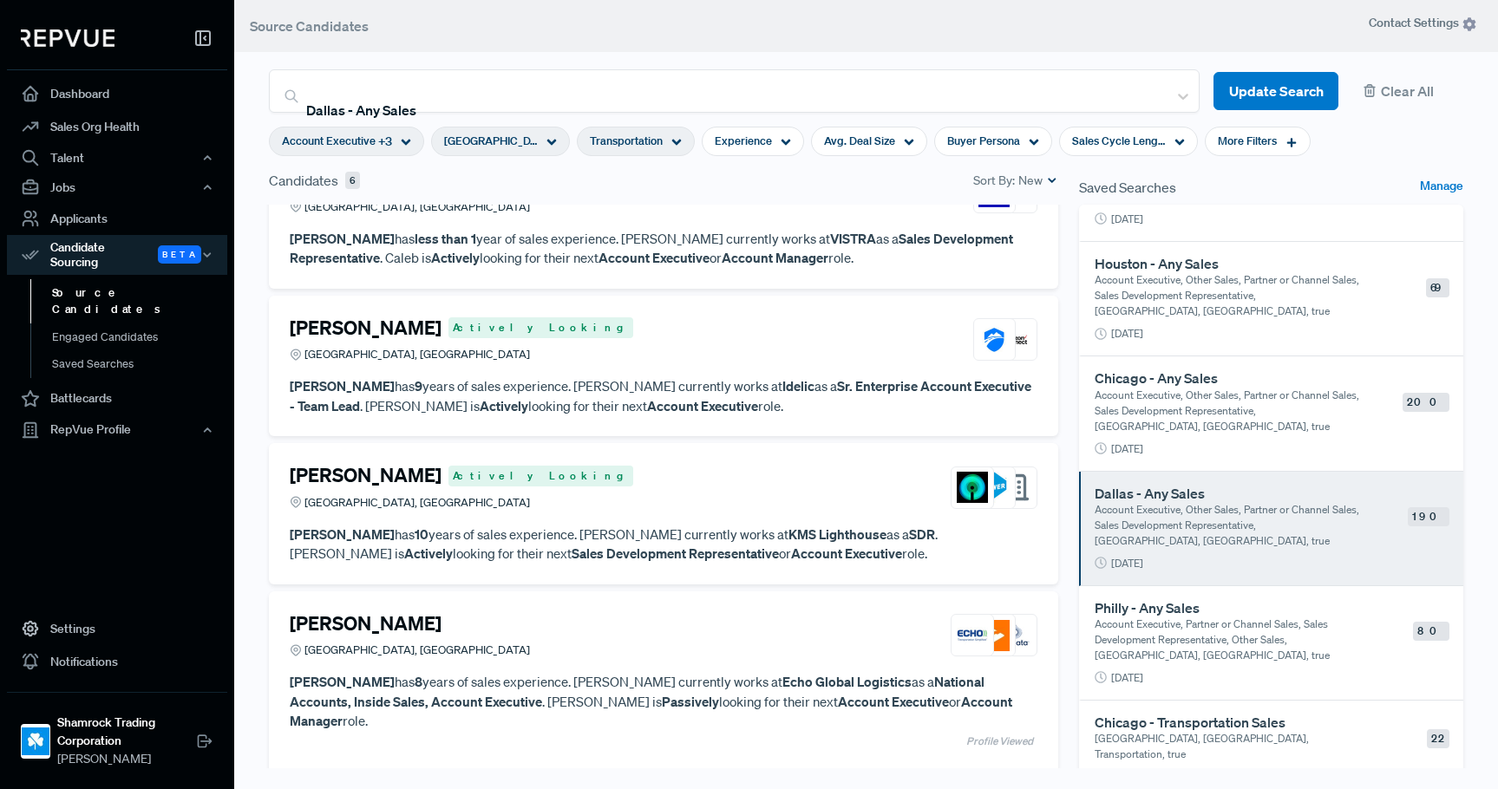
click at [1162, 637] on p "Account Executive, Partner or Channel Sales, Sales Development Representative, …" at bounding box center [1228, 640] width 269 height 47
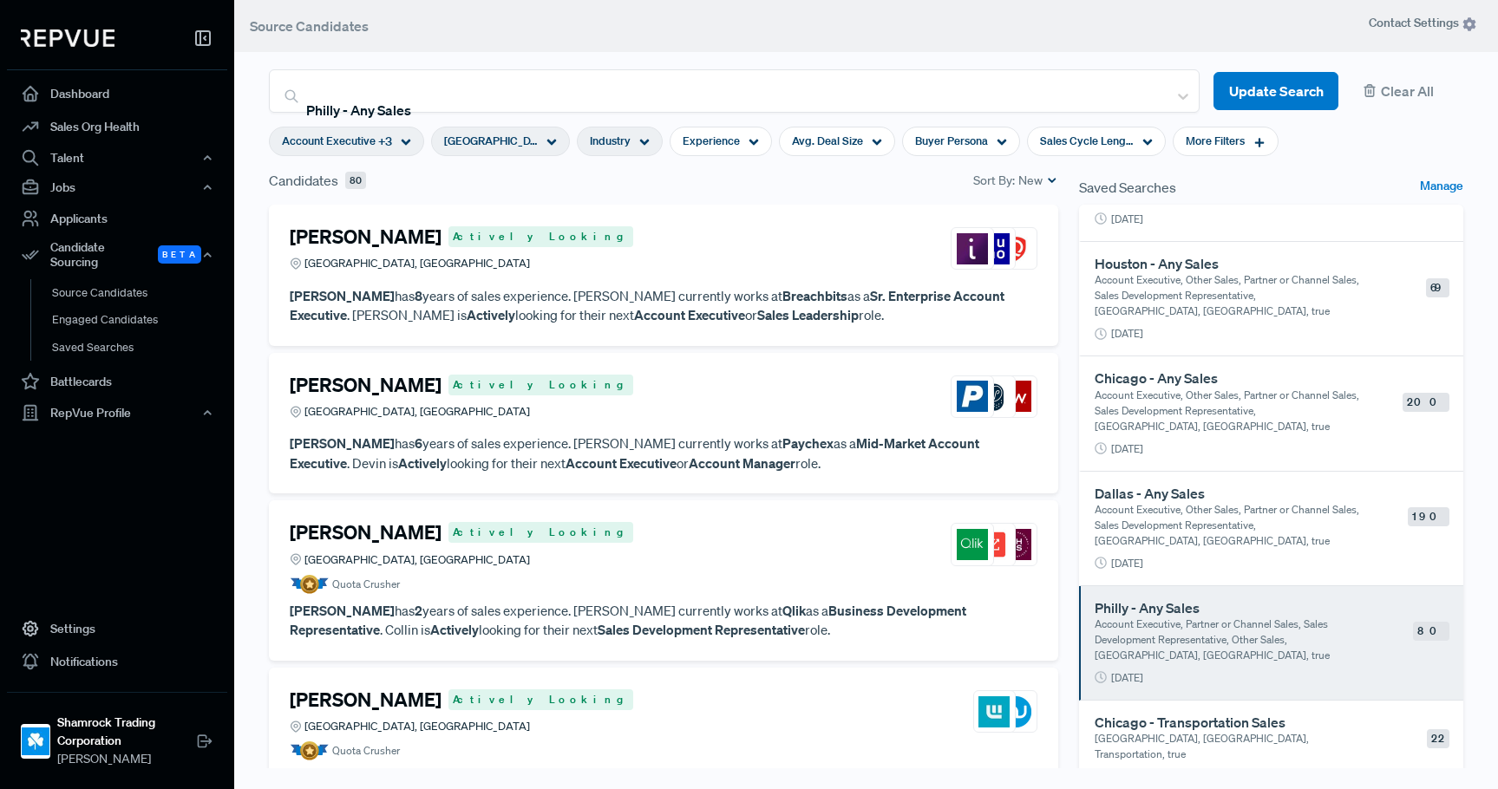
click at [633, 140] on div "Industry" at bounding box center [620, 141] width 86 height 29
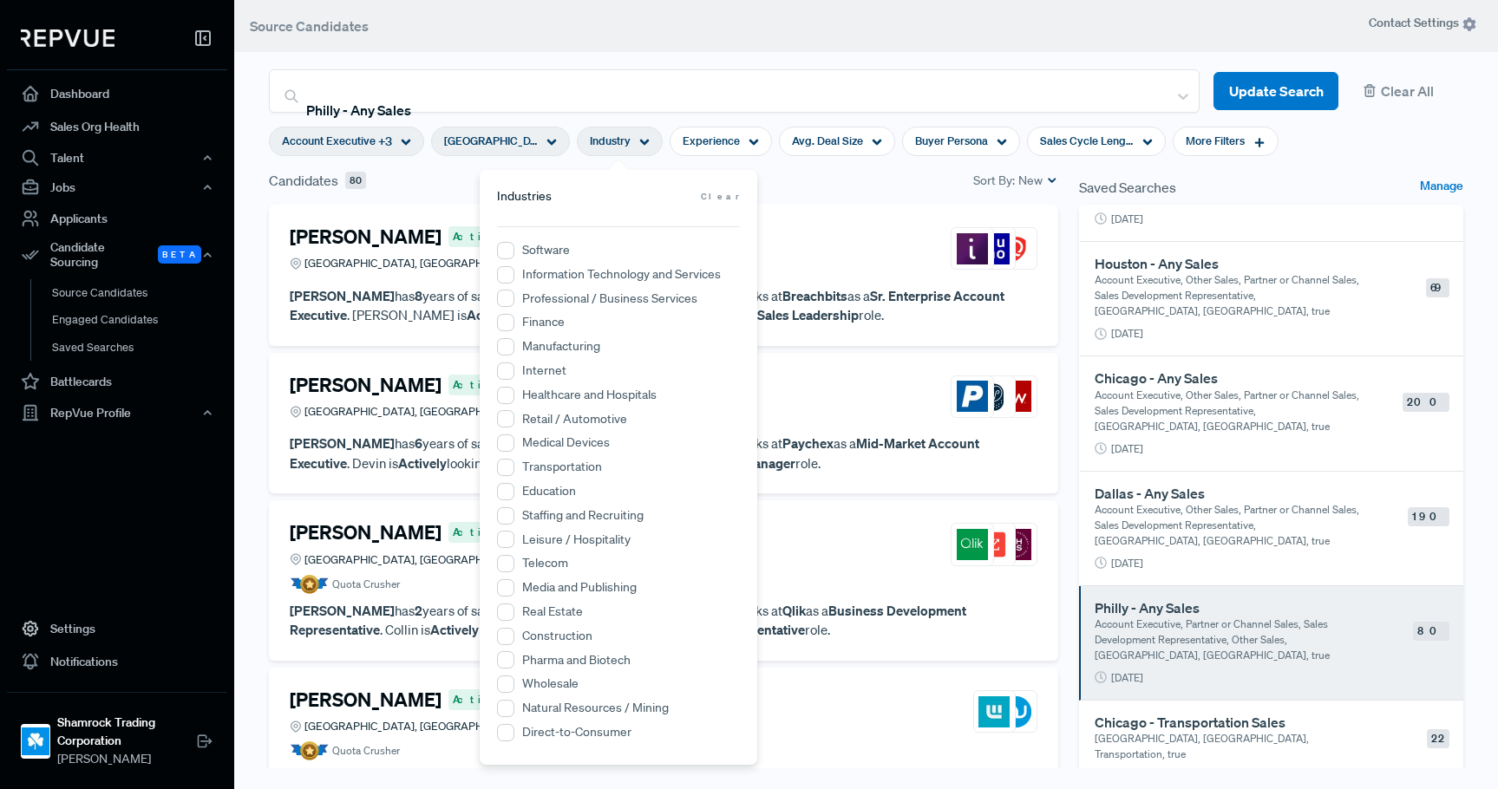
click at [572, 466] on label "Transportation" at bounding box center [562, 467] width 80 height 18
click at [514, 466] on input "Transportation" at bounding box center [505, 467] width 17 height 17
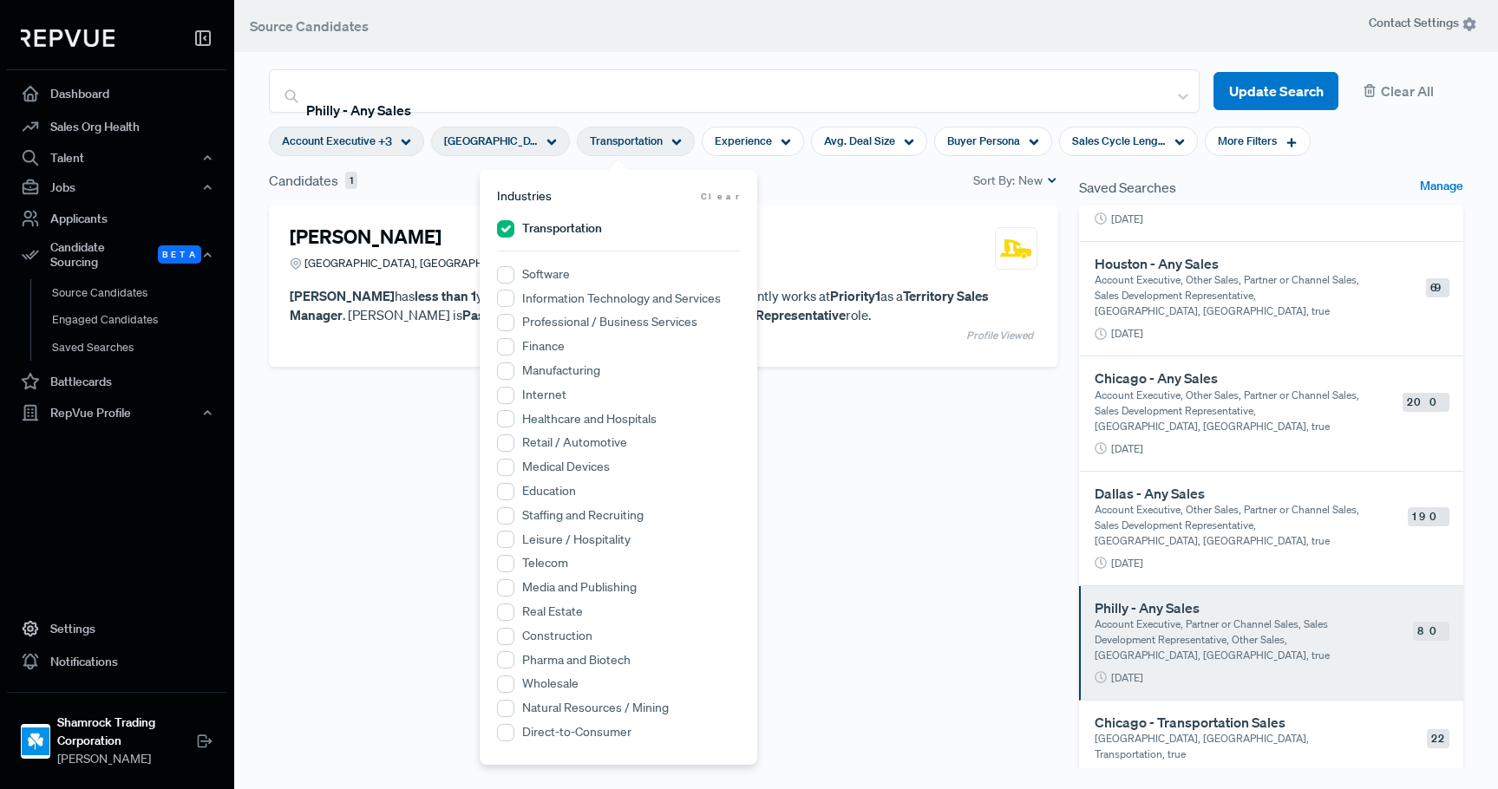
click at [806, 185] on div "Candidates 1 Sort By: New" at bounding box center [663, 180] width 789 height 21
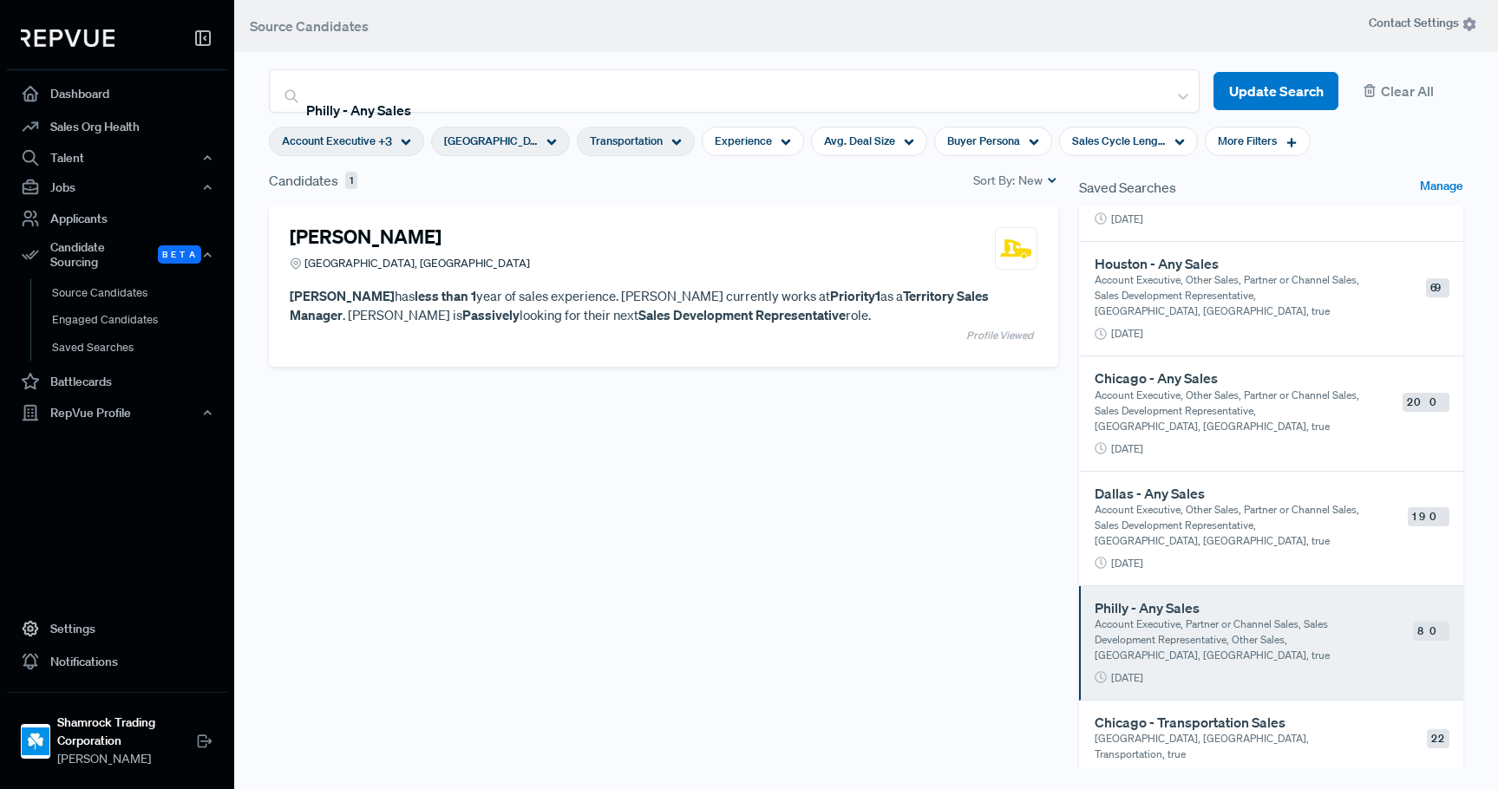
click at [652, 137] on span "Transportation" at bounding box center [626, 141] width 73 height 16
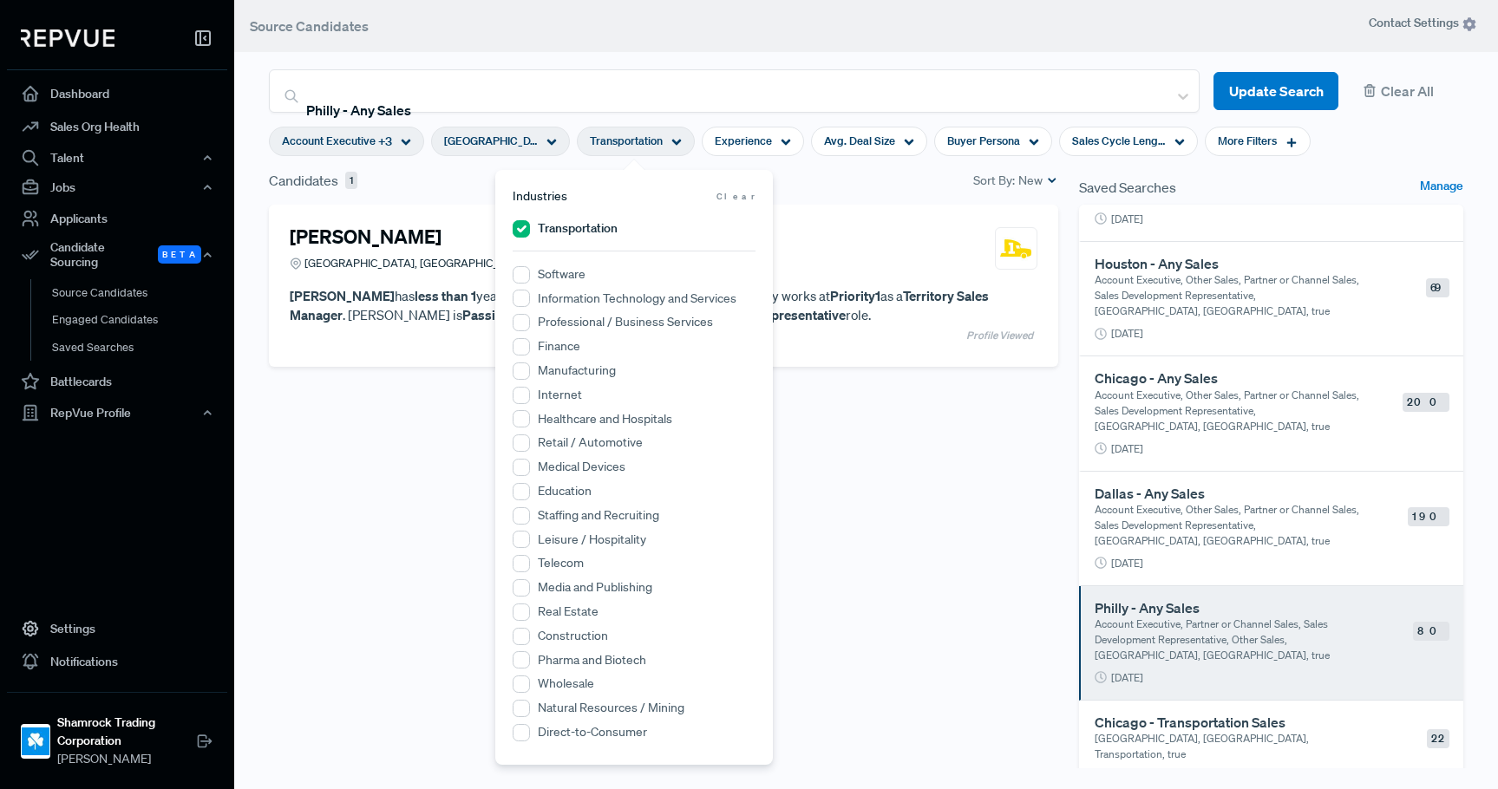
click at [590, 231] on label "Transportation" at bounding box center [578, 228] width 80 height 18
click at [530, 231] on input "Transportation" at bounding box center [521, 228] width 17 height 17
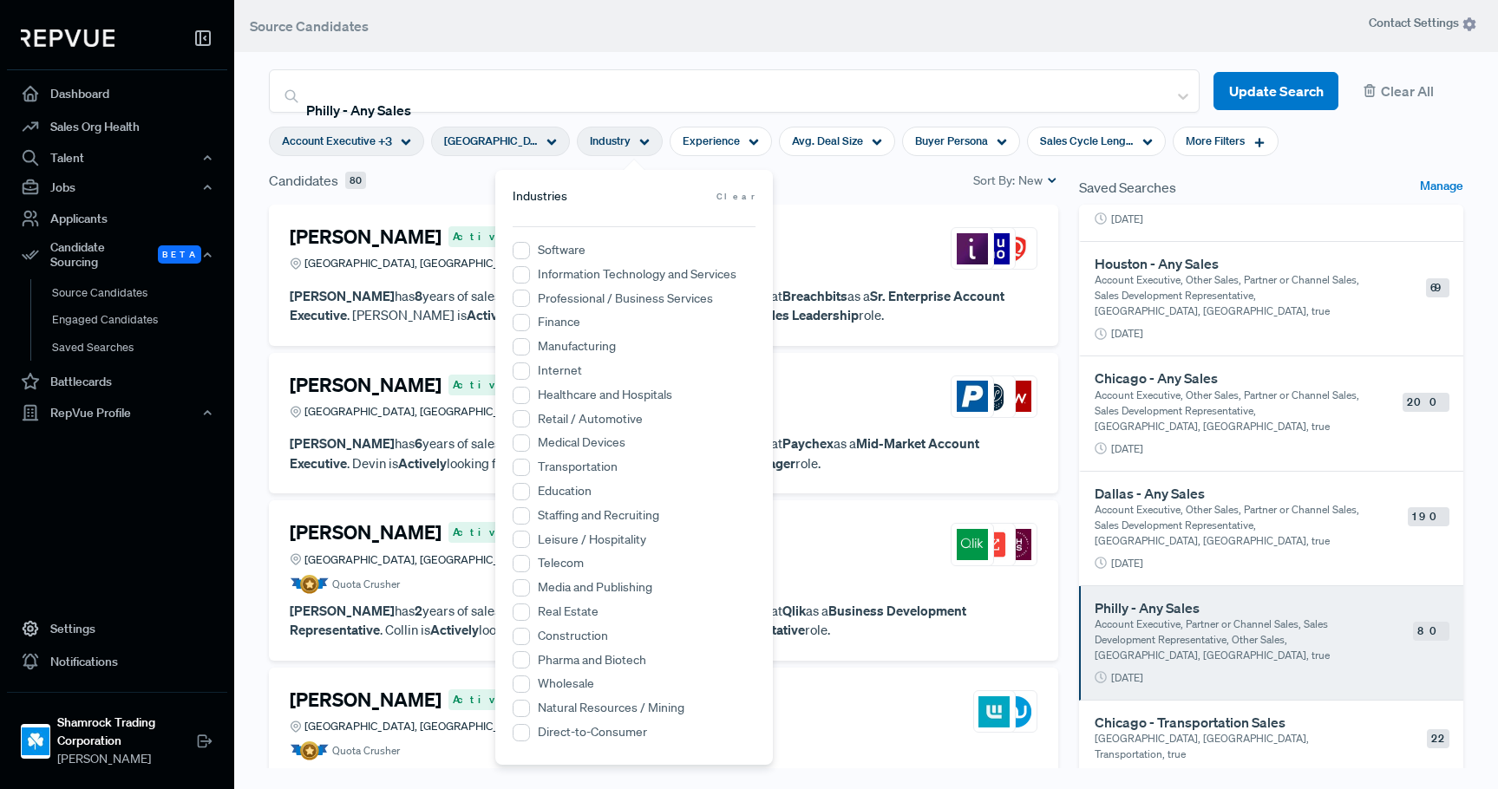
click at [861, 192] on div "Candidates 80 Sort By: New" at bounding box center [663, 187] width 810 height 35
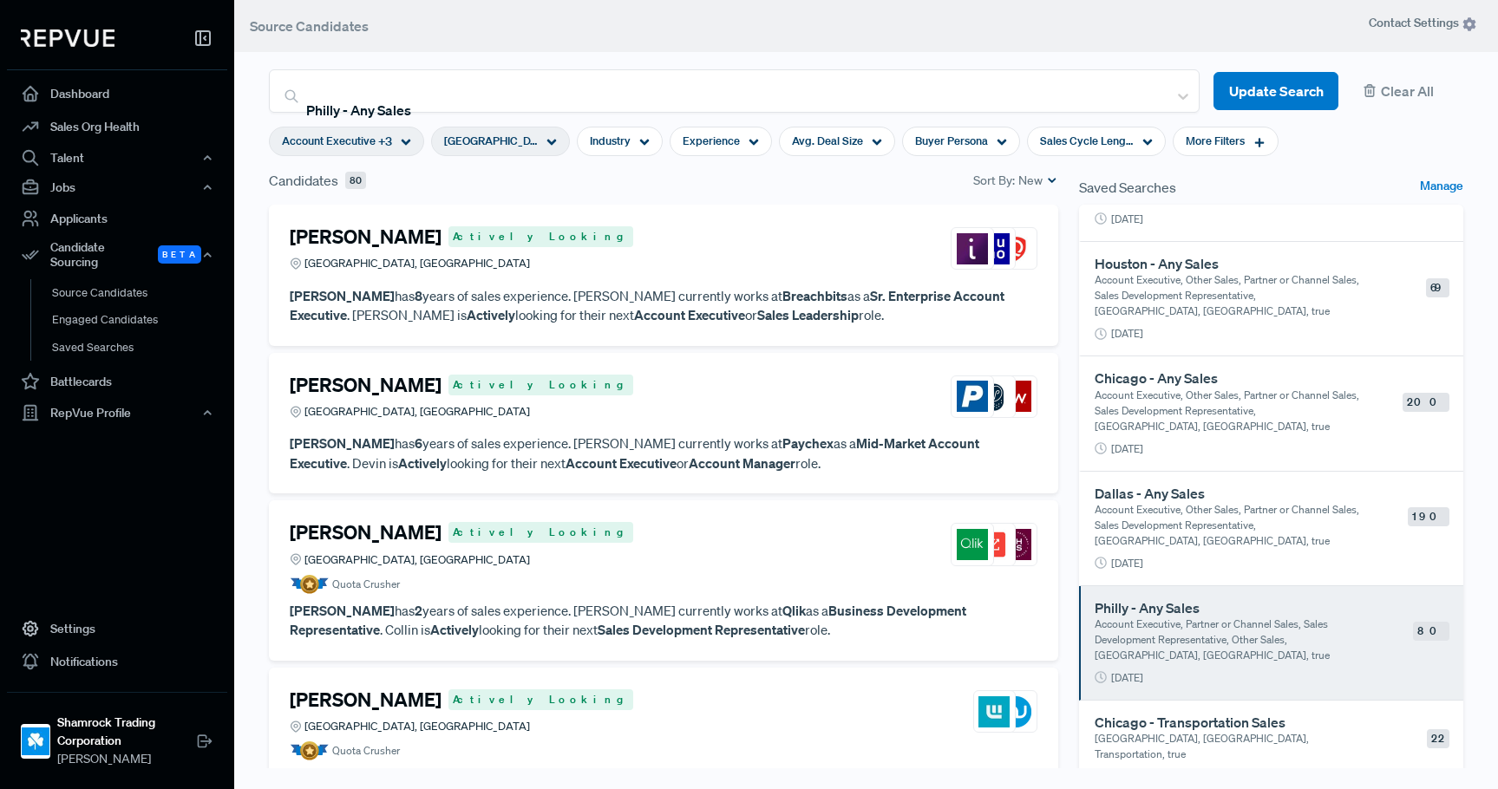
click at [694, 271] on div "[PERSON_NAME] Actively Looking [GEOGRAPHIC_DATA], [GEOGRAPHIC_DATA]" at bounding box center [664, 248] width 748 height 47
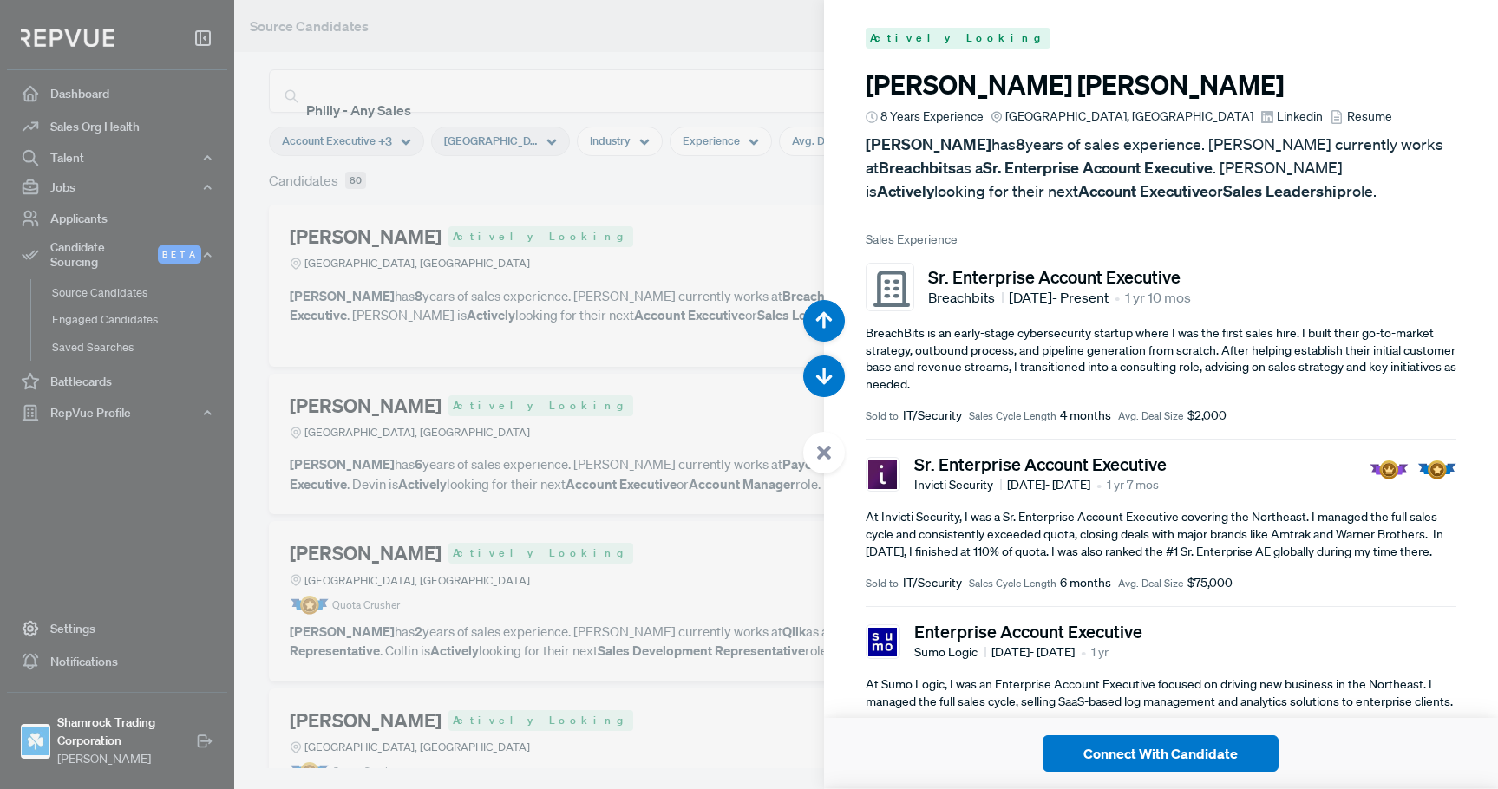
click at [820, 399] on article at bounding box center [824, 386] width 42 height 173
click at [820, 382] on icon "button" at bounding box center [823, 376] width 17 height 17
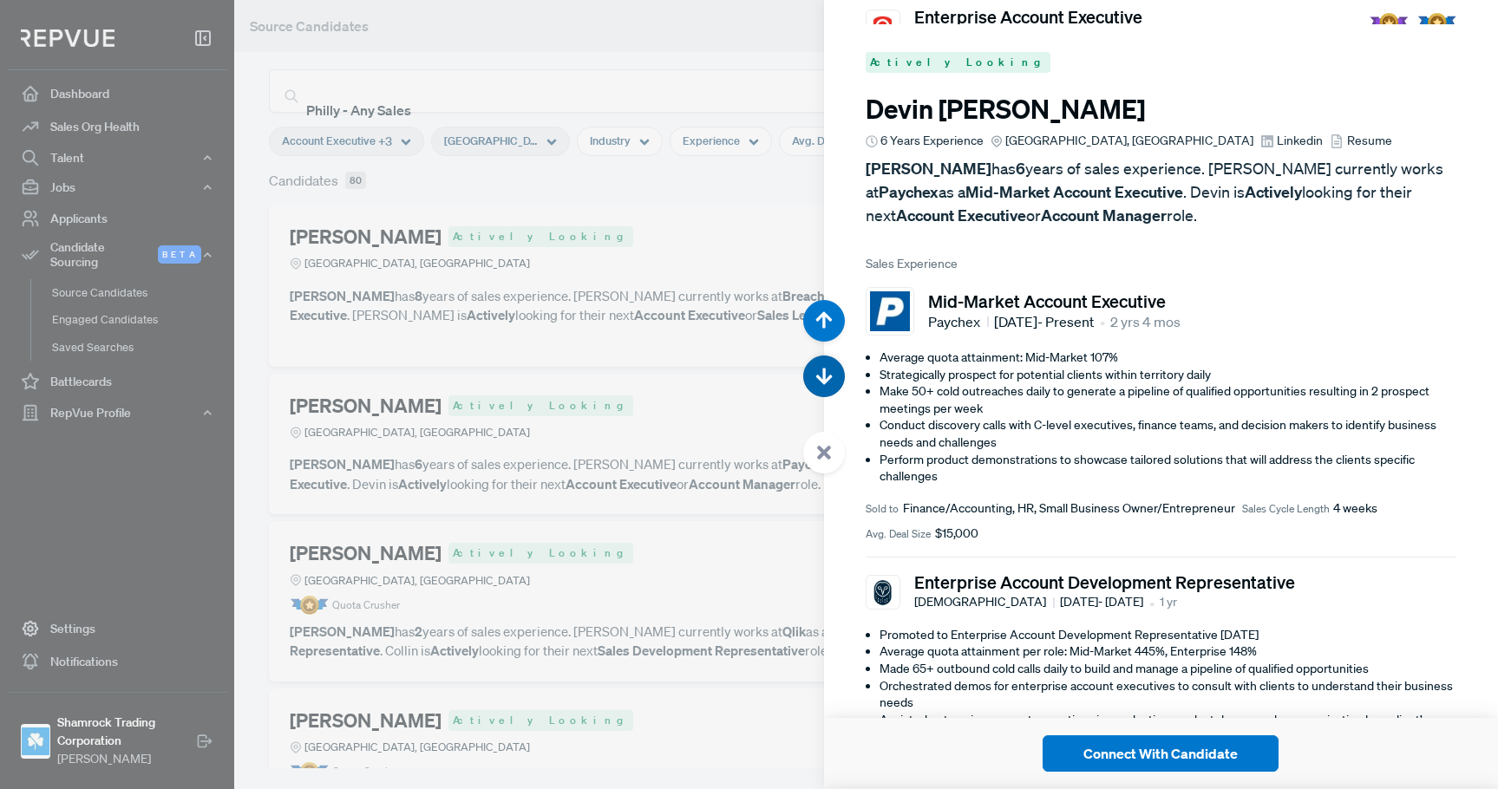
scroll to position [789, 0]
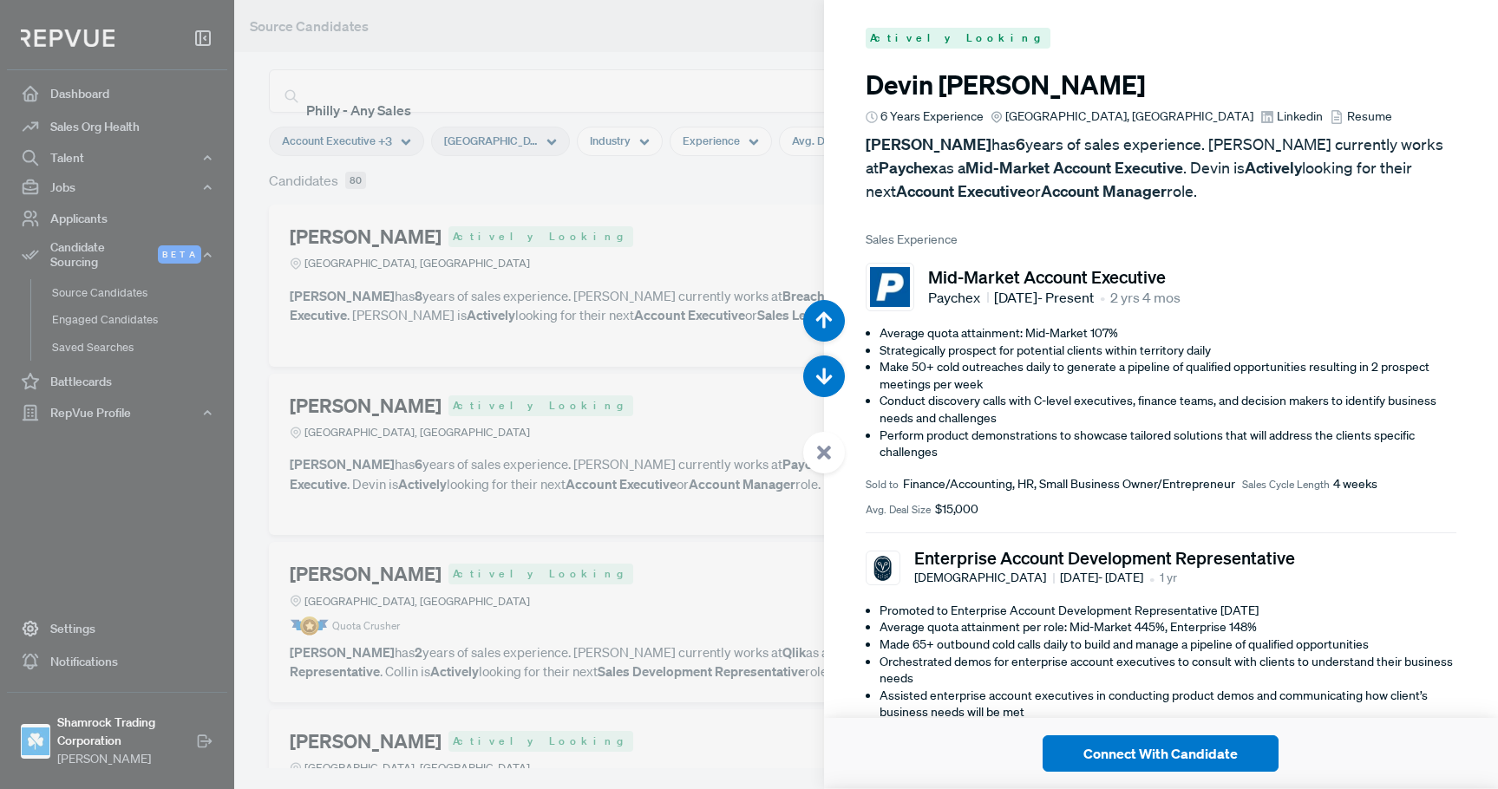
click at [724, 207] on div at bounding box center [749, 394] width 1498 height 789
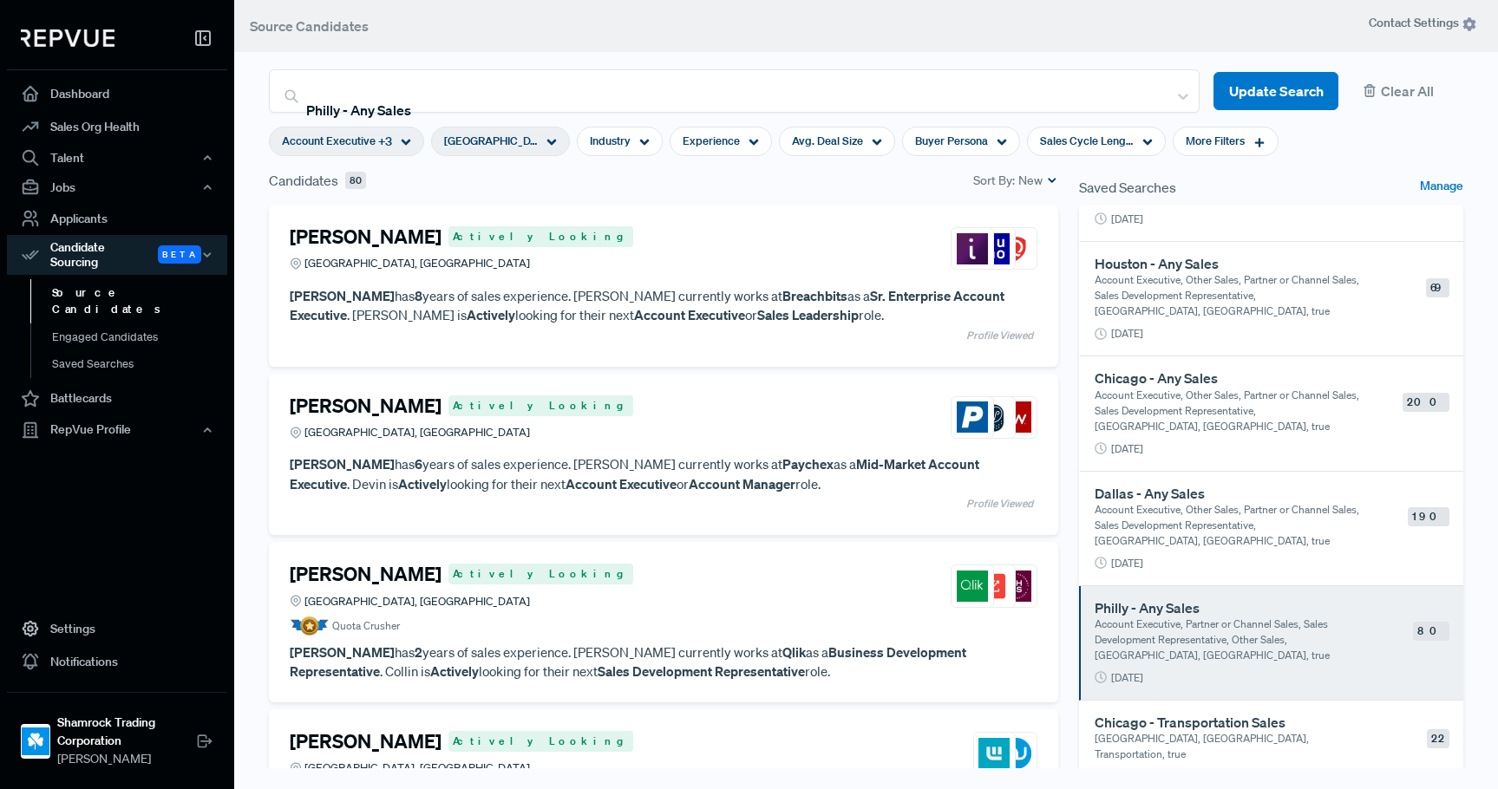
click at [699, 415] on div "[PERSON_NAME] Actively Looking [GEOGRAPHIC_DATA], [GEOGRAPHIC_DATA]" at bounding box center [664, 418] width 748 height 47
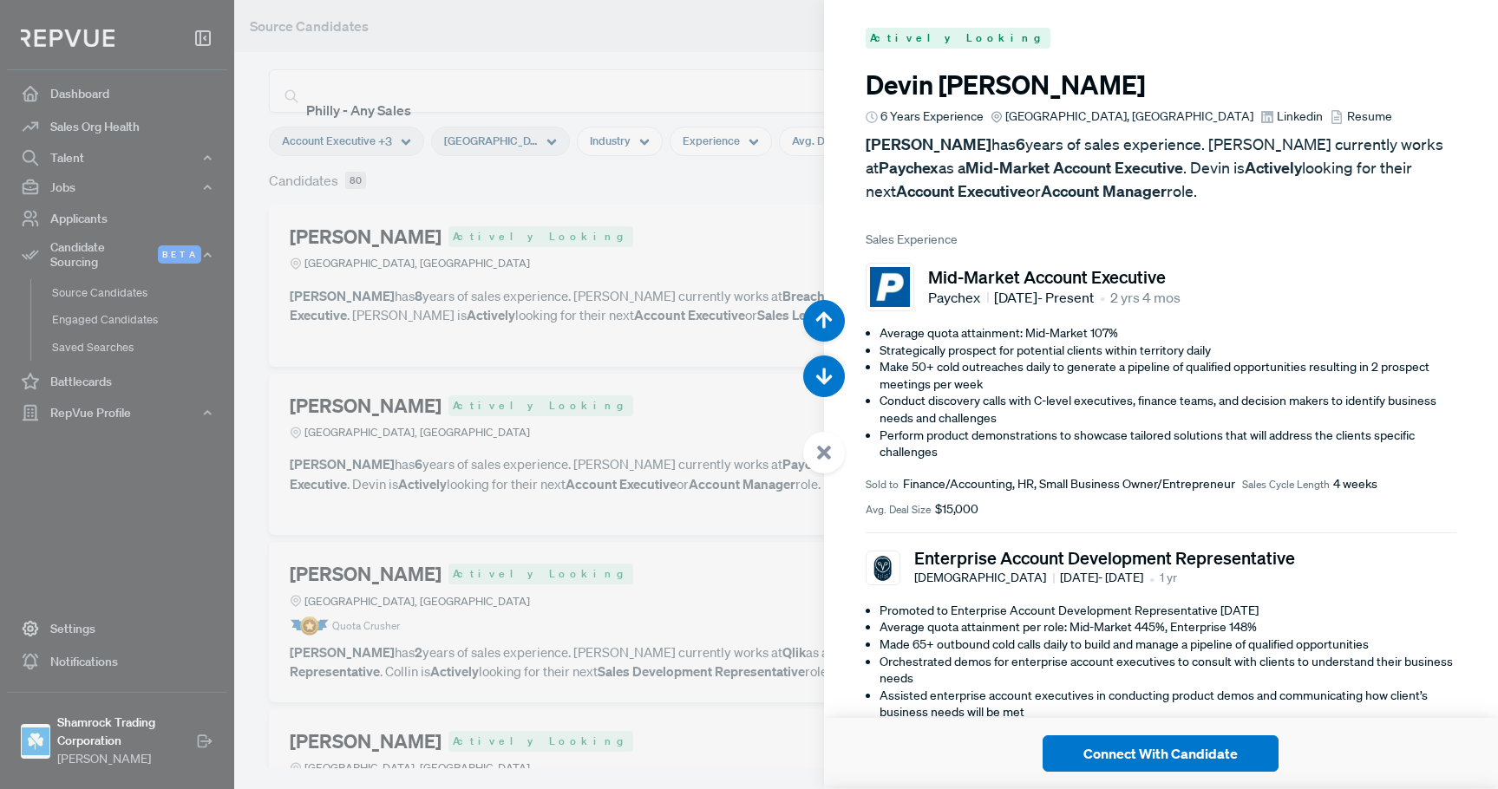
click at [785, 199] on div at bounding box center [749, 394] width 1498 height 789
